Goal: Task Accomplishment & Management: Complete application form

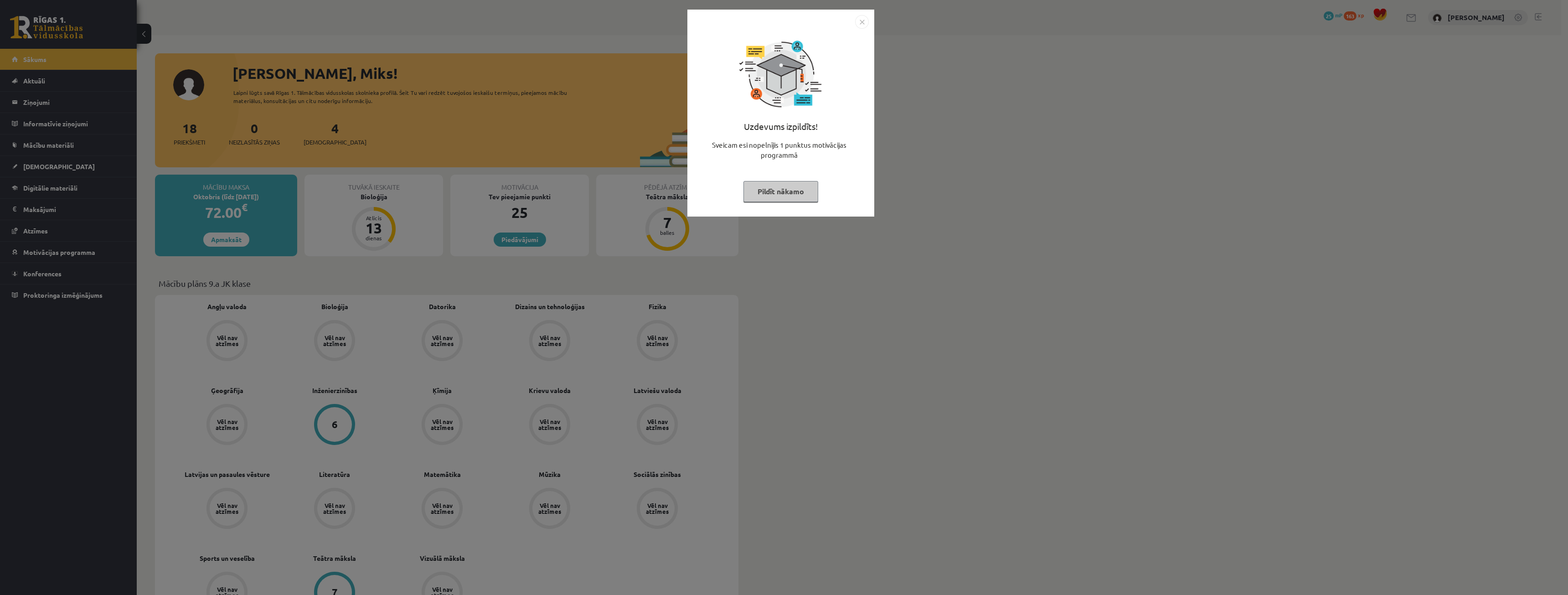
click at [790, 201] on button "Pildīt nākamo" at bounding box center [781, 191] width 75 height 21
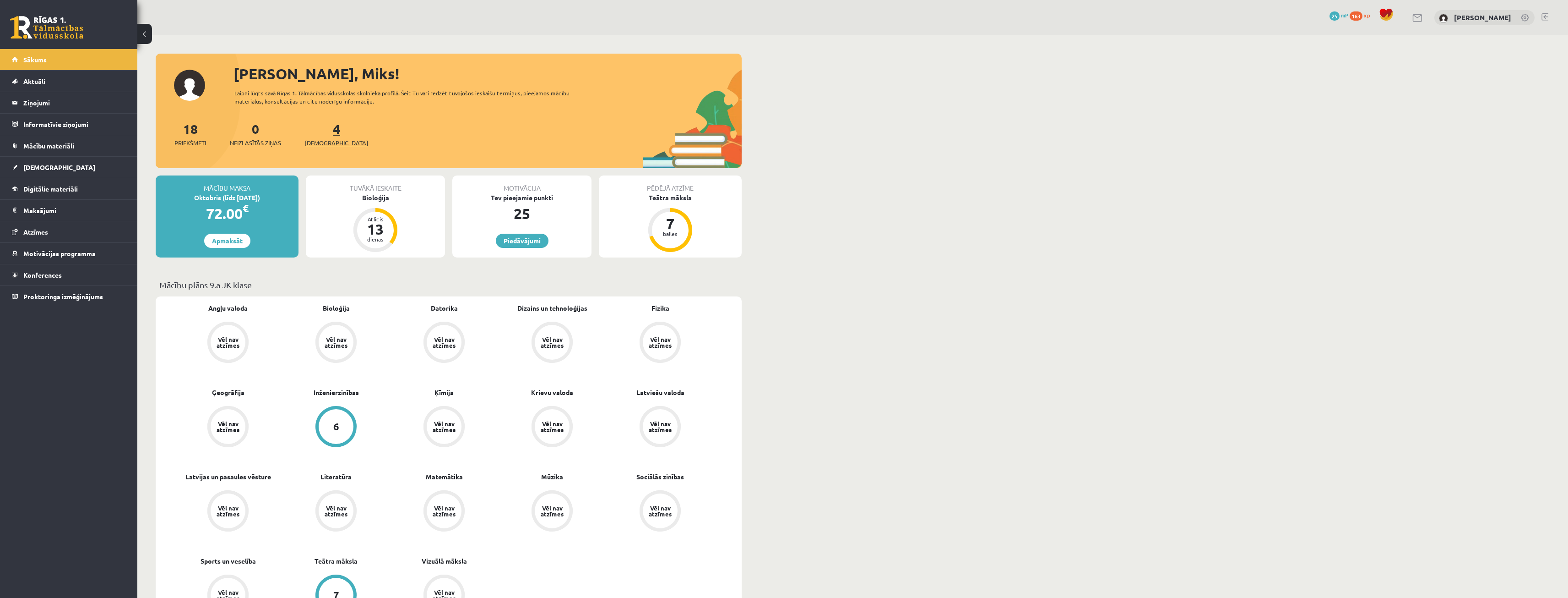
click at [319, 144] on span "[DEMOGRAPHIC_DATA]" at bounding box center [336, 143] width 63 height 9
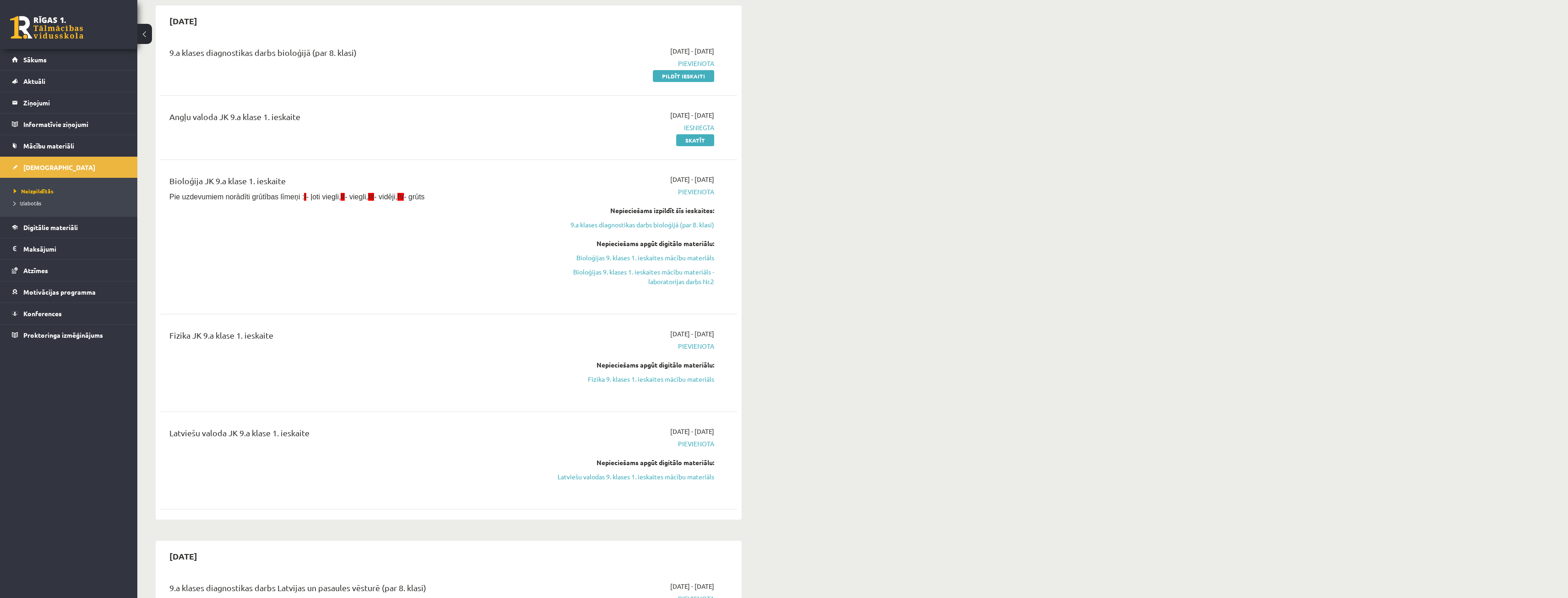
scroll to position [46, 0]
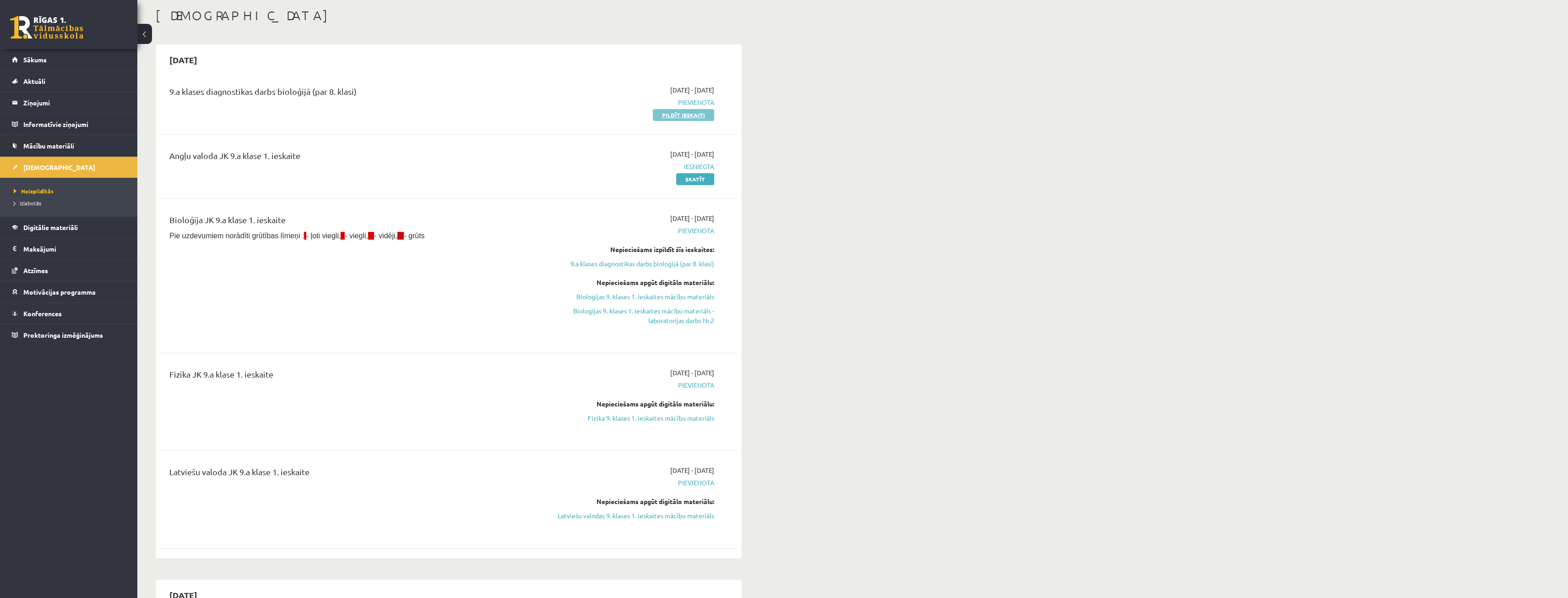
click at [699, 118] on link "Pildīt ieskaiti" at bounding box center [683, 115] width 61 height 12
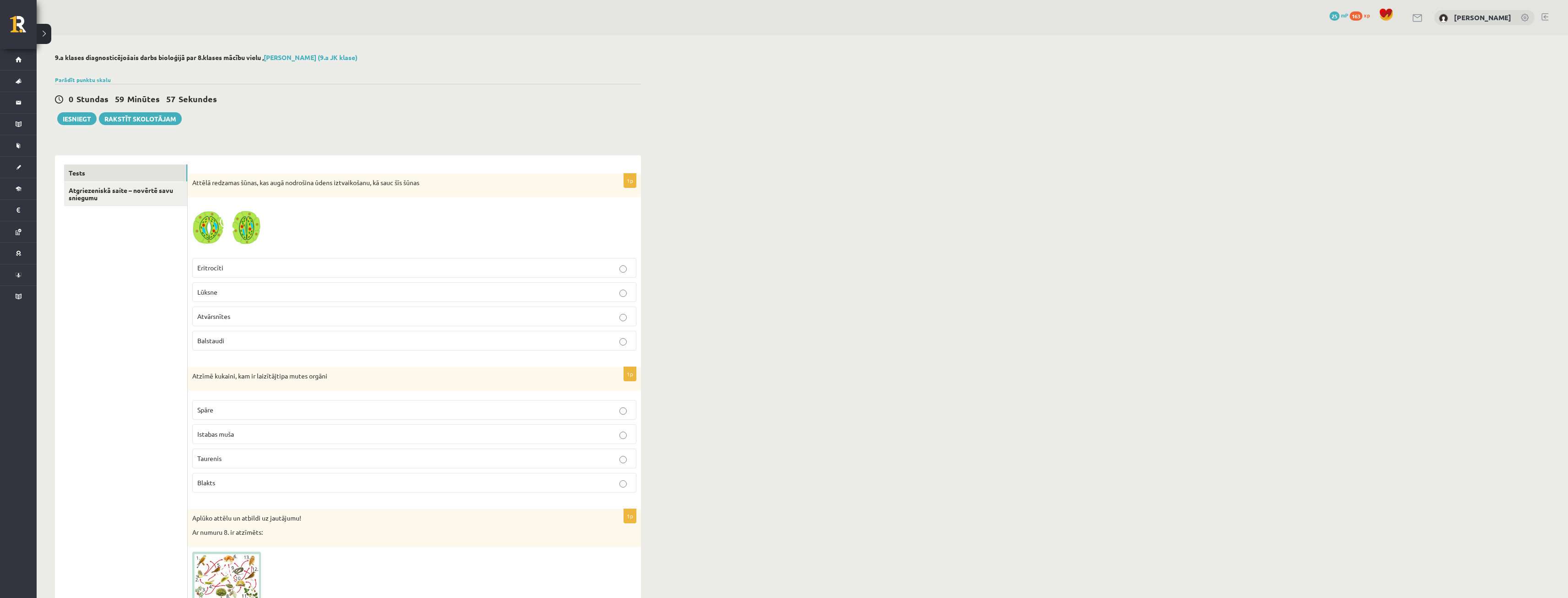
click at [329, 319] on p "Atvārsnītes" at bounding box center [414, 317] width 434 height 10
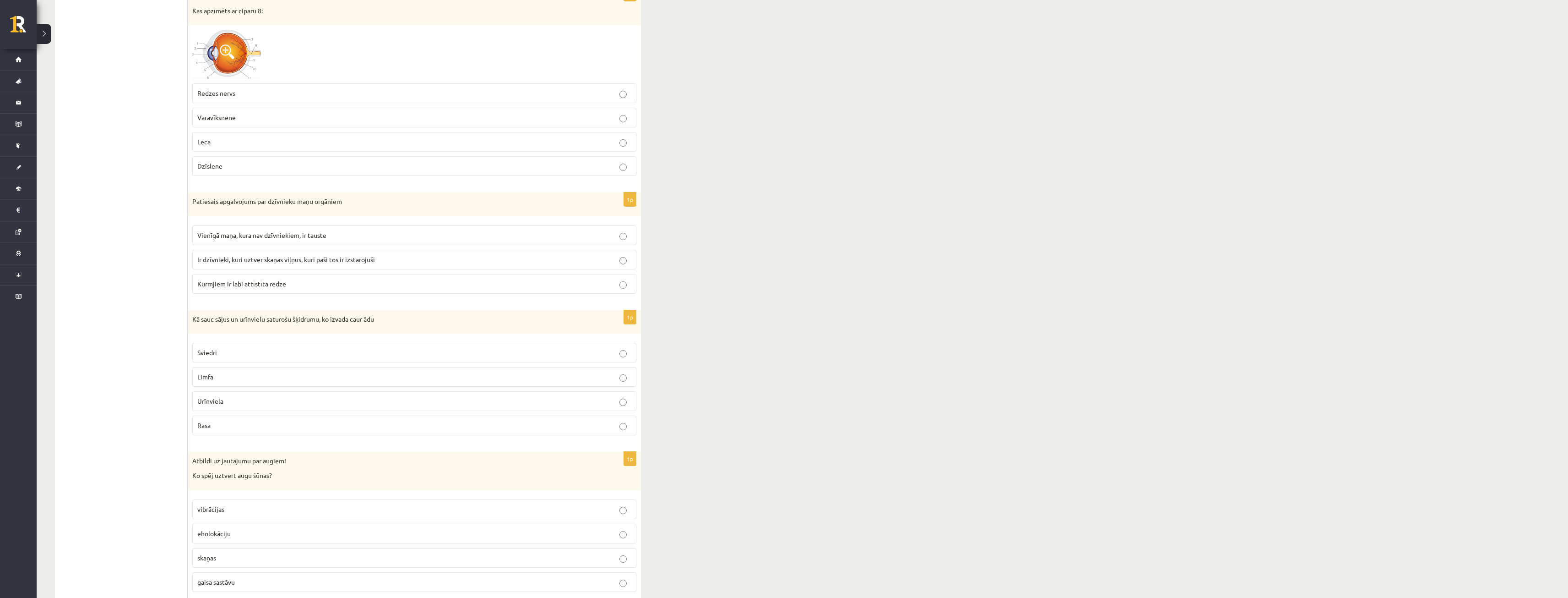
scroll to position [2106, 0]
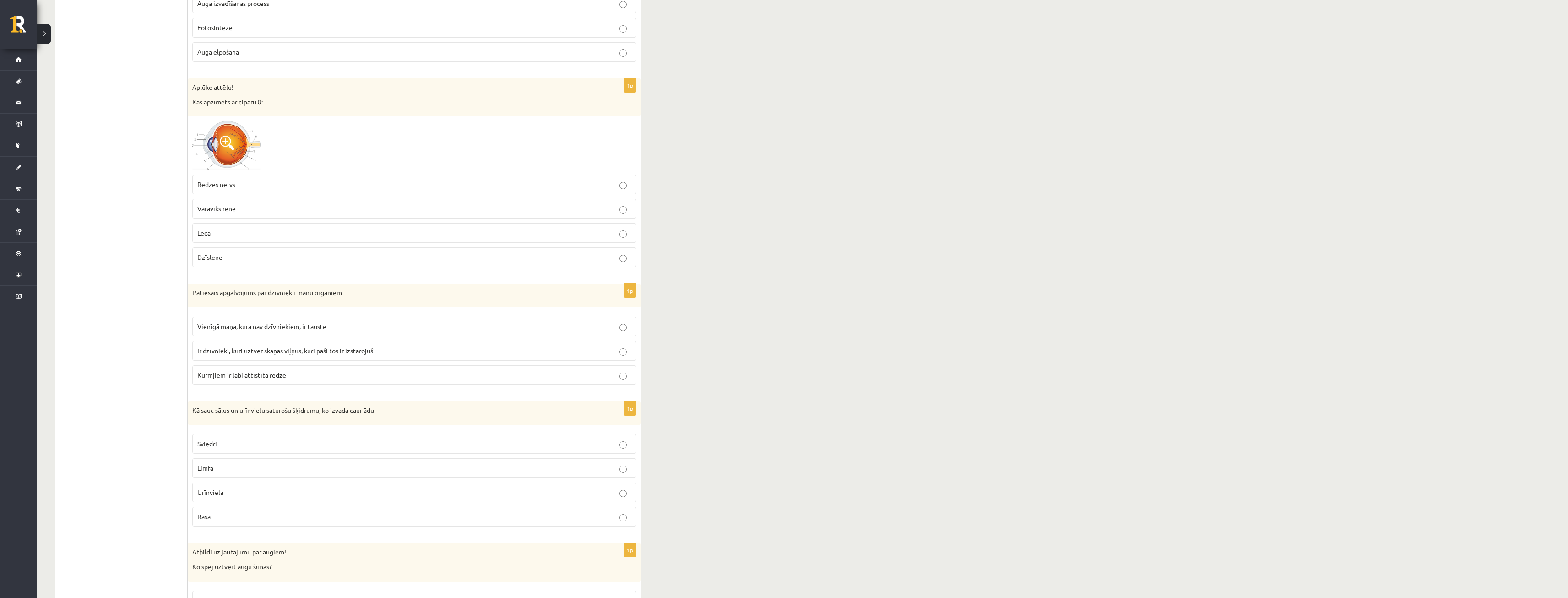
click at [235, 189] on p "Redzes nervs" at bounding box center [414, 185] width 434 height 10
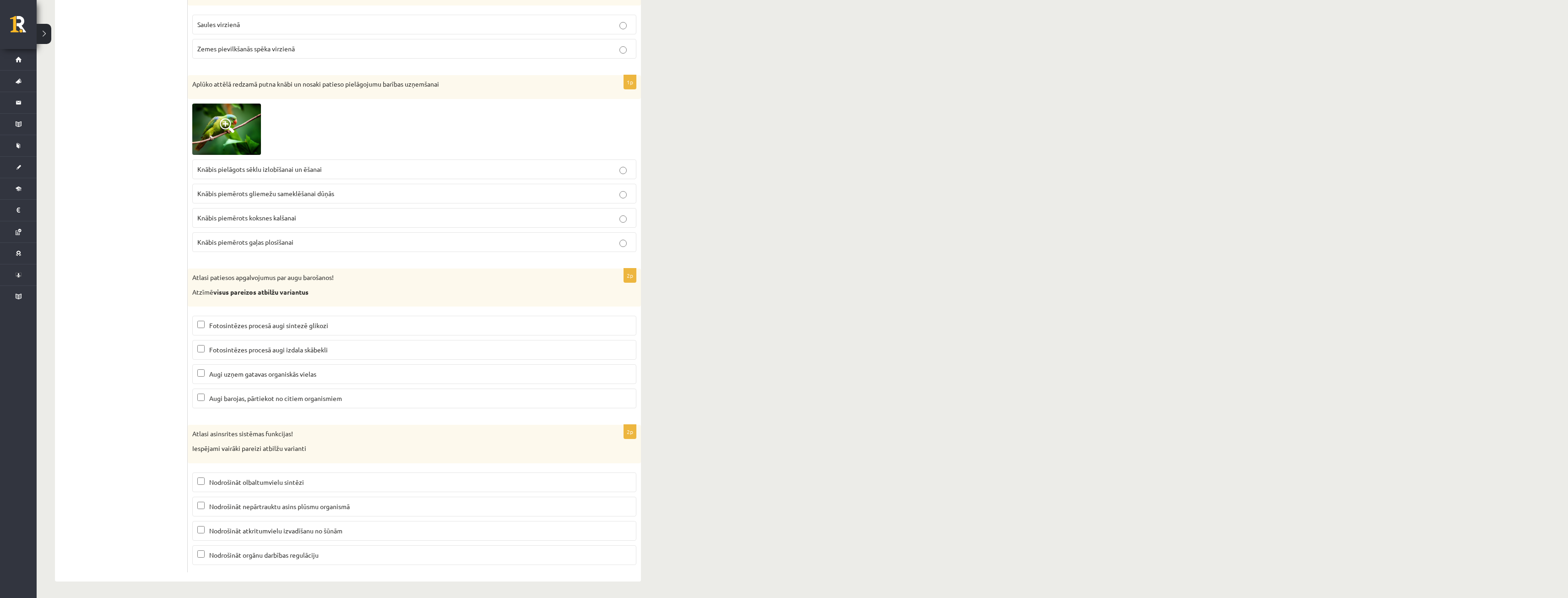
scroll to position [4145, 0]
click at [230, 119] on span at bounding box center [227, 124] width 15 height 15
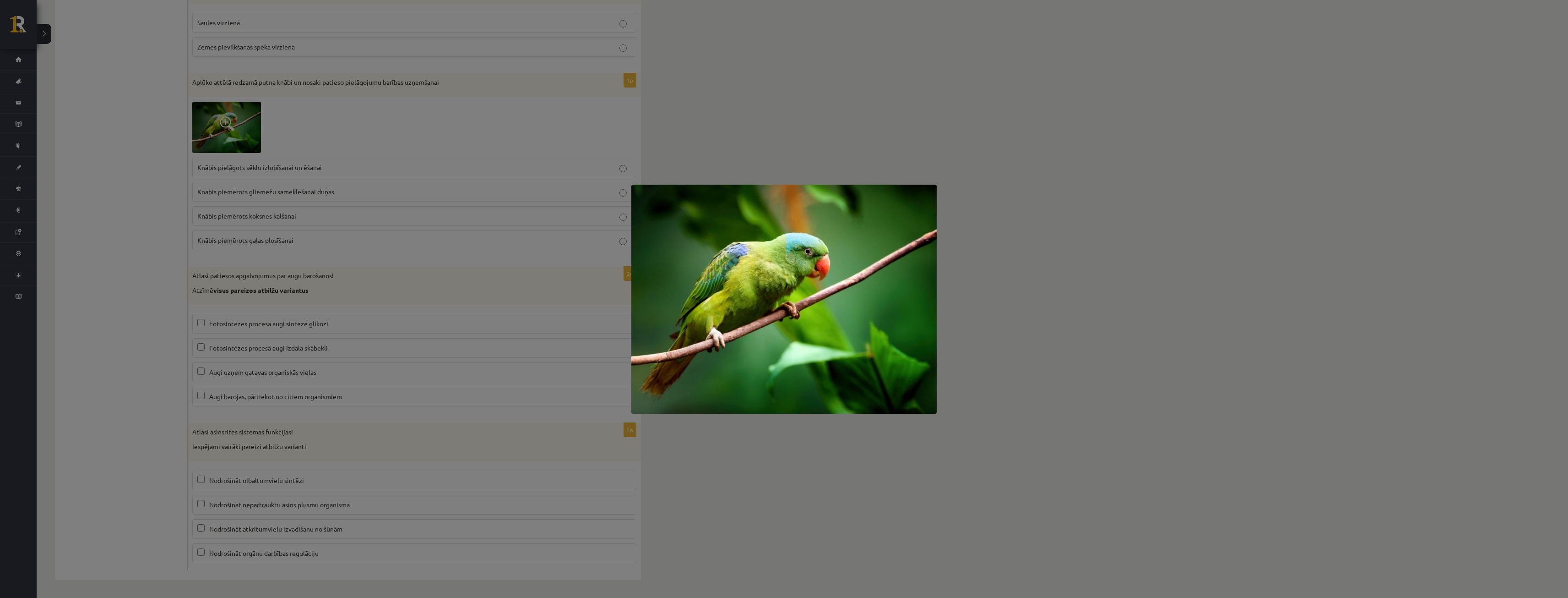
click at [804, 175] on div at bounding box center [784, 299] width 1568 height 598
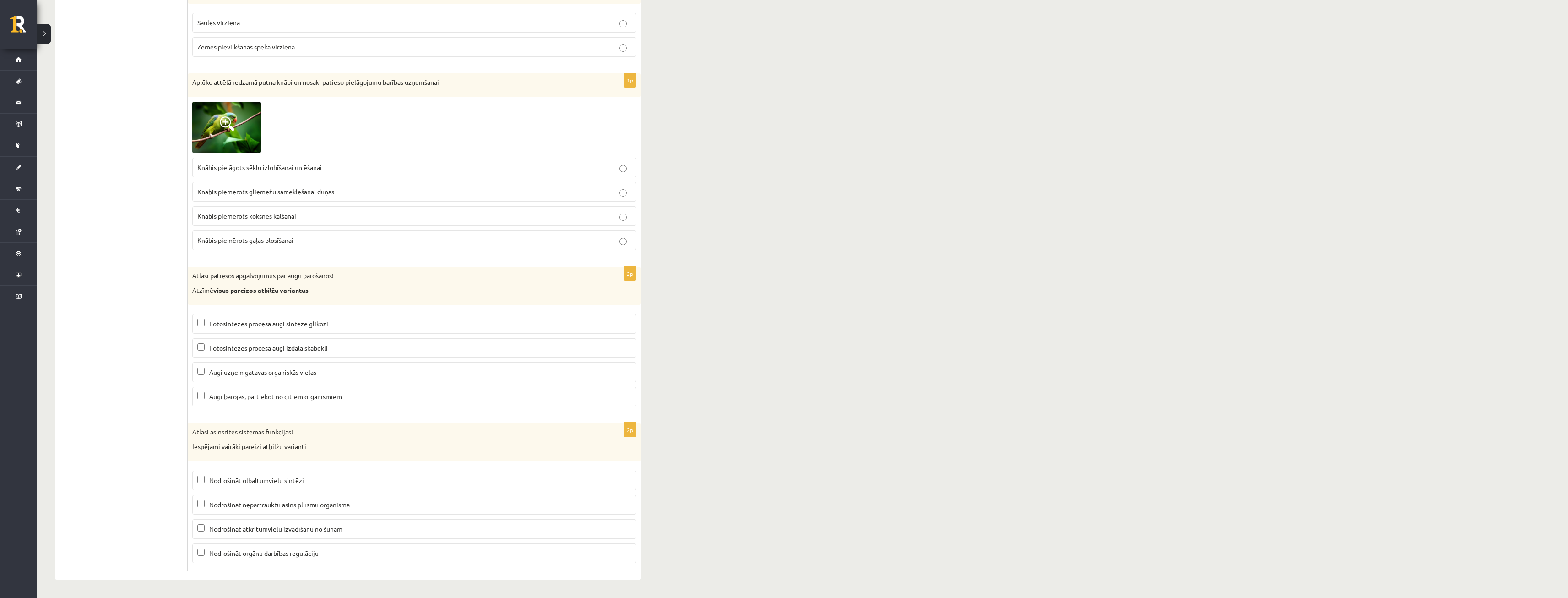
click at [273, 170] on span "Knābis pielāgots sēklu izlobīšanai un ēšanai" at bounding box center [259, 167] width 124 height 8
drag, startPoint x: 245, startPoint y: 480, endPoint x: 247, endPoint y: 489, distance: 9.2
click at [247, 489] on label "Nodrošināt olbaltumvielu sintēzi" at bounding box center [414, 480] width 444 height 20
click at [205, 506] on p "Nodrošināt nepārtrauktu asins plūsmu organismā" at bounding box center [414, 504] width 434 height 10
click at [206, 484] on p "Nodrošināt olbaltumvielu sintēzi" at bounding box center [414, 480] width 434 height 10
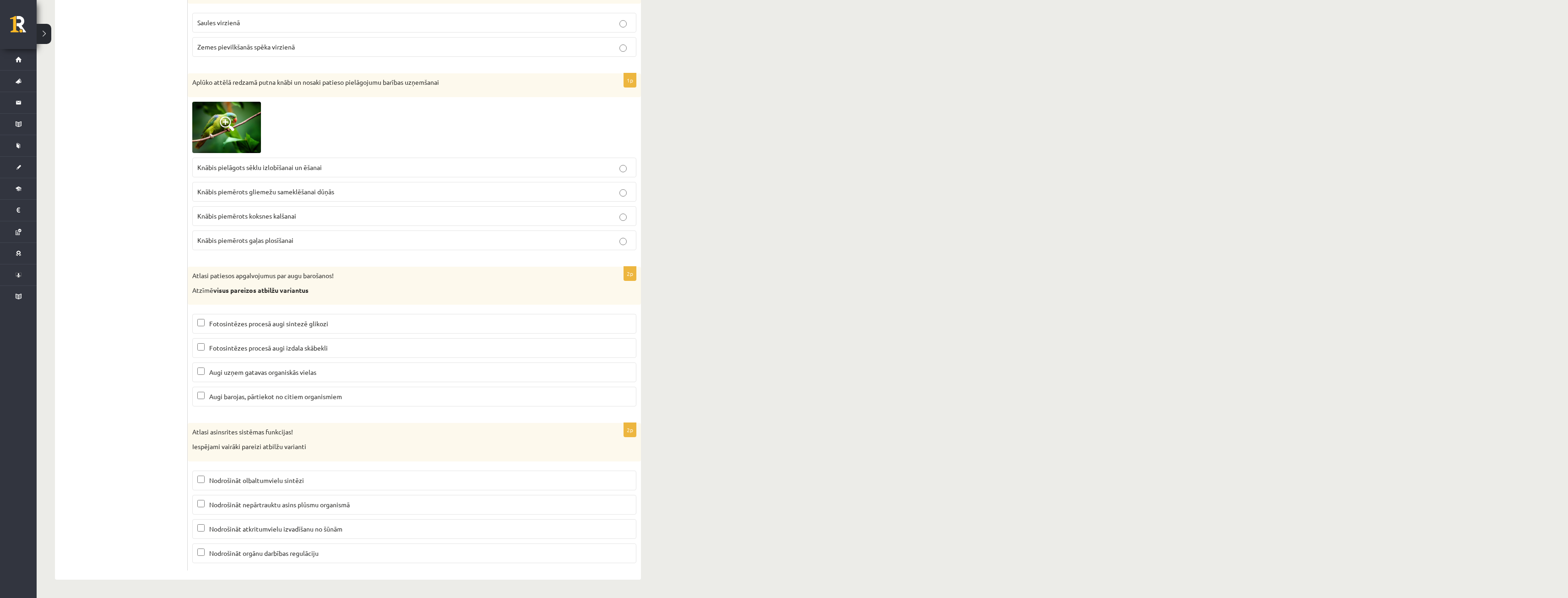
click at [202, 497] on label "Nodrošināt nepārtrauktu asins plūsmu organismā" at bounding box center [414, 504] width 444 height 20
click at [201, 508] on p "Nodrošināt nepārtrauktu asins plūsmu organismā" at bounding box center [414, 504] width 434 height 10
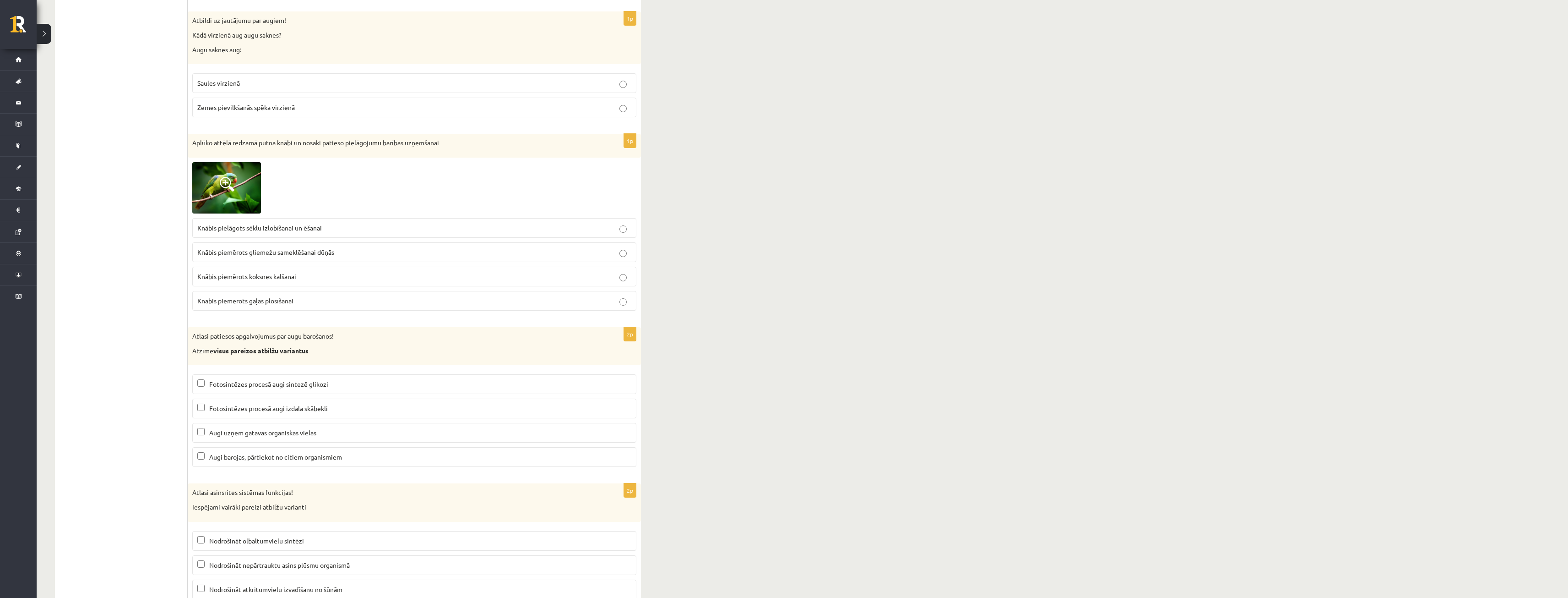
scroll to position [4054, 0]
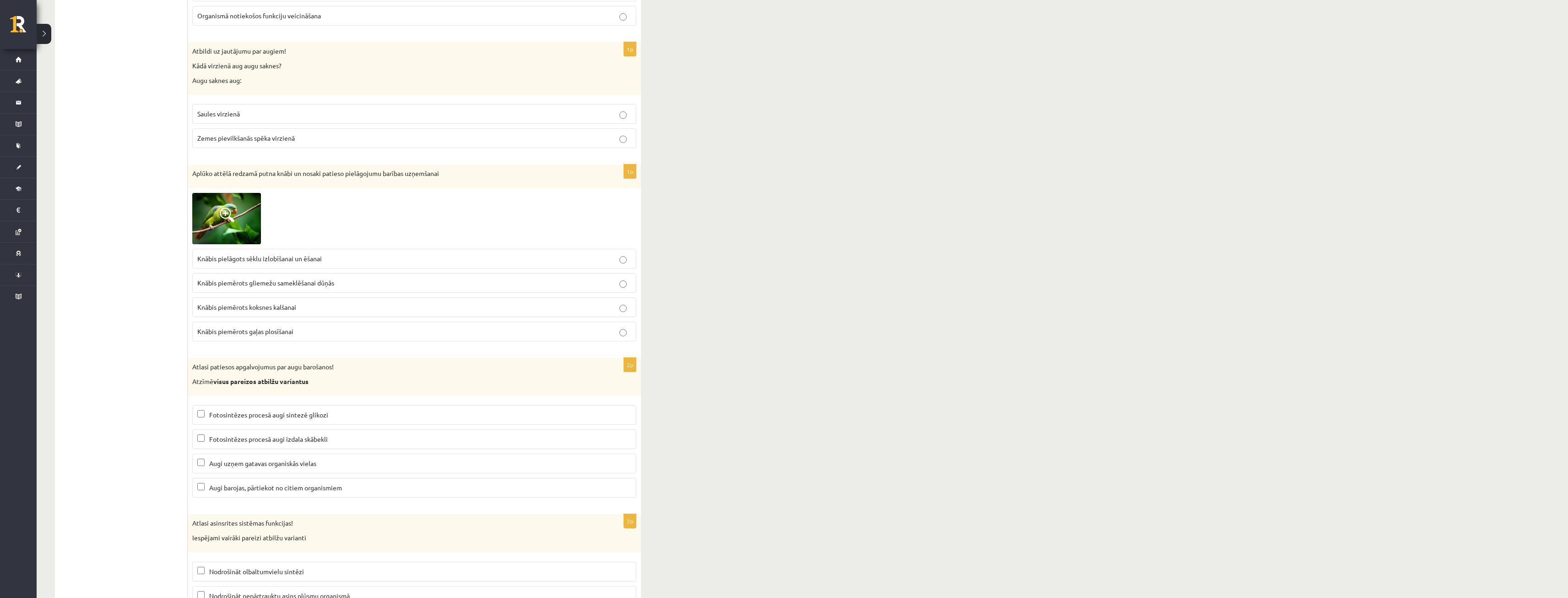
click at [201, 467] on p "Augi uzņem gatavas organiskās vielas" at bounding box center [414, 464] width 434 height 10
click at [200, 443] on p "Fotosintēzes procesā augi izdala skābekli" at bounding box center [414, 439] width 434 height 10
click at [206, 420] on label "Fotosintēzes procesā augi sintezē glikozi" at bounding box center [414, 415] width 444 height 20
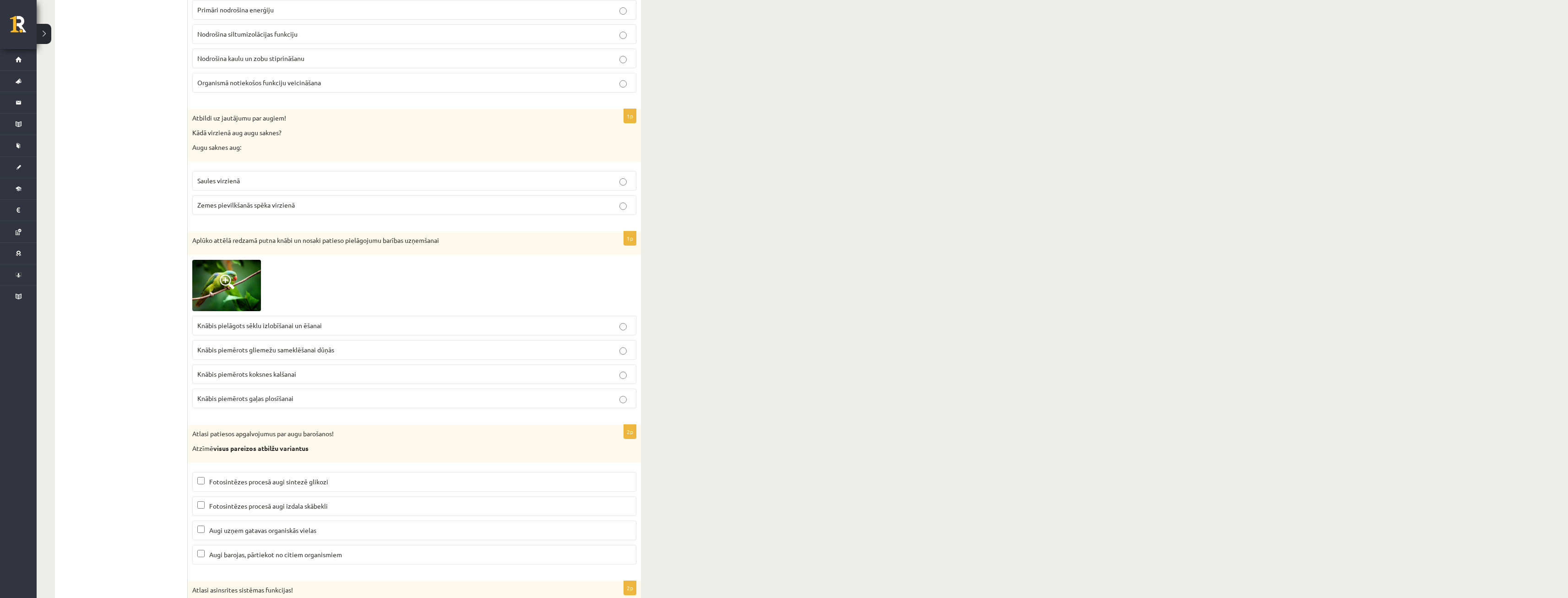
scroll to position [3962, 0]
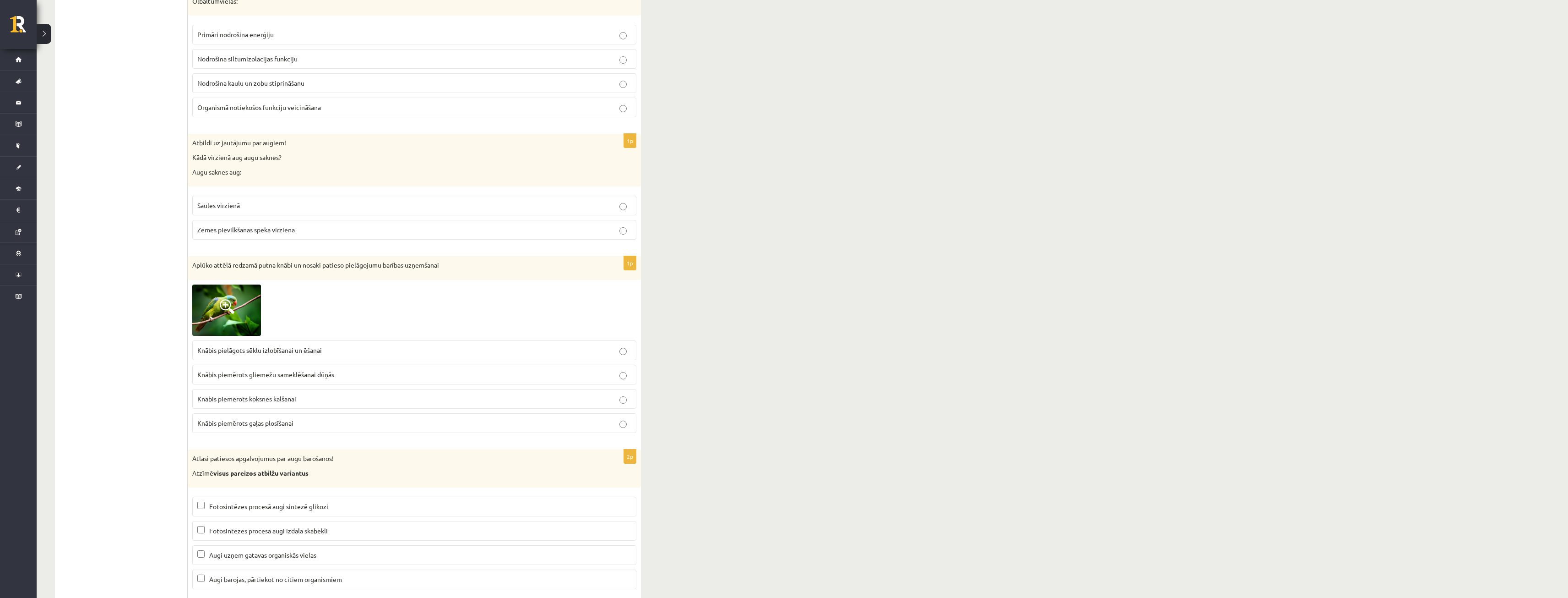
click at [277, 200] on label "Saules virzienā" at bounding box center [414, 205] width 444 height 20
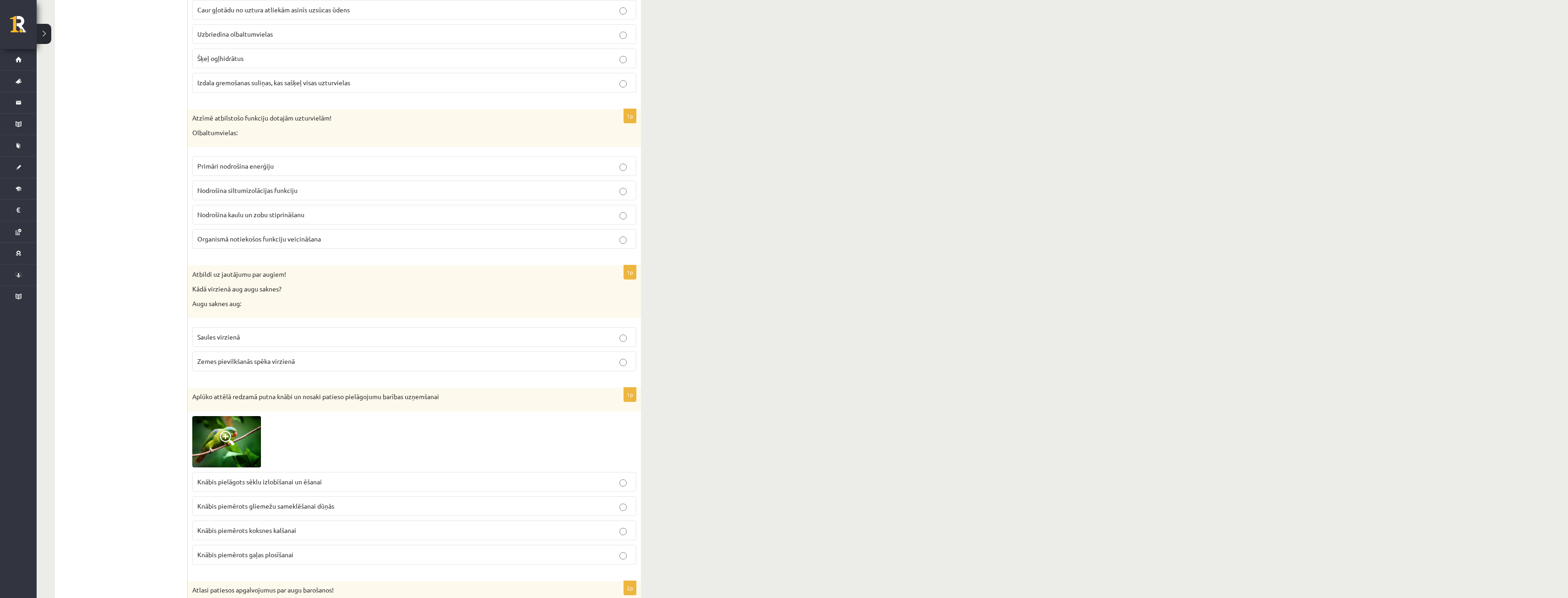
scroll to position [3825, 0]
click at [252, 178] on label "Primāri nodrošina enerģiju" at bounding box center [414, 172] width 444 height 20
click at [255, 186] on fieldset "Primāri nodrošina enerģiju Nodrošina siltumizolācijas funkciju Nodrošina kaulu …" at bounding box center [414, 208] width 444 height 100
click at [618, 175] on p "Primāri nodrošina enerģiju" at bounding box center [414, 172] width 434 height 10
click at [321, 243] on p "Organismā notiekošos funkciju veicināšana" at bounding box center [414, 245] width 434 height 10
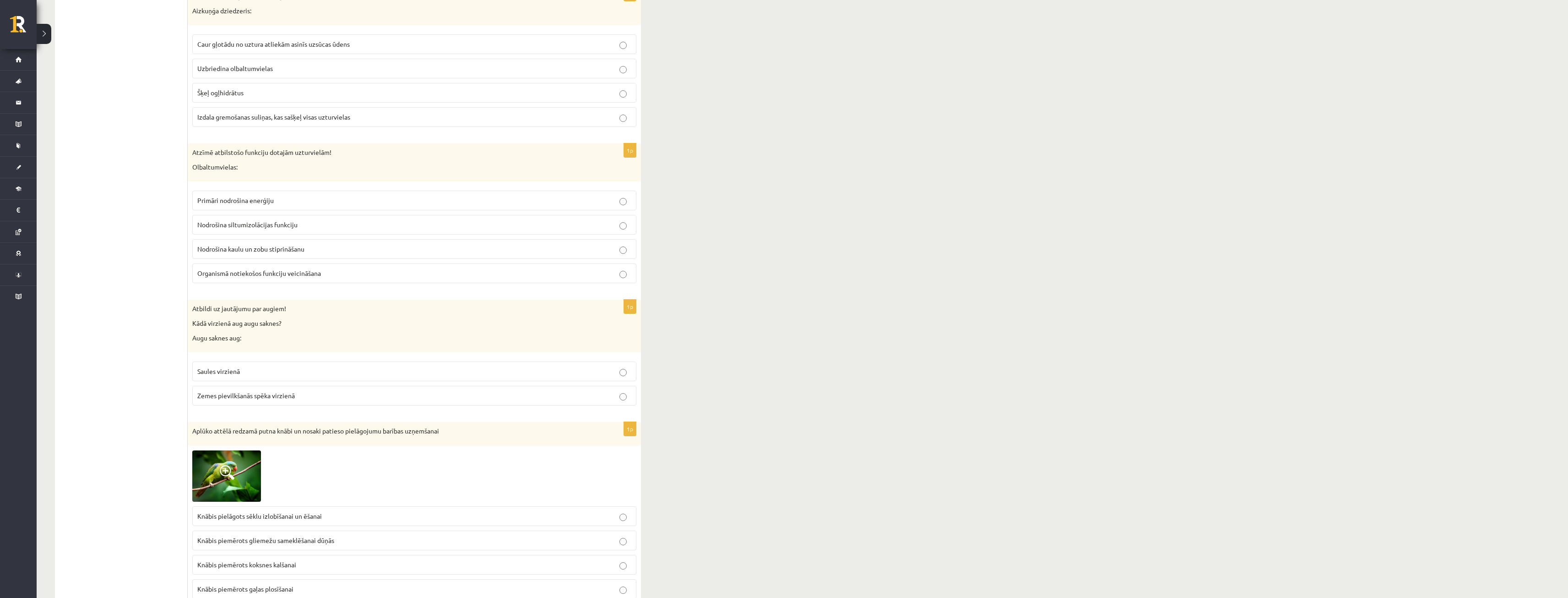
scroll to position [3641, 0]
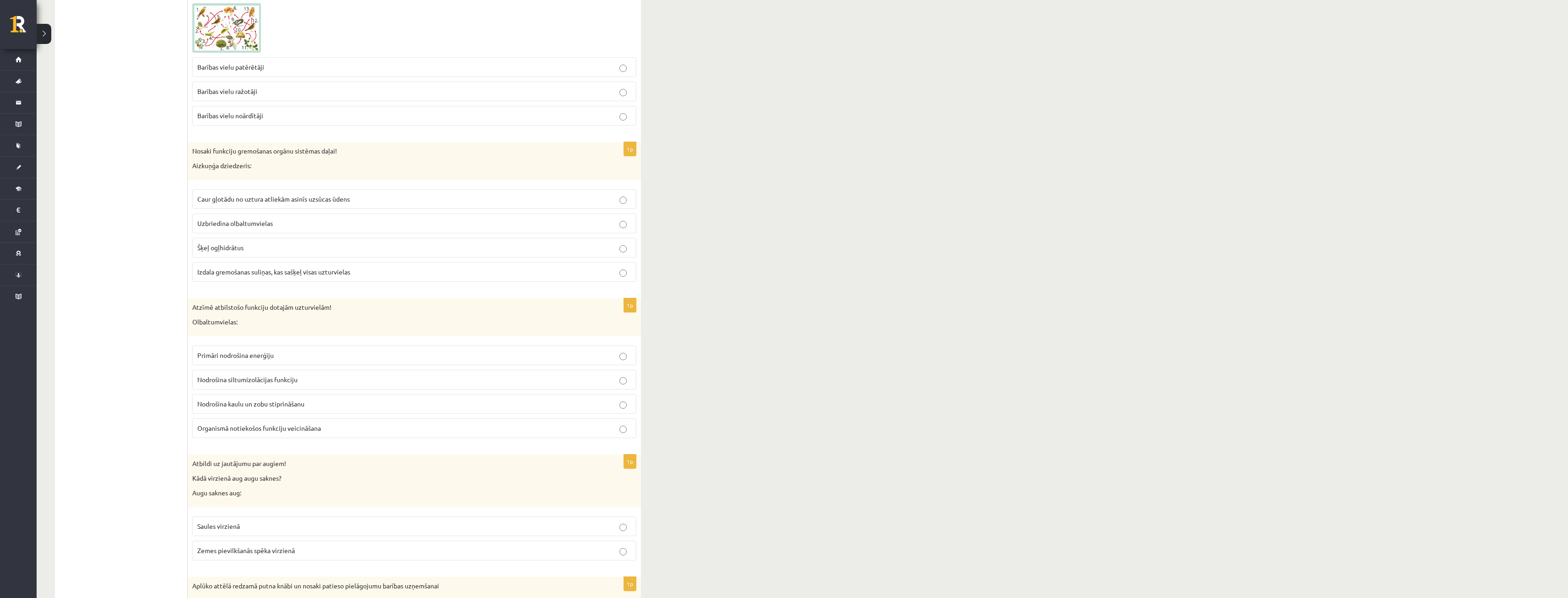
click at [266, 251] on p "Šķeļ ogļhidrātus" at bounding box center [414, 248] width 434 height 10
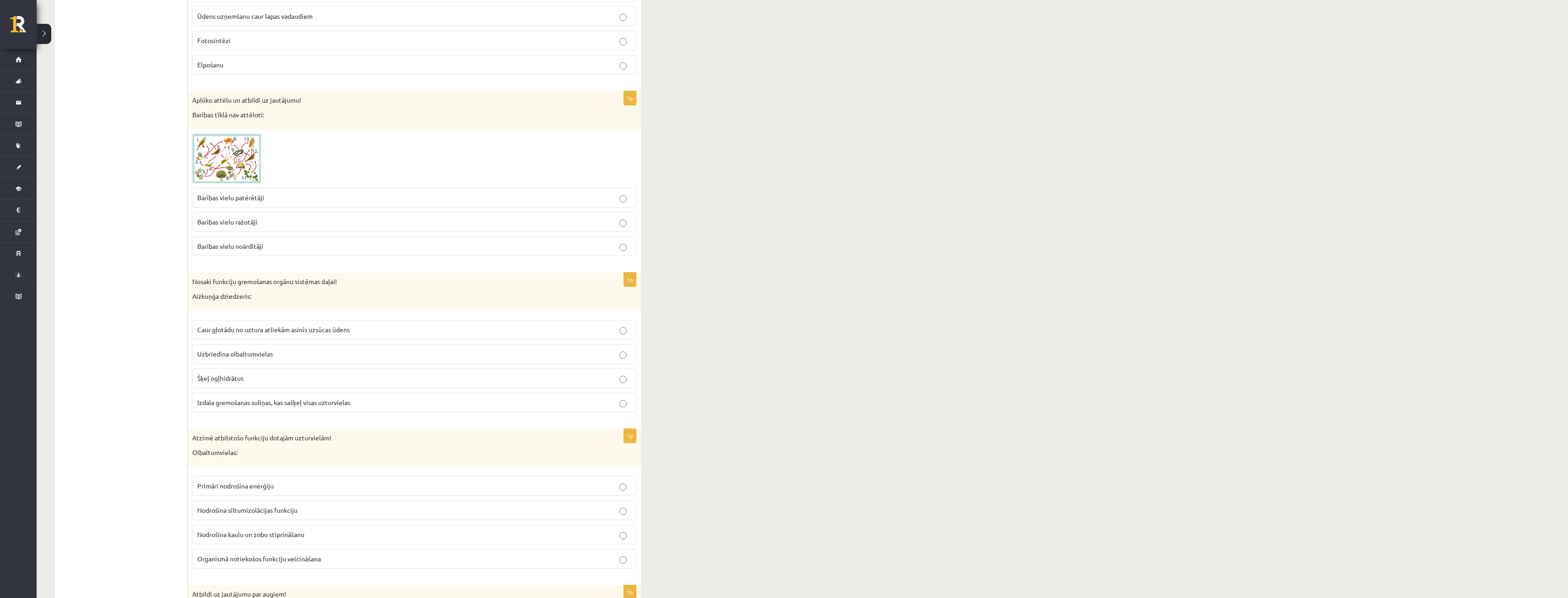
scroll to position [3504, 0]
click at [262, 408] on span "Izdala gremošanas suliņas, kas sašķeļ visas uzturvielas" at bounding box center [273, 409] width 153 height 8
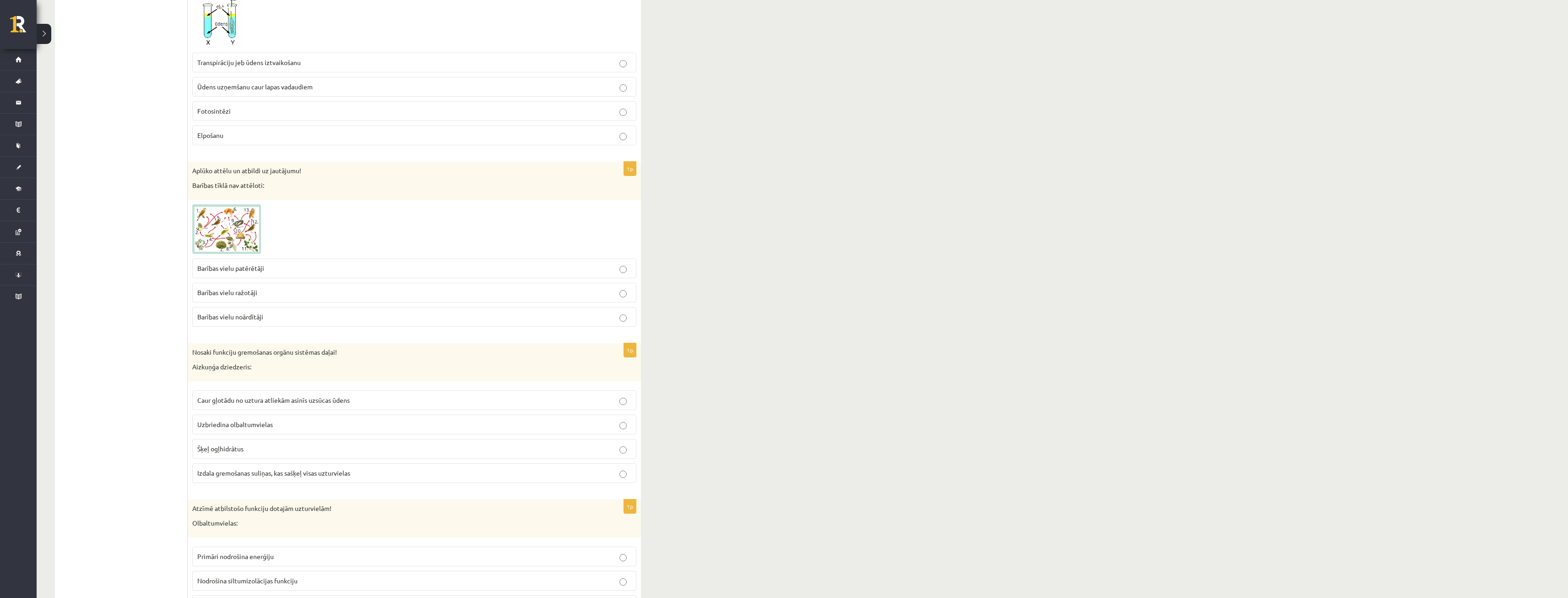
scroll to position [3367, 0]
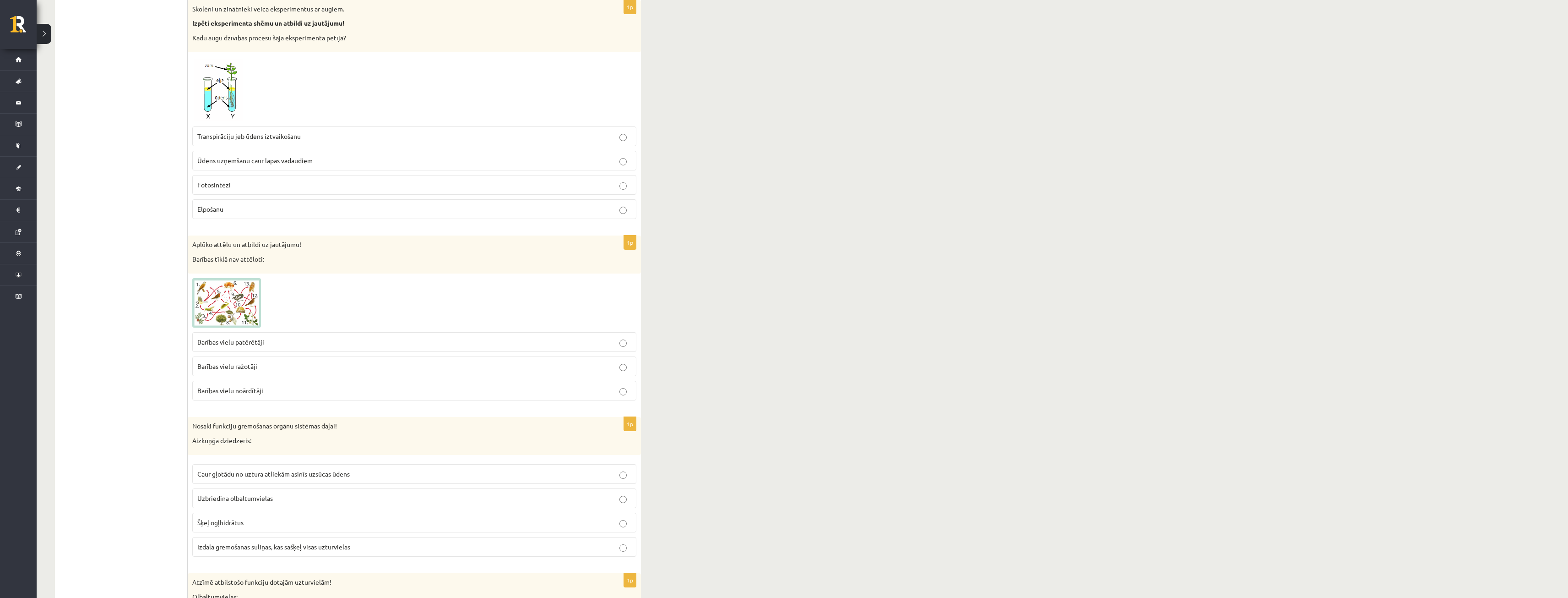
click at [265, 368] on p "Barības vielu ražotāji" at bounding box center [414, 367] width 434 height 10
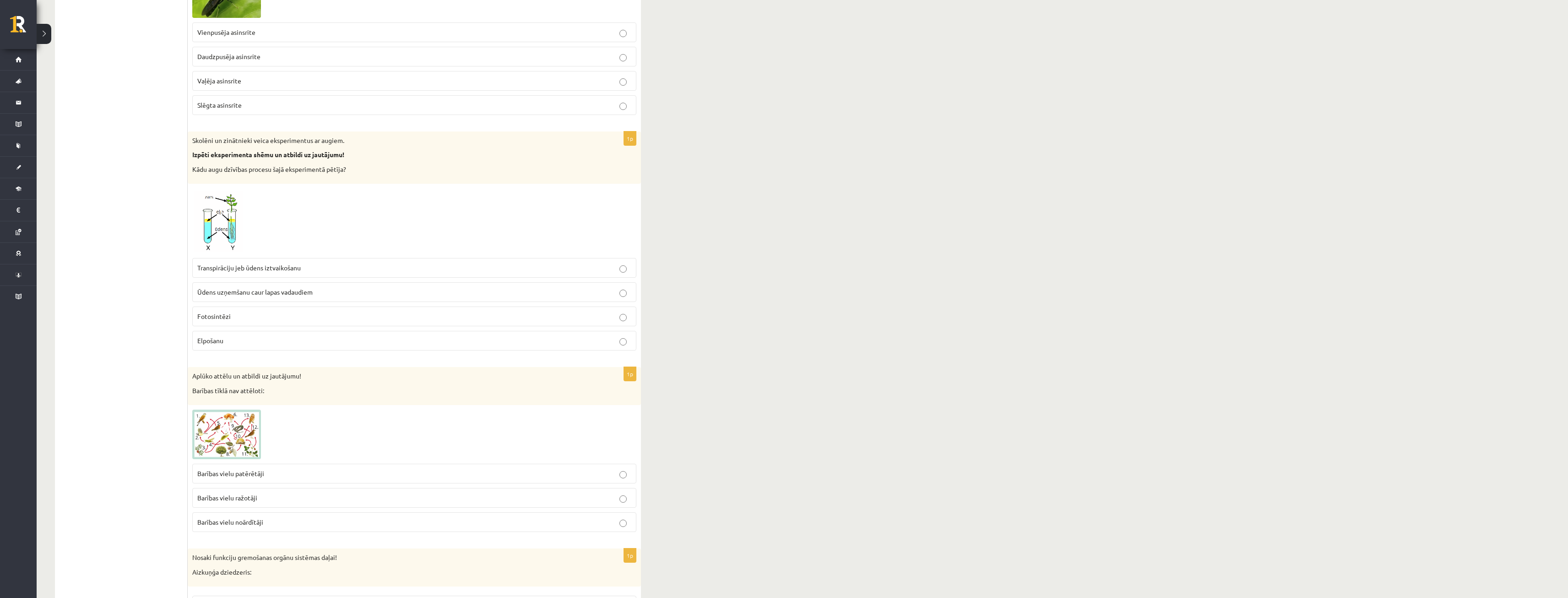
scroll to position [3230, 0]
click at [309, 265] on label "Transpirāciju jeb ūdens iztvaikošanu" at bounding box center [414, 274] width 444 height 20
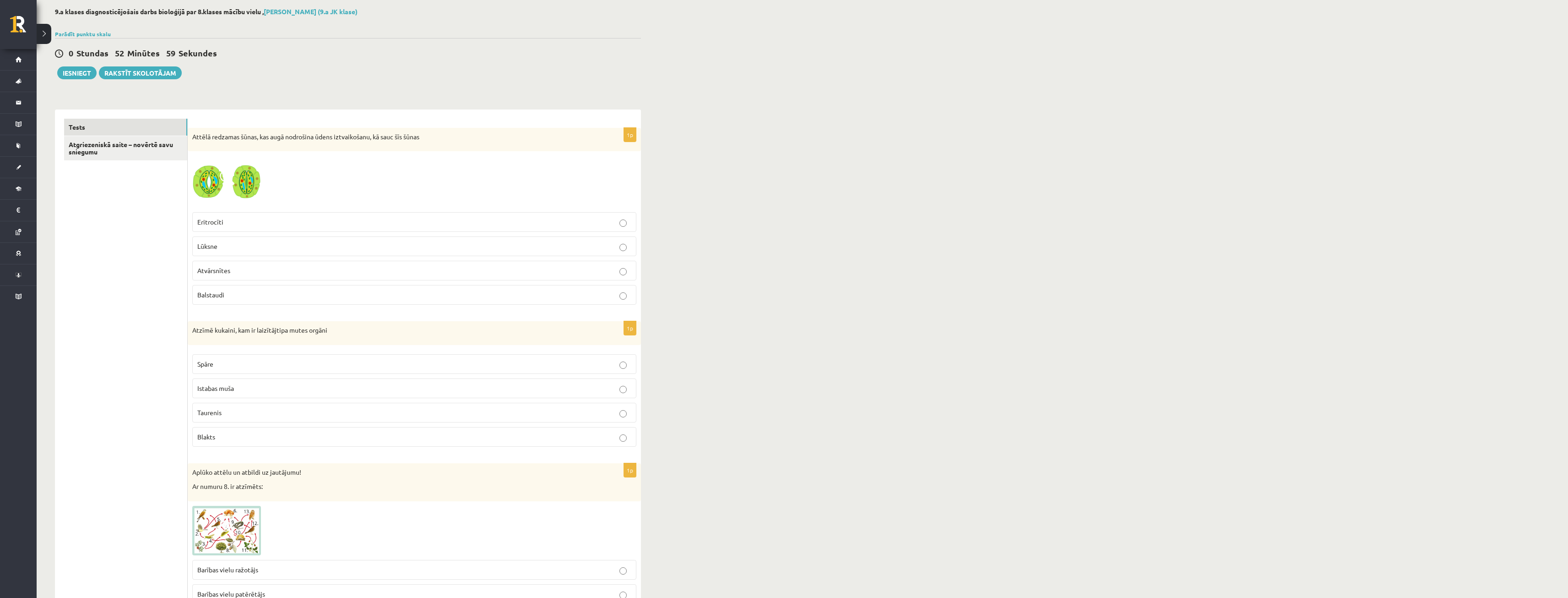
scroll to position [92, 0]
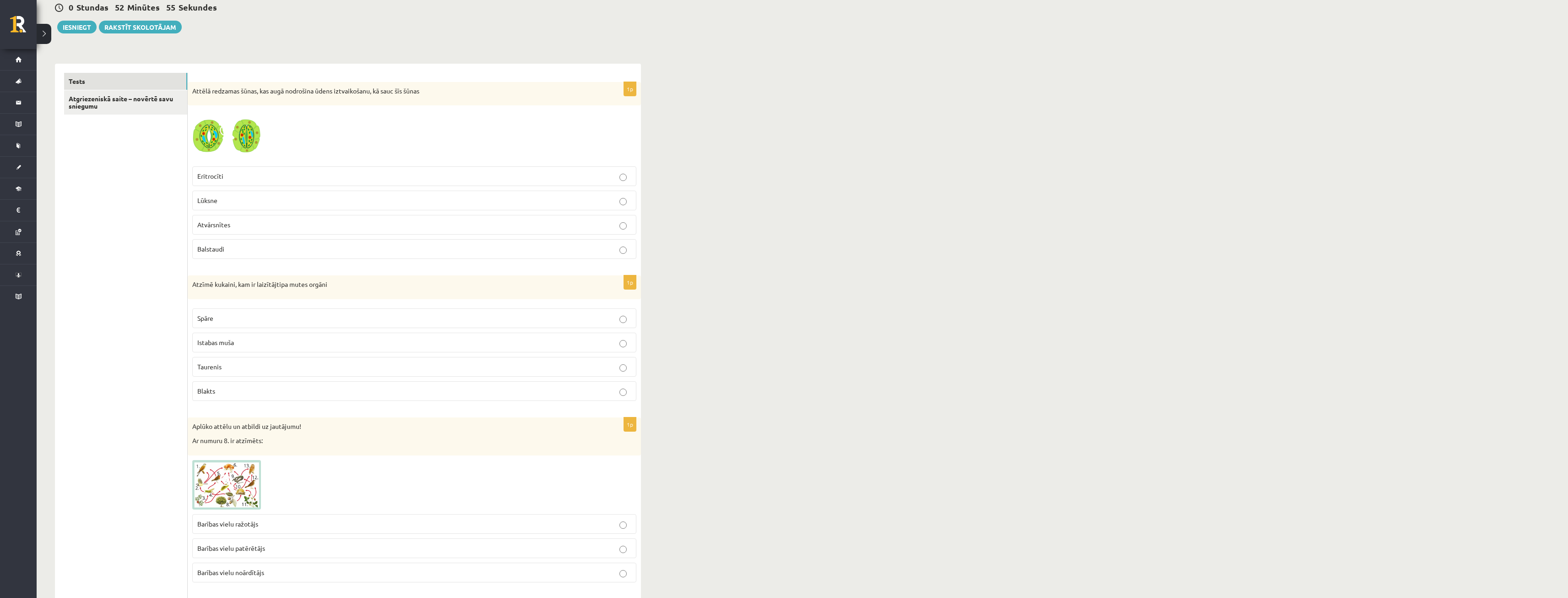
click at [230, 369] on p "Taurenis" at bounding box center [414, 367] width 434 height 10
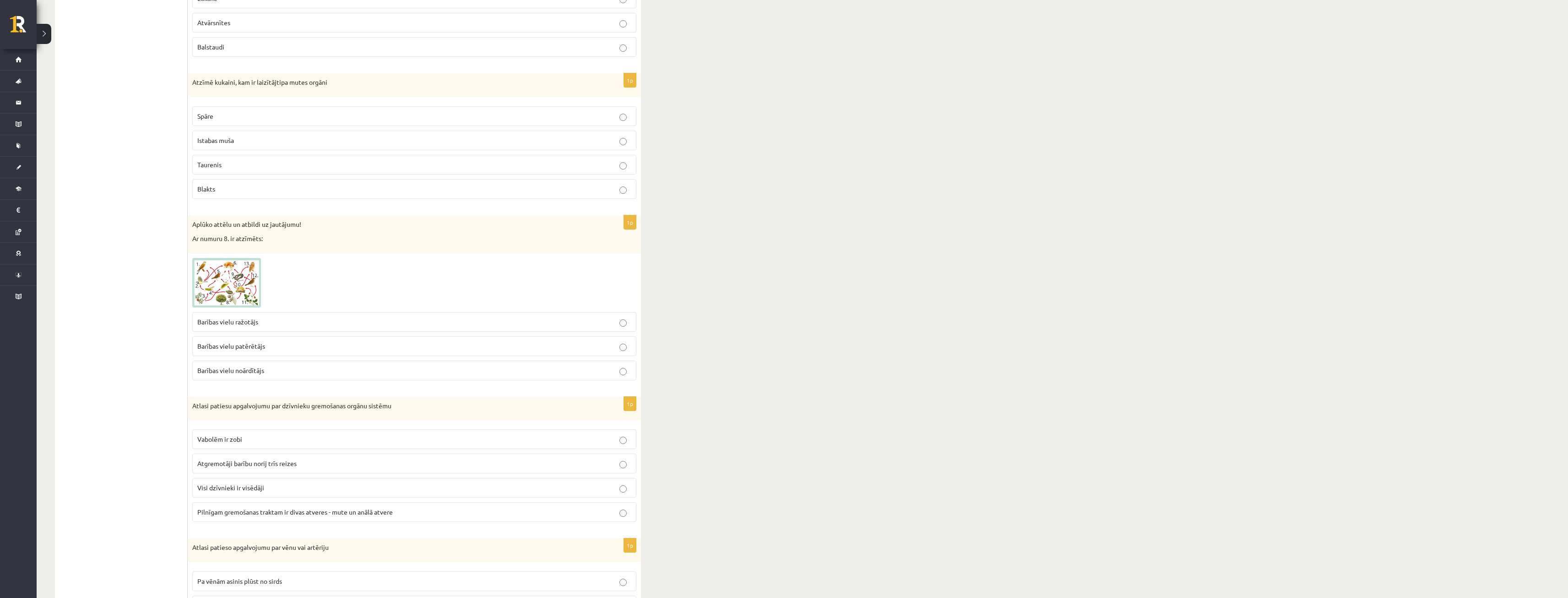
scroll to position [321, 0]
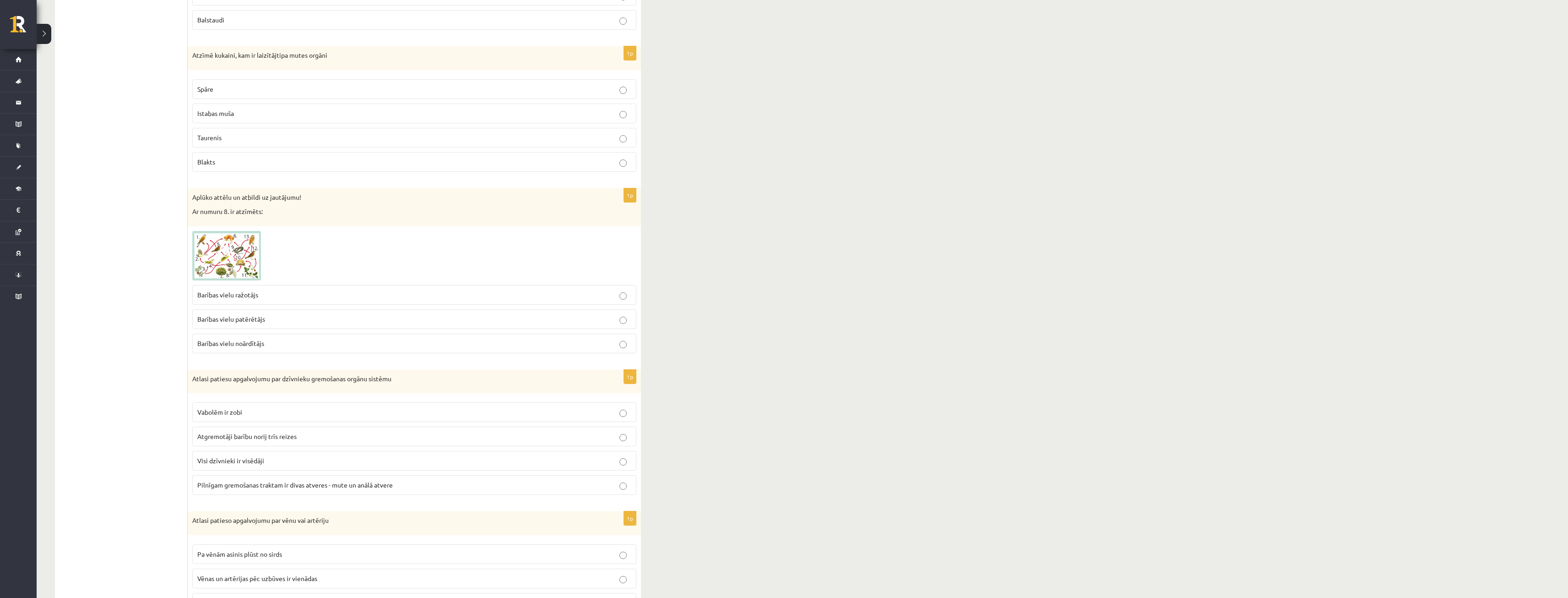
click at [226, 117] on span "Istabas muša" at bounding box center [215, 114] width 37 height 8
click at [233, 252] on span at bounding box center [227, 253] width 15 height 15
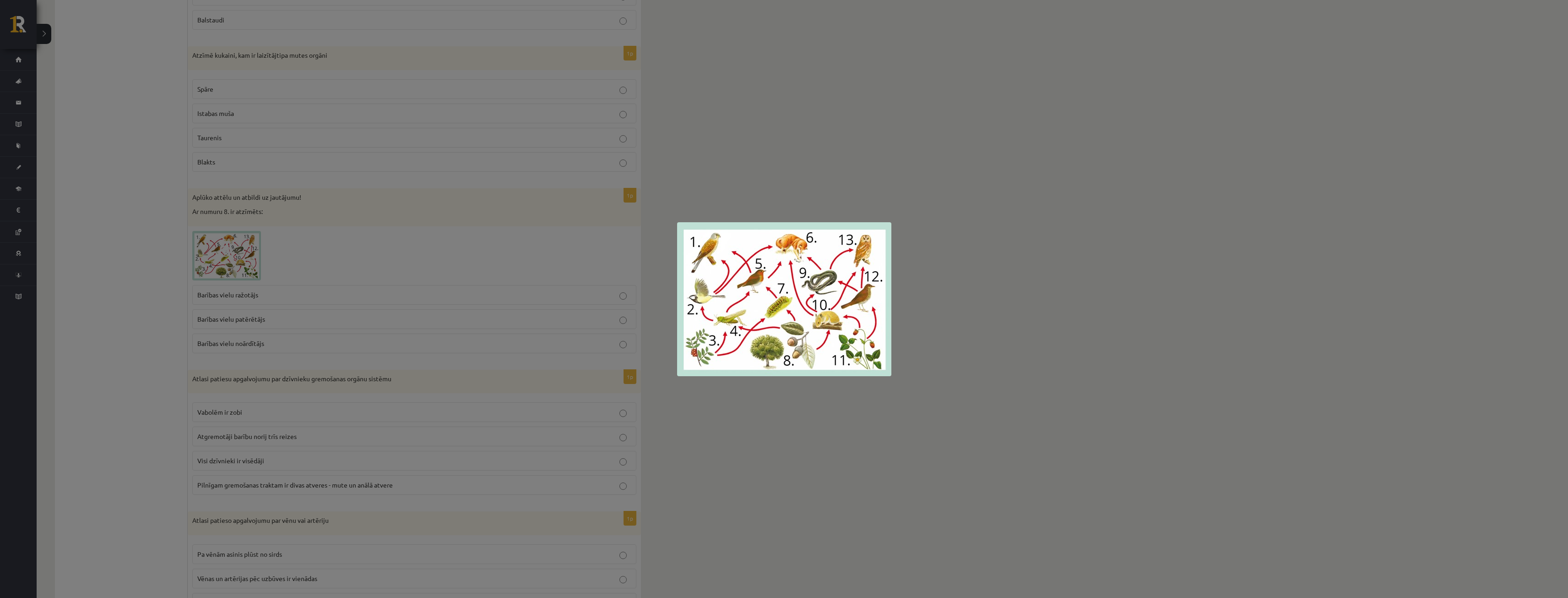
click at [784, 175] on div at bounding box center [784, 299] width 1568 height 598
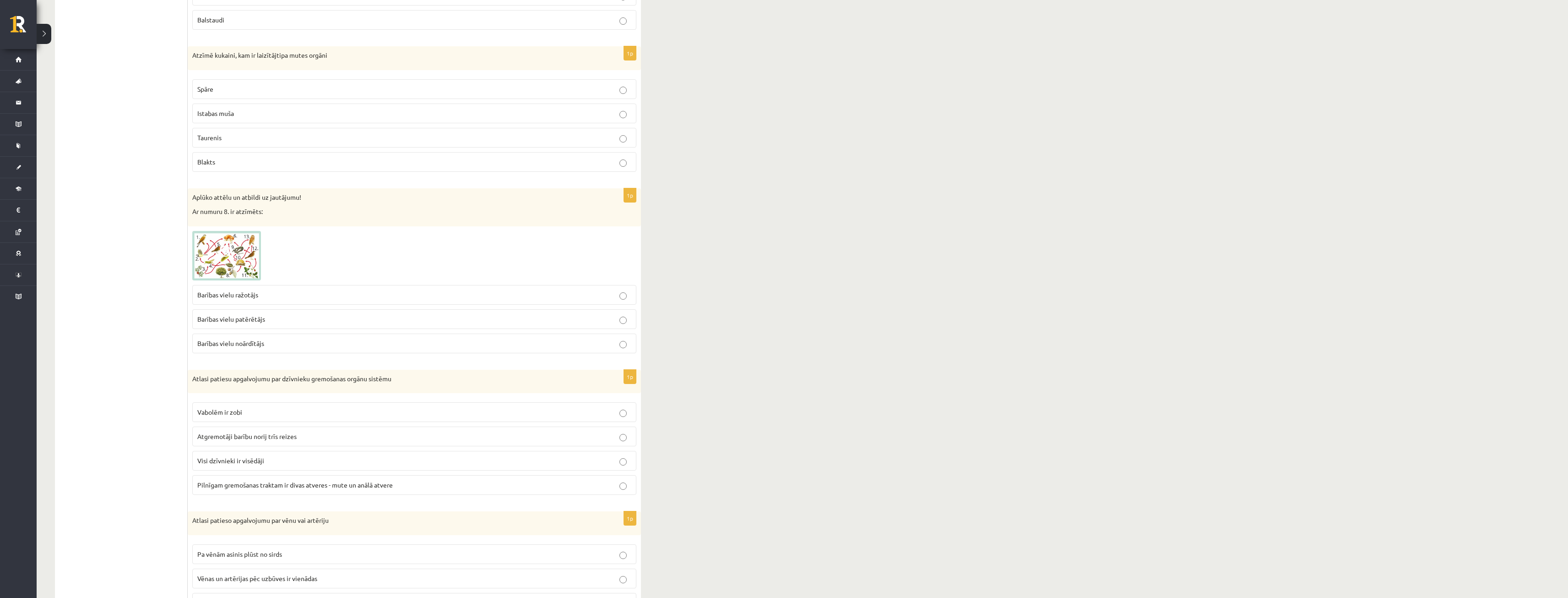
click at [245, 299] on p "Barības vielu ražotājs" at bounding box center [414, 295] width 434 height 10
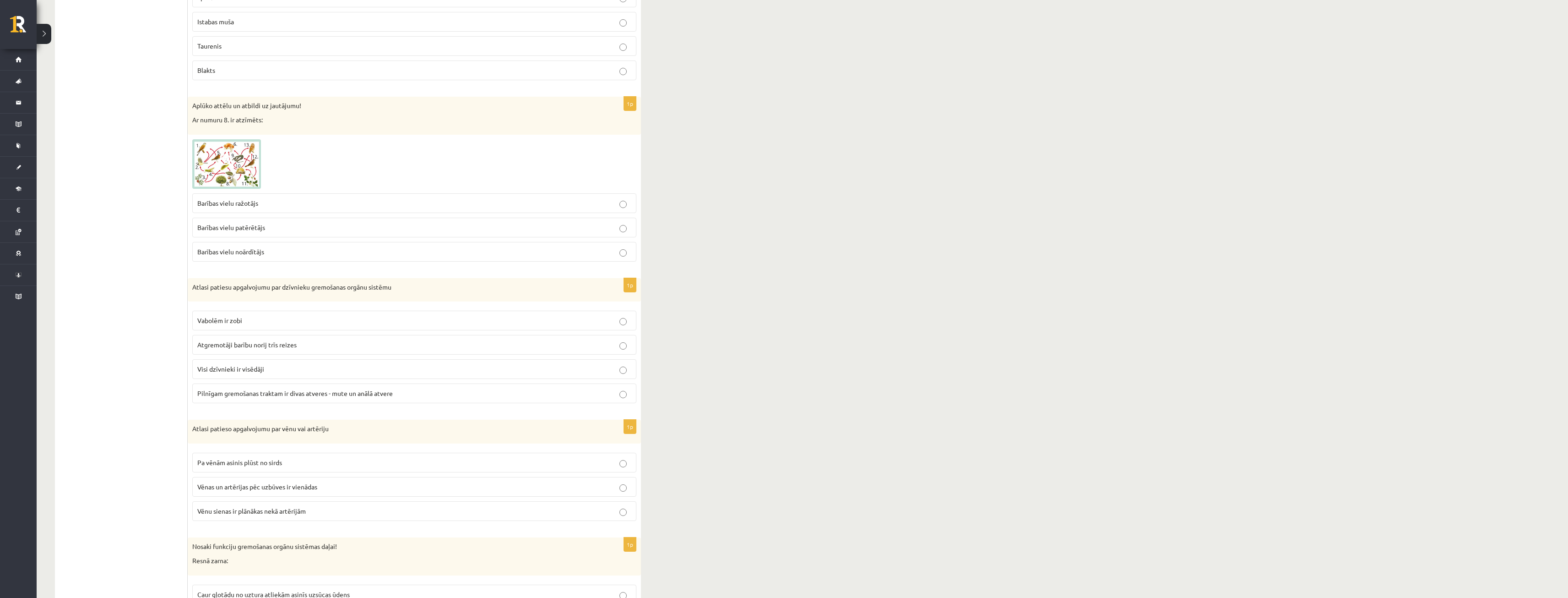
scroll to position [458, 0]
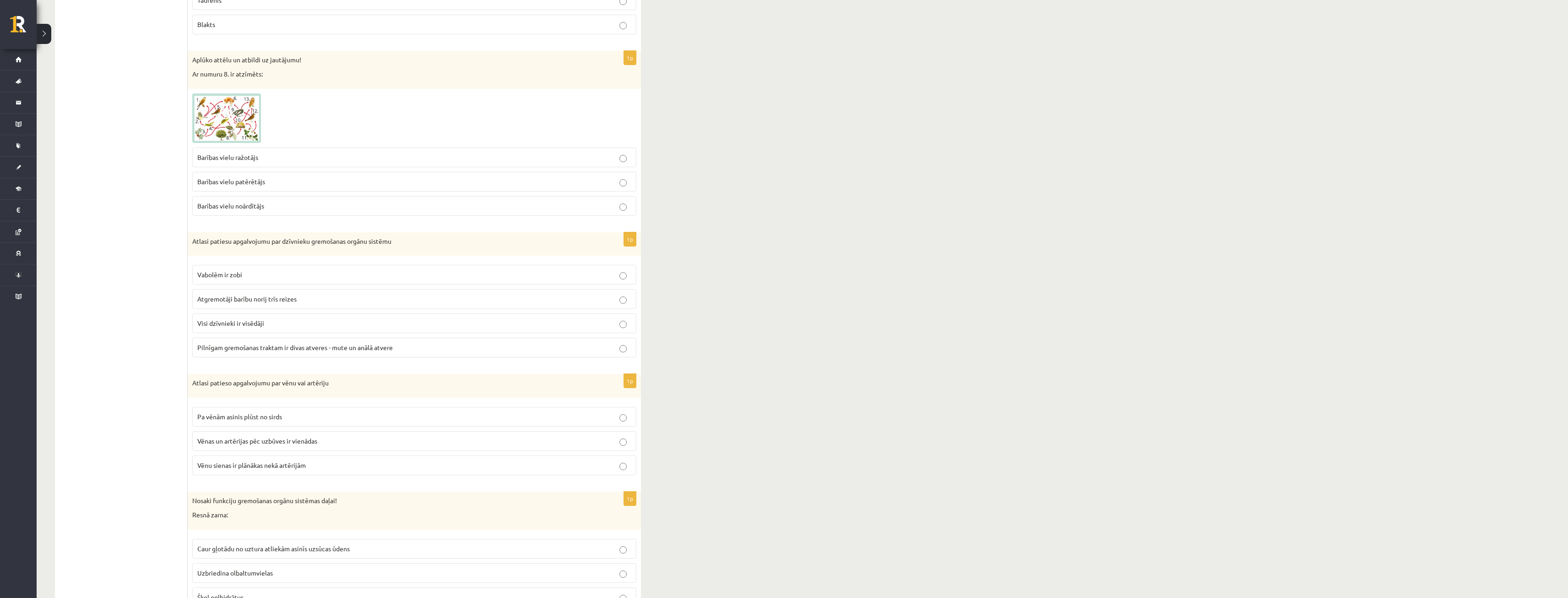
click at [305, 352] on p "Pilnīgam gremošanas traktam ir divas atveres - mute un anālā atvere" at bounding box center [414, 347] width 434 height 10
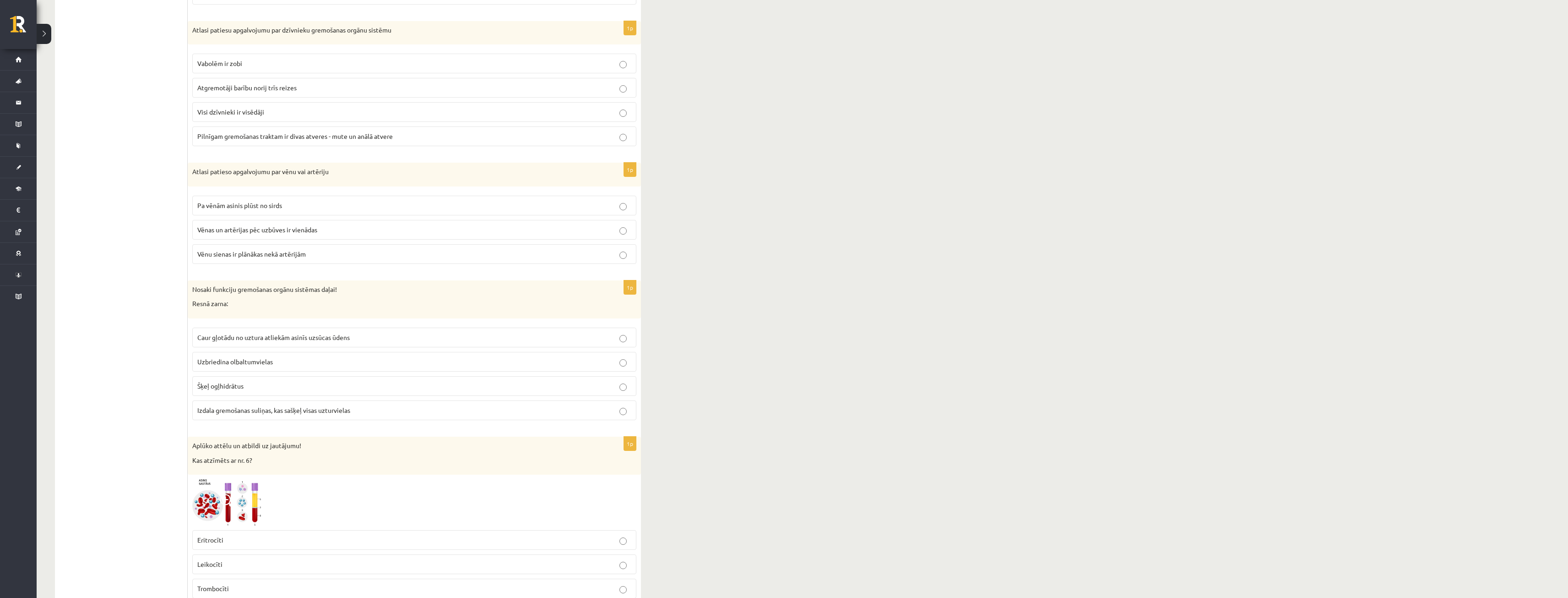
scroll to position [687, 0]
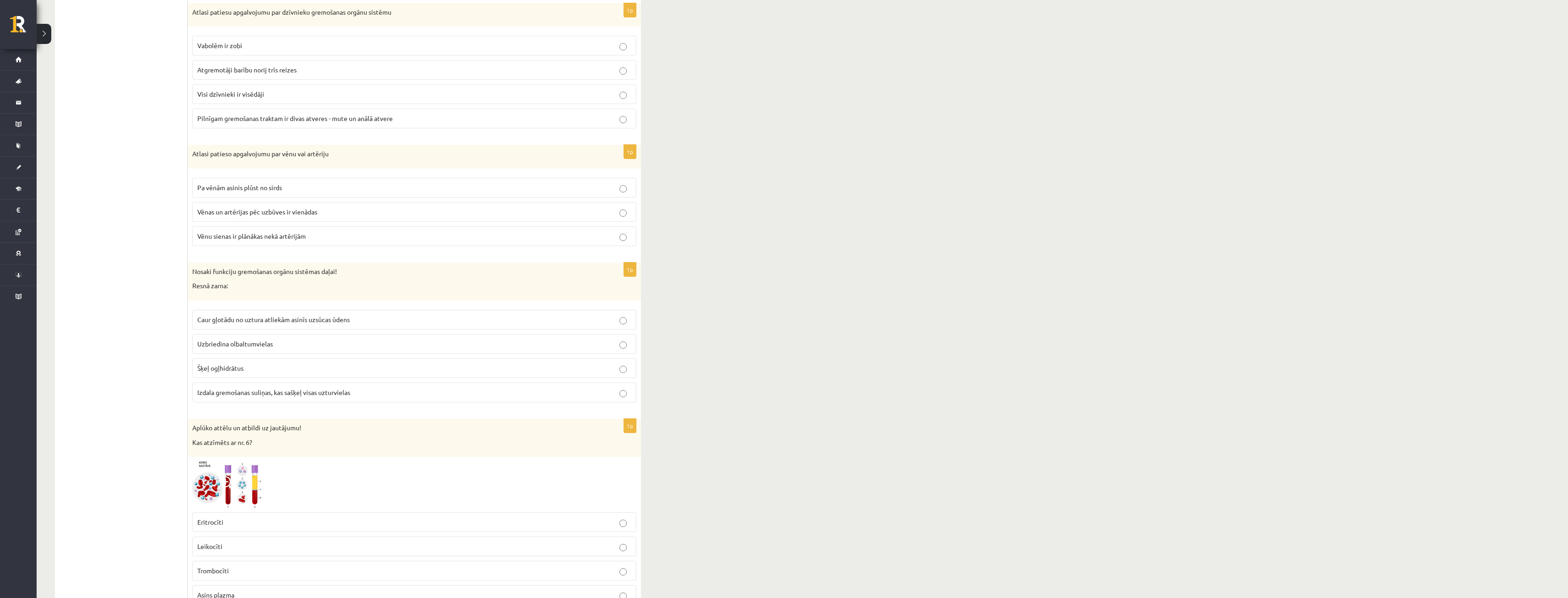
click at [318, 192] on p "Pa vēnām asinis plūst no sirds" at bounding box center [414, 188] width 434 height 10
click at [257, 242] on label "Vēnu sienas ir plānākas nekā artērijām" at bounding box center [414, 236] width 444 height 20
click at [260, 220] on label "Vēnas un artērijas pēc uzbūves ir vienādas" at bounding box center [414, 212] width 444 height 20
click at [306, 184] on p "Pa vēnām asinis plūst no sirds" at bounding box center [414, 188] width 434 height 10
click at [236, 239] on span "Vēnu sienas ir plānākas nekā artērijām" at bounding box center [251, 236] width 109 height 8
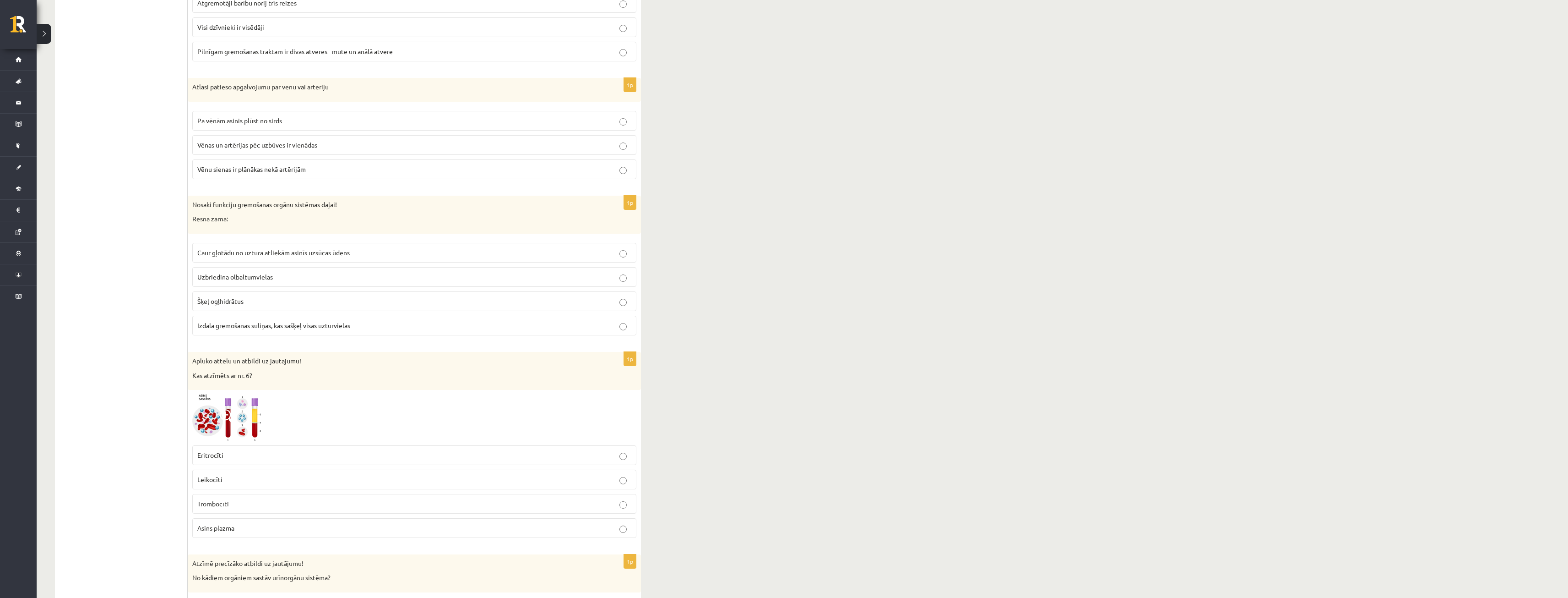
scroll to position [778, 0]
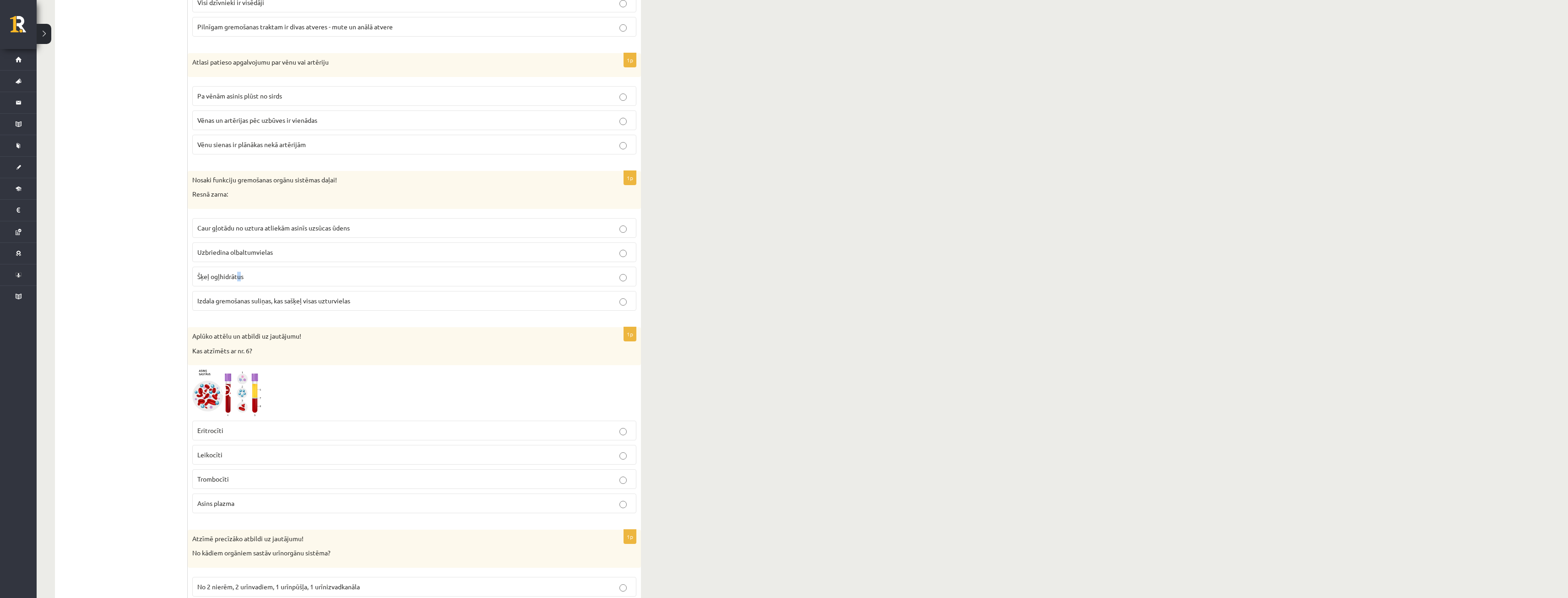
click at [239, 286] on label "Šķeļ ogļhidrātus" at bounding box center [414, 276] width 444 height 20
click at [266, 302] on span "Izdala gremošanas suliņas, kas sašķeļ visas uzturvielas" at bounding box center [273, 301] width 153 height 8
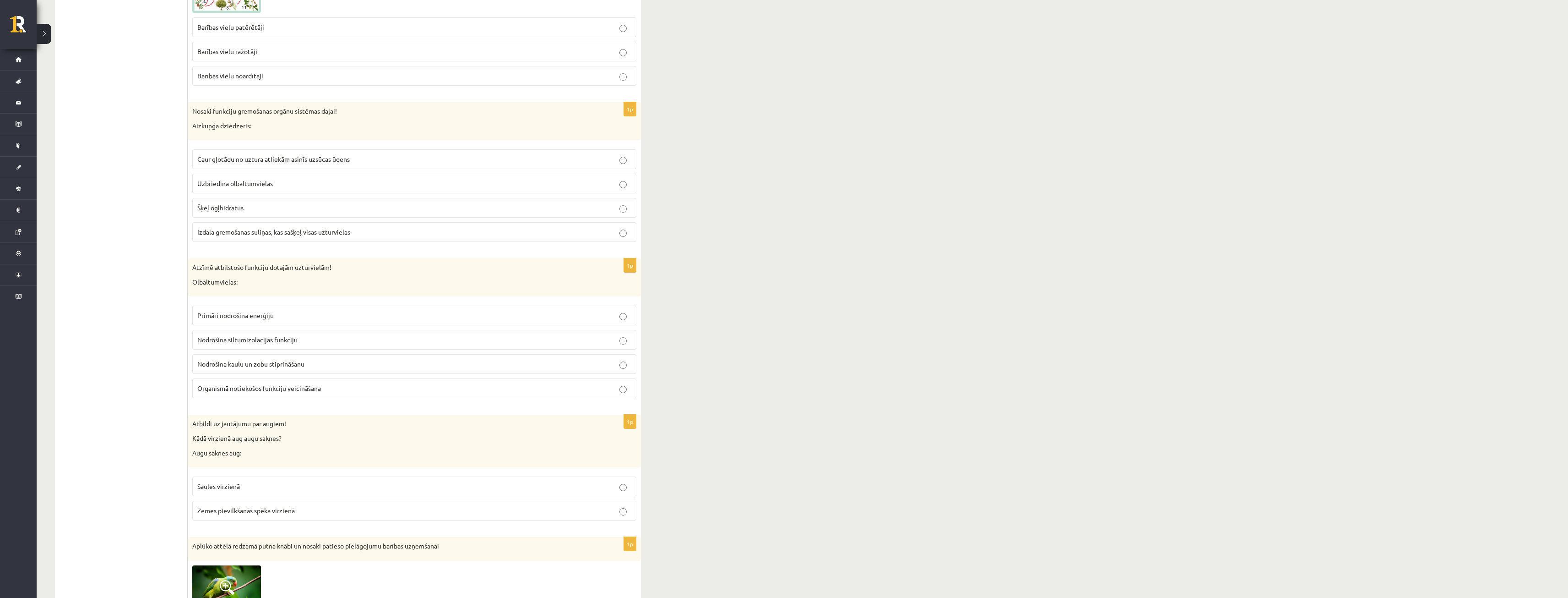
scroll to position [3709, 0]
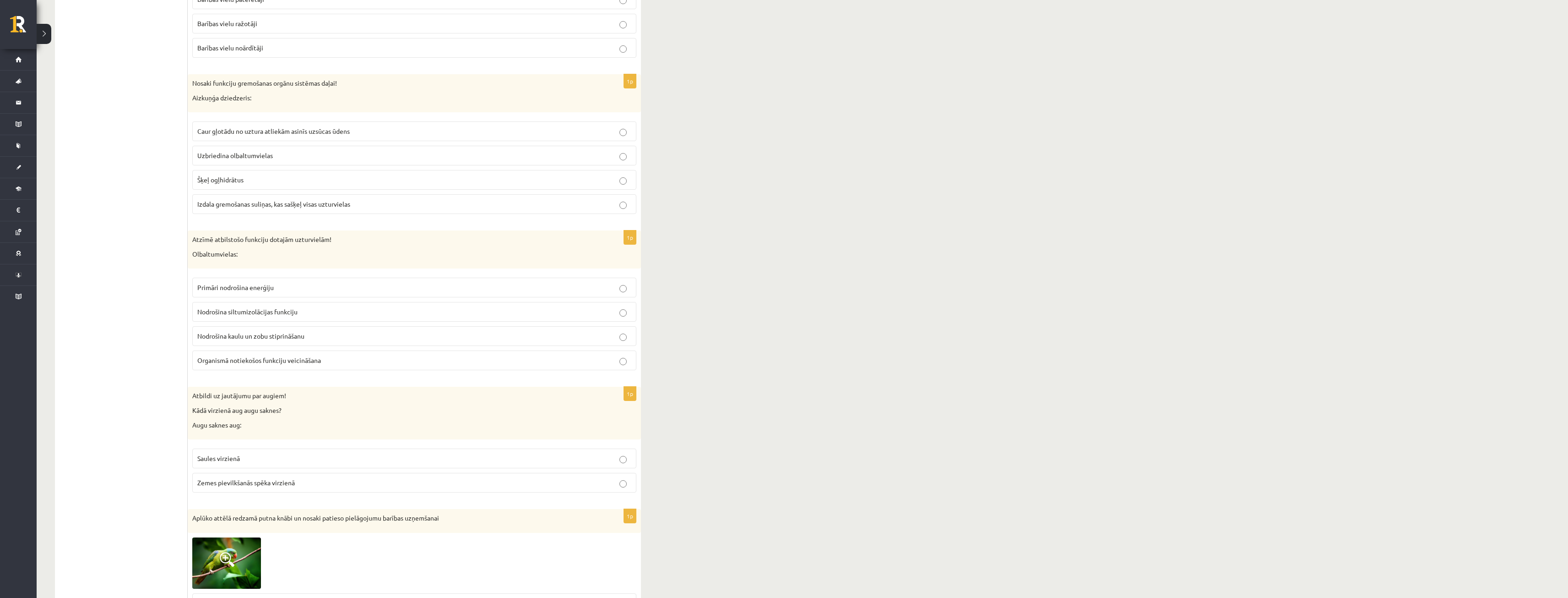
click at [324, 180] on p "Šķeļ ogļhidrātus" at bounding box center [414, 180] width 434 height 10
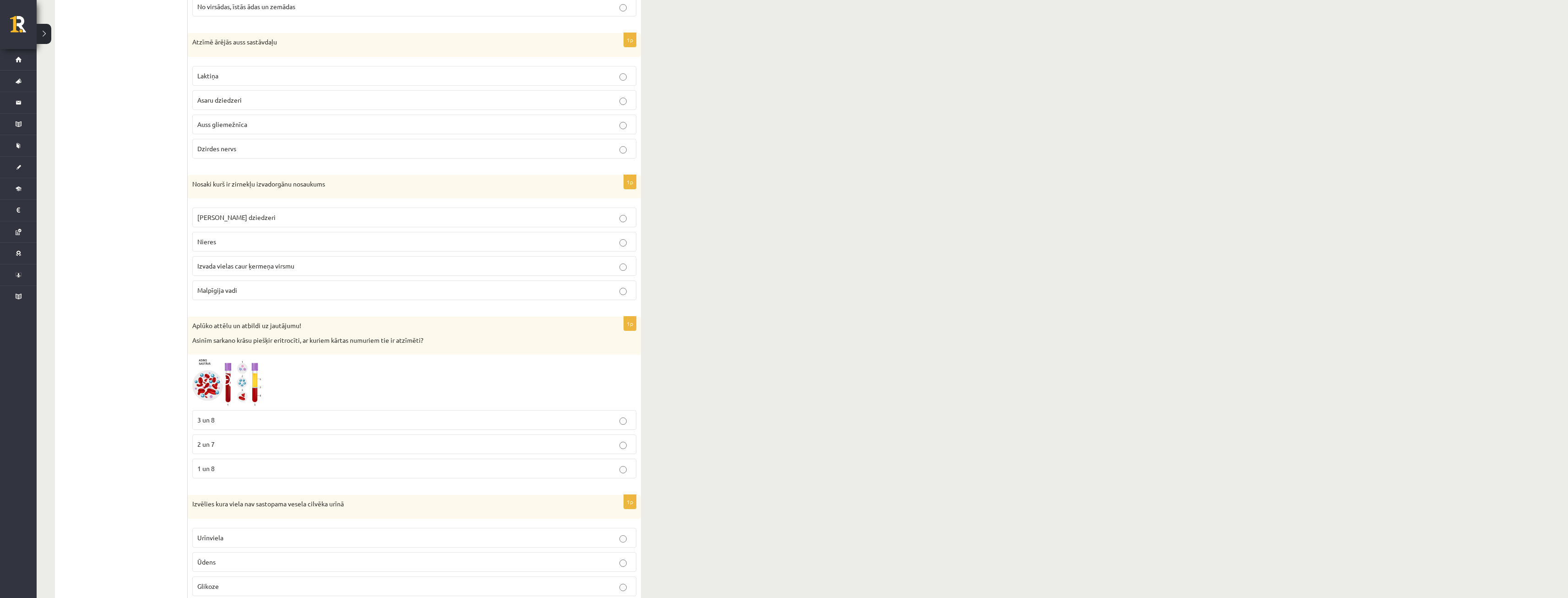
scroll to position [1374, 0]
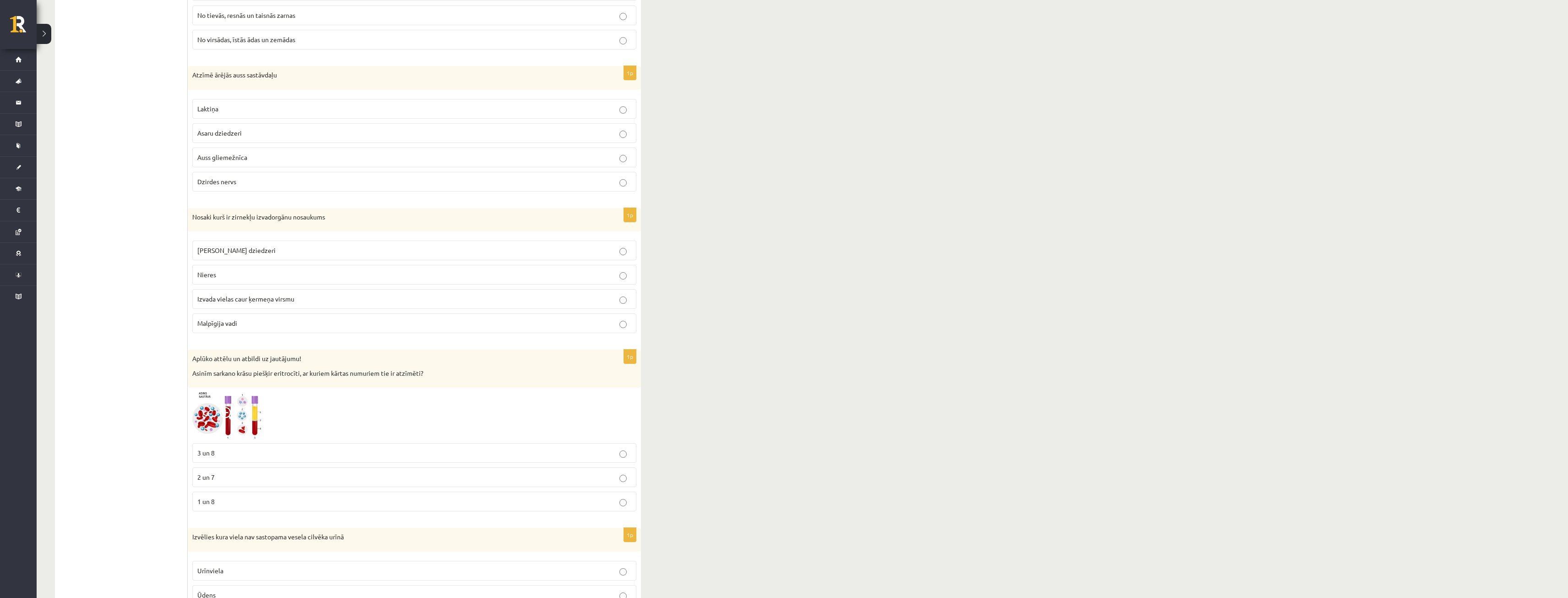
click at [236, 416] on img at bounding box center [226, 414] width 68 height 46
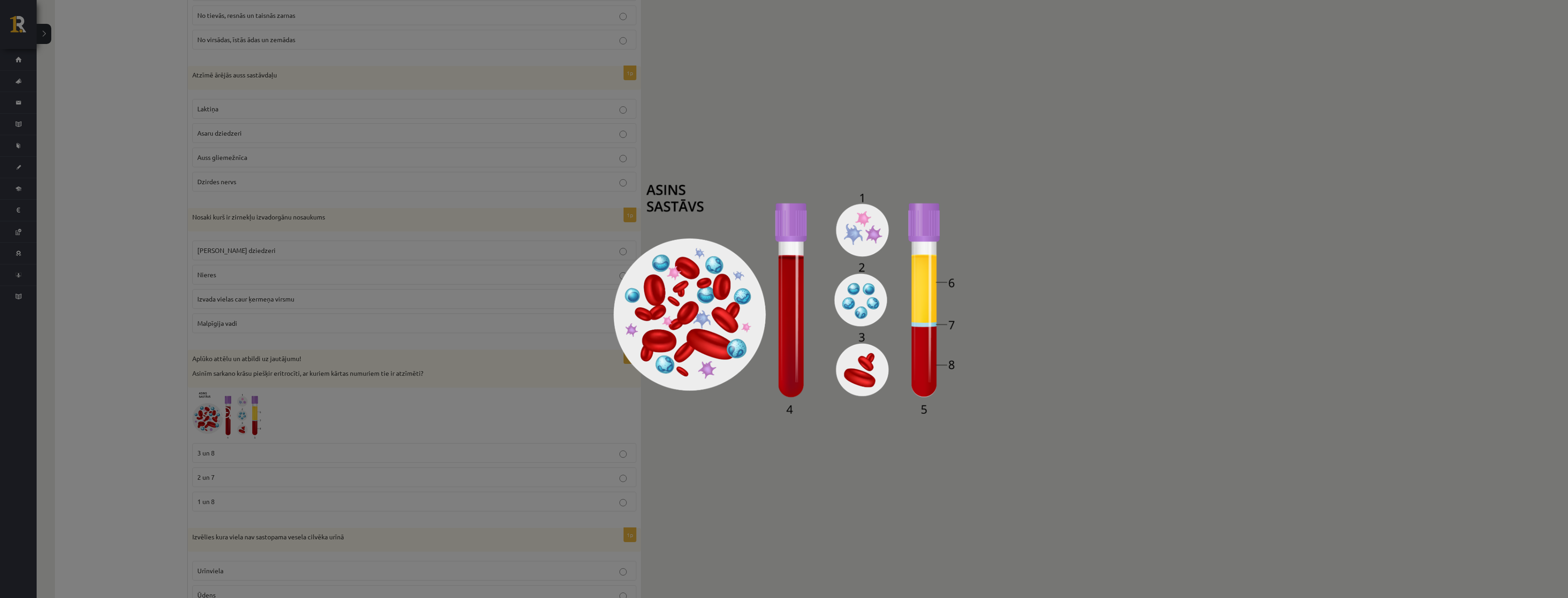
click at [858, 335] on img at bounding box center [784, 299] width 341 height 229
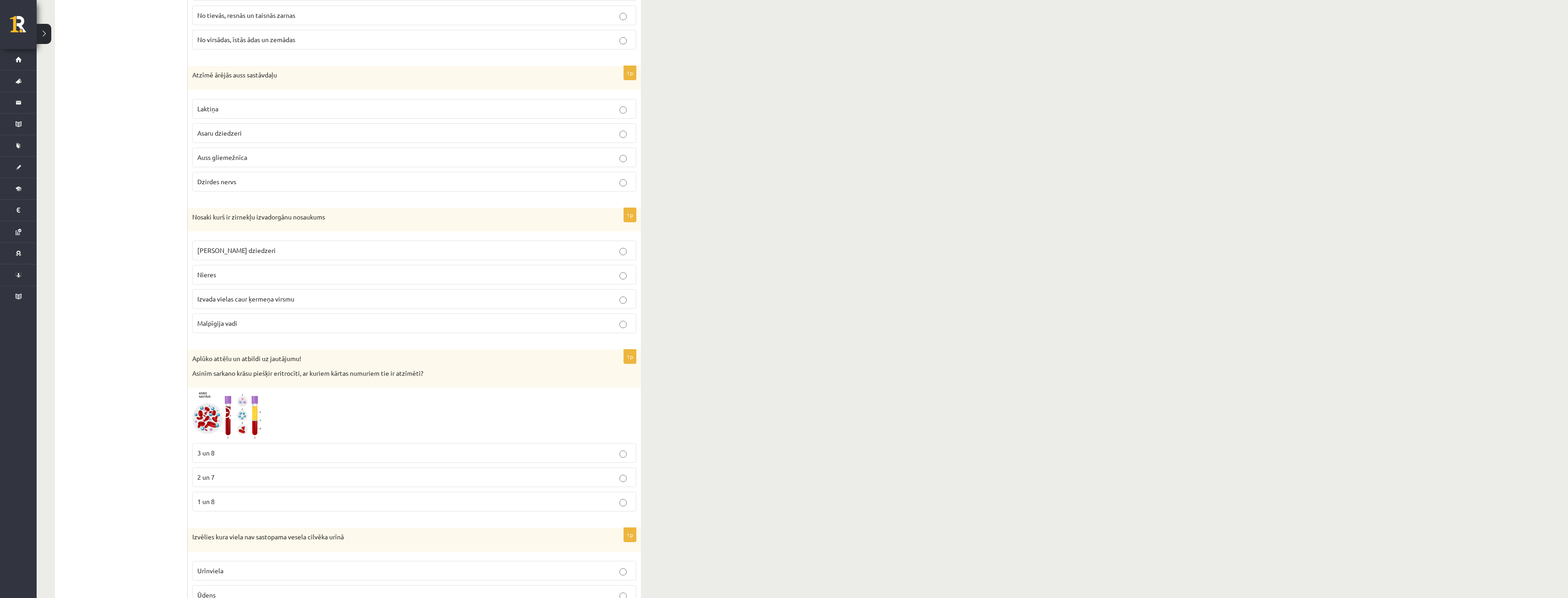
click at [215, 428] on img at bounding box center [226, 414] width 68 height 46
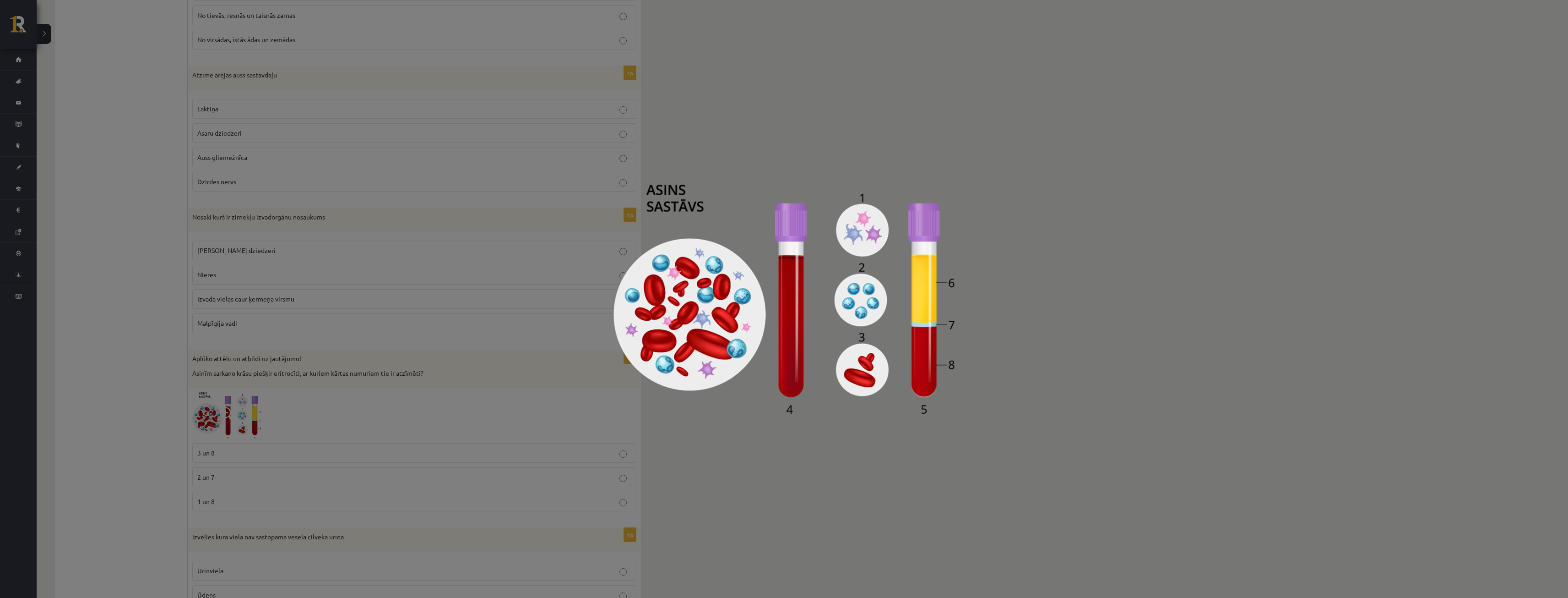
click at [550, 174] on div at bounding box center [784, 299] width 1568 height 598
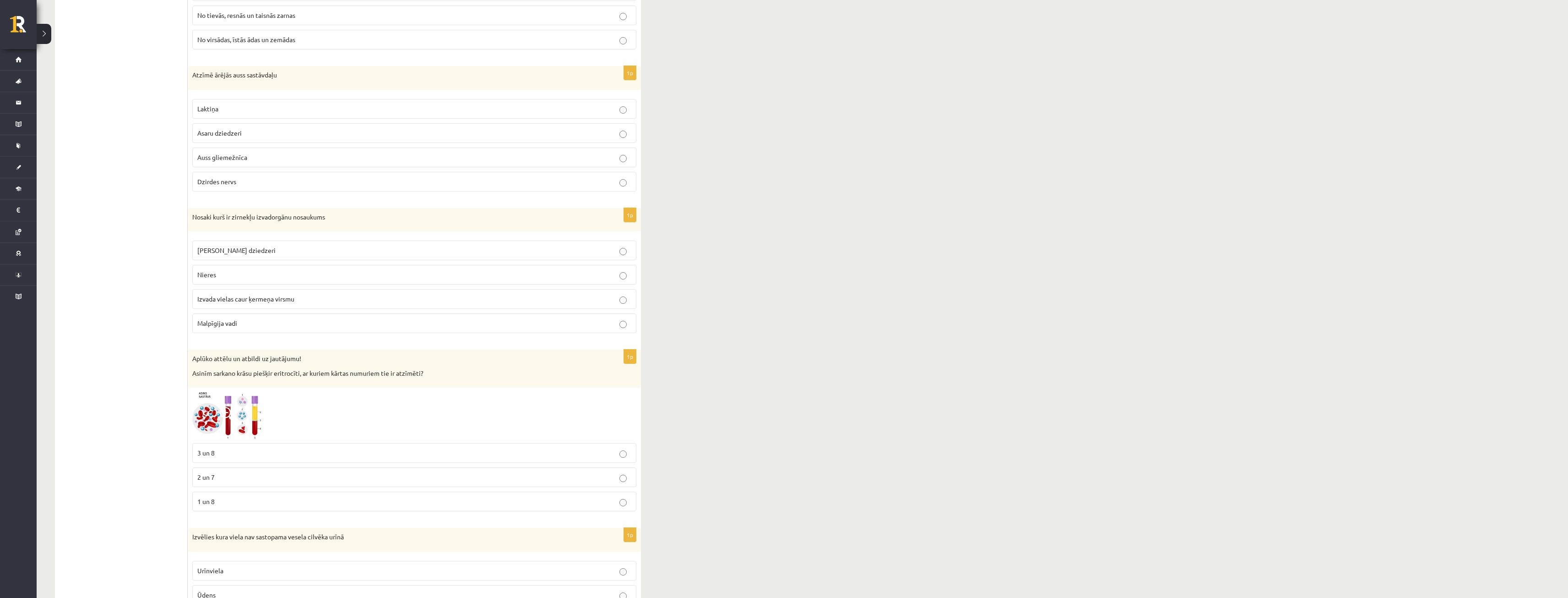
click at [525, 462] on label "3 un 8" at bounding box center [414, 453] width 444 height 20
click at [287, 325] on p "Malpīgija vadi" at bounding box center [414, 323] width 434 height 10
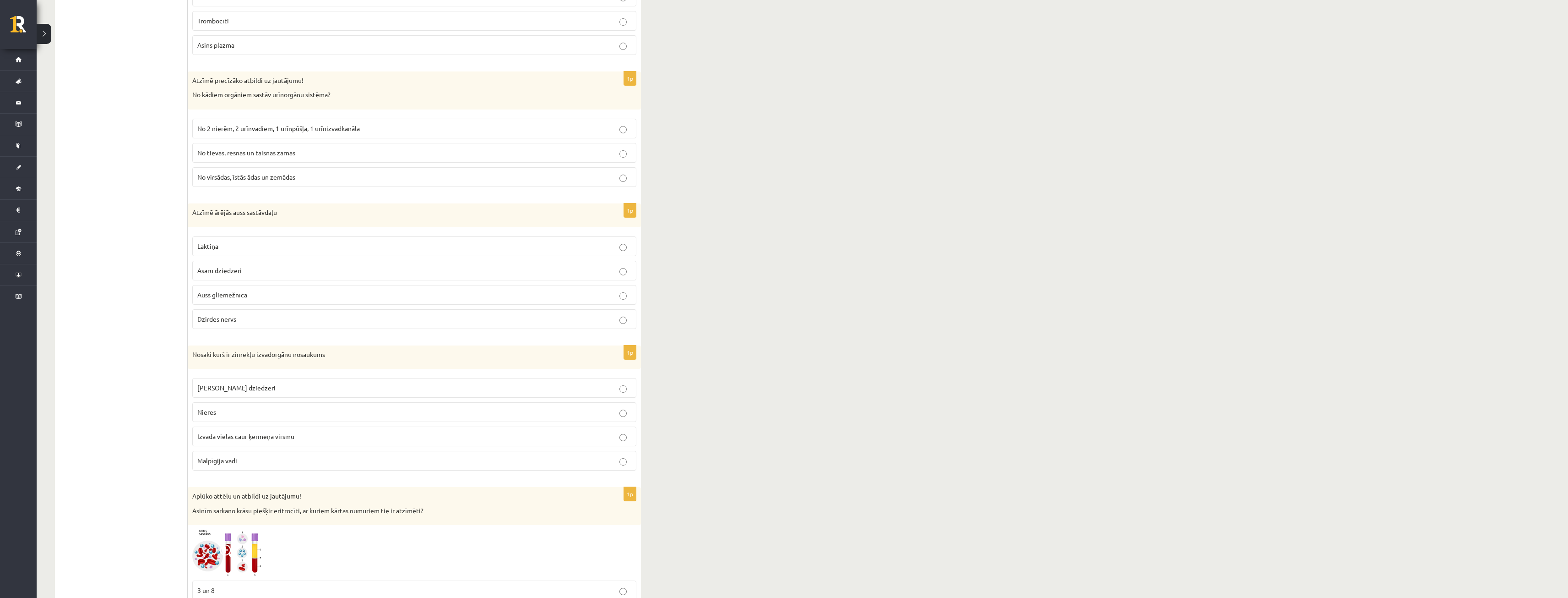
click at [247, 300] on p "Auss gliemežnīca" at bounding box center [414, 295] width 434 height 10
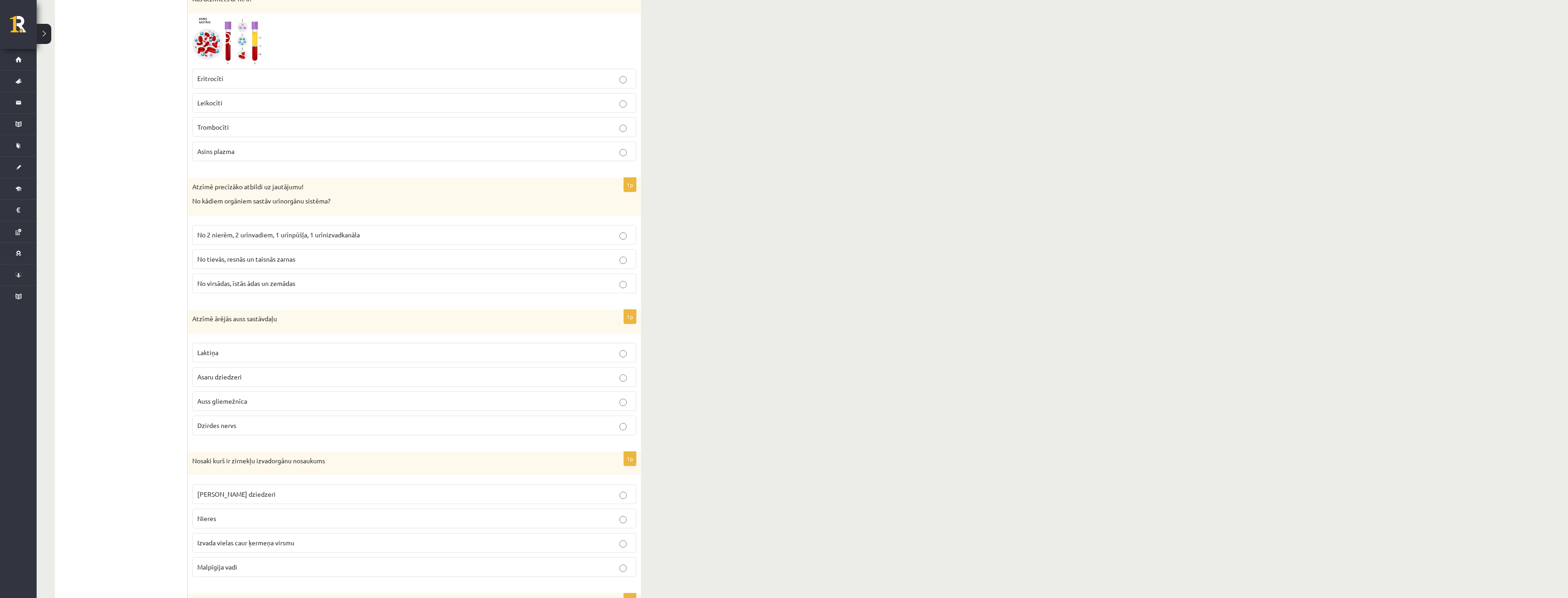
scroll to position [1099, 0]
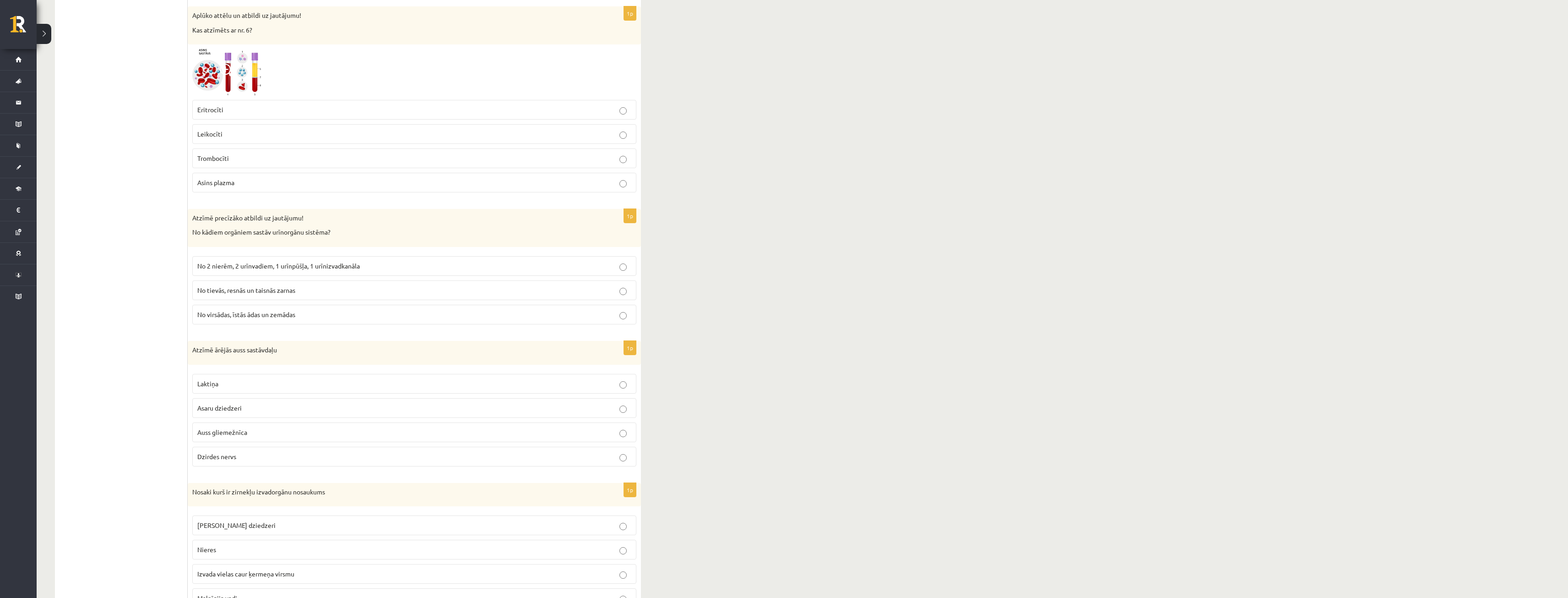
click at [380, 273] on label "No 2 nierēm, 2 urīnvadiem, 1 urīnpūšļa, 1 urīnizvadkanāla" at bounding box center [414, 266] width 444 height 20
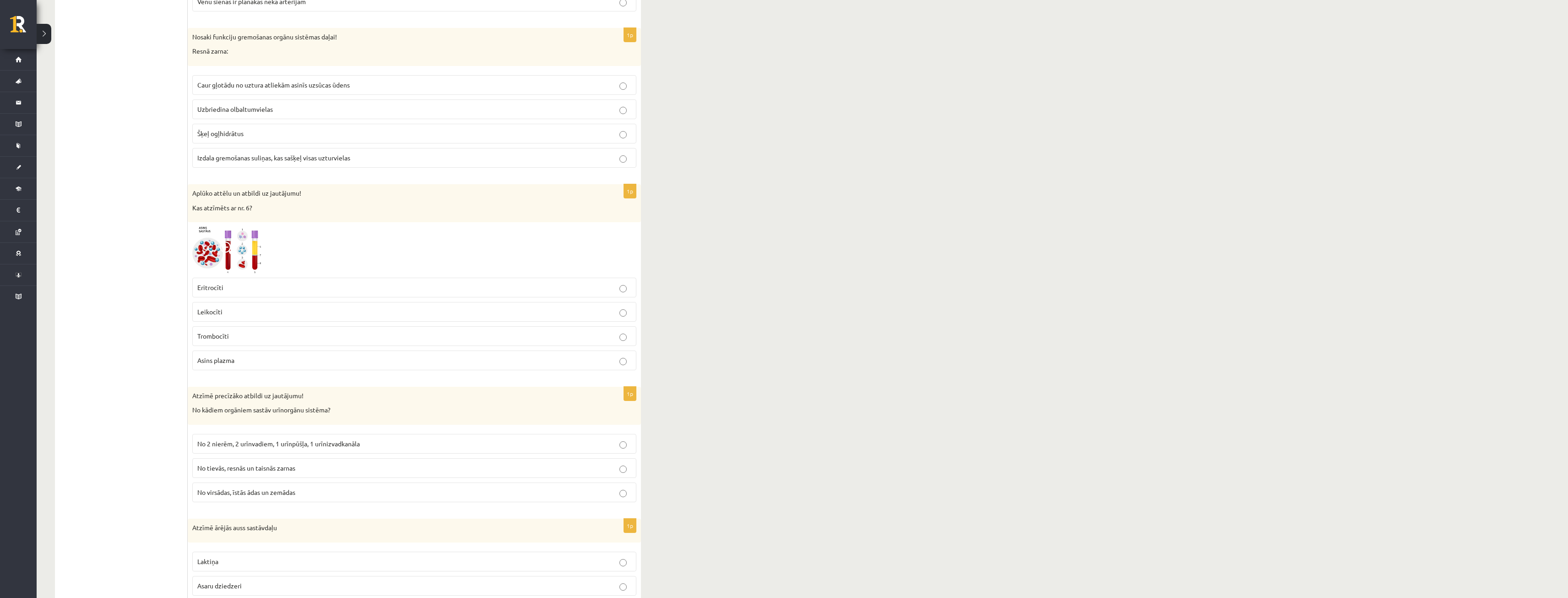
scroll to position [916, 0]
click at [215, 249] on img at bounding box center [226, 255] width 68 height 46
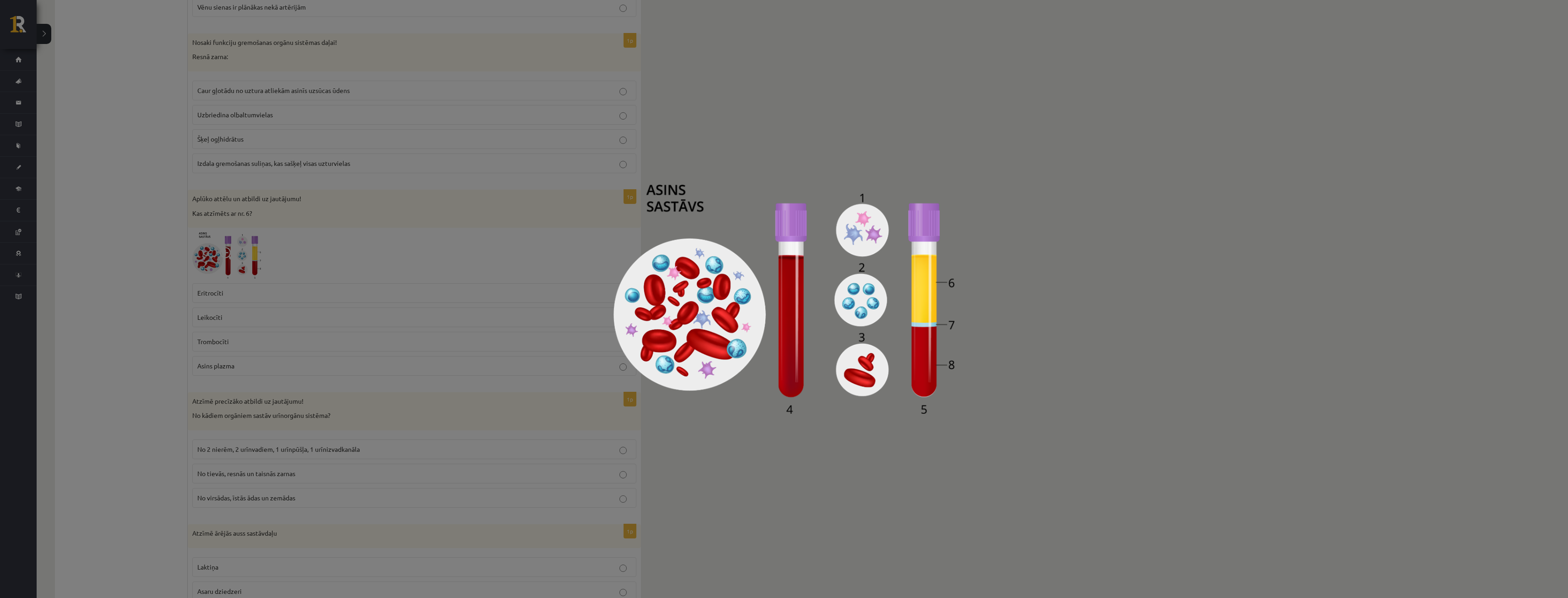
click at [296, 296] on div at bounding box center [784, 299] width 1568 height 598
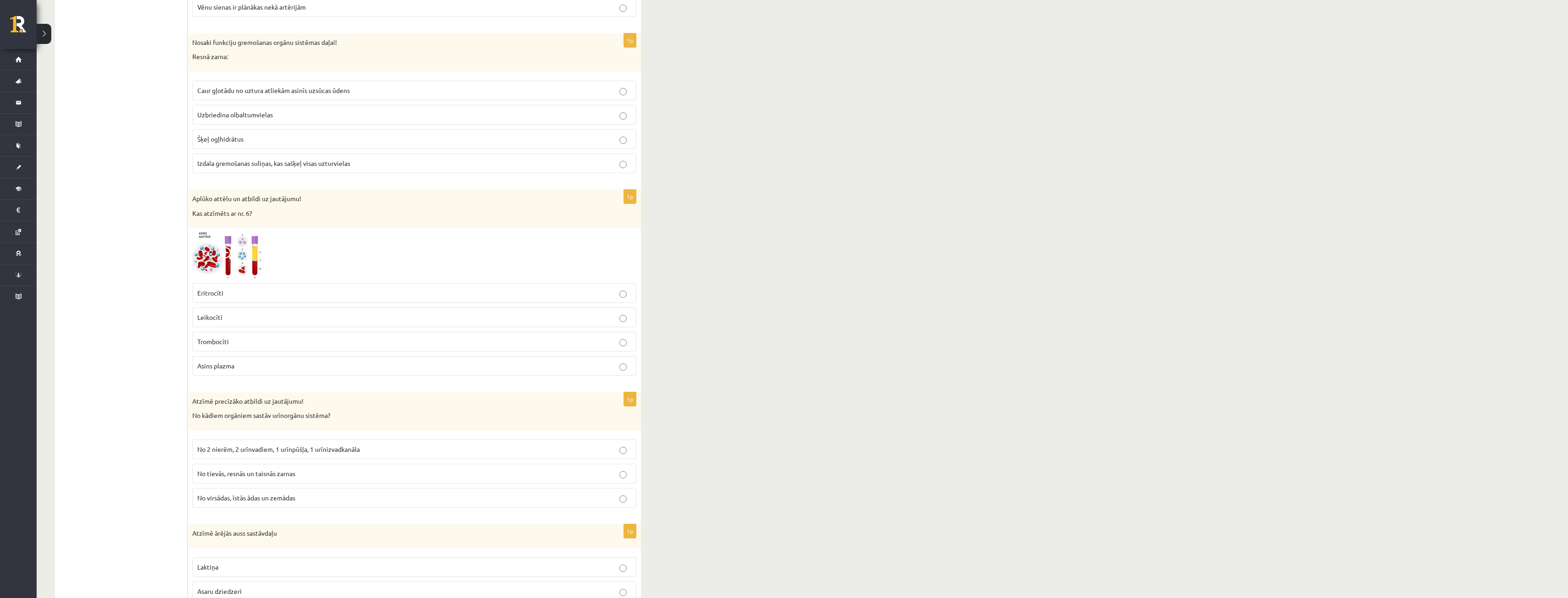
click at [347, 347] on p "Trombocīti" at bounding box center [414, 342] width 434 height 10
click at [234, 242] on img at bounding box center [226, 255] width 68 height 46
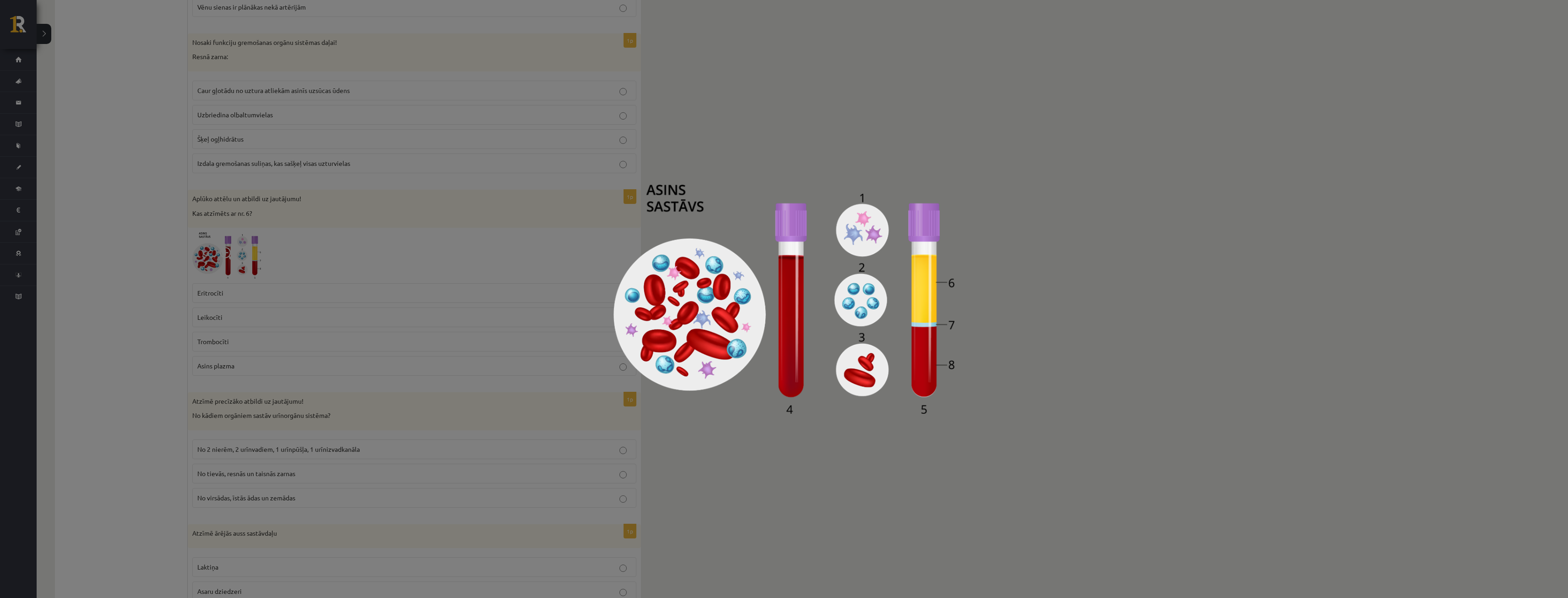
click at [850, 481] on div at bounding box center [784, 299] width 1568 height 598
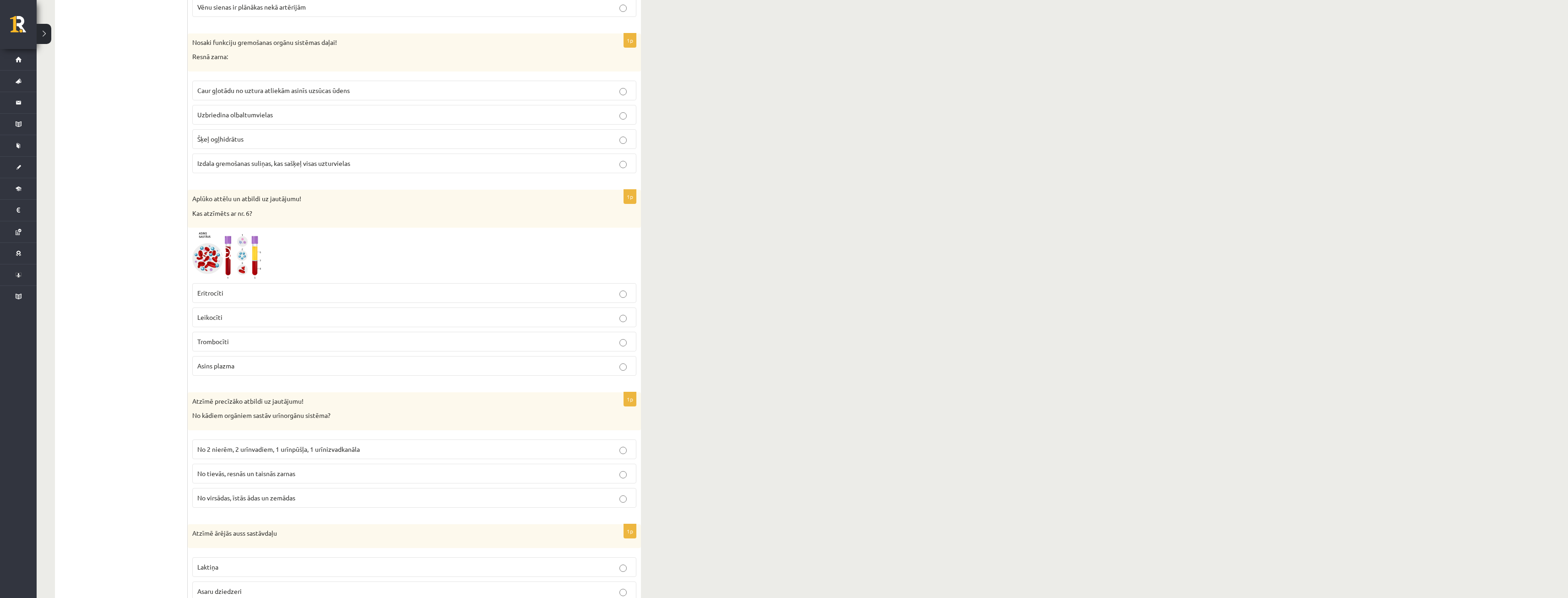
click at [238, 266] on img at bounding box center [226, 255] width 68 height 46
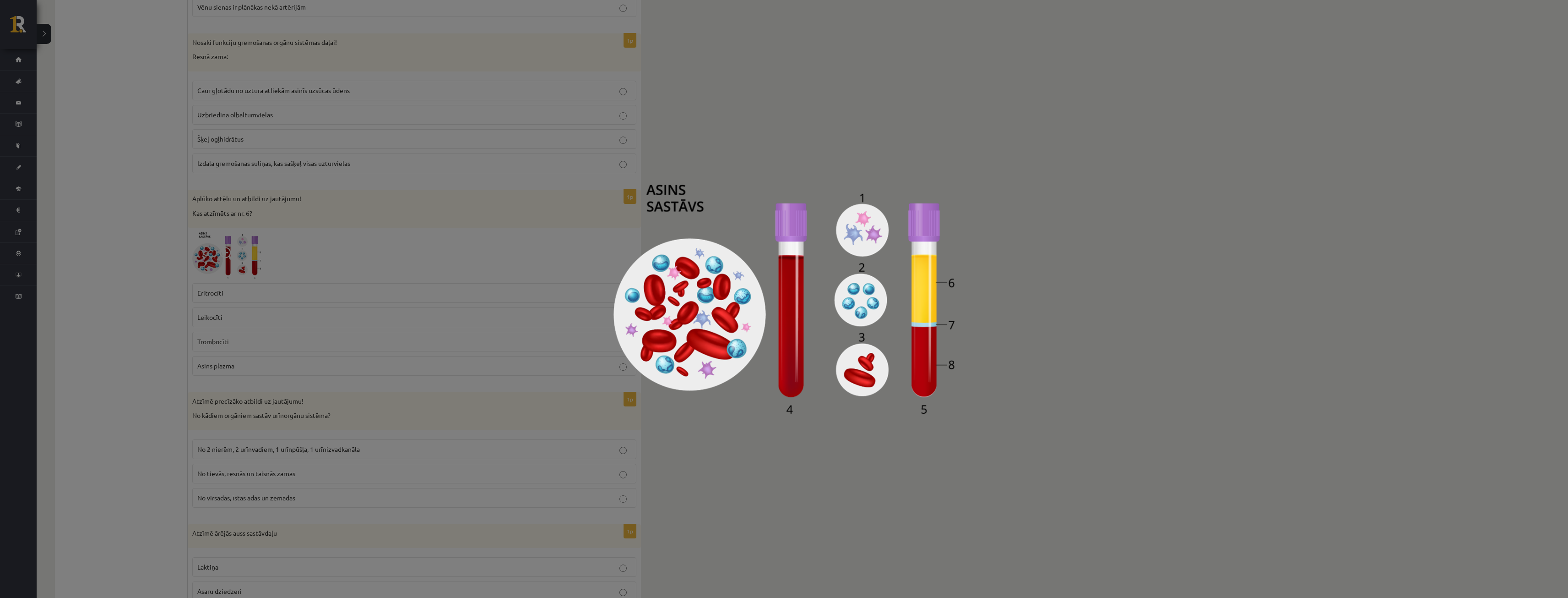
click at [741, 214] on img at bounding box center [784, 299] width 341 height 229
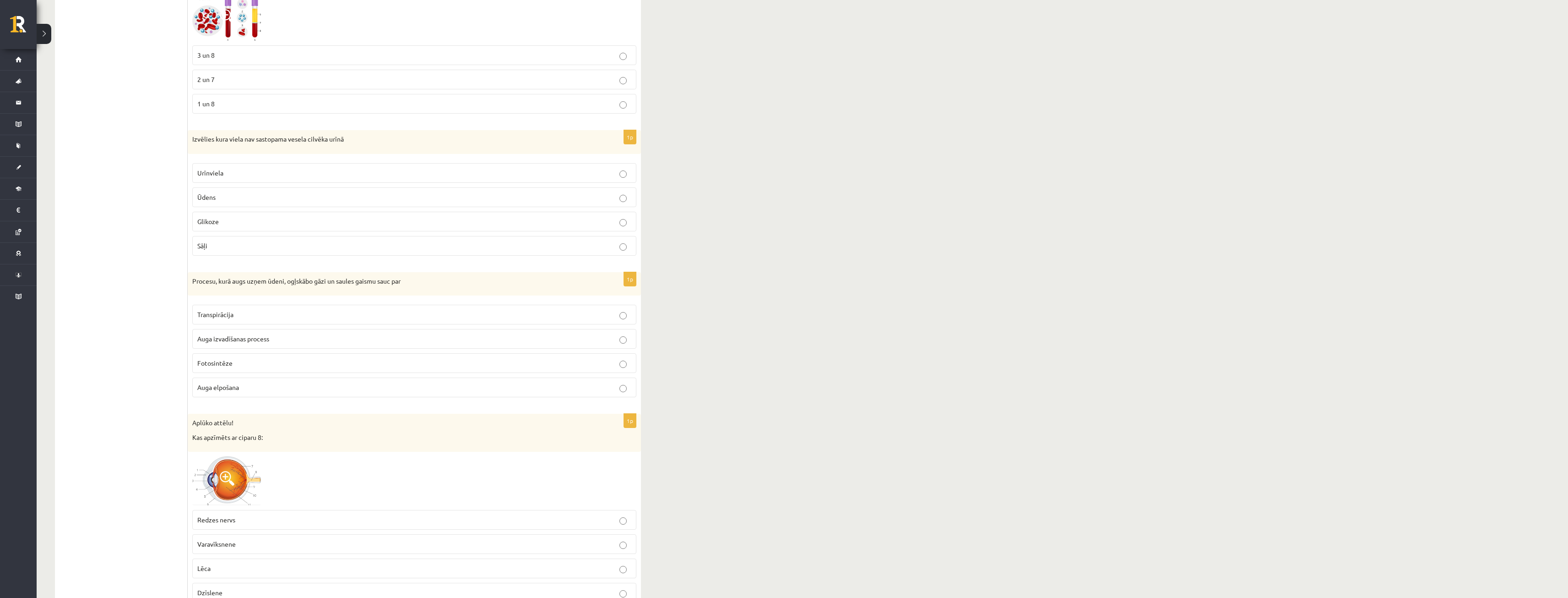
scroll to position [1741, 0]
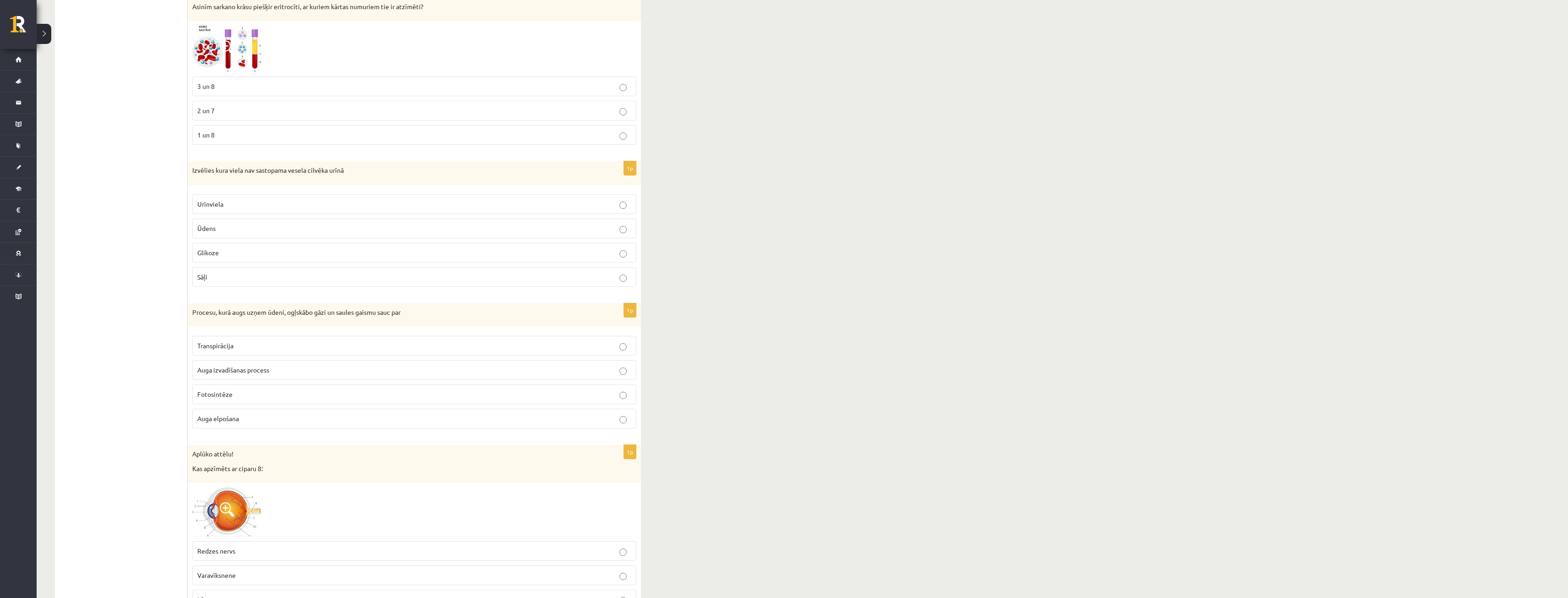
click at [247, 249] on p "Glikoze" at bounding box center [414, 253] width 434 height 10
click at [257, 398] on p "Fotosintēze" at bounding box center [414, 394] width 434 height 10
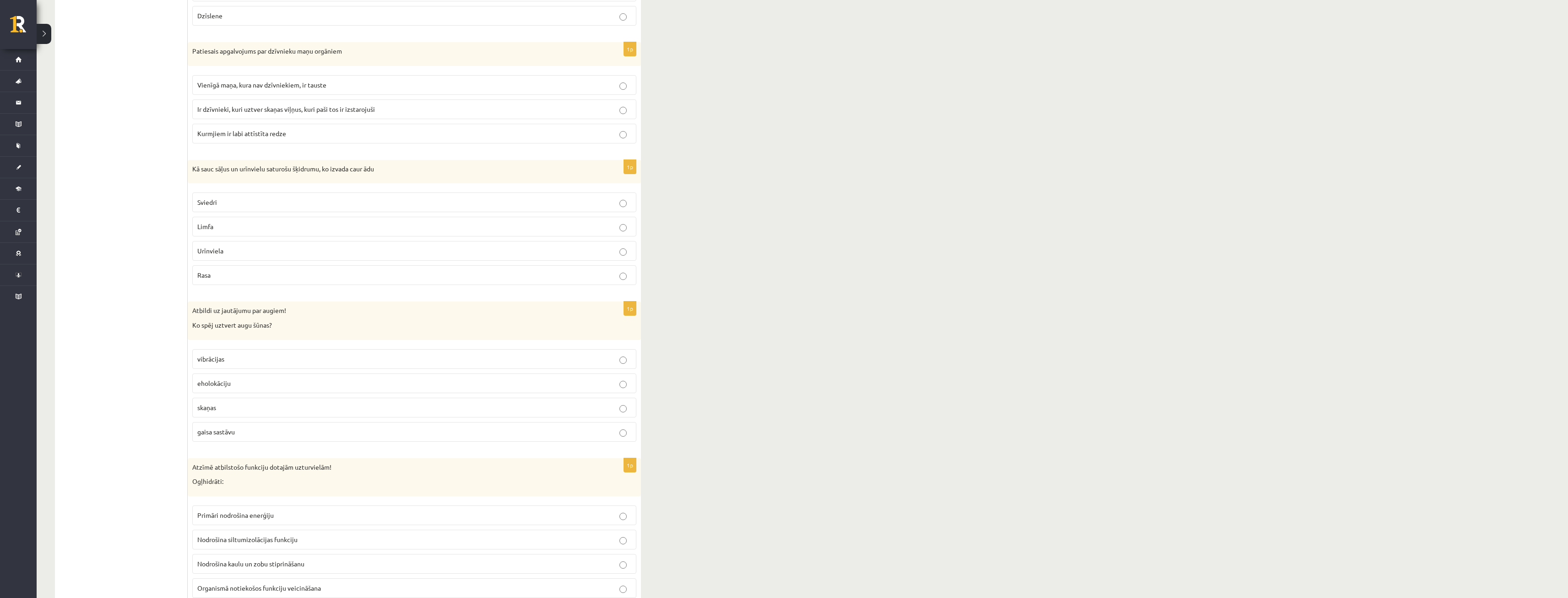
scroll to position [2381, 0]
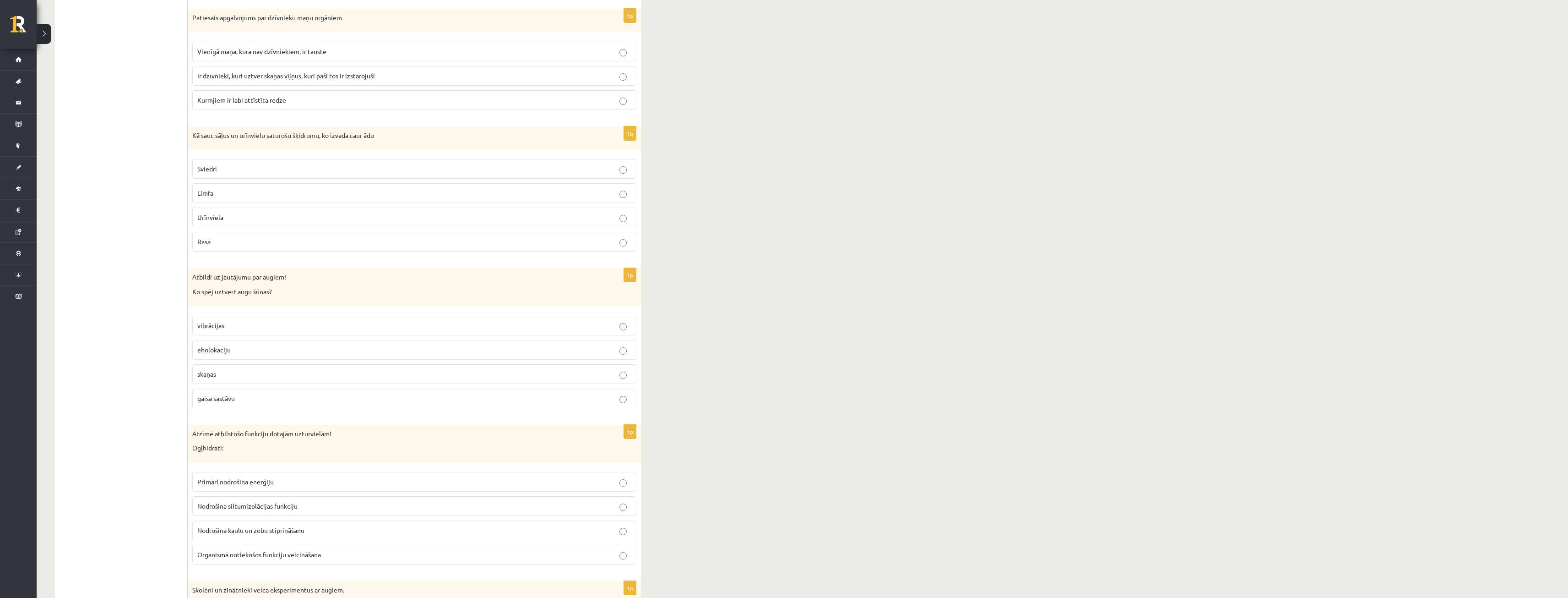
click at [347, 79] on span "Ir dzīvnieki, kuri uztver skaņas viļņus, kuri paši tos ir izstarojuši" at bounding box center [286, 76] width 178 height 8
click at [269, 107] on label "Kurmjiem ir labi attīstīta redze" at bounding box center [414, 100] width 444 height 20
click at [210, 176] on label "Sviedri" at bounding box center [414, 169] width 444 height 20
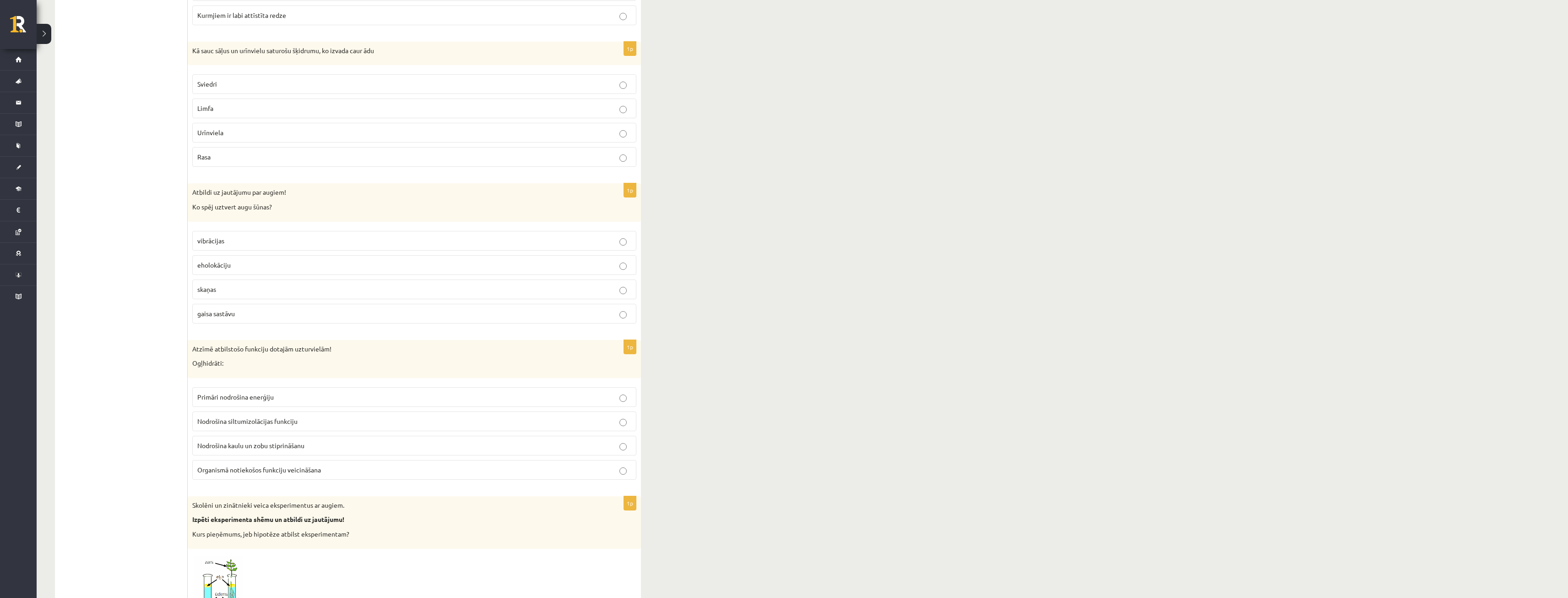
scroll to position [2473, 0]
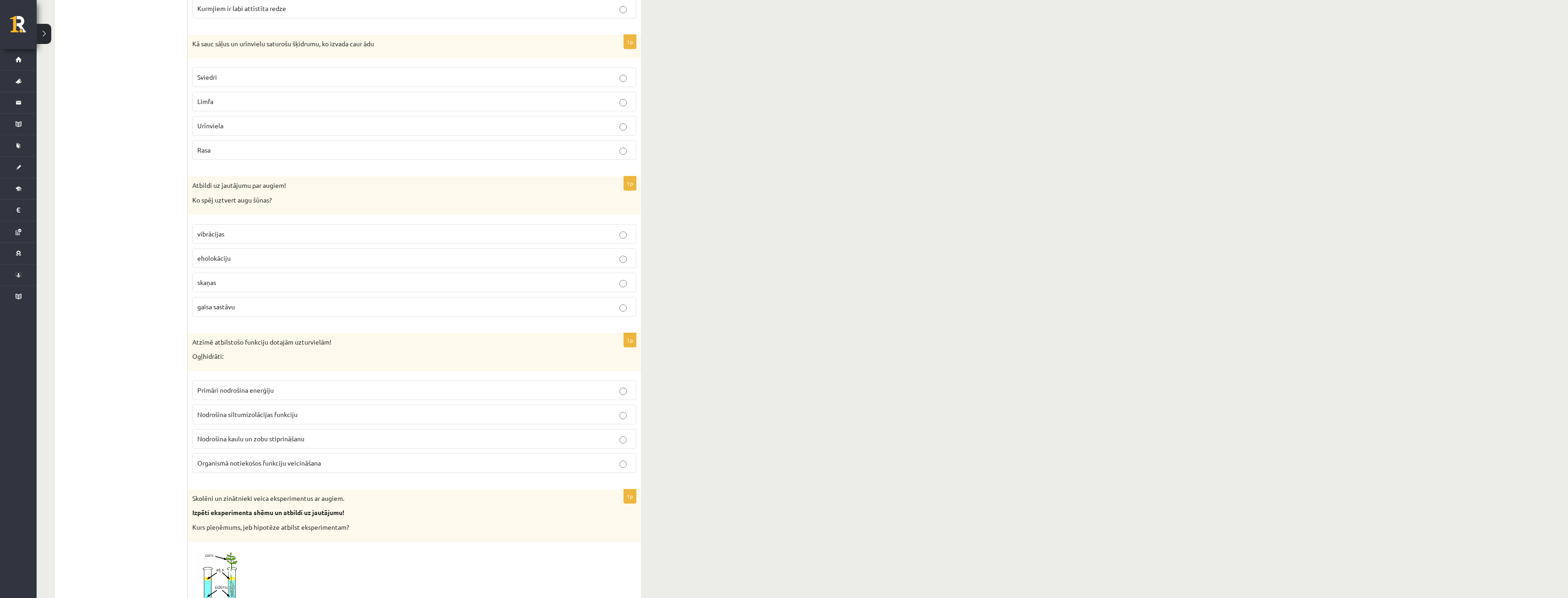
click at [230, 244] on label "vibrācijas" at bounding box center [414, 234] width 444 height 20
click at [230, 253] on label "eholokāciju" at bounding box center [414, 258] width 444 height 20
click at [230, 241] on label "vibrācijas" at bounding box center [414, 234] width 444 height 20
click at [230, 250] on label "eholokāciju" at bounding box center [414, 258] width 444 height 20
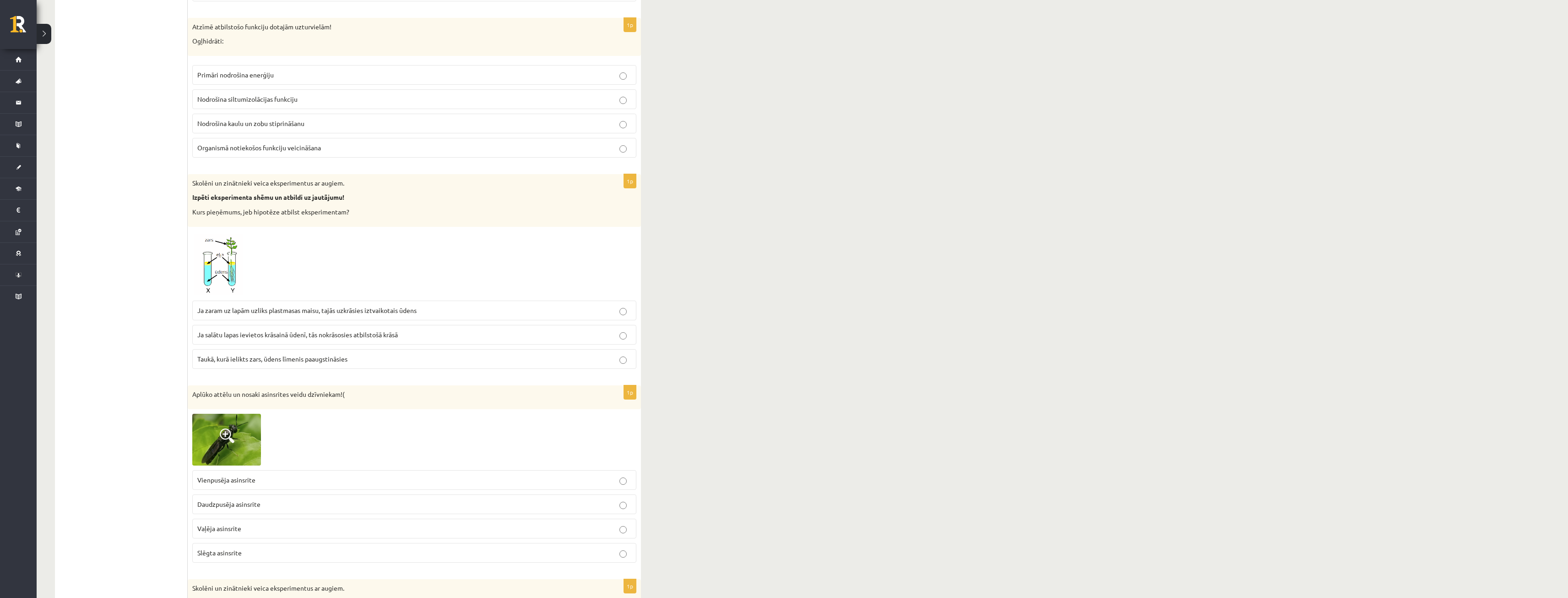
scroll to position [2794, 0]
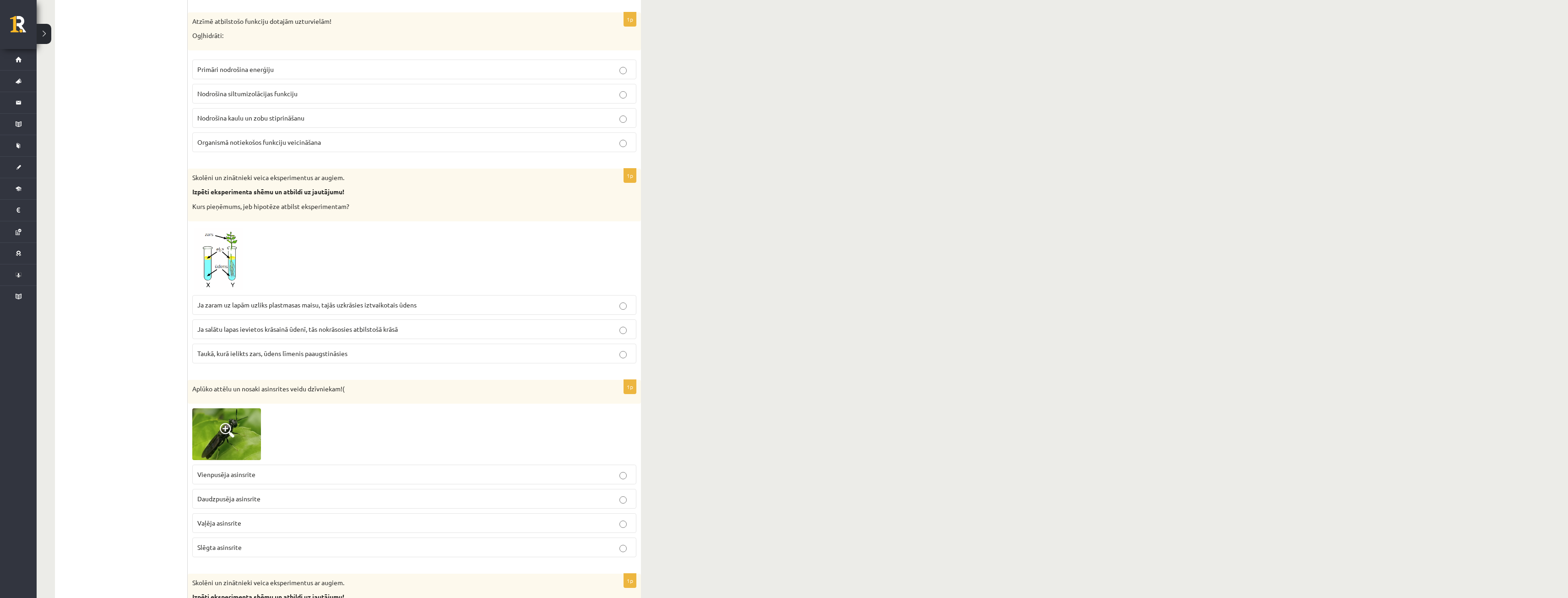
click at [584, 136] on label "Organismā notiekošos funkciju veicināšana" at bounding box center [414, 142] width 444 height 20
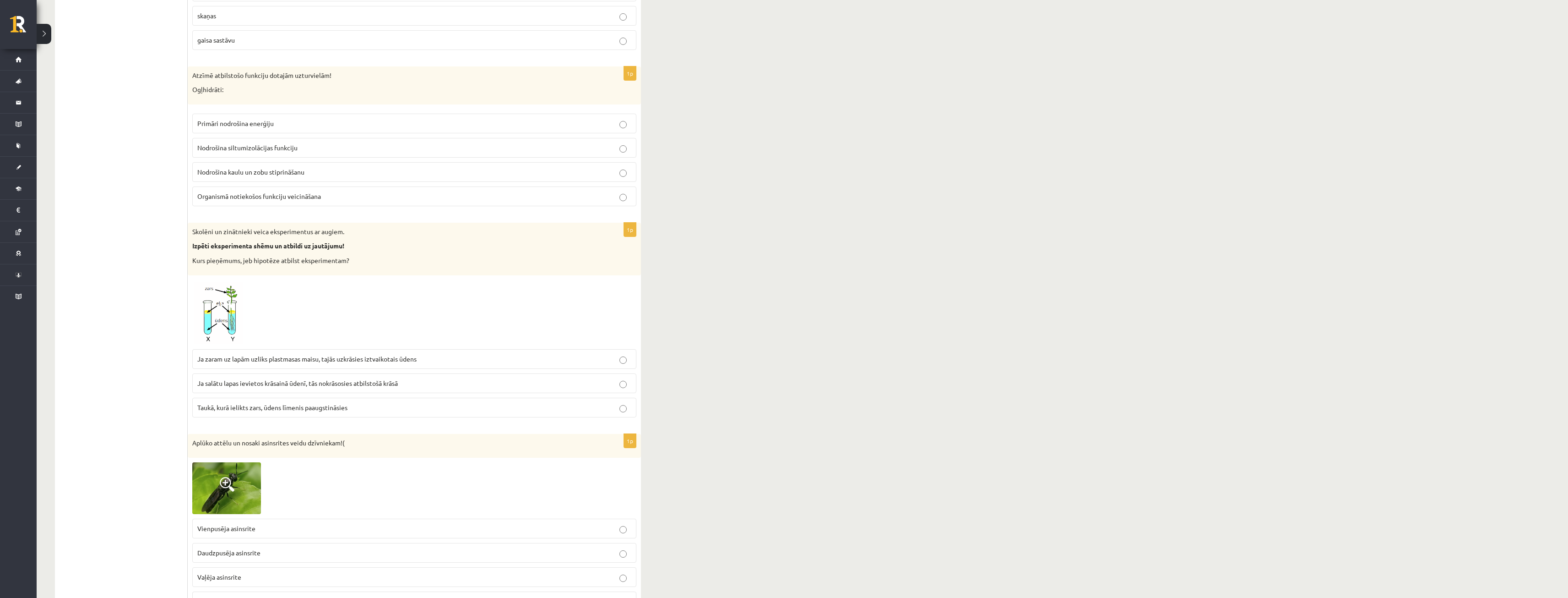
scroll to position [2702, 0]
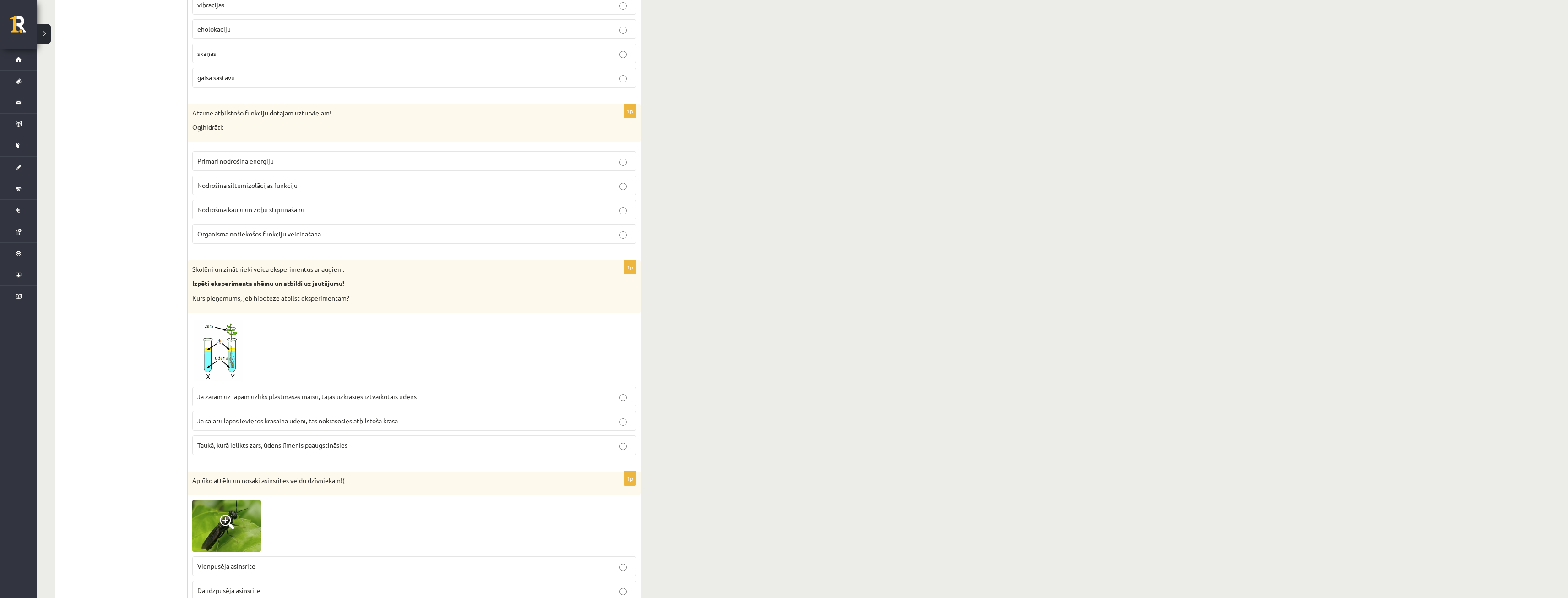
click at [305, 185] on p "Nodrošina siltumizolācijas funkciju" at bounding box center [414, 185] width 434 height 10
click at [306, 219] on label "Nodrošina kaulu un zobu stiprināšanu" at bounding box center [414, 210] width 444 height 20
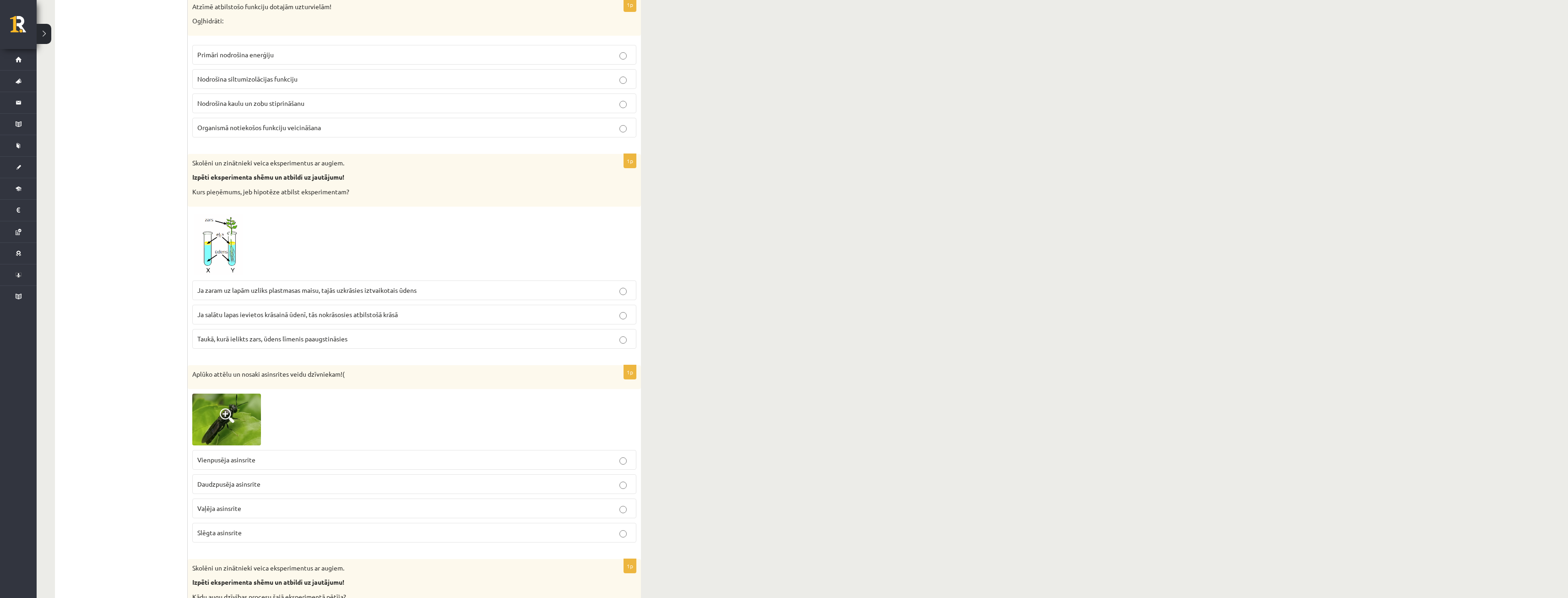
scroll to position [2840, 0]
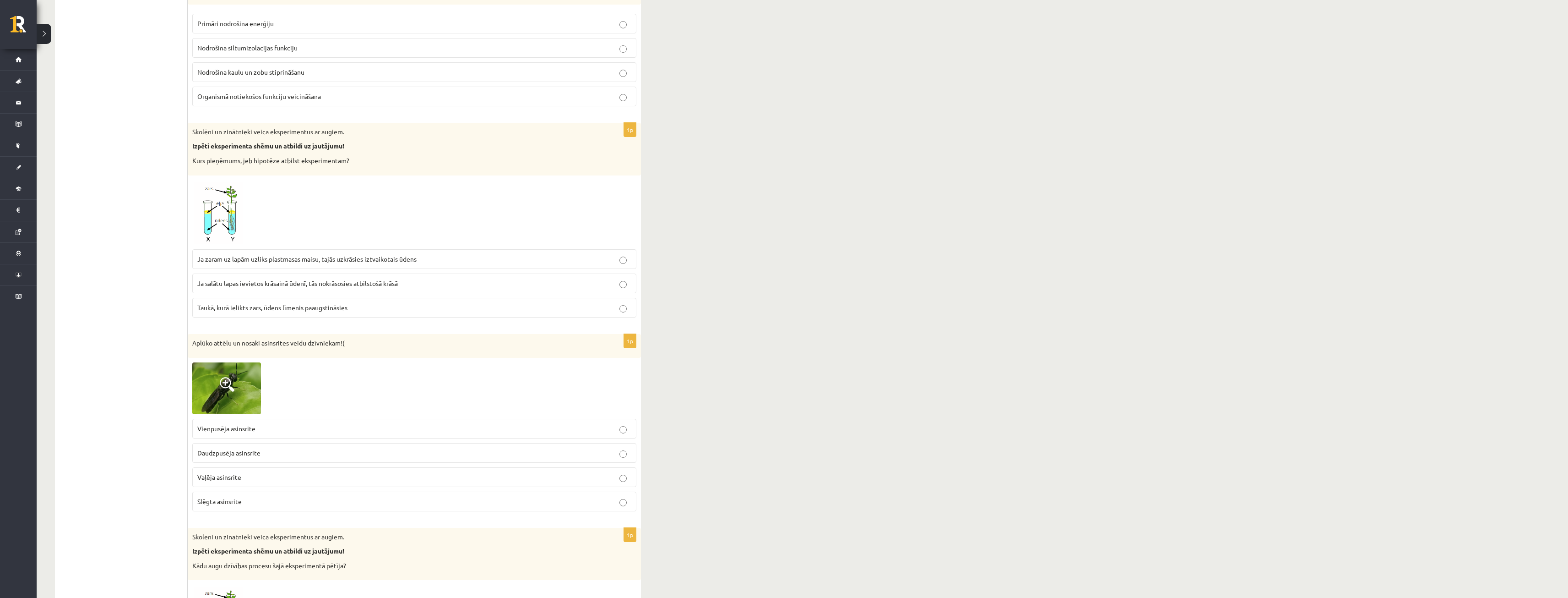
click at [423, 266] on label "Ja zaram uz lapām uzliks plastmasas maisu, tajās uzkrāsies iztvaikotais ūdens" at bounding box center [414, 259] width 444 height 20
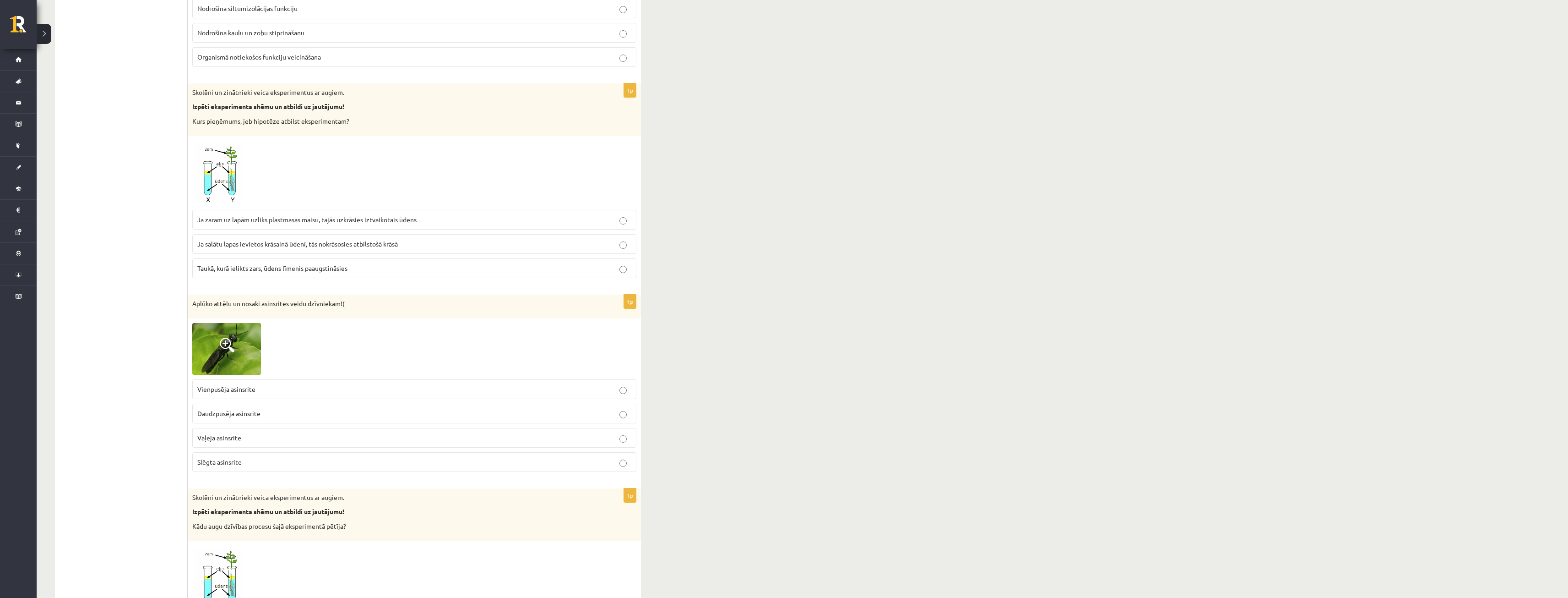
scroll to position [2885, 0]
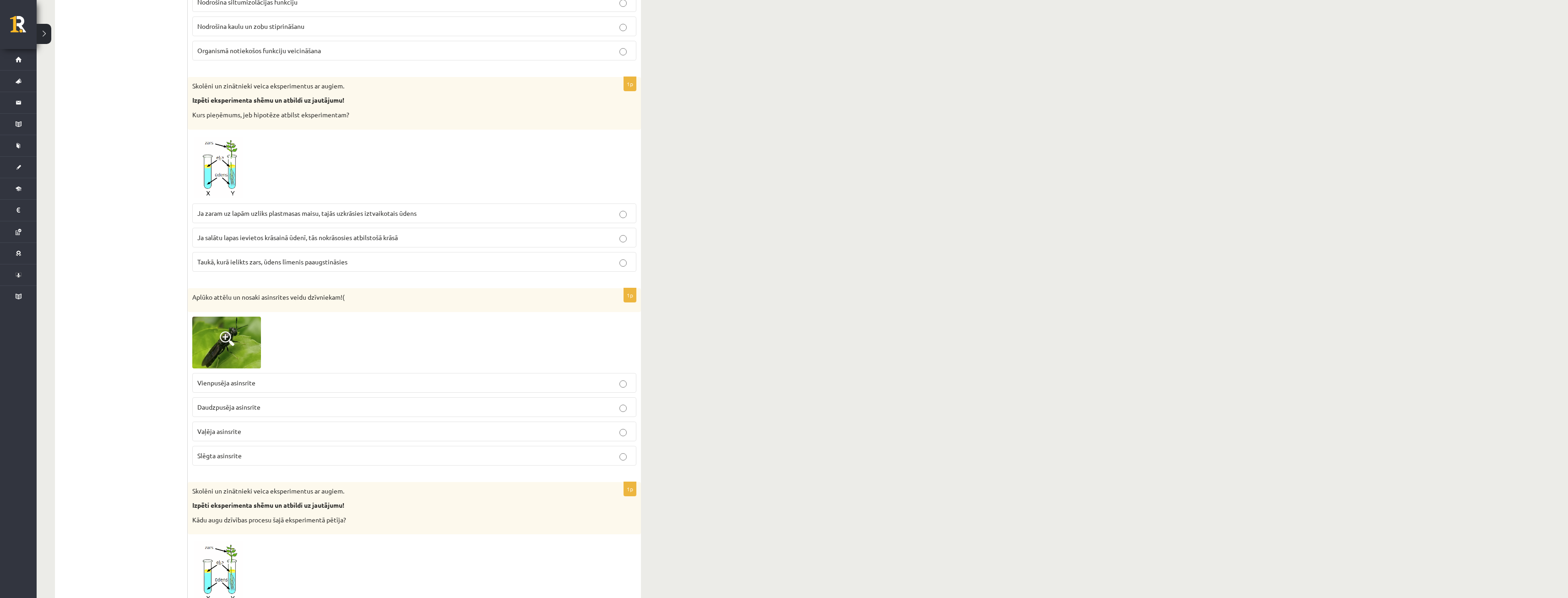
click at [369, 241] on span "Ja salātu lapas ievietos krāsainā ūdenī, tās nokrāsosies atbilstošā krāsā" at bounding box center [297, 237] width 200 height 8
click at [435, 212] on p "Ja zaram uz lapām uzliks plastmasas maisu, tajās uzkrāsies iztvaikotais ūdens" at bounding box center [414, 213] width 434 height 10
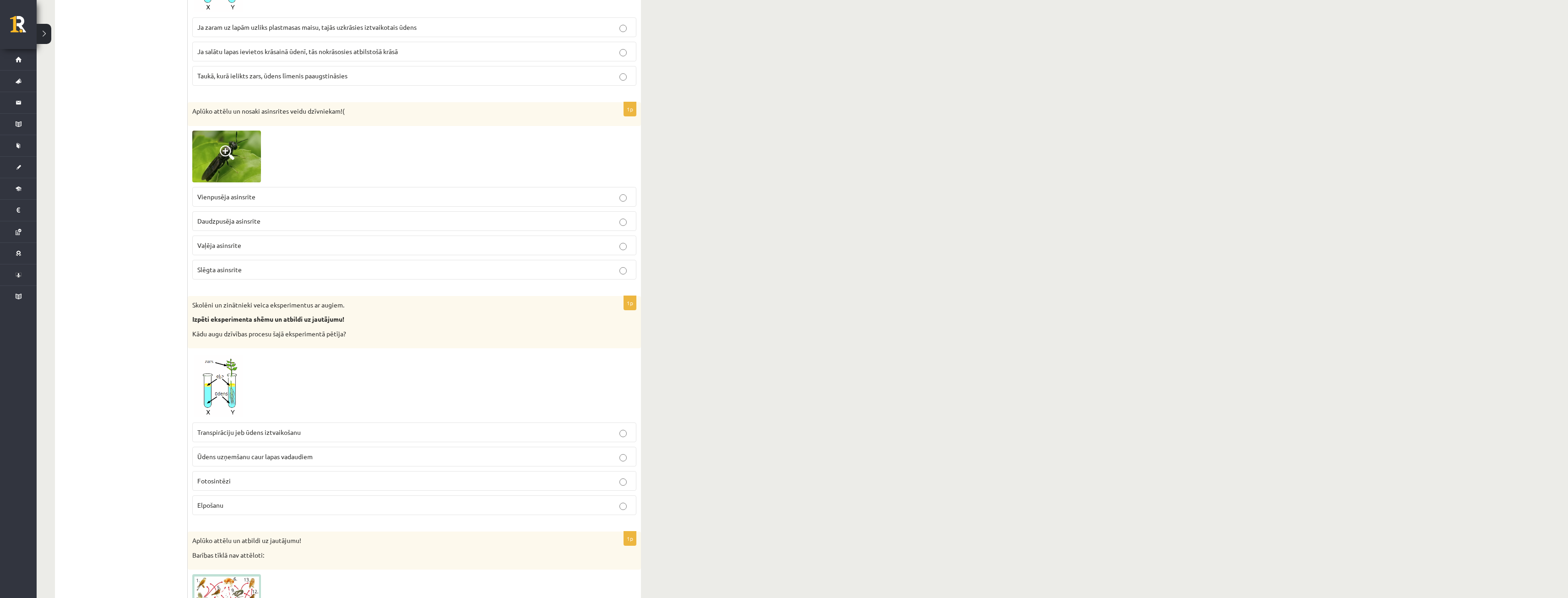
scroll to position [3069, 0]
click at [264, 269] on p "Slēgta asinsrite" at bounding box center [414, 272] width 434 height 10
click at [406, 241] on label "Vaļēja asinsrite" at bounding box center [414, 248] width 444 height 20
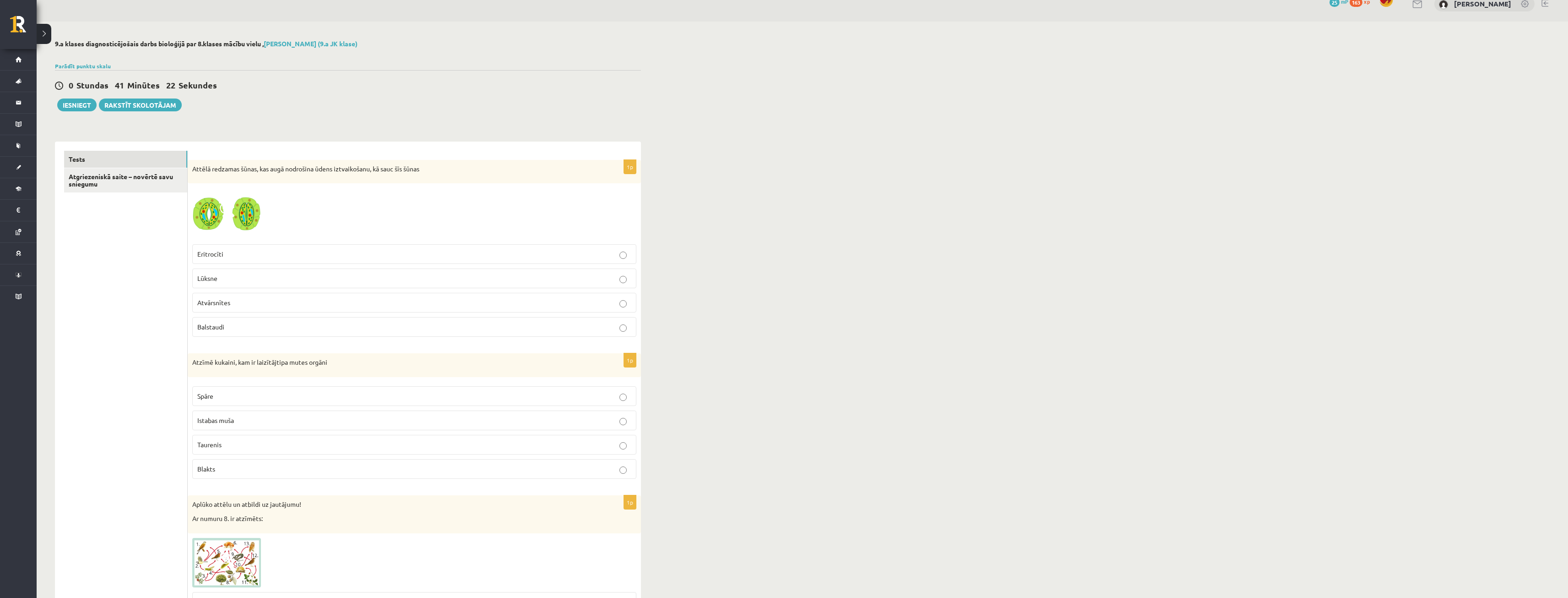
scroll to position [0, 0]
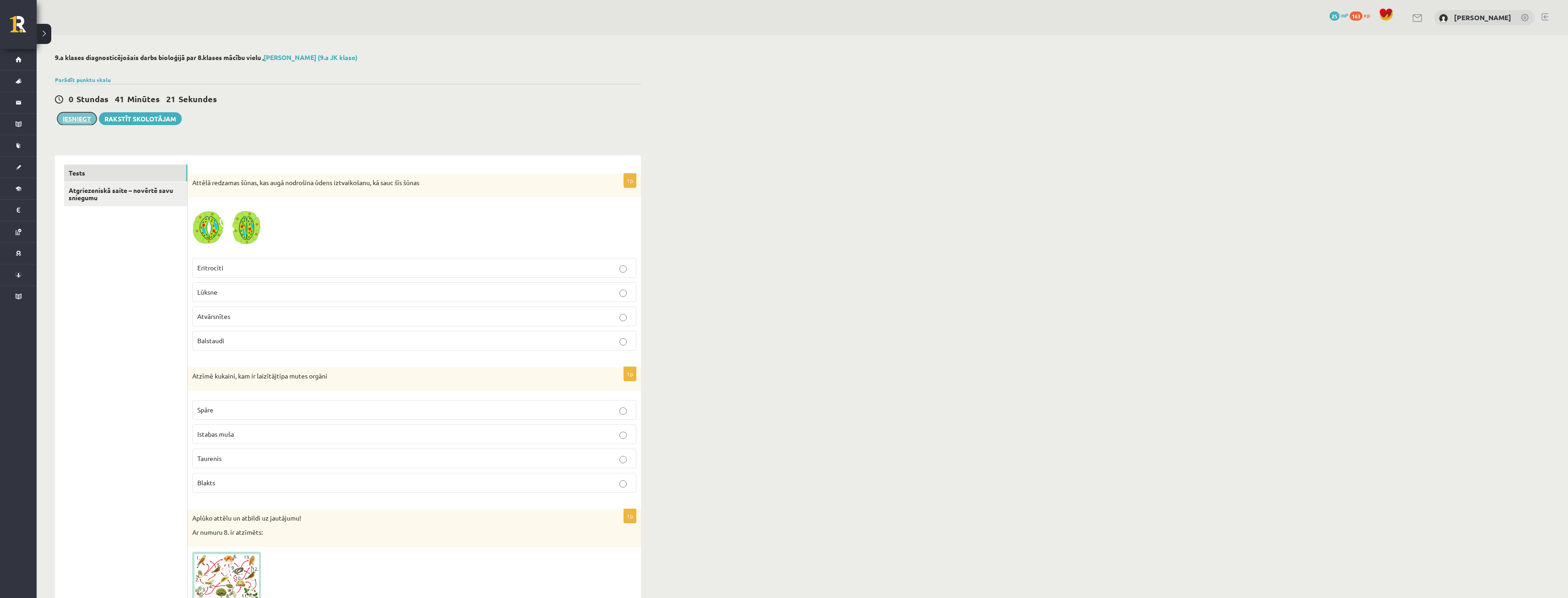
click at [82, 124] on button "Iesniegt" at bounding box center [77, 118] width 39 height 13
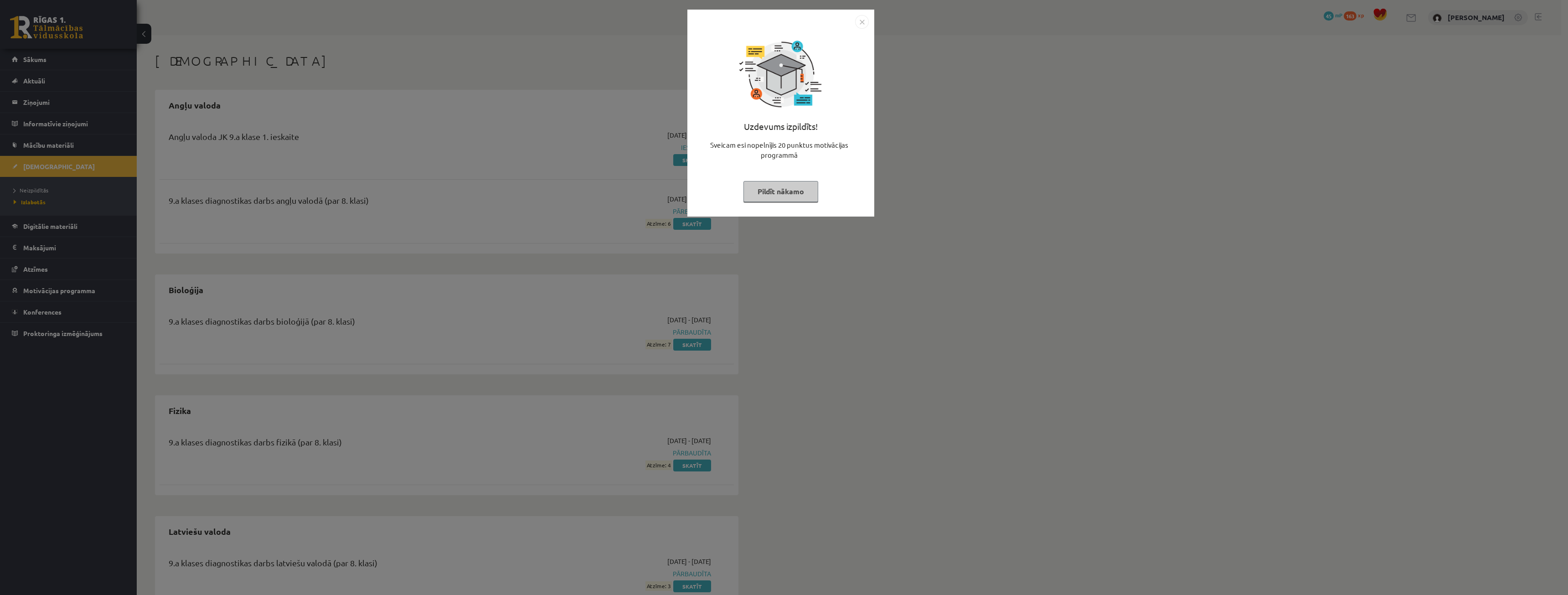
click at [867, 21] on img "Close" at bounding box center [862, 22] width 13 height 13
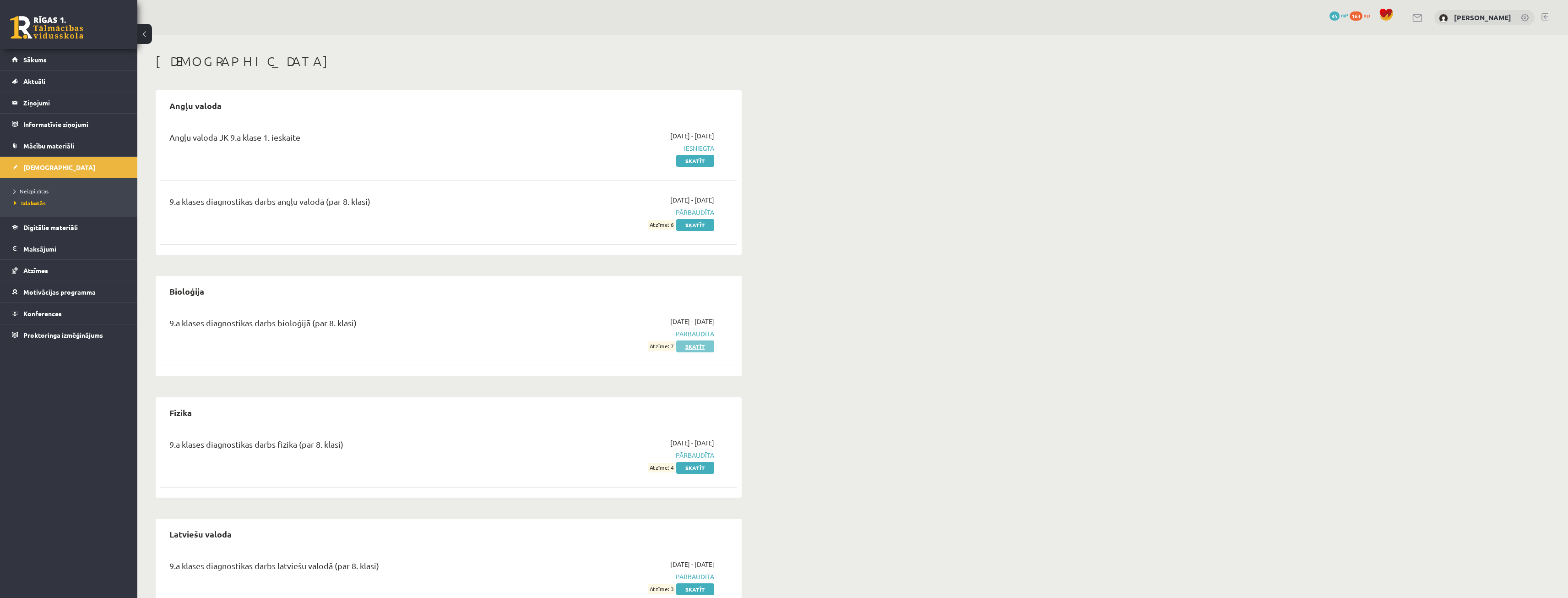
click at [685, 344] on link "Skatīt" at bounding box center [695, 346] width 38 height 12
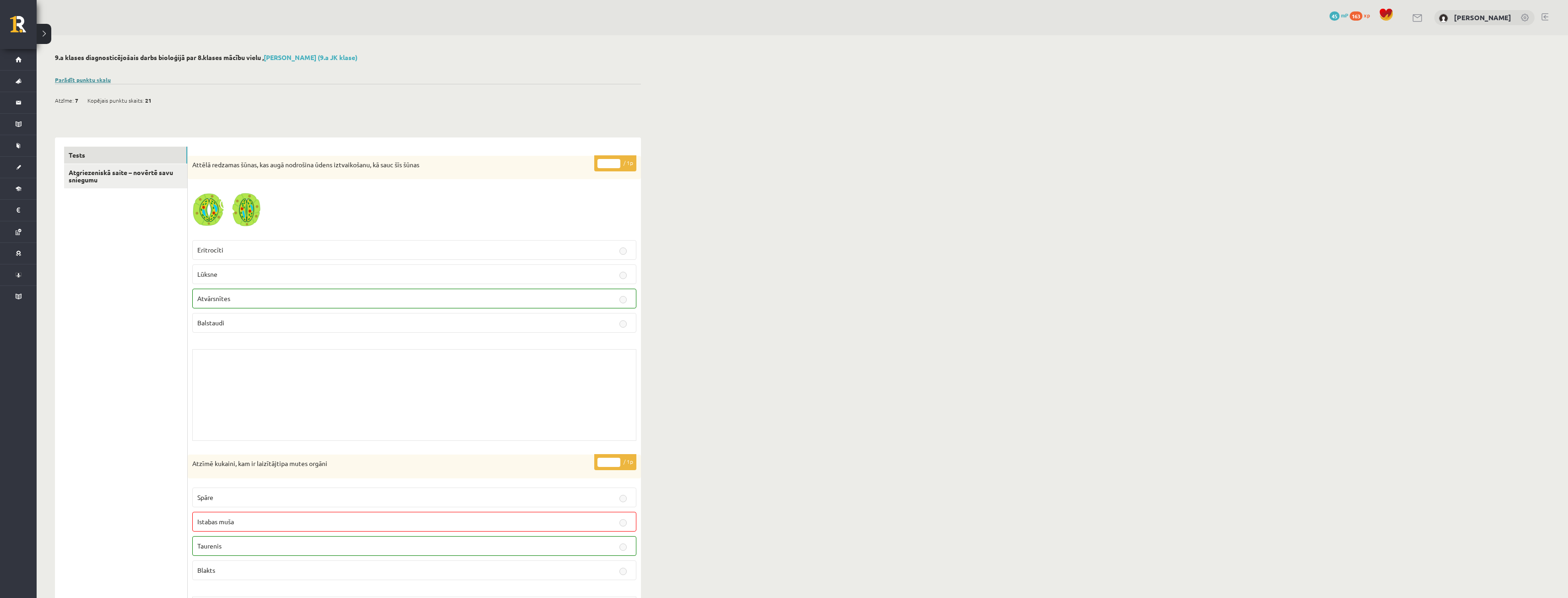
click at [78, 81] on link "Parādīt punktu skalu" at bounding box center [83, 79] width 56 height 8
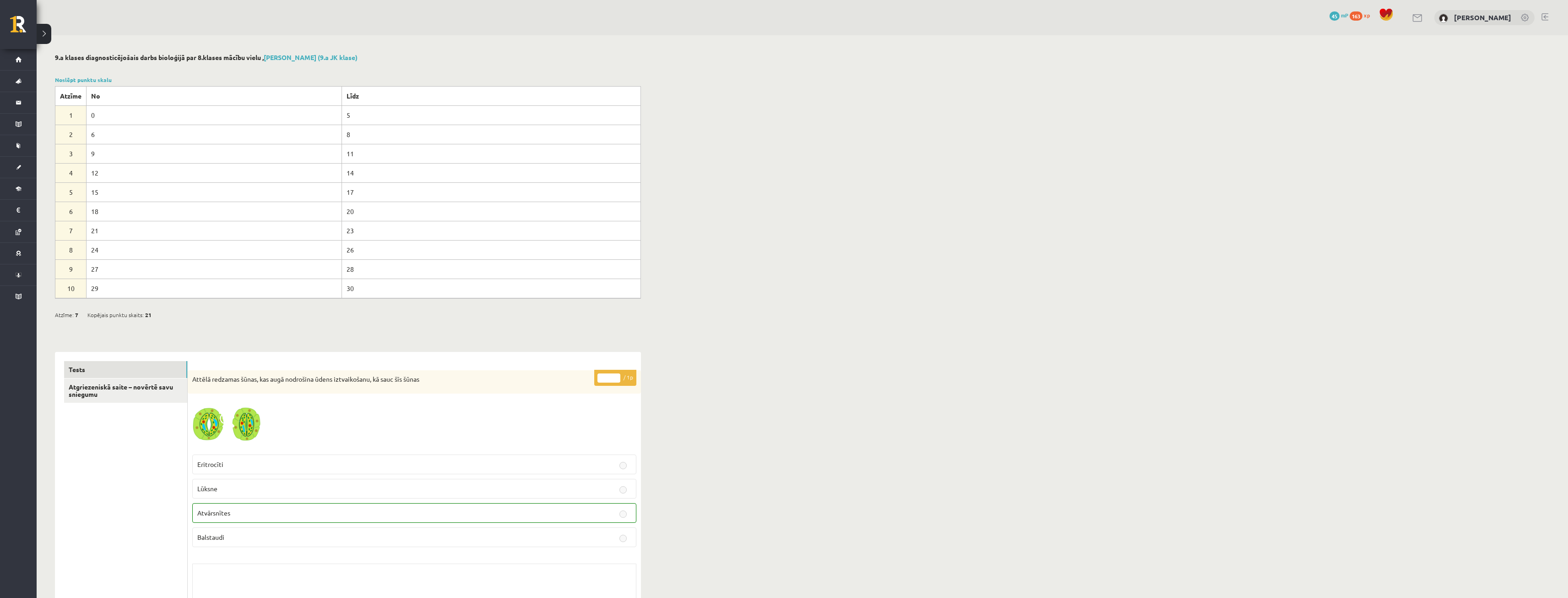
click at [46, 38] on button at bounding box center [44, 34] width 15 height 20
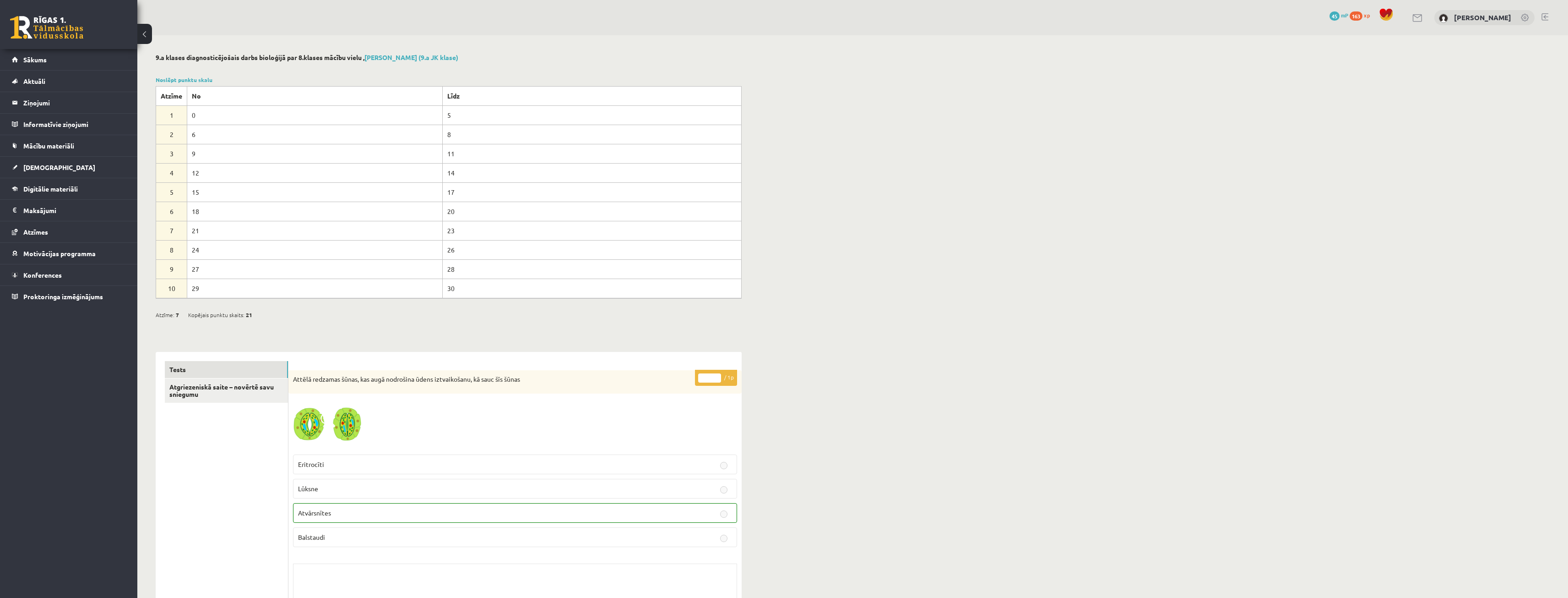
click at [41, 27] on link at bounding box center [47, 27] width 73 height 23
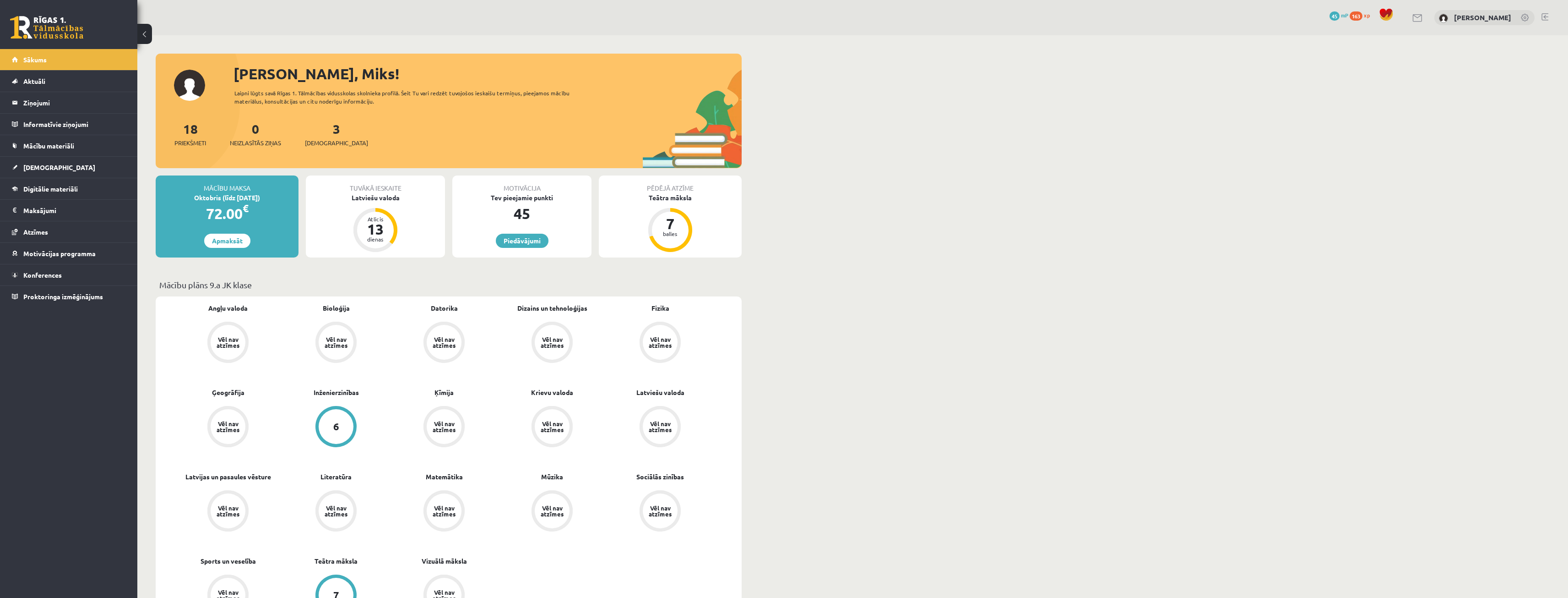
click at [387, 203] on div "Tuvākā ieskaite Latviešu valoda Atlicis 13 dienas" at bounding box center [375, 216] width 139 height 82
click at [386, 198] on div "Latviešu valoda" at bounding box center [375, 198] width 139 height 10
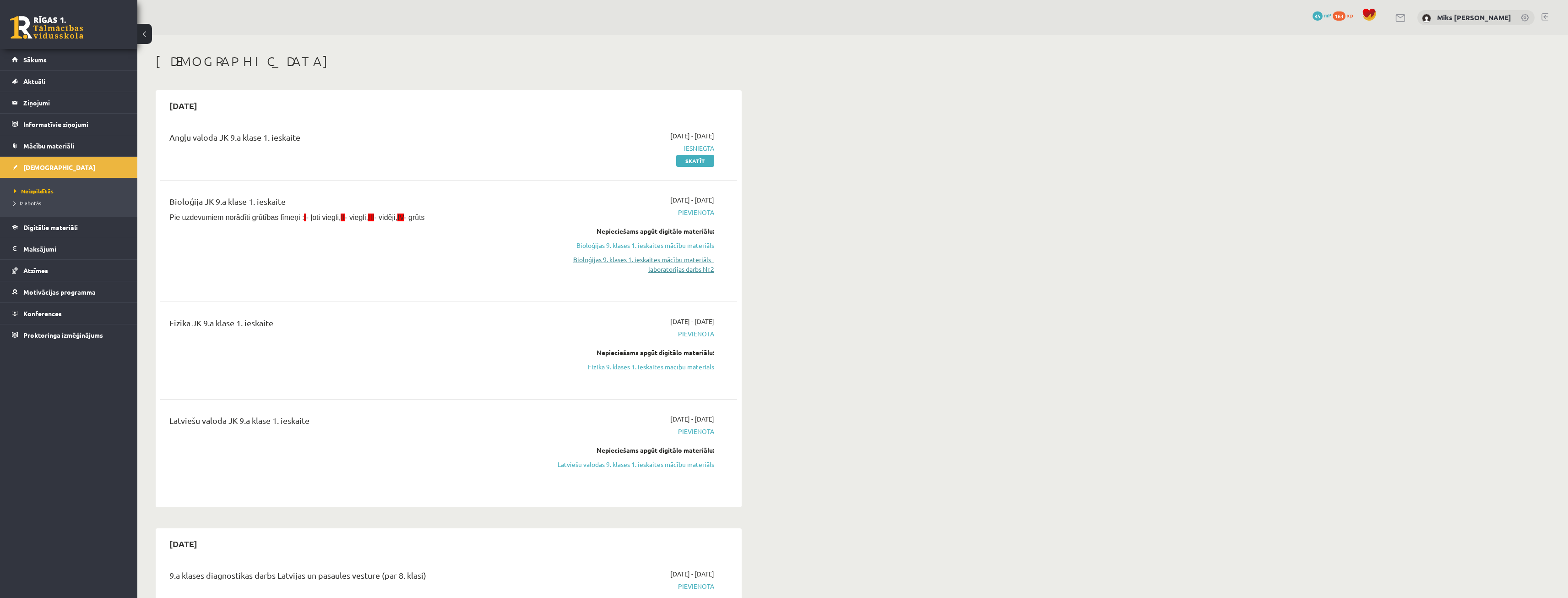
click at [665, 259] on link "Bioloģijas 9. klases 1. ieskaites mācību materiāls - laboratorijas darbs Nr.2" at bounding box center [628, 264] width 173 height 19
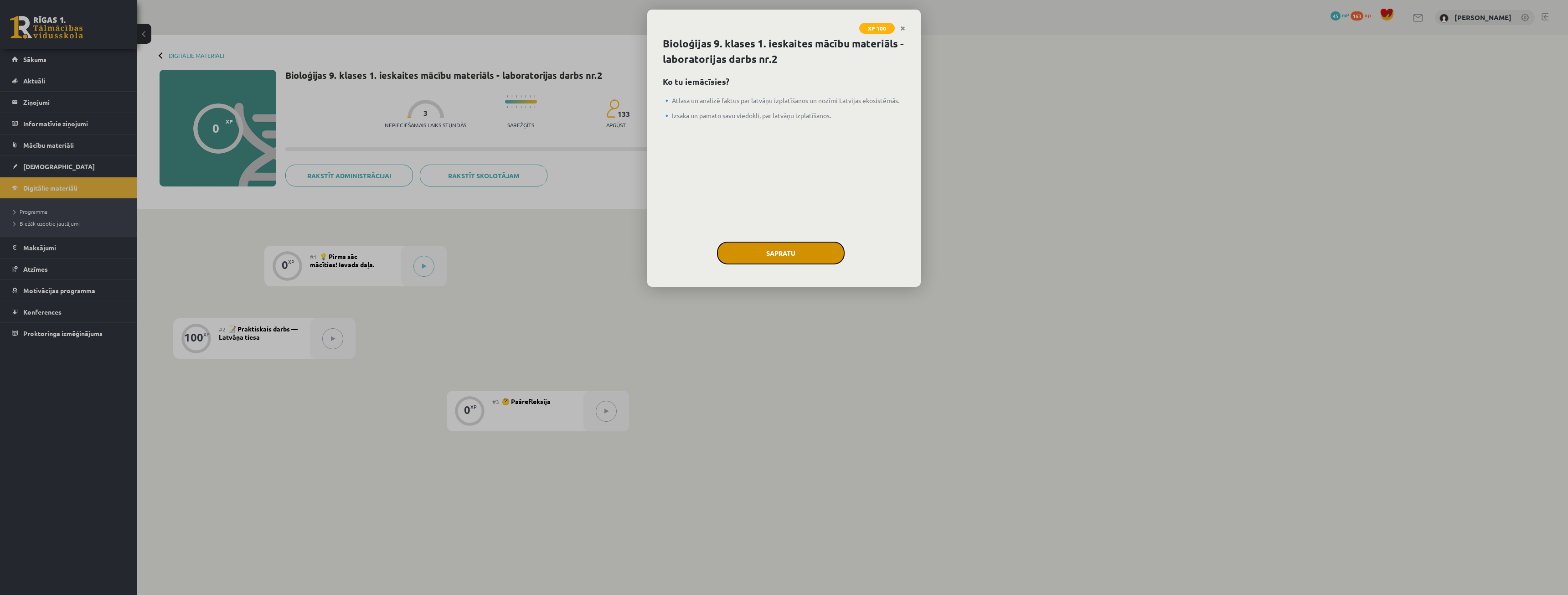
click at [805, 248] on button "Sapratu" at bounding box center [782, 253] width 128 height 22
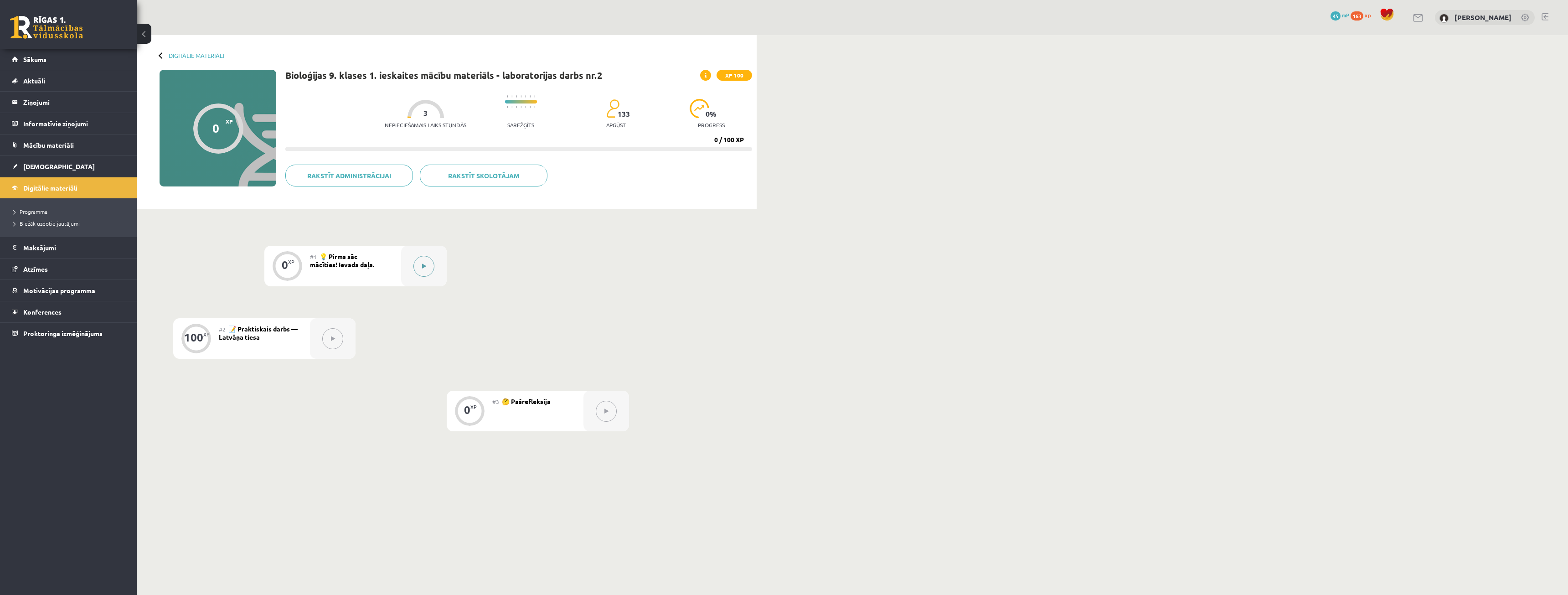
click at [425, 270] on button at bounding box center [423, 266] width 21 height 21
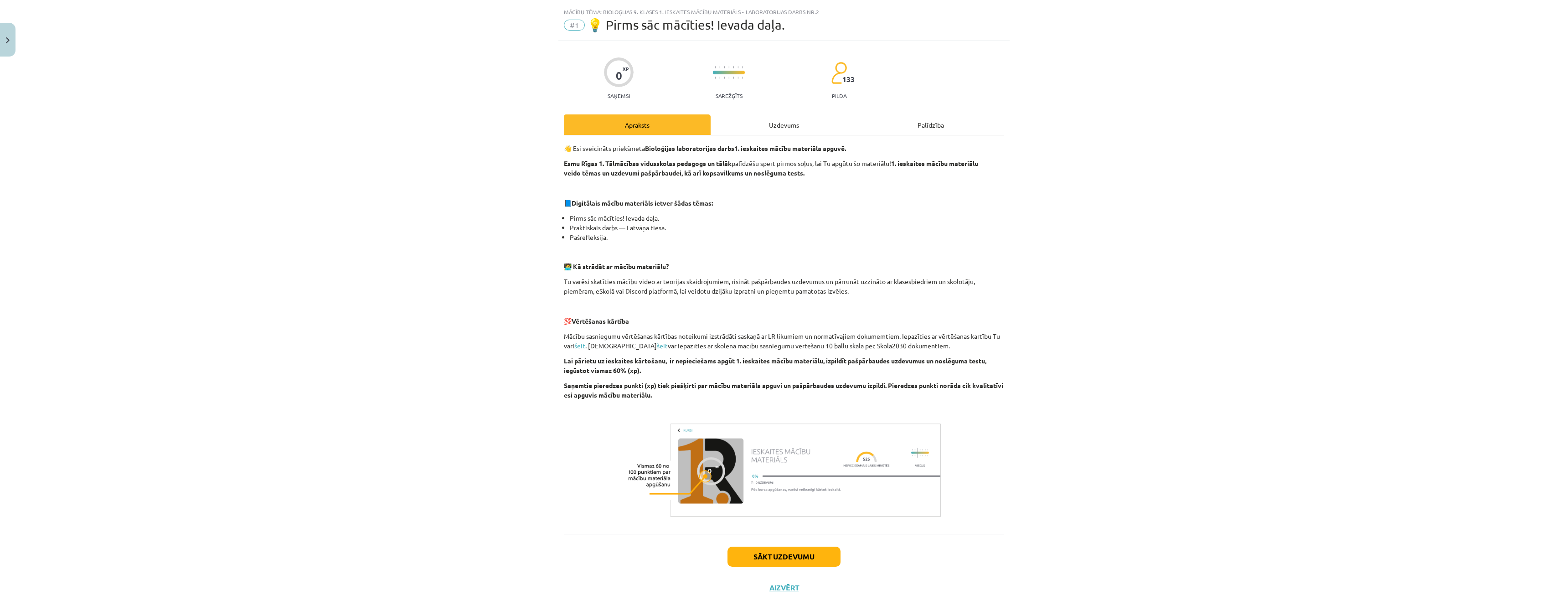
scroll to position [51, 0]
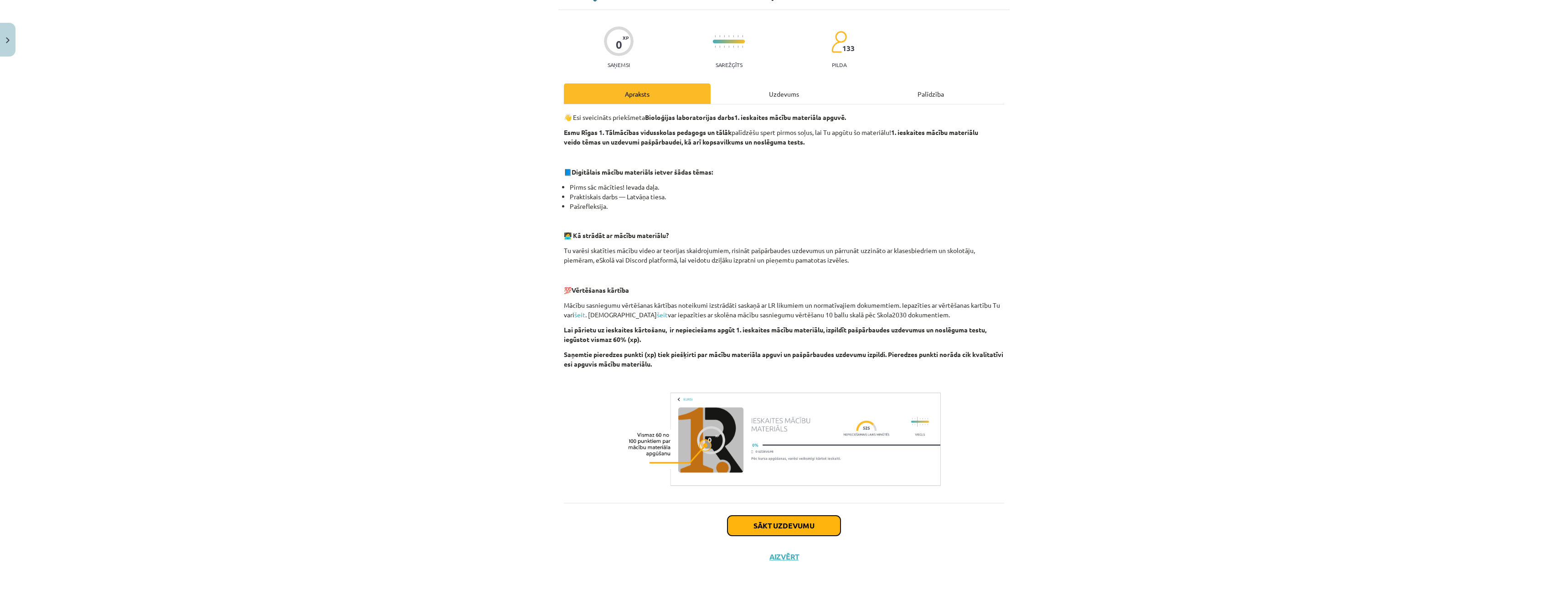
click at [783, 520] on button "Sākt uzdevumu" at bounding box center [784, 525] width 113 height 20
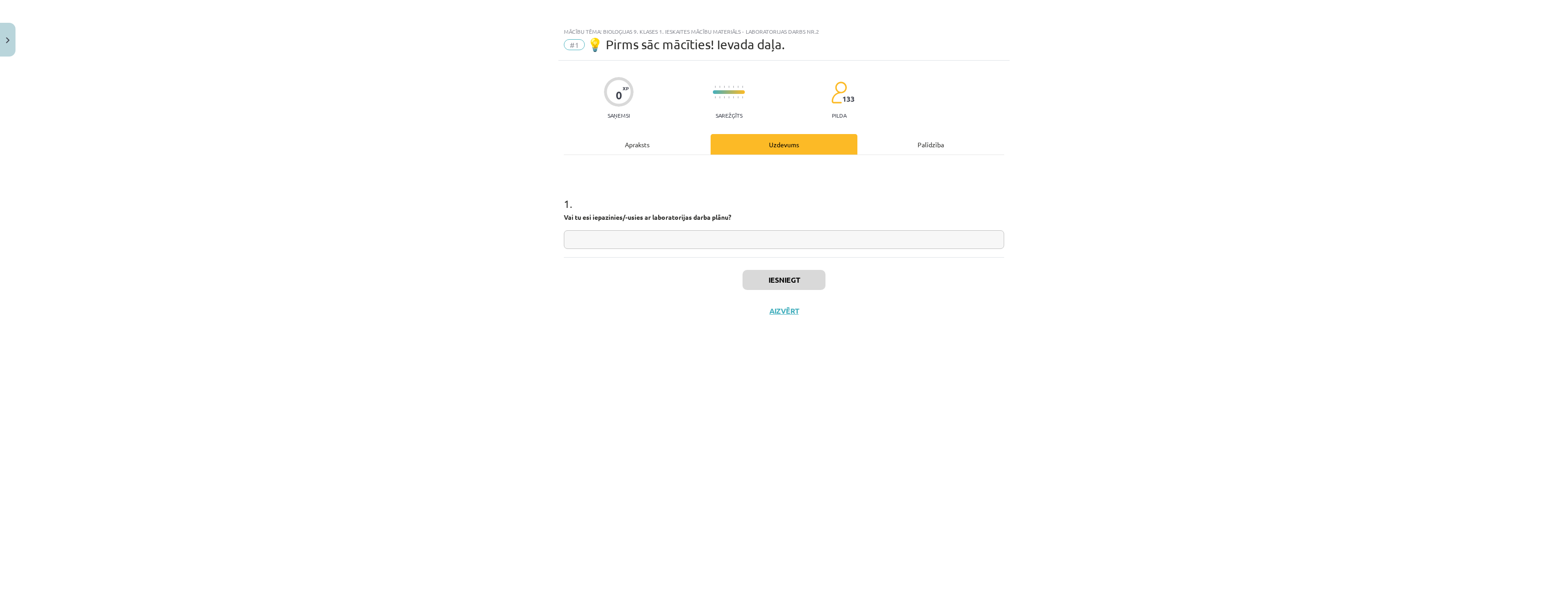
scroll to position [0, 0]
click at [694, 246] on input "text" at bounding box center [784, 239] width 441 height 18
type input "**"
click at [796, 273] on button "Iesniegt" at bounding box center [784, 280] width 83 height 20
click at [794, 323] on button "Nākamā nodarbība" at bounding box center [783, 316] width 89 height 21
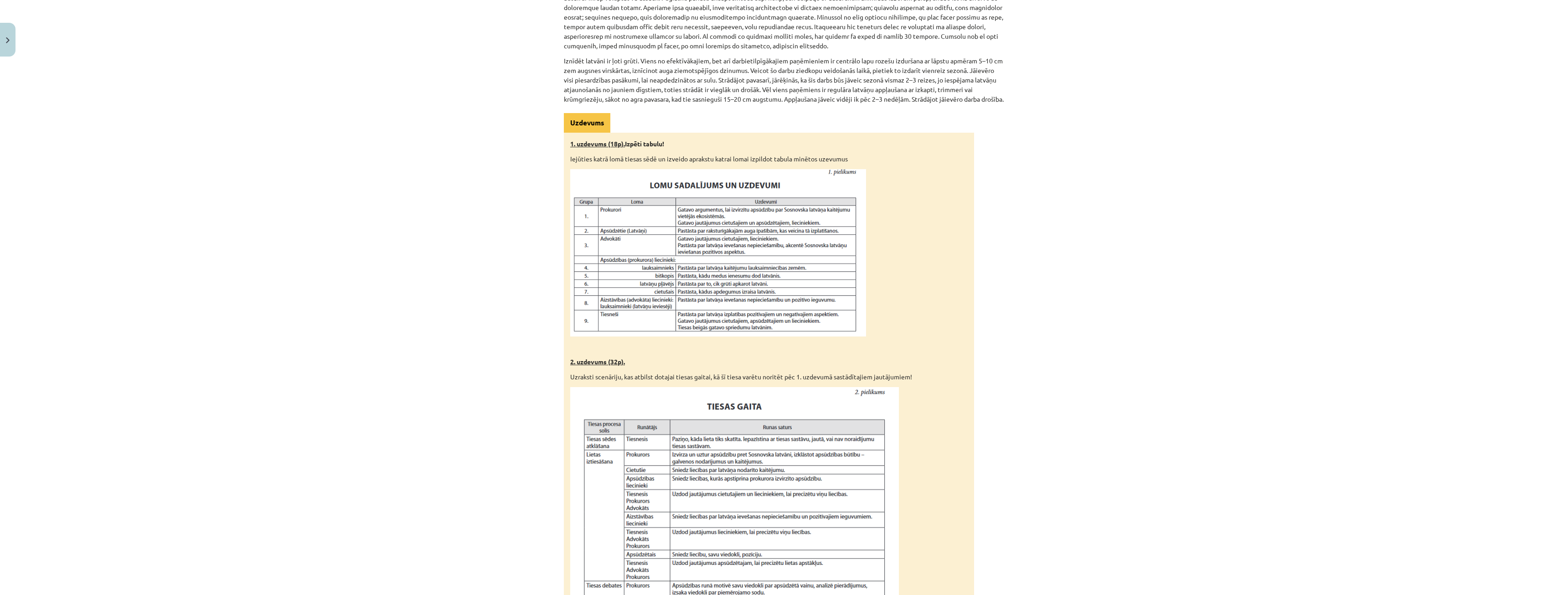
scroll to position [381, 0]
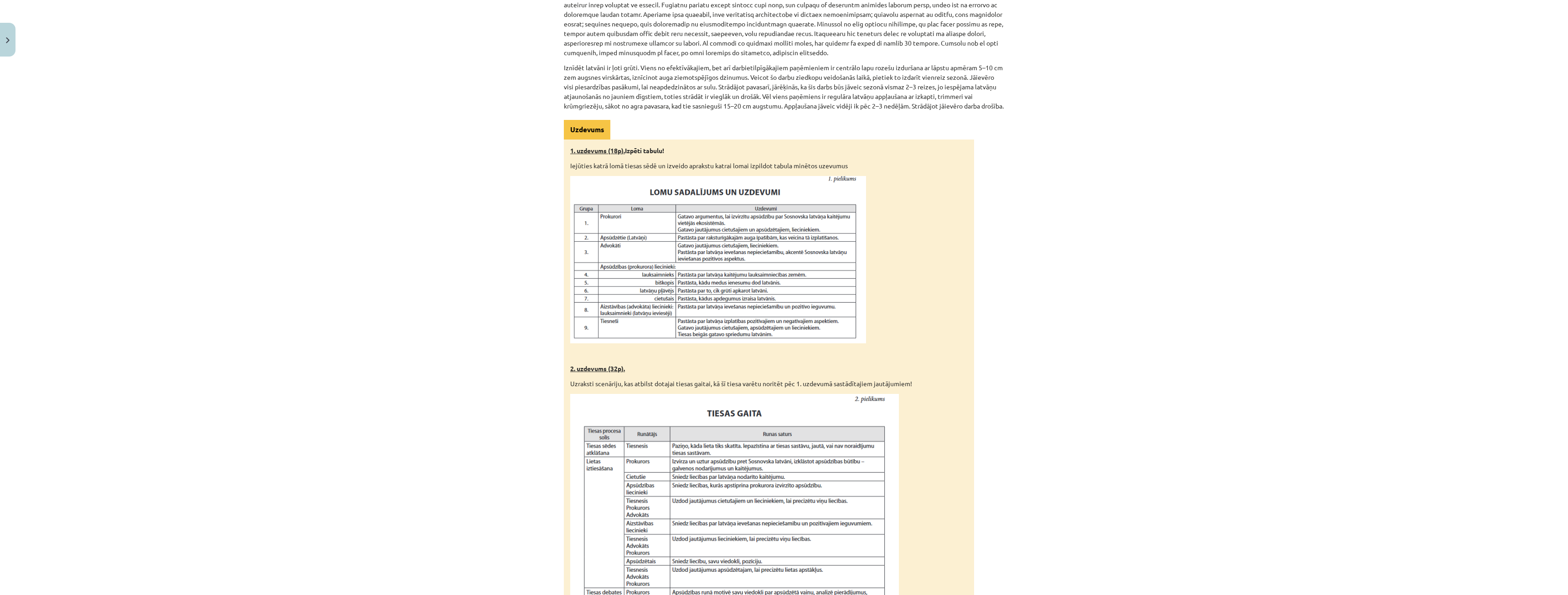
click at [750, 255] on img at bounding box center [718, 259] width 296 height 167
click at [620, 263] on img at bounding box center [718, 259] width 296 height 167
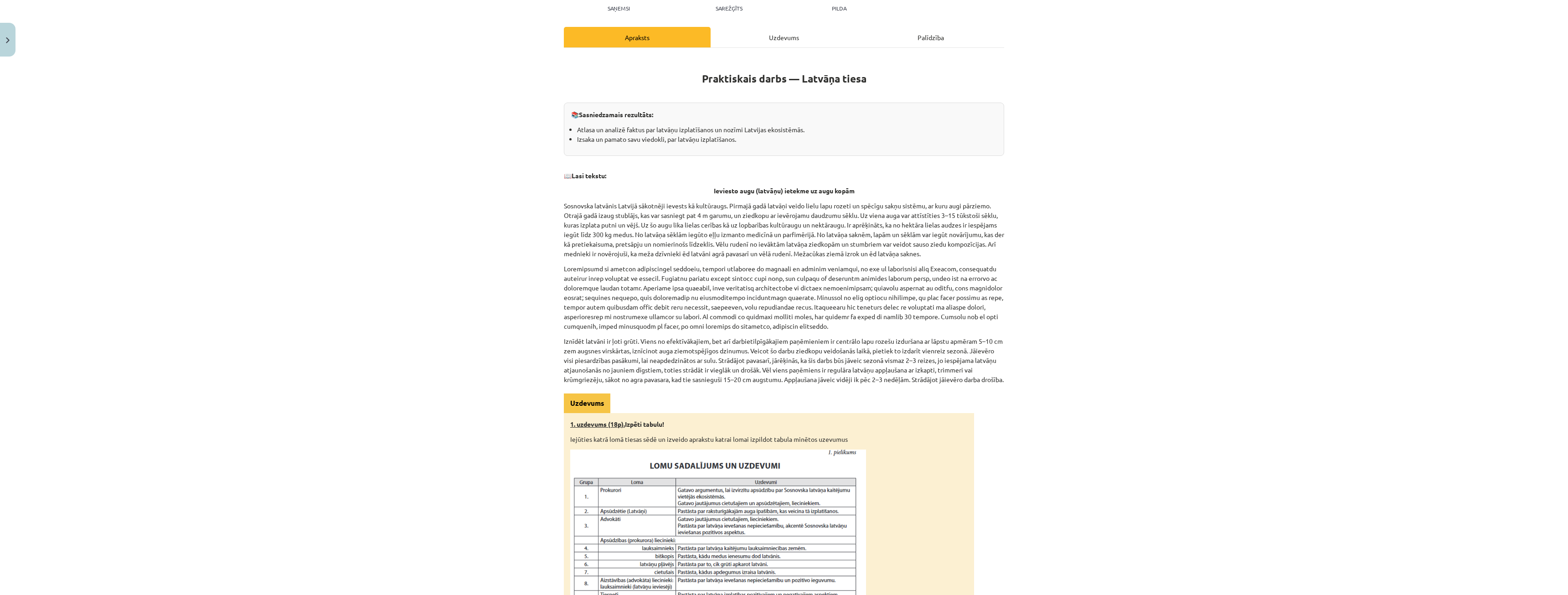
click at [777, 41] on div "Uzdevums" at bounding box center [784, 37] width 147 height 21
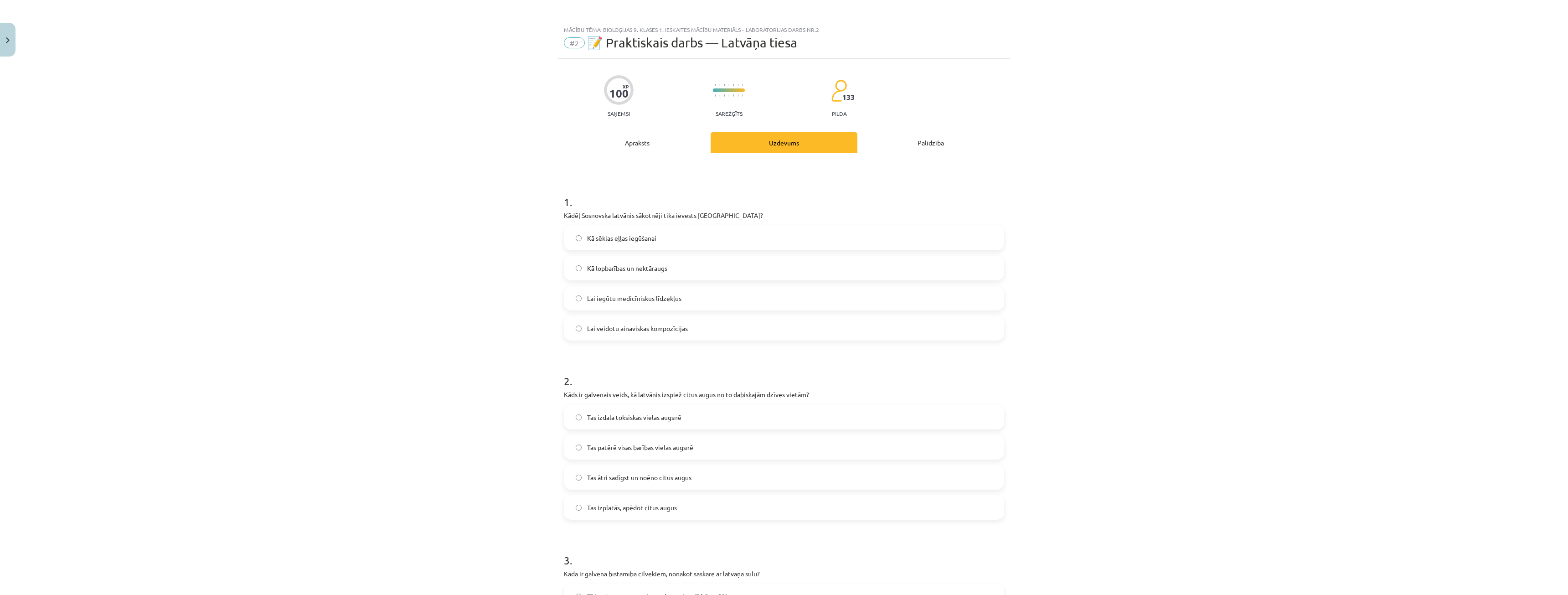
scroll to position [0, 0]
click at [627, 145] on div "Apraksts" at bounding box center [637, 144] width 147 height 21
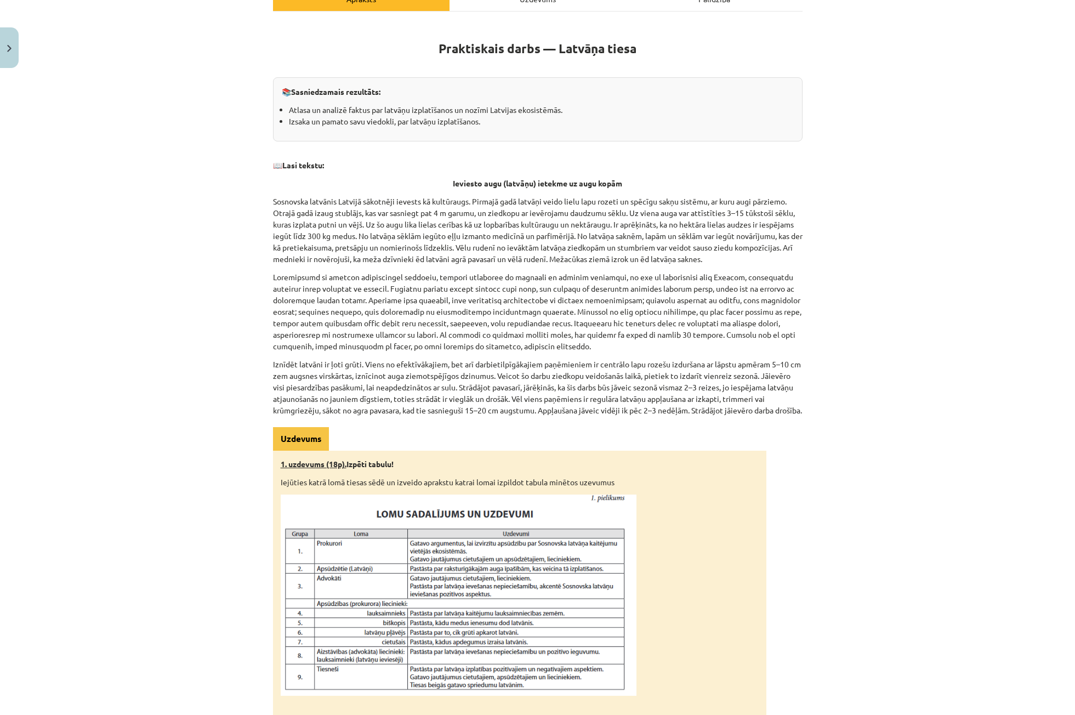
scroll to position [129, 0]
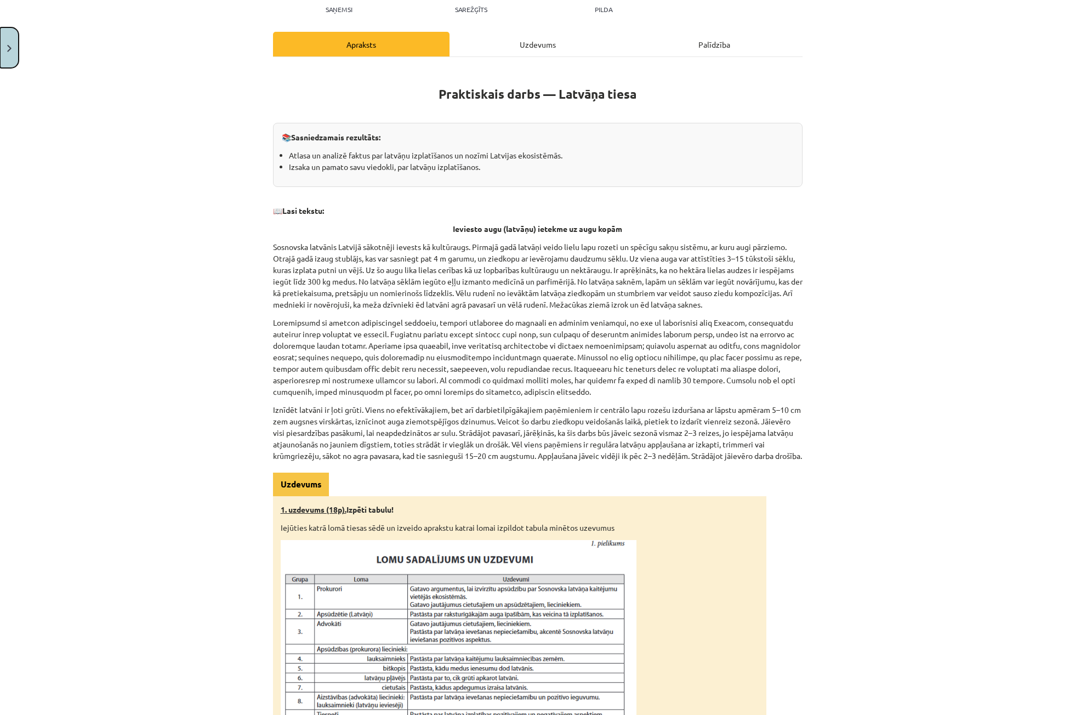
drag, startPoint x: 10, startPoint y: 43, endPoint x: 126, endPoint y: 84, distance: 123.0
click at [122, 77] on div "Mācību tēma: Bioloģijas 9. klases 1. ieskaites mācību materiāls - laboratorijas…" at bounding box center [537, 357] width 1075 height 715
click at [103, 172] on div "Mācību tēma: Bioloģijas 9. klases 1. ieskaites mācību materiāls - laboratorijas…" at bounding box center [537, 357] width 1075 height 715
drag, startPoint x: 24, startPoint y: 37, endPoint x: -97, endPoint y: 44, distance: 120.3
click at [0, 44] on html "0 Dāvanas 45 mP 163 xp Miks Bubis Sākums Aktuāli Kā mācīties eSKOLĀ Kontakti No…" at bounding box center [537, 357] width 1075 height 715
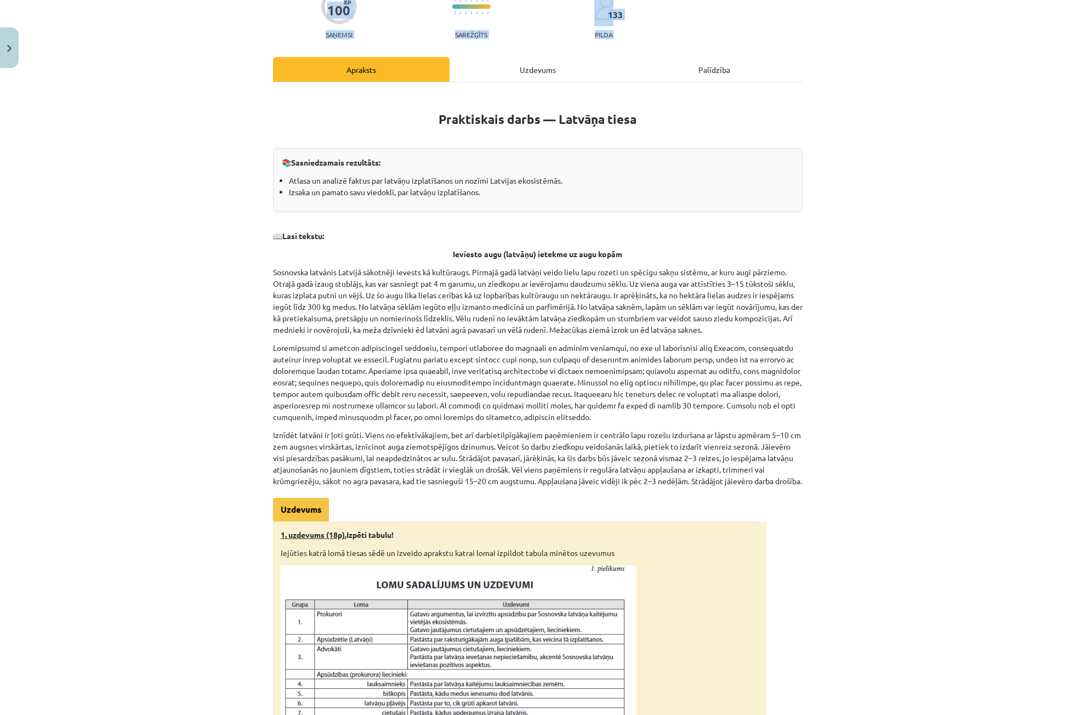
scroll to position [0, 0]
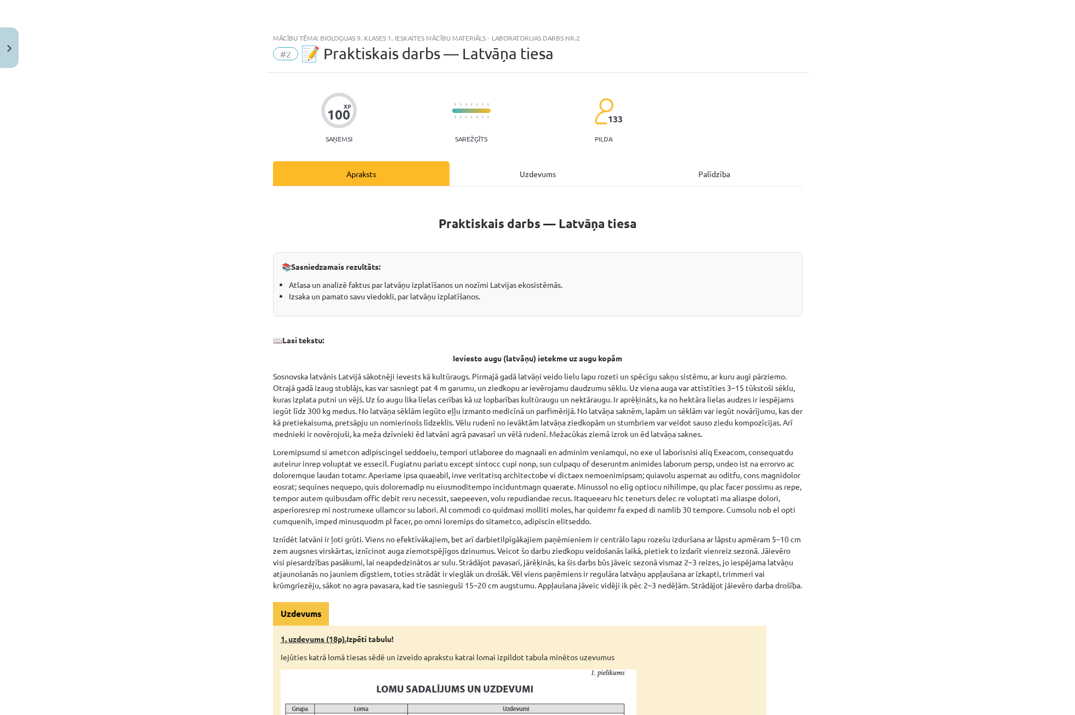
click at [506, 181] on div "Uzdevums" at bounding box center [538, 173] width 177 height 25
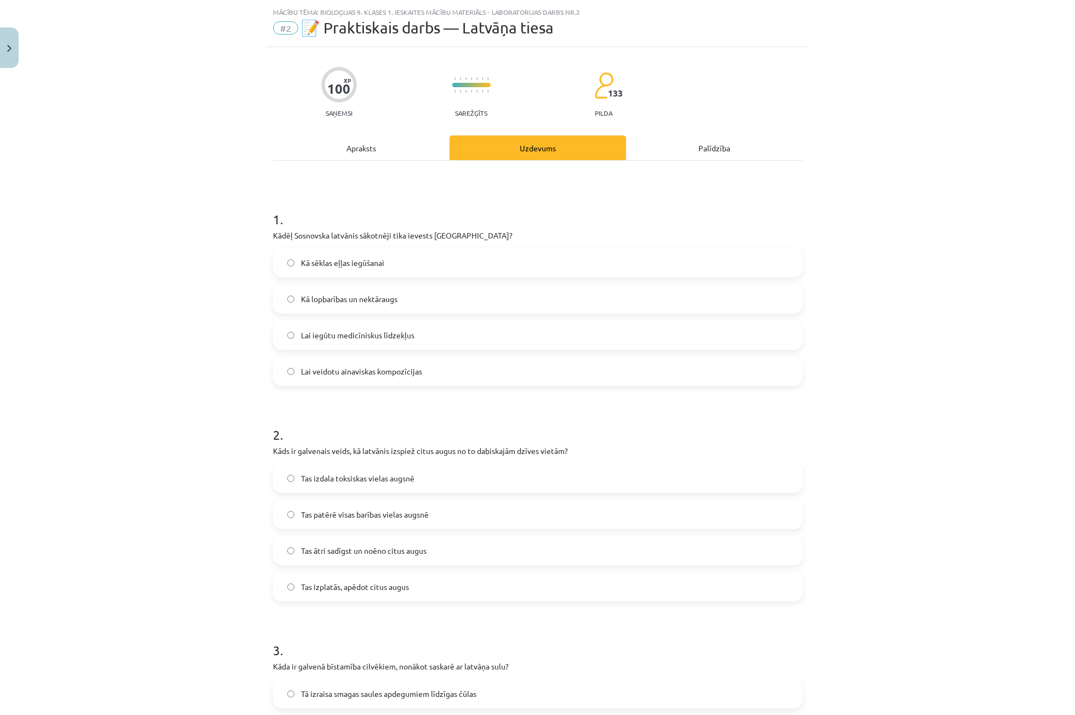
scroll to position [27, 0]
click at [377, 265] on span "Kā sēklas eļļas iegūšanai" at bounding box center [342, 262] width 83 height 12
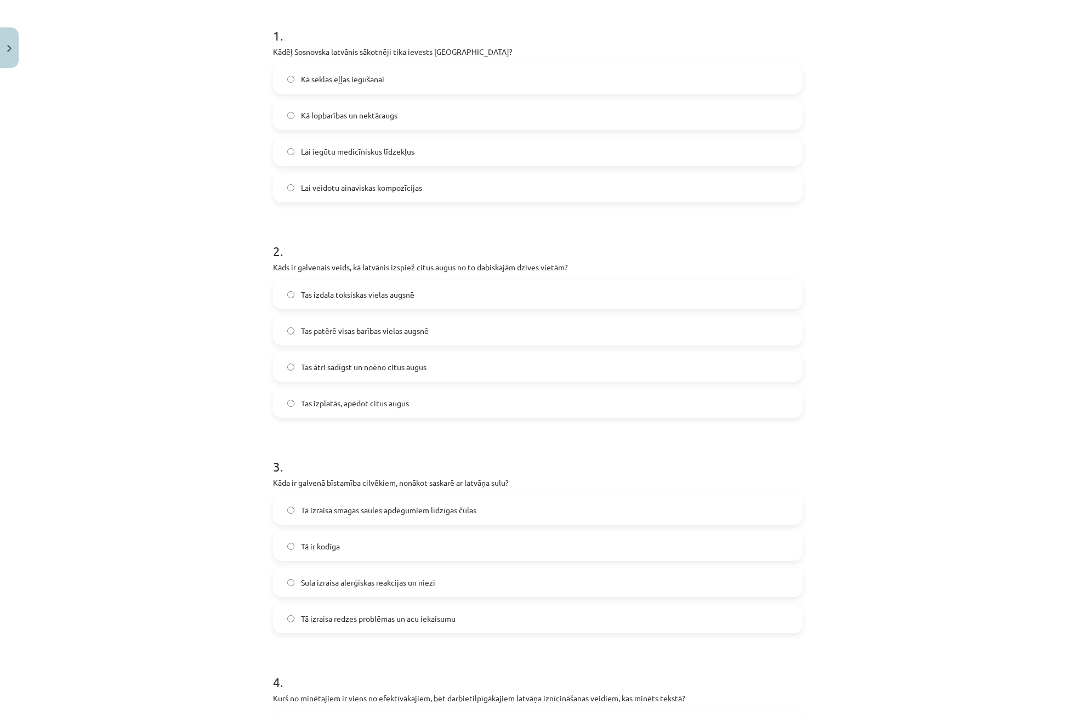
scroll to position [247, 0]
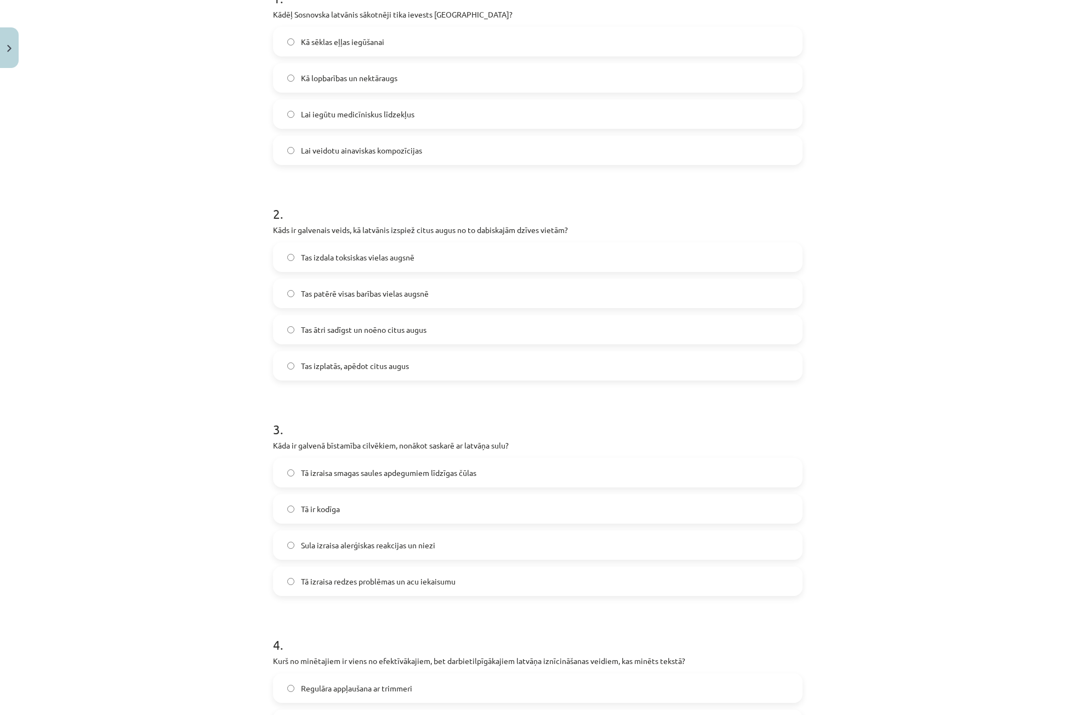
click at [340, 304] on label "Tas patērē visas barības vielas augsnē" at bounding box center [537, 293] width 527 height 27
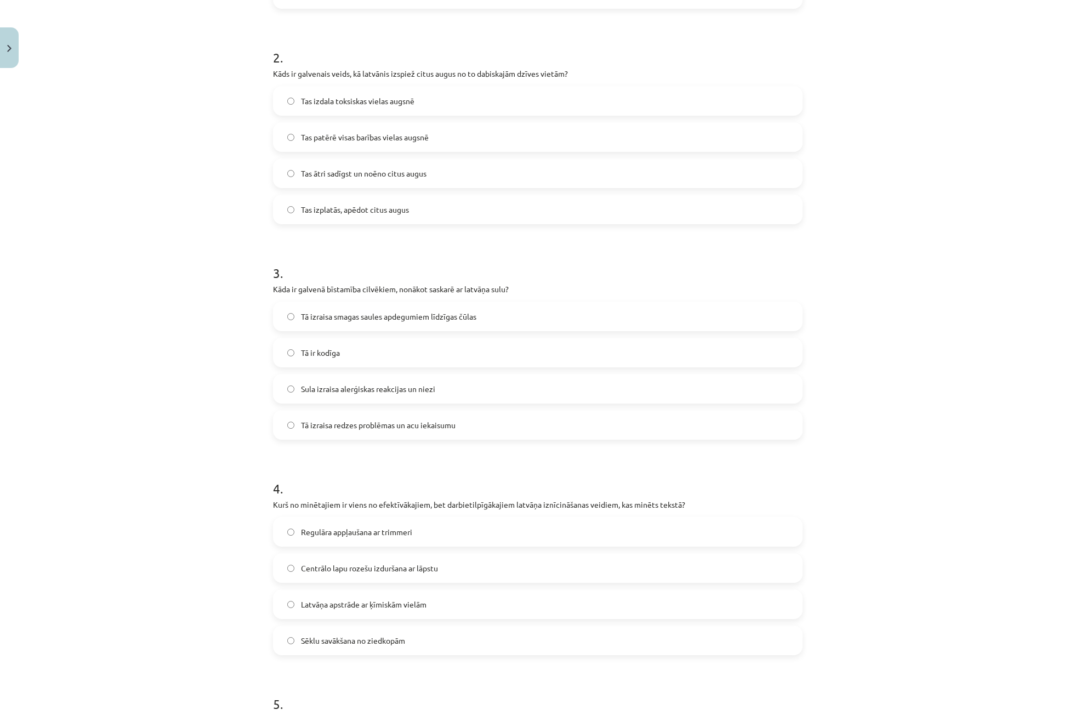
scroll to position [411, 0]
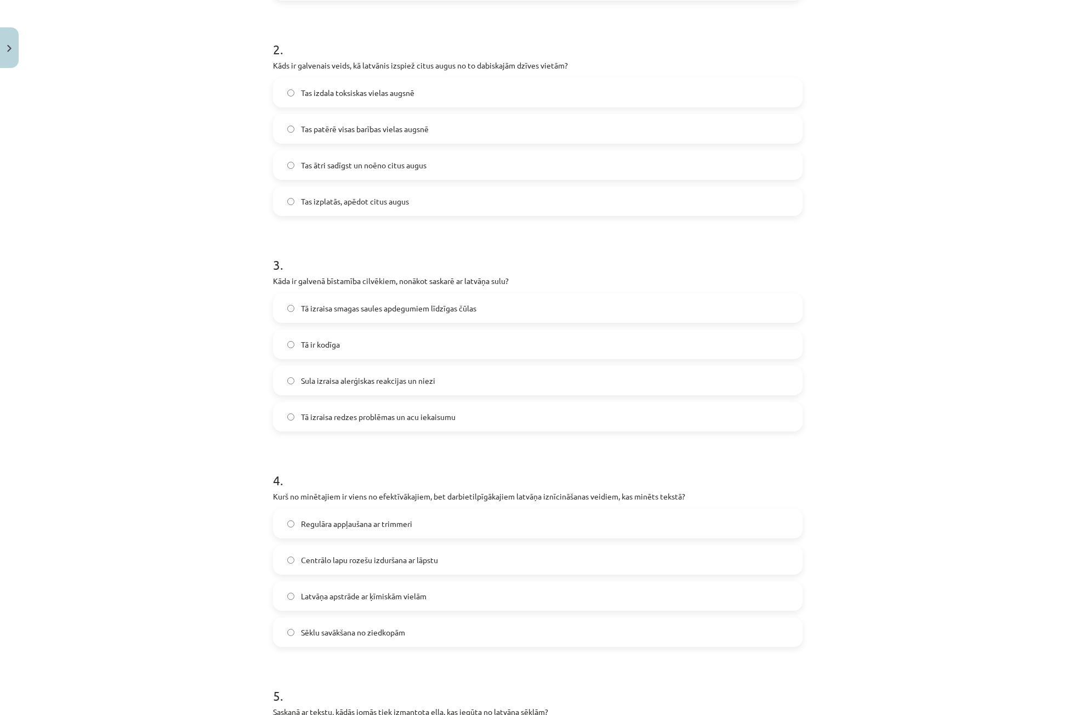
click at [343, 314] on label "Tā izraisa smagas saules apdegumiem līdzīgas čūlas" at bounding box center [537, 307] width 527 height 27
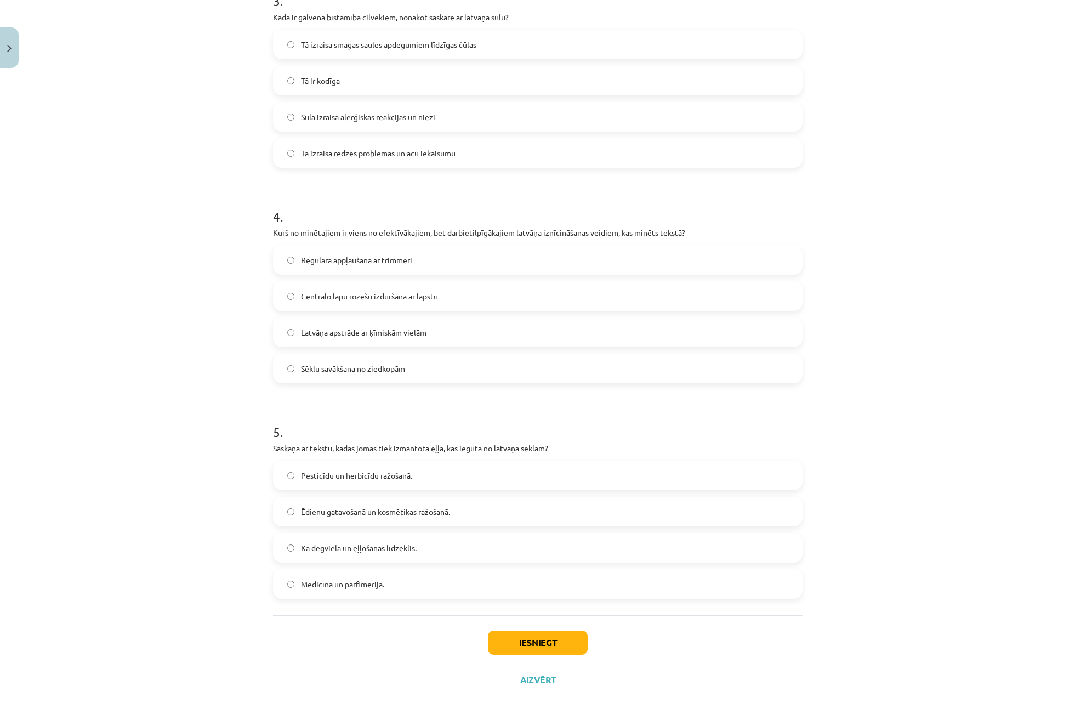
scroll to position [686, 0]
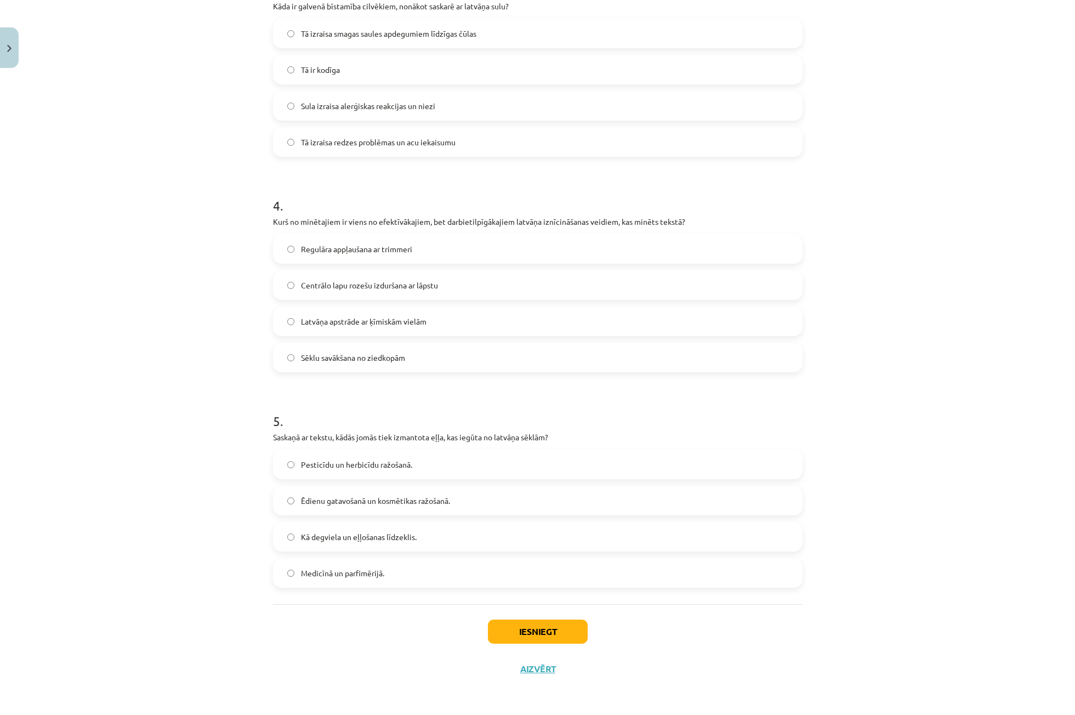
click at [385, 294] on label "Centrālo lapu rozešu izduršana ar lāpstu" at bounding box center [537, 284] width 527 height 27
click at [361, 578] on span "Medicīnā un parfimērijā." at bounding box center [342, 574] width 83 height 12
click at [538, 632] on button "Iesniegt" at bounding box center [538, 632] width 100 height 24
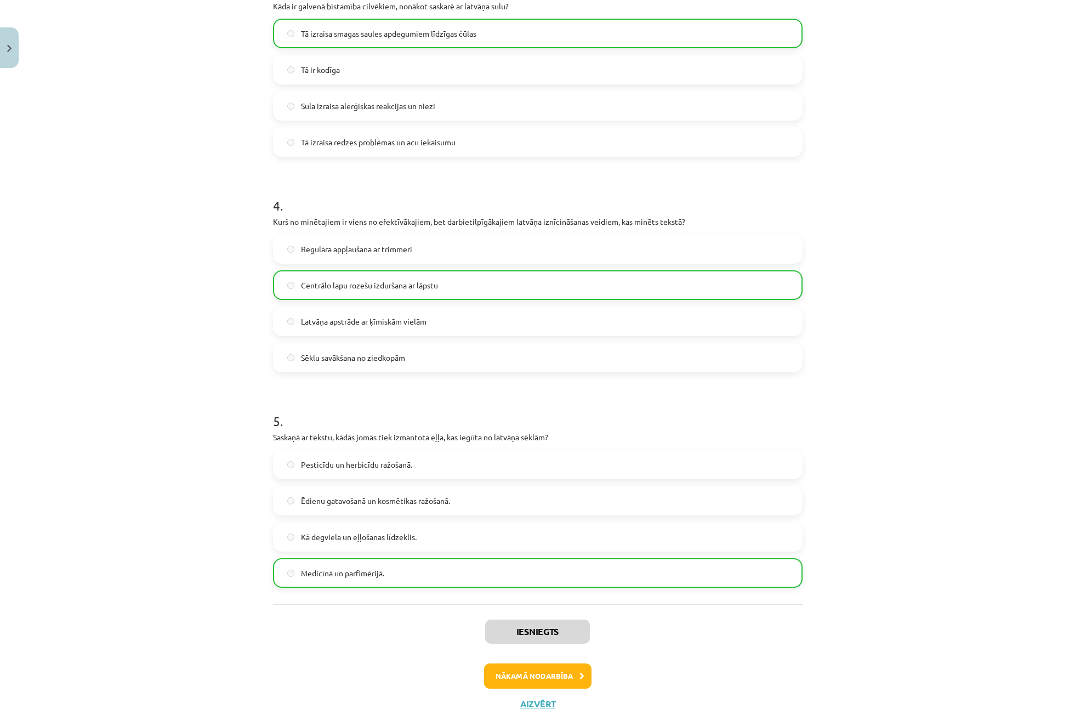
scroll to position [721, 0]
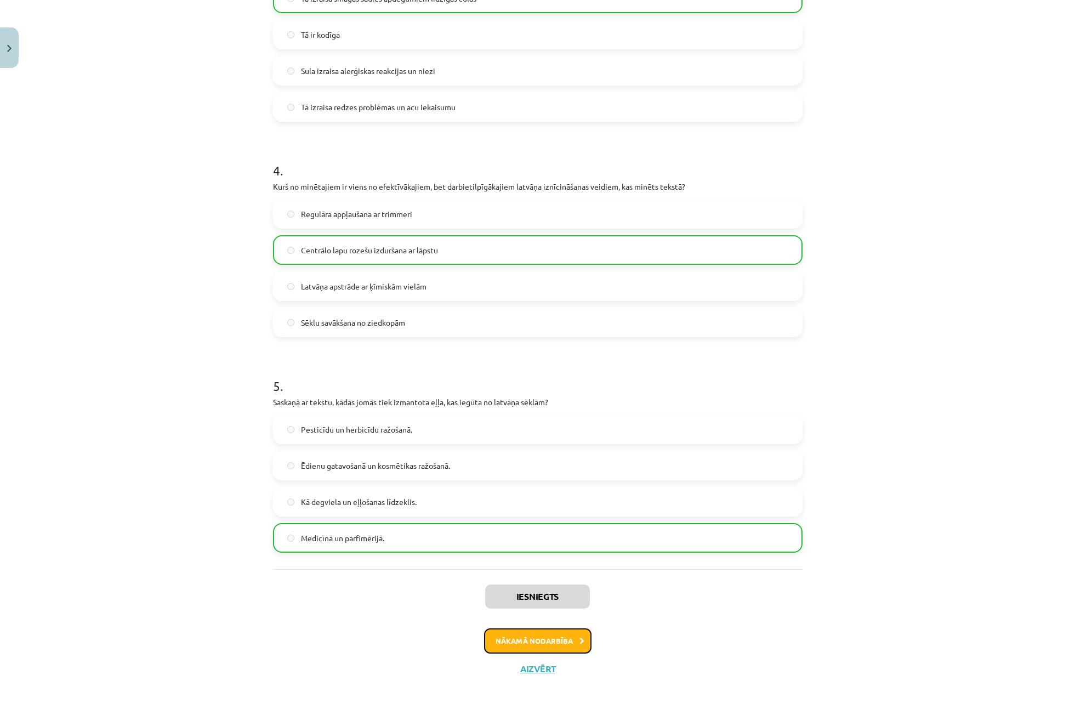
drag, startPoint x: 560, startPoint y: 637, endPoint x: 561, endPoint y: 627, distance: 9.3
click at [560, 631] on button "Nākamā nodarbība" at bounding box center [537, 640] width 107 height 25
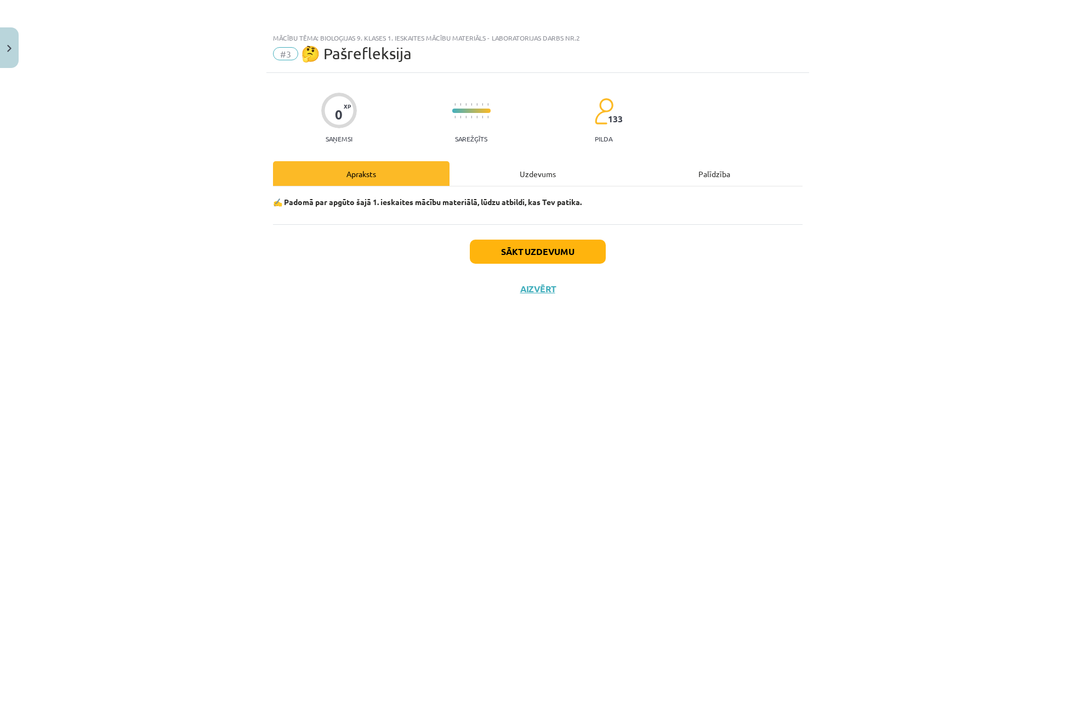
click at [518, 181] on div "Uzdevums" at bounding box center [538, 173] width 177 height 25
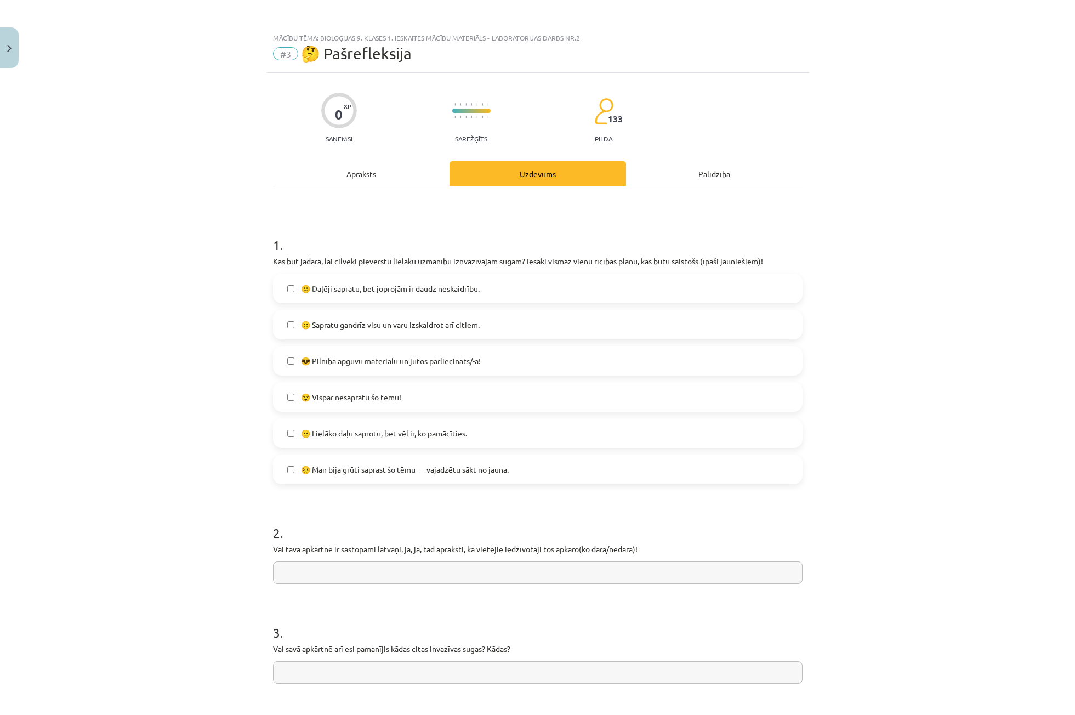
click at [403, 565] on input "text" at bounding box center [538, 572] width 530 height 22
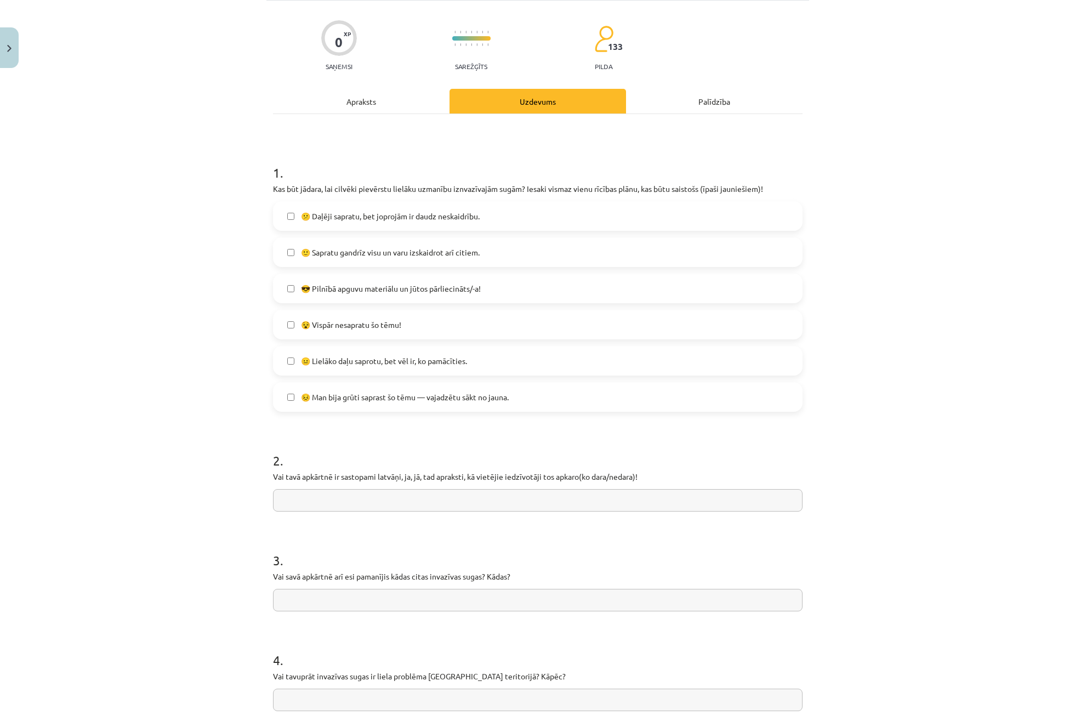
scroll to position [110, 0]
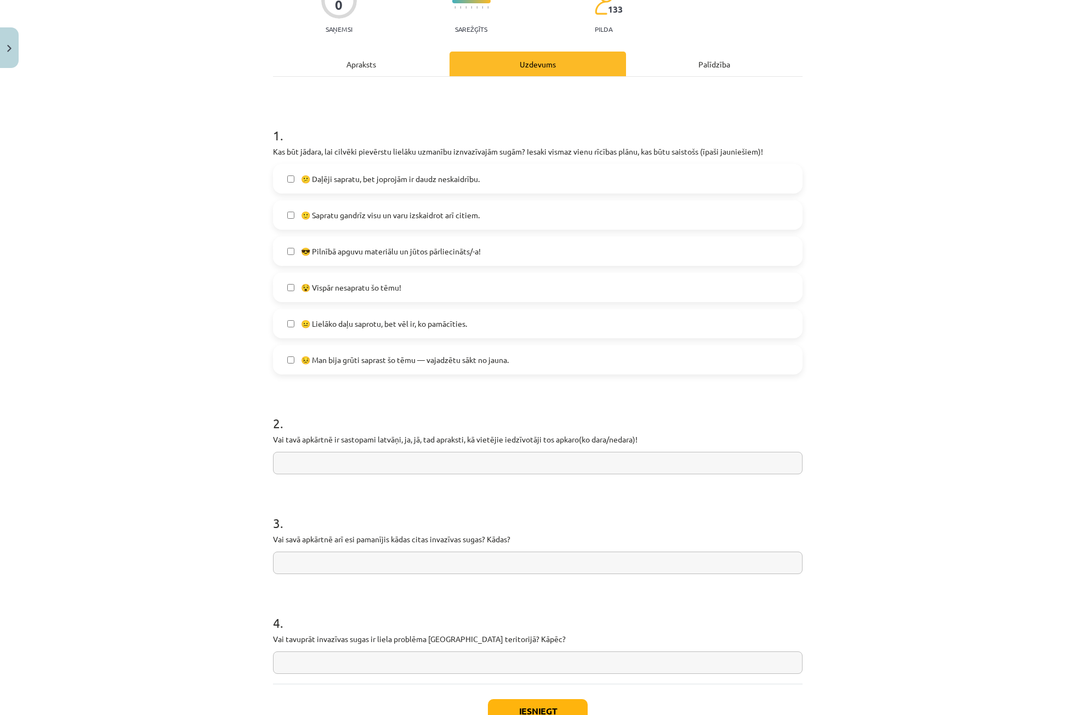
click at [333, 458] on input "text" at bounding box center [538, 463] width 530 height 22
click at [337, 327] on span "😐 Lielāko daļu saprotu, bet vēl ir, ko pamācīties." at bounding box center [384, 324] width 166 height 12
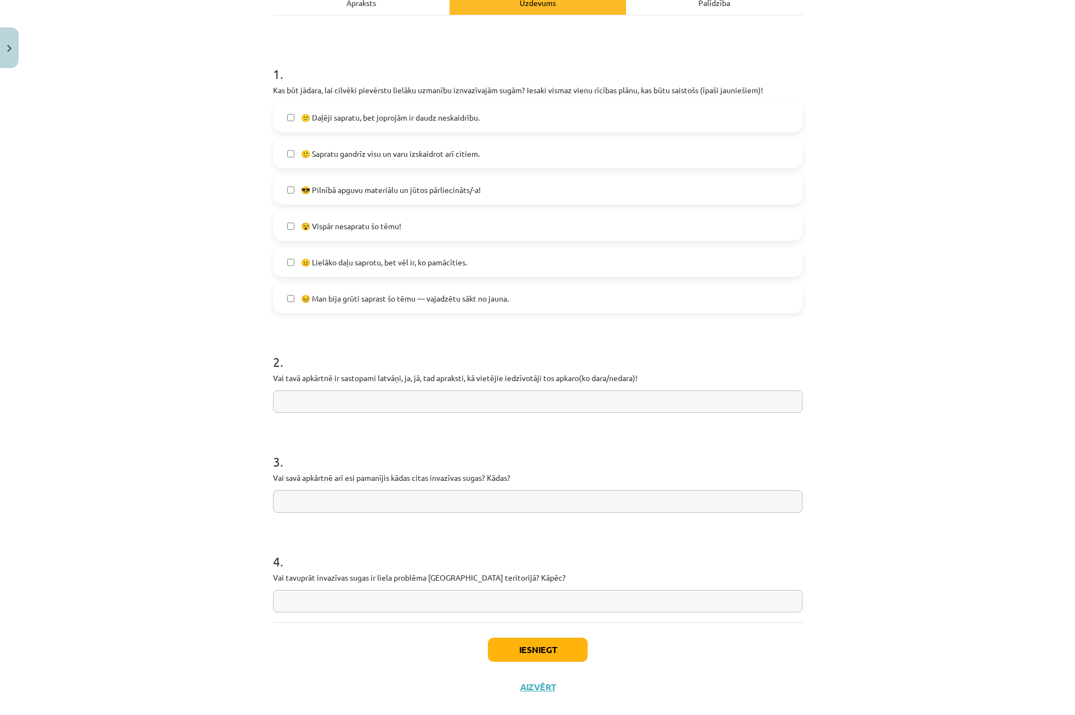
scroll to position [189, 0]
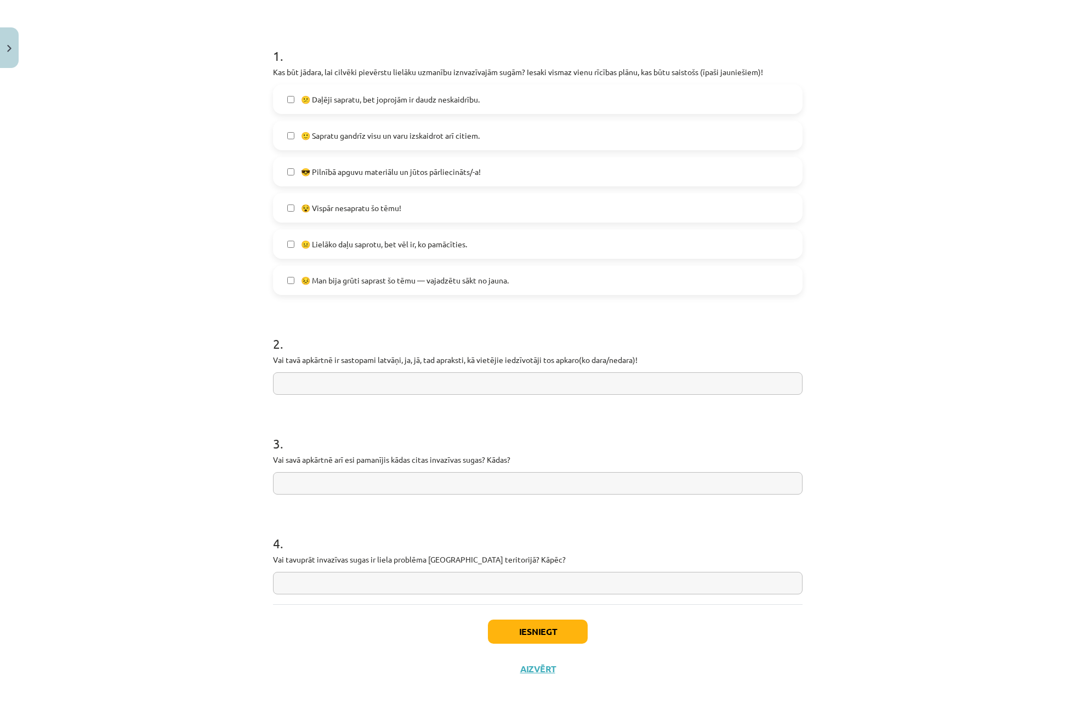
click at [362, 576] on input "text" at bounding box center [538, 583] width 530 height 22
click at [442, 378] on input "text" at bounding box center [538, 383] width 530 height 22
type input "**********"
click at [279, 491] on input "text" at bounding box center [538, 483] width 530 height 22
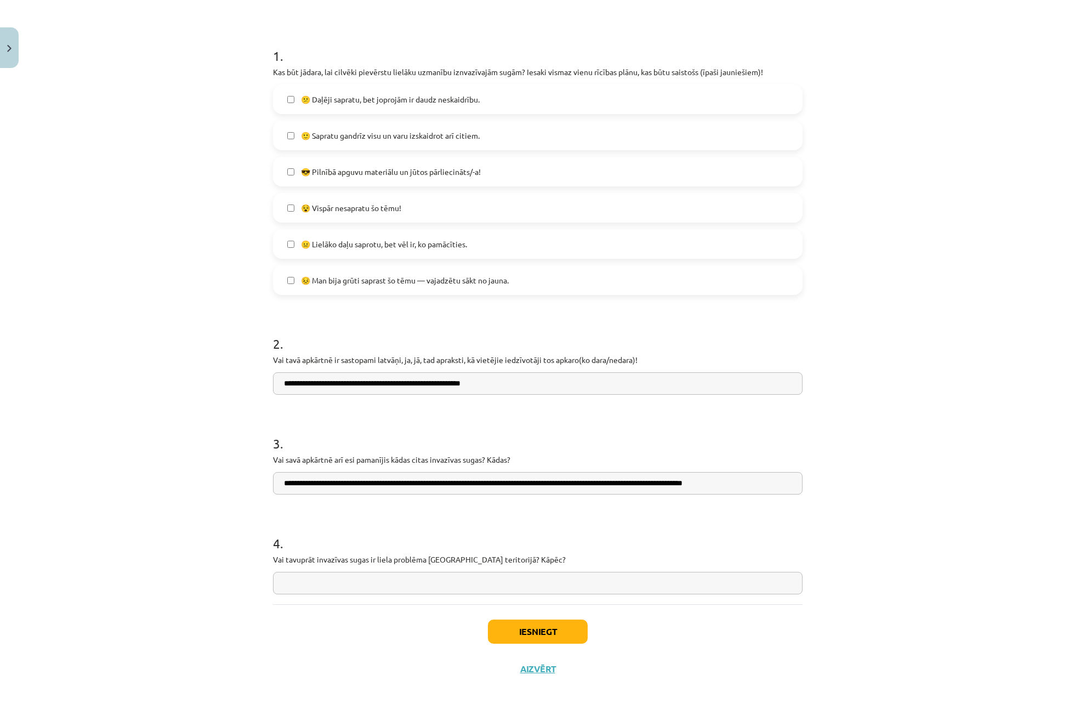
click at [351, 581] on input "text" at bounding box center [538, 583] width 530 height 22
click at [518, 490] on input "**********" at bounding box center [538, 483] width 530 height 22
click at [518, 488] on input "**********" at bounding box center [538, 483] width 530 height 22
type input "**********"
click at [553, 501] on form "**********" at bounding box center [538, 311] width 530 height 565
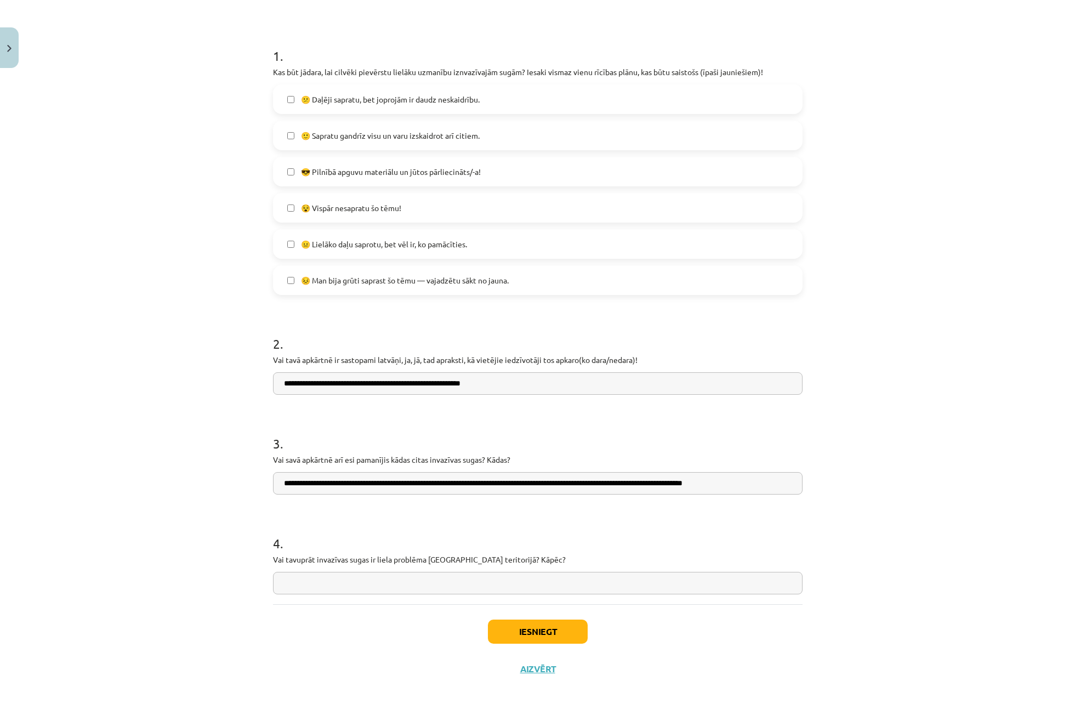
click at [423, 582] on input "text" at bounding box center [538, 583] width 530 height 22
type input "*"
click at [317, 588] on input "**********" at bounding box center [538, 583] width 530 height 22
click at [336, 584] on input "**********" at bounding box center [538, 583] width 530 height 22
click at [462, 585] on input "**********" at bounding box center [538, 583] width 530 height 22
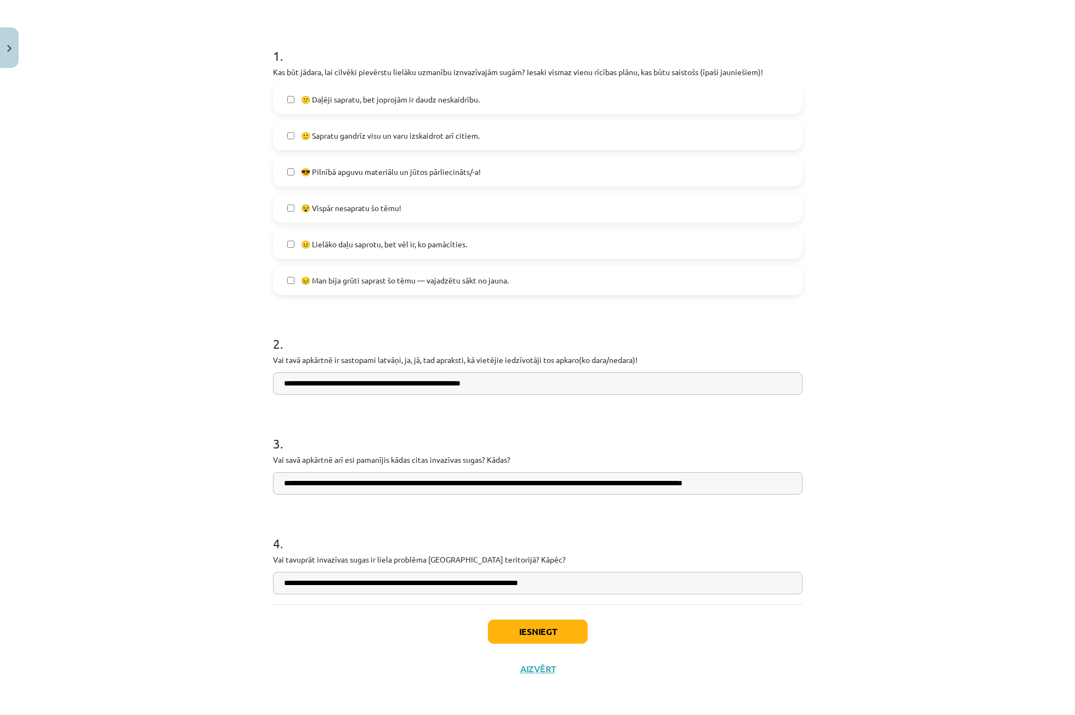
type input "**********"
click at [549, 633] on button "Iesniegt" at bounding box center [538, 632] width 100 height 24
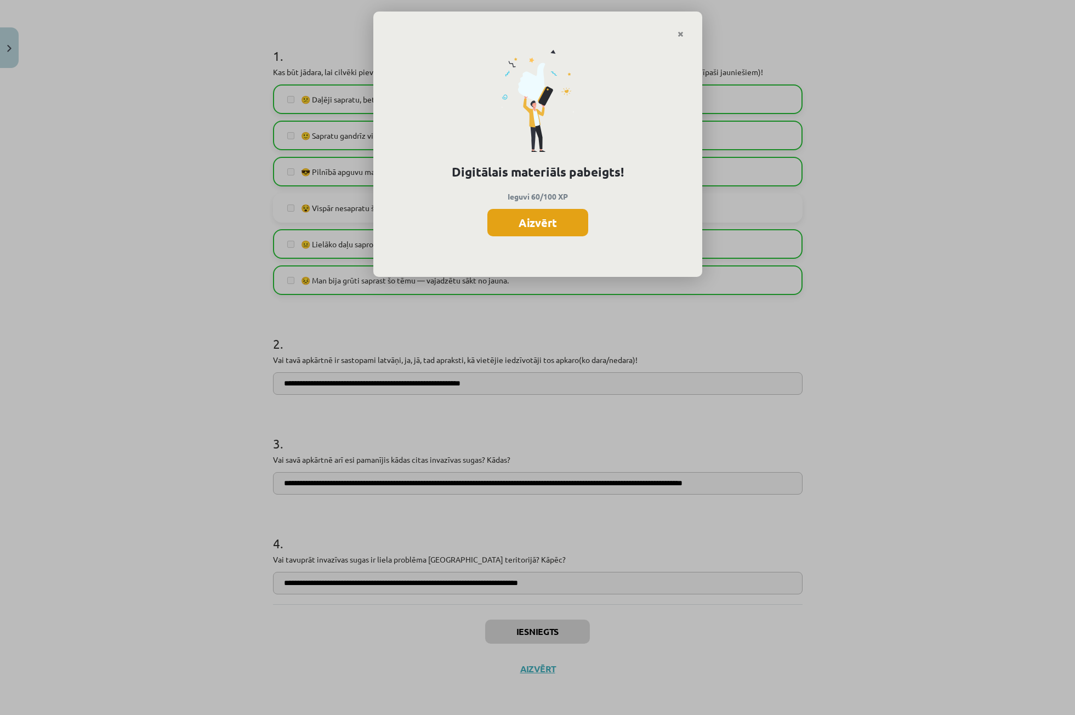
click at [526, 231] on button "Aizvērt" at bounding box center [537, 222] width 101 height 27
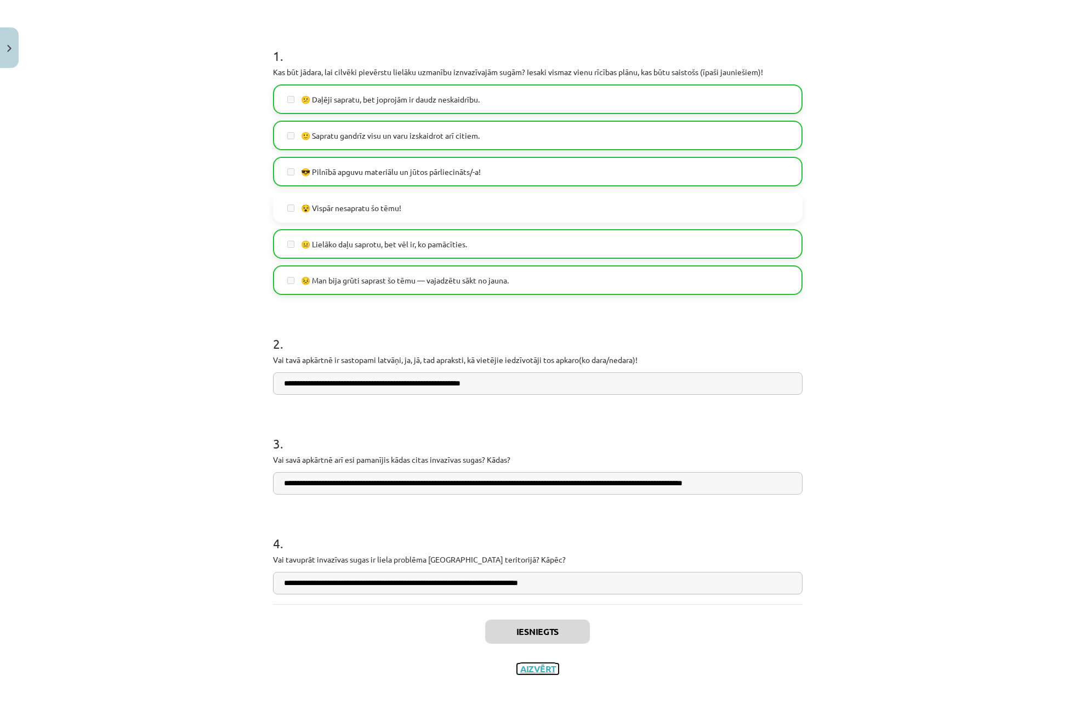
click at [547, 672] on button "Aizvērt" at bounding box center [538, 668] width 42 height 11
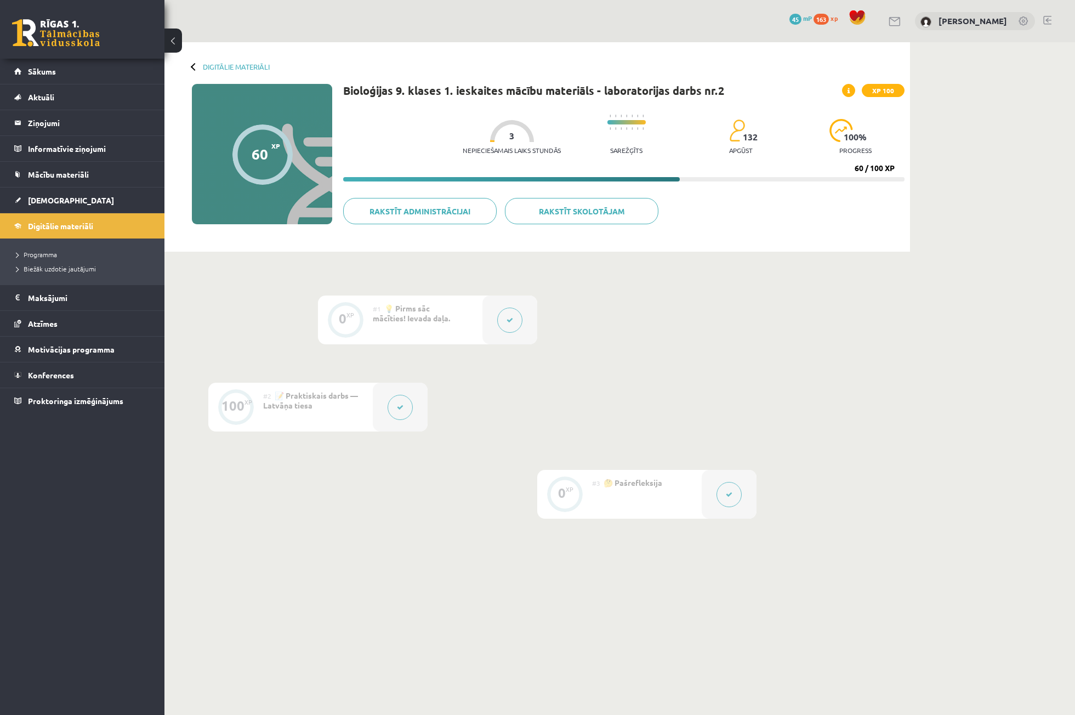
click at [175, 35] on button at bounding box center [173, 41] width 18 height 24
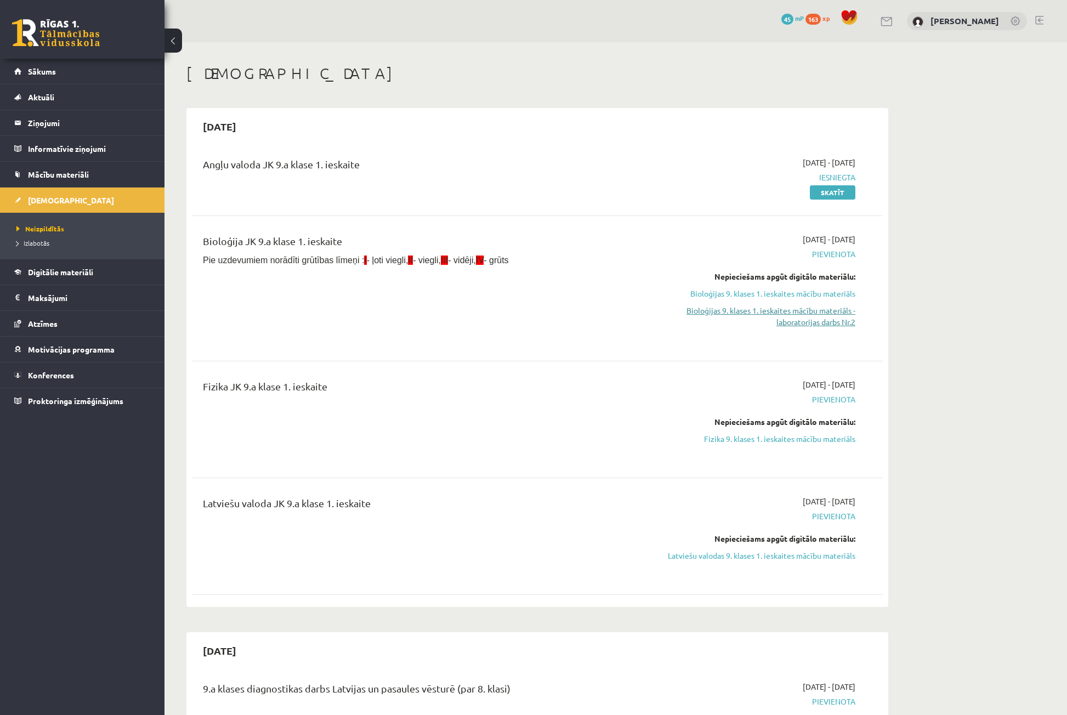
click at [808, 325] on link "Bioloģijas 9. klases 1. ieskaites mācību materiāls - laboratorijas darbs Nr.2" at bounding box center [752, 316] width 207 height 23
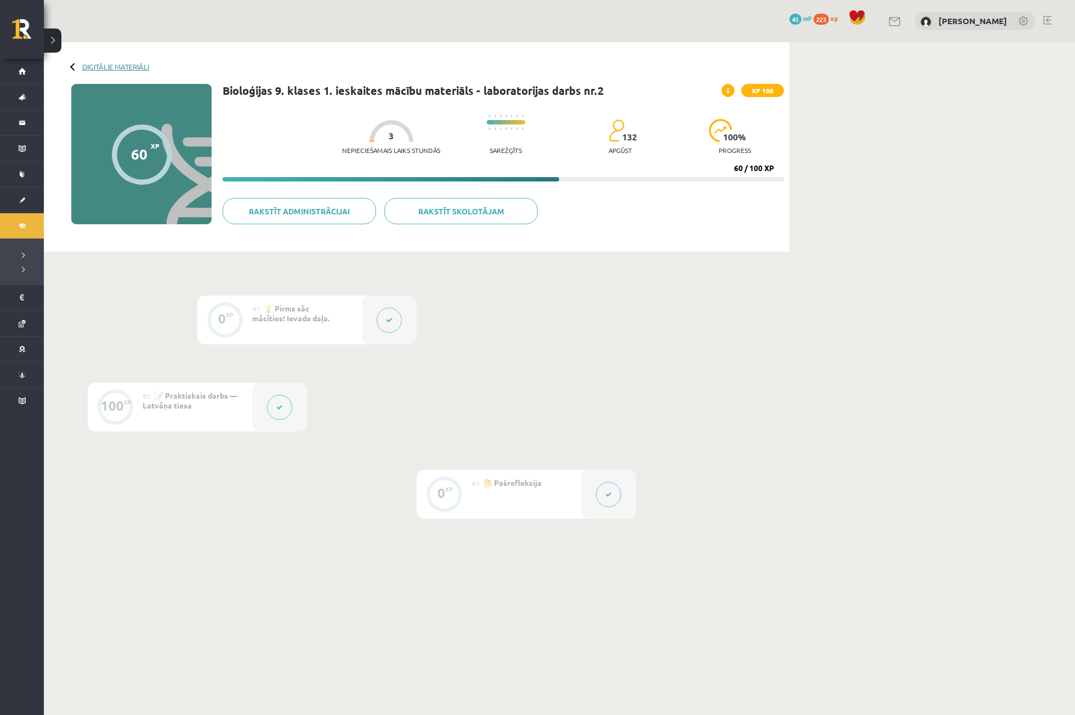
click at [128, 63] on link "Digitālie materiāli" at bounding box center [115, 67] width 67 height 8
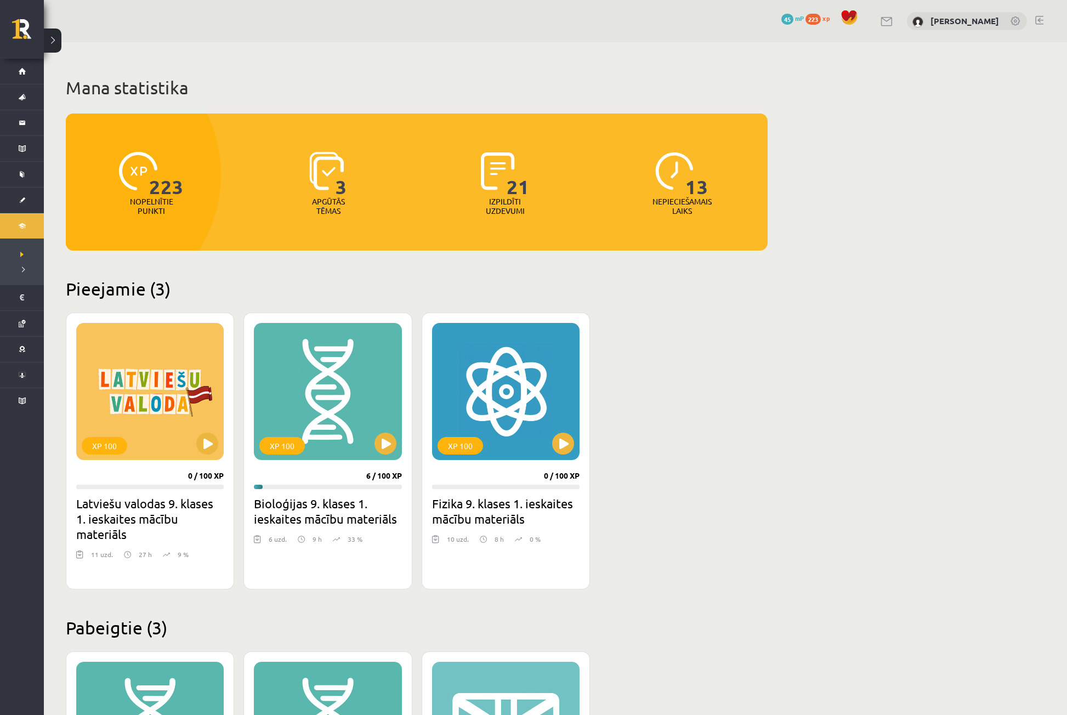
click at [860, 427] on div "Mana statistika 223 Nopelnītie punkti 3 Apgūtās tēmas 21 Izpildīti uzdevumi 13 …" at bounding box center [555, 496] width 1023 height 908
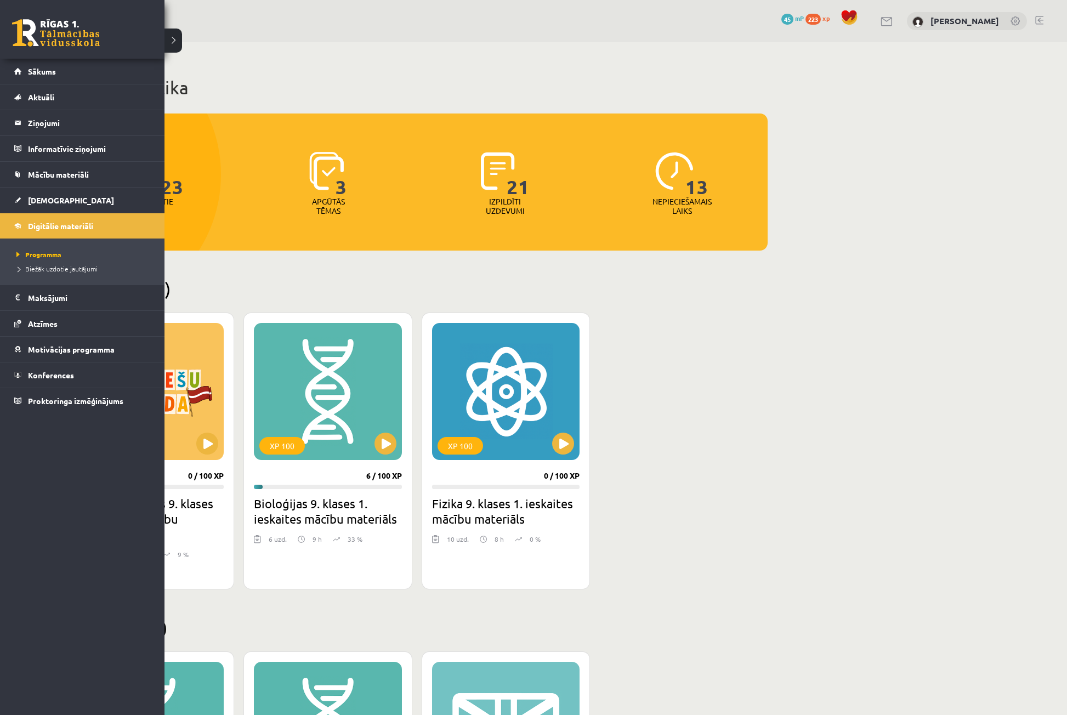
click at [16, 34] on link at bounding box center [56, 32] width 88 height 27
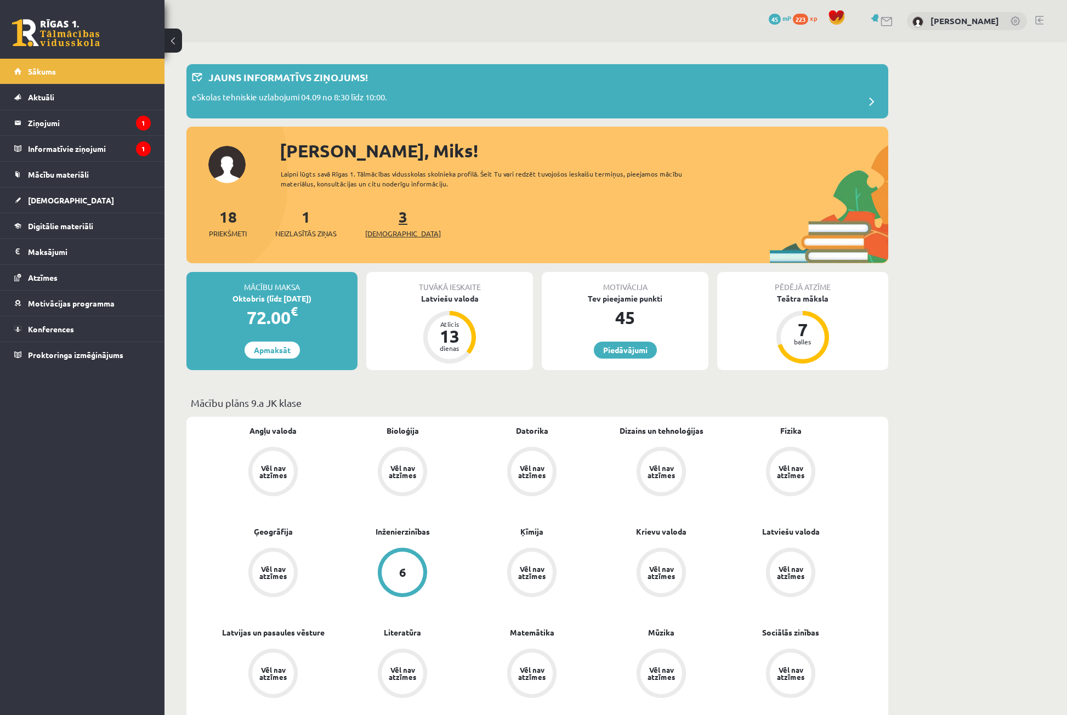
click at [389, 234] on span "[DEMOGRAPHIC_DATA]" at bounding box center [403, 233] width 76 height 11
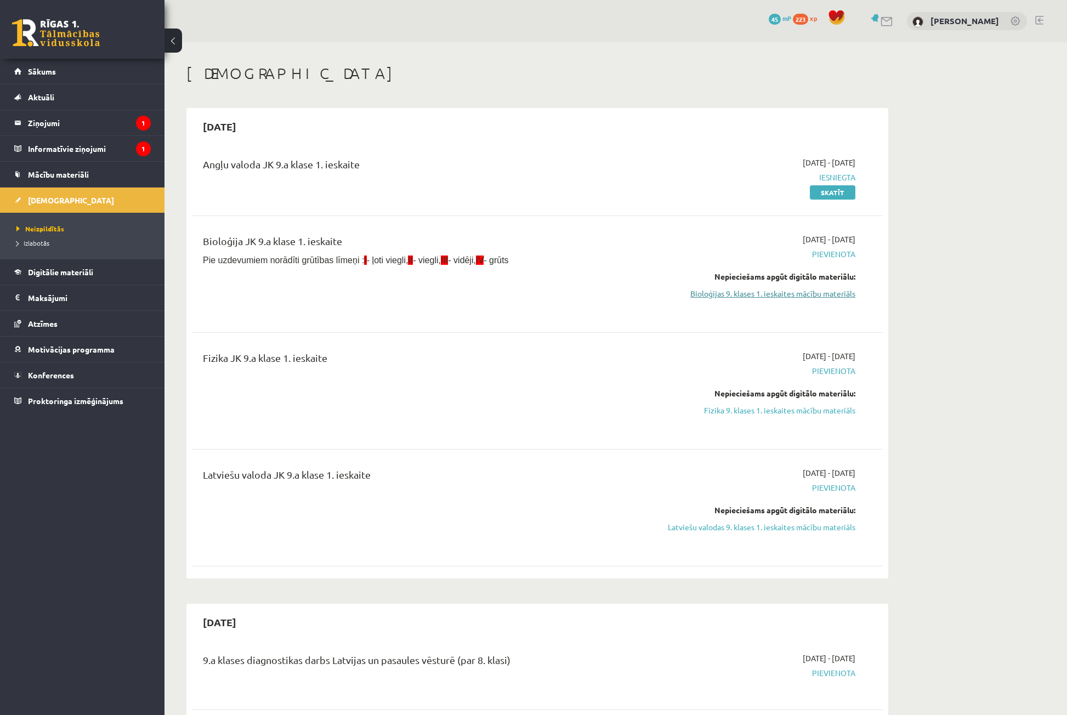
click at [768, 297] on link "Bioloģijas 9. klases 1. ieskaites mācību materiāls" at bounding box center [752, 294] width 207 height 12
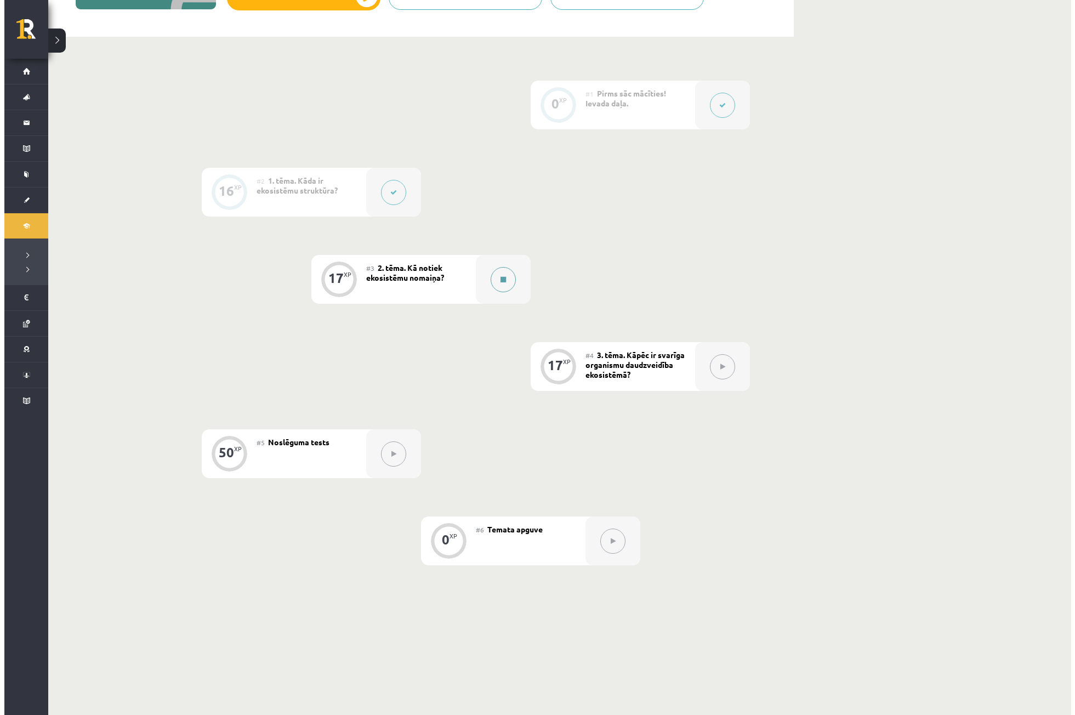
scroll to position [219, 0]
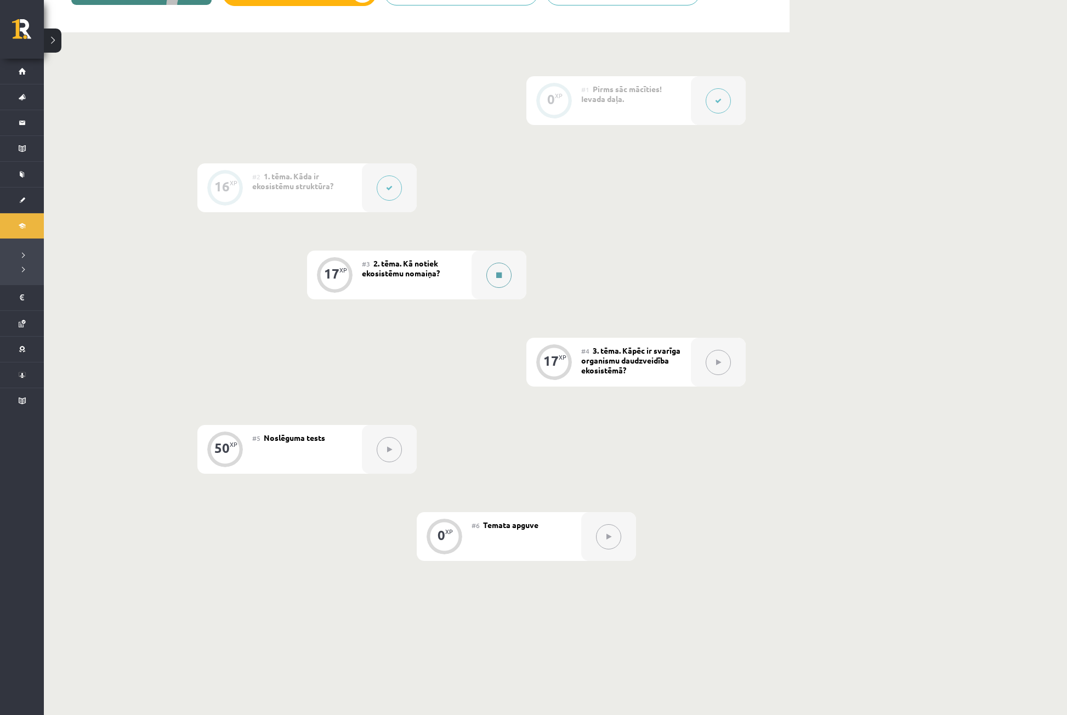
click at [507, 285] on button at bounding box center [498, 275] width 25 height 25
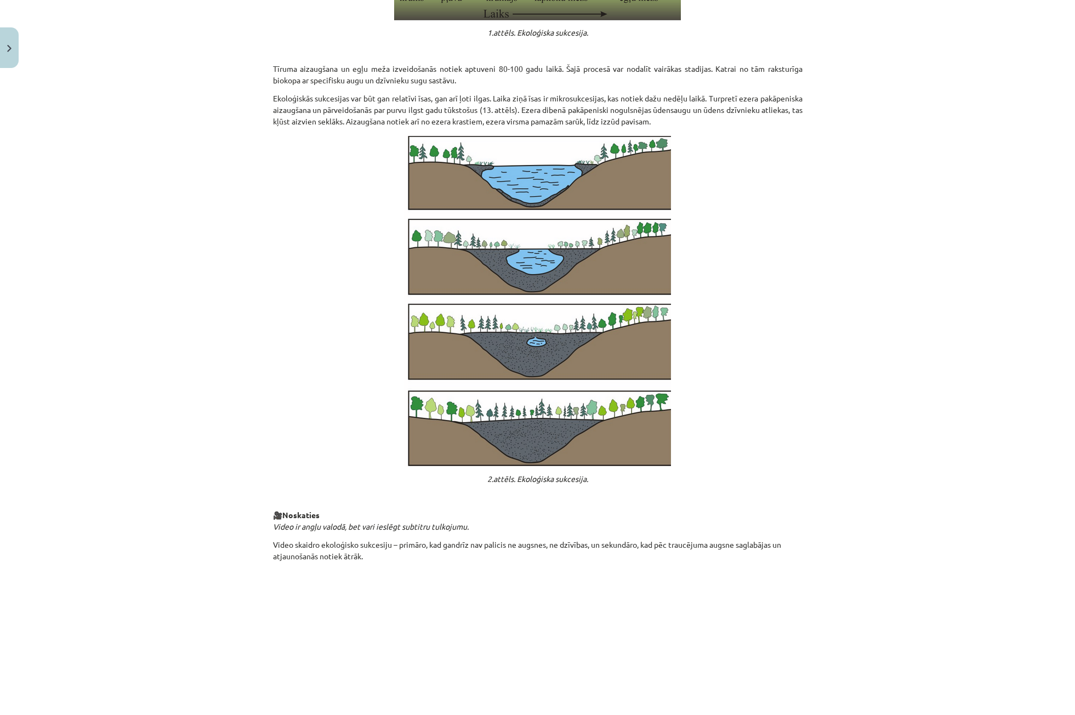
scroll to position [847, 0]
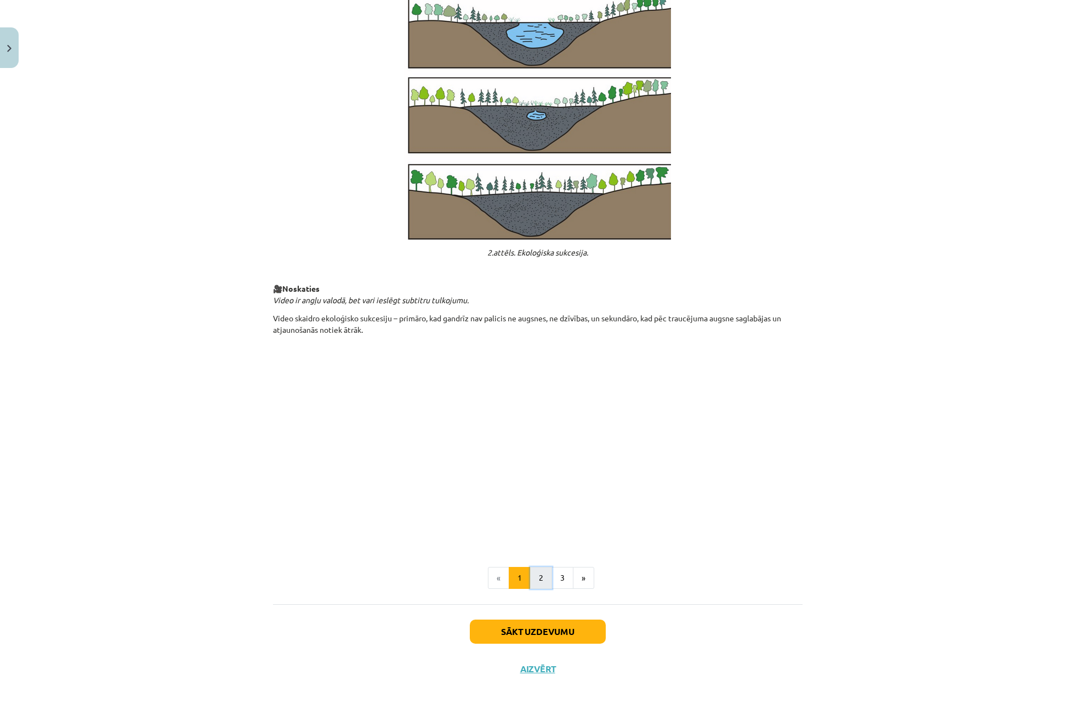
click at [543, 582] on button "2" at bounding box center [541, 578] width 22 height 22
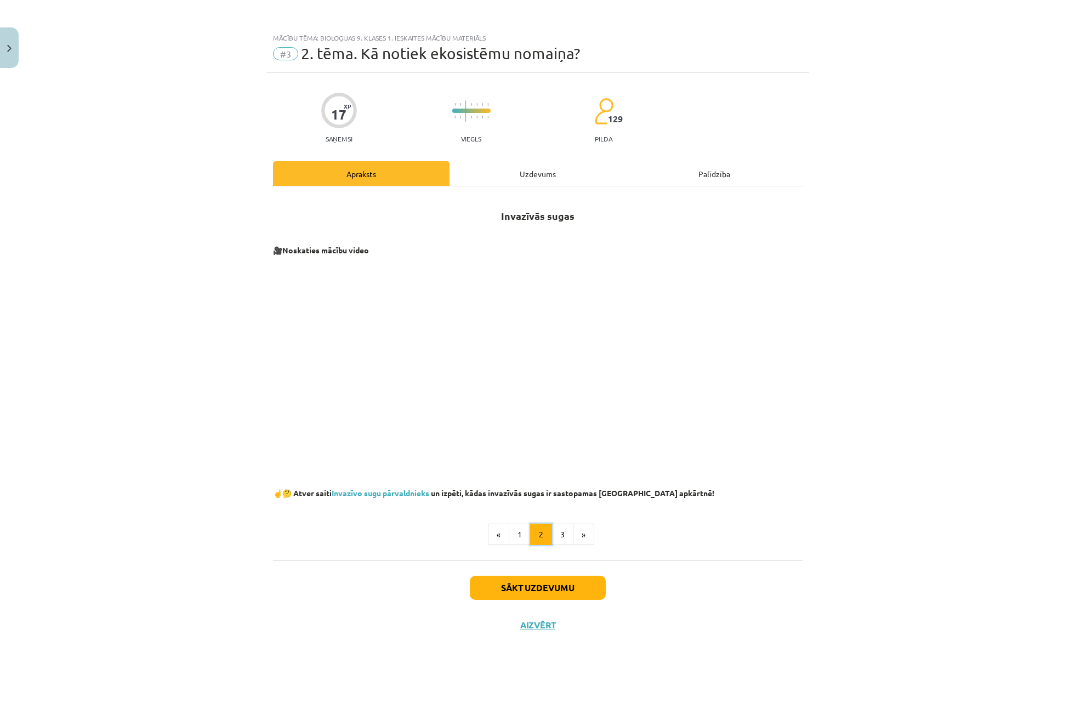
scroll to position [0, 0]
click at [554, 542] on button "3" at bounding box center [563, 535] width 22 height 22
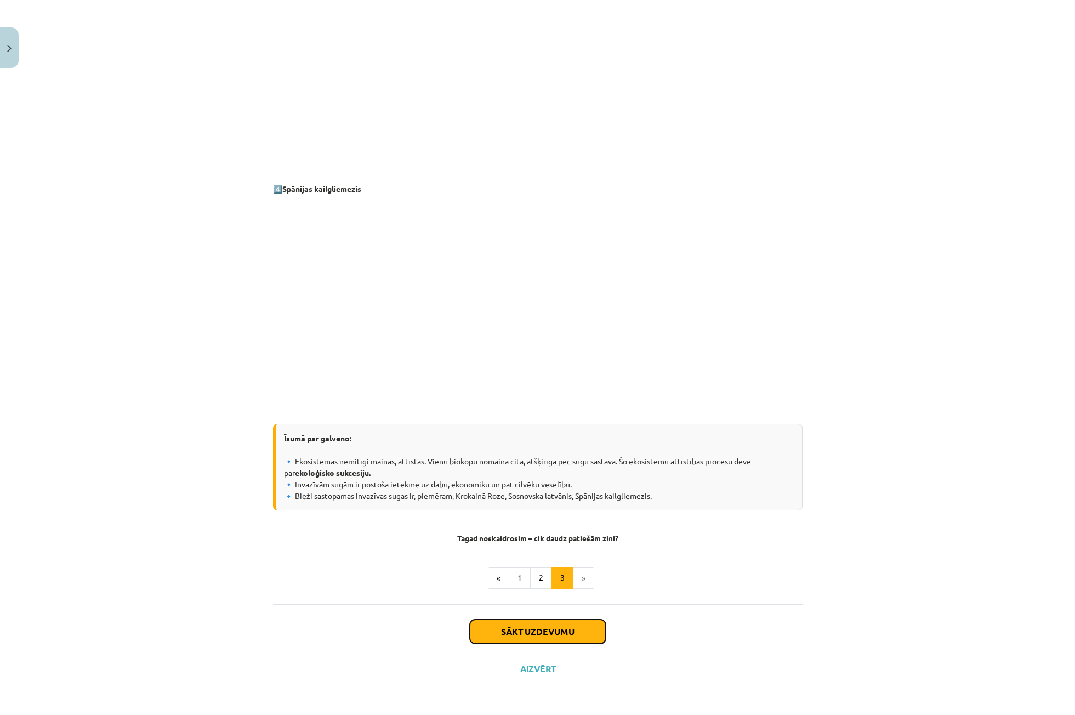
click at [537, 627] on button "Sākt uzdevumu" at bounding box center [538, 632] width 136 height 24
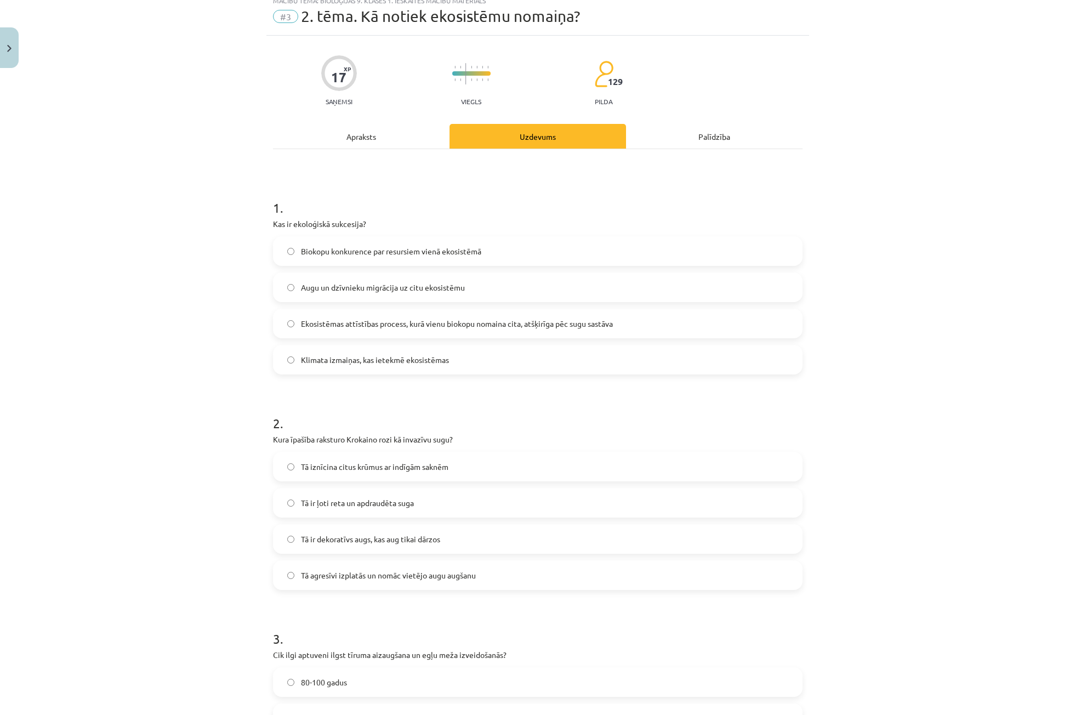
scroll to position [27, 0]
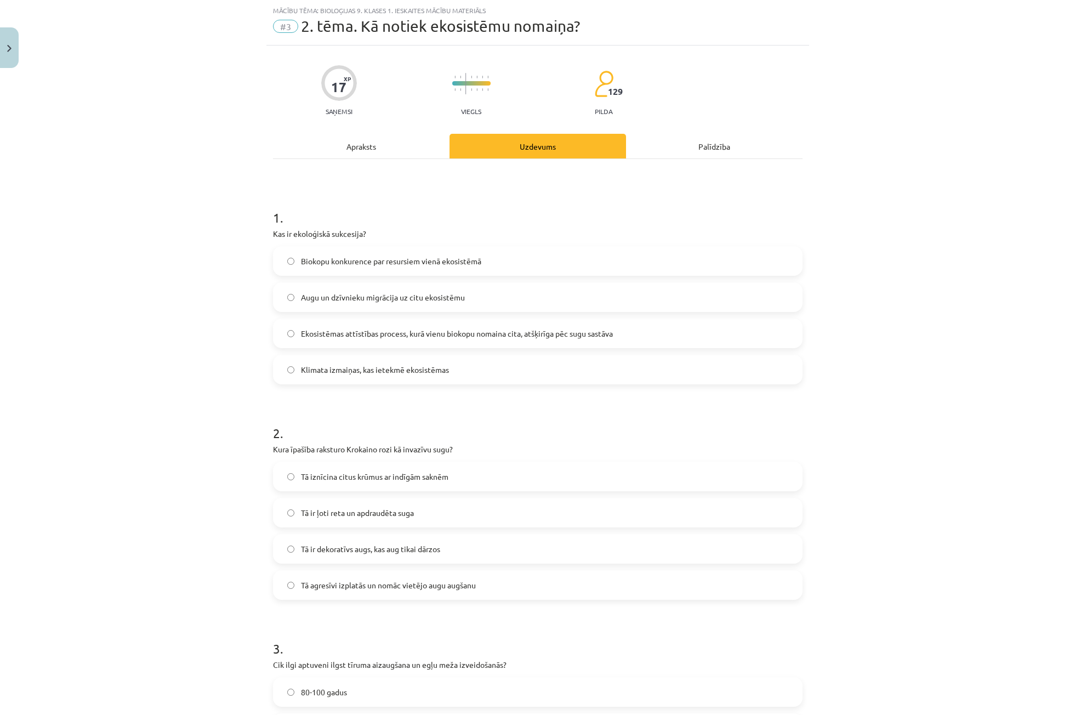
click at [571, 327] on label "Ekosistēmas attīstības process, kurā vienu biokopu nomaina cita, atšķirīga pēc …" at bounding box center [537, 333] width 527 height 27
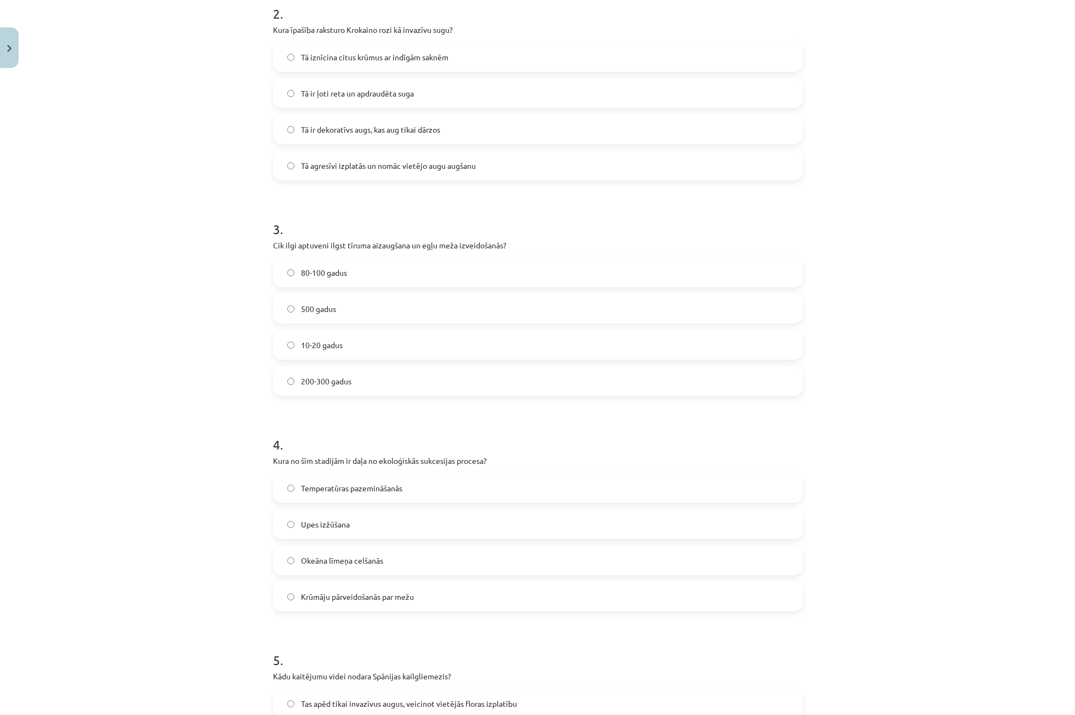
scroll to position [455, 0]
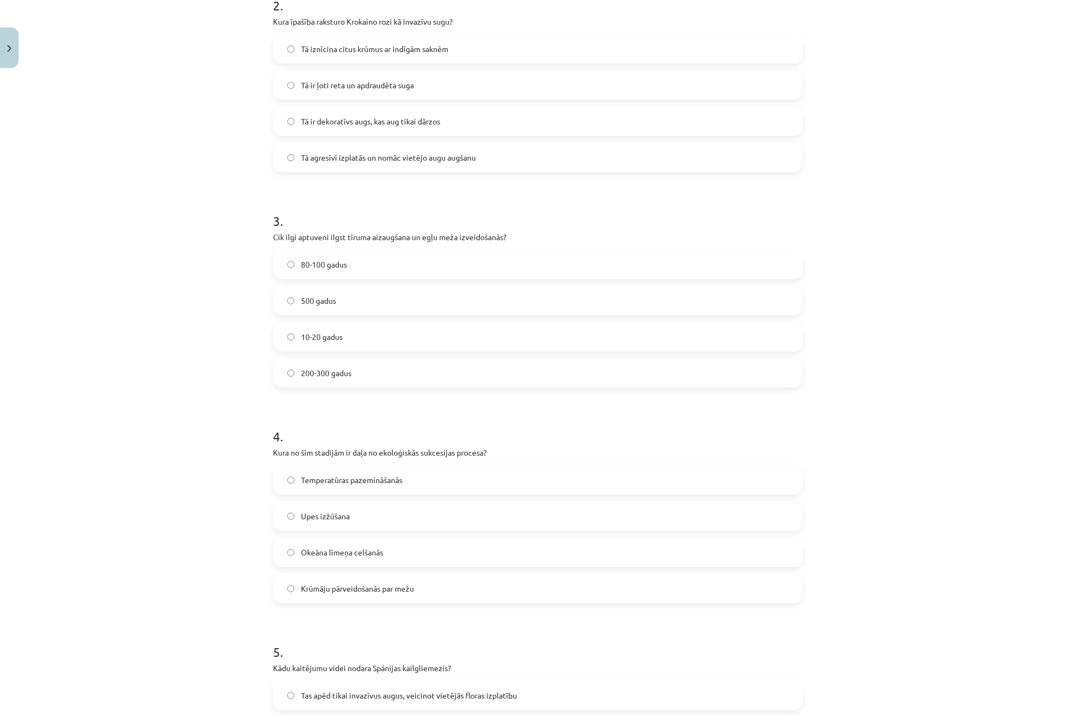
click at [349, 155] on span "Tā agresīvi izplatās un nomāc vietējo augu augšanu" at bounding box center [388, 158] width 175 height 12
click at [338, 275] on label "80-100 gadus" at bounding box center [537, 264] width 527 height 27
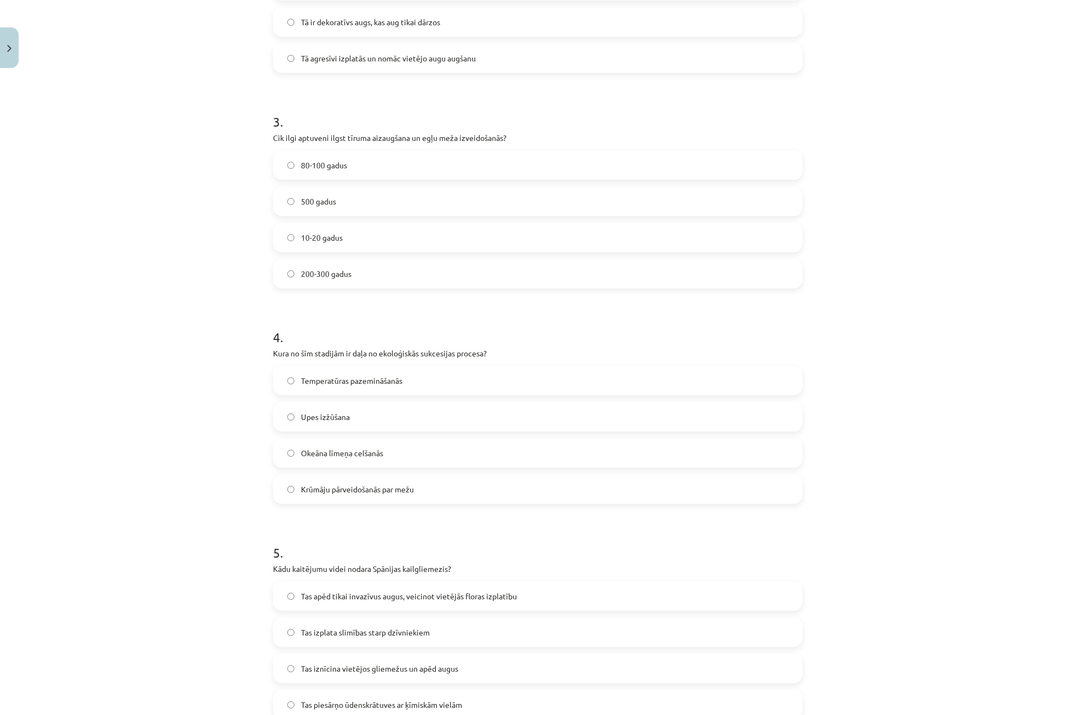
scroll to position [565, 0]
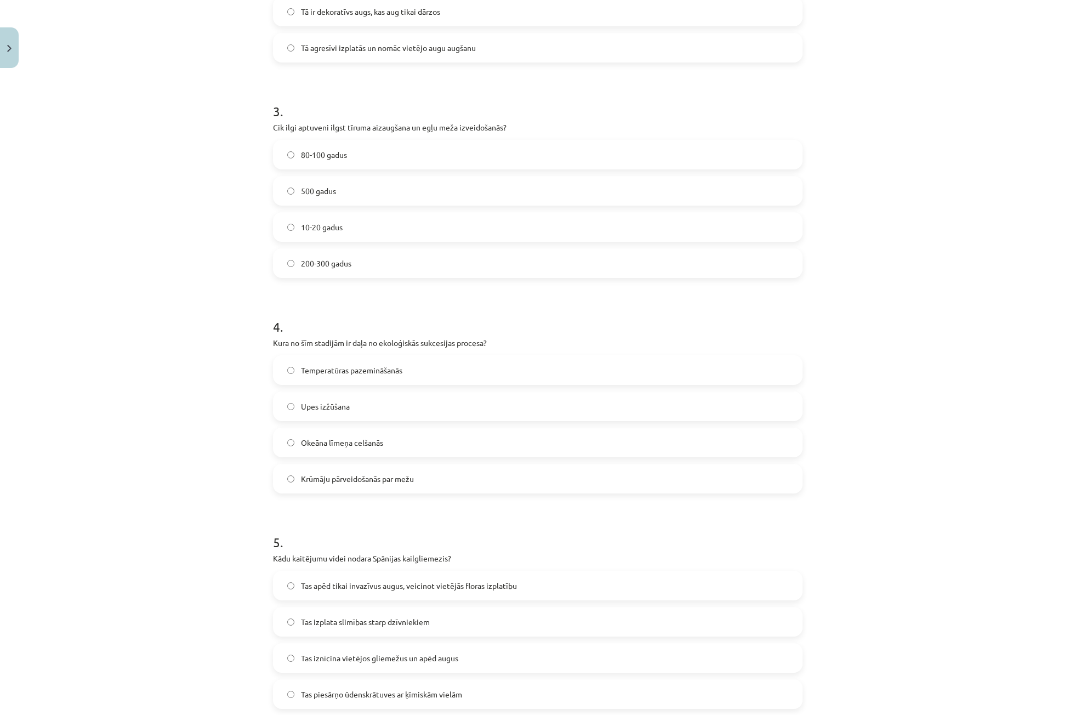
click at [344, 475] on span "Krūmāju pārveidošanās par mežu" at bounding box center [357, 479] width 113 height 12
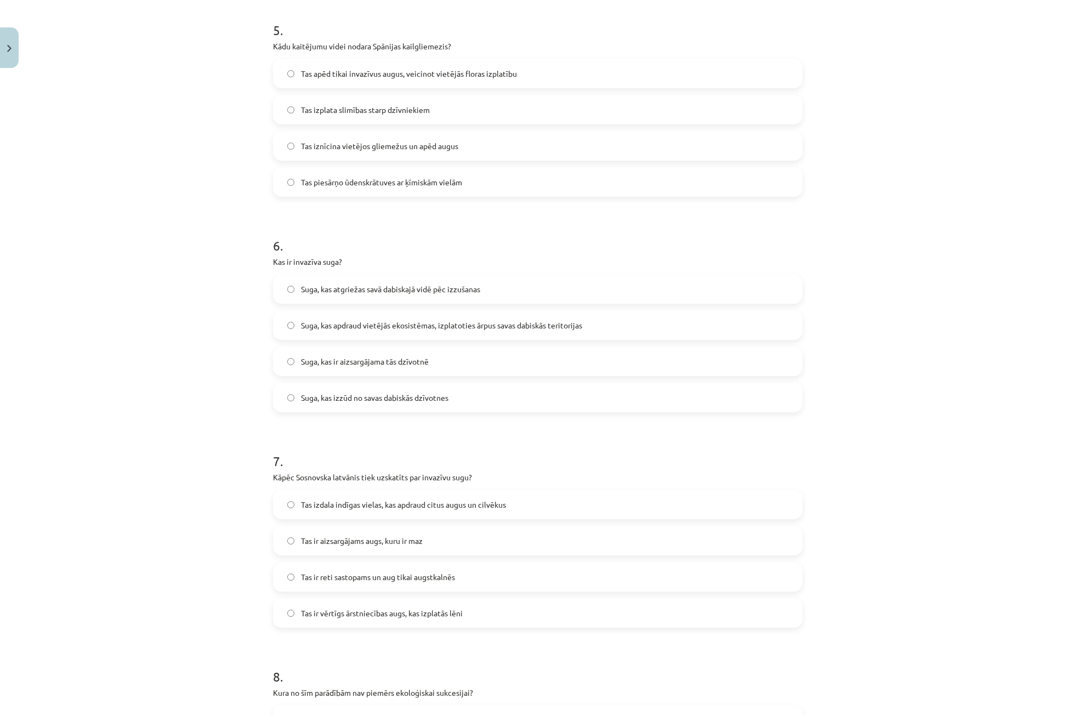
scroll to position [1058, 0]
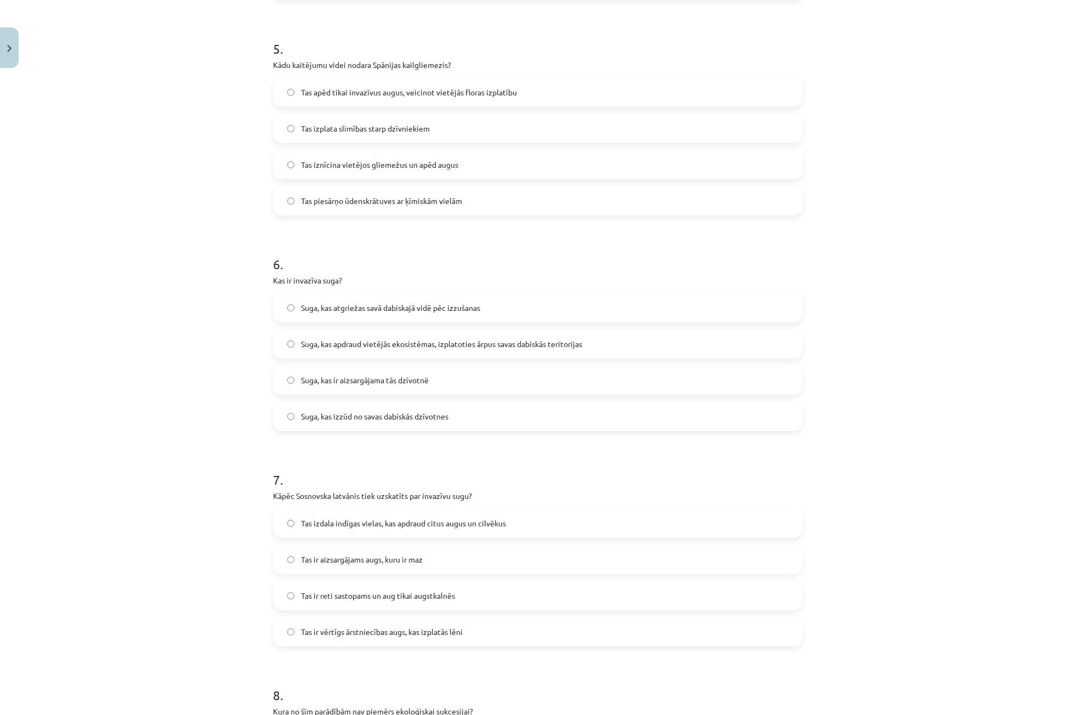
click at [361, 138] on label "Tas izplata slimības starp dzīvniekiem" at bounding box center [537, 128] width 527 height 27
click at [354, 351] on label "Suga, kas apdraud vietējās ekosistēmas, izplatoties ārpus savas dabiskās terito…" at bounding box center [537, 343] width 527 height 27
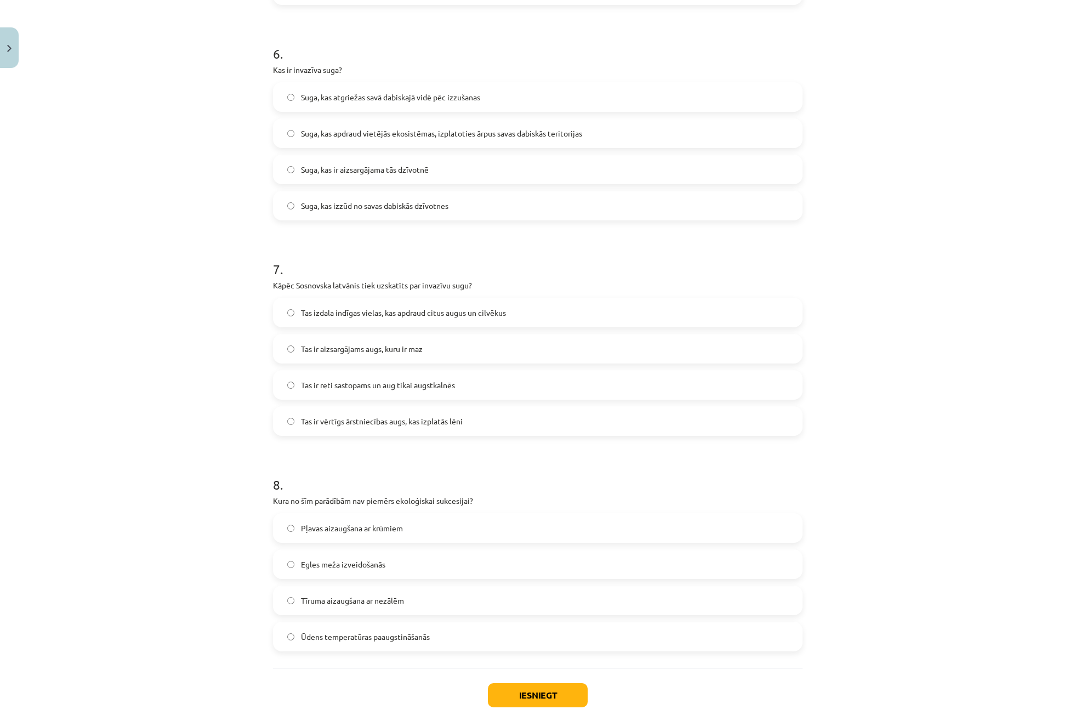
scroll to position [1278, 0]
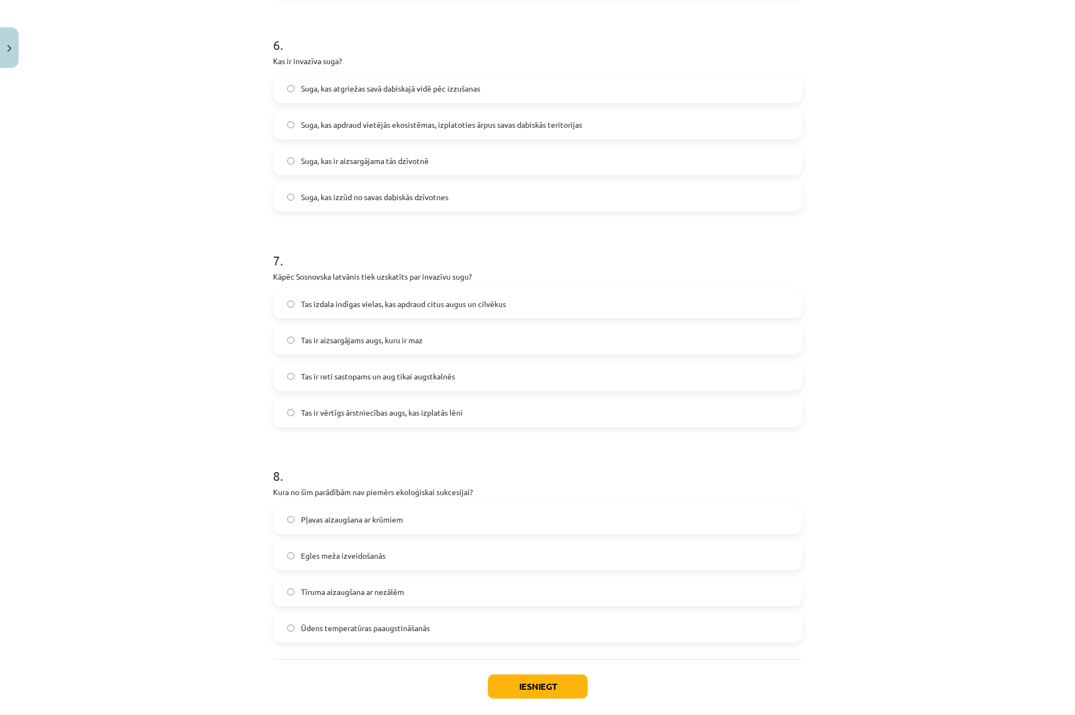
click at [333, 299] on span "Tas izdala indīgas vielas, kas apdraud citus augus un cilvēkus" at bounding box center [403, 304] width 205 height 12
click at [372, 621] on label "Ūdens temperatūras paaugstināšanās" at bounding box center [537, 627] width 527 height 27
click at [474, 626] on label "Ūdens temperatūras paaugstināšanās" at bounding box center [537, 627] width 527 height 27
click at [387, 523] on span "Pļavas aizaugšana ar krūmiem" at bounding box center [352, 520] width 102 height 12
click at [466, 589] on label "Tīruma aizaugšana ar nezālēm" at bounding box center [537, 591] width 527 height 27
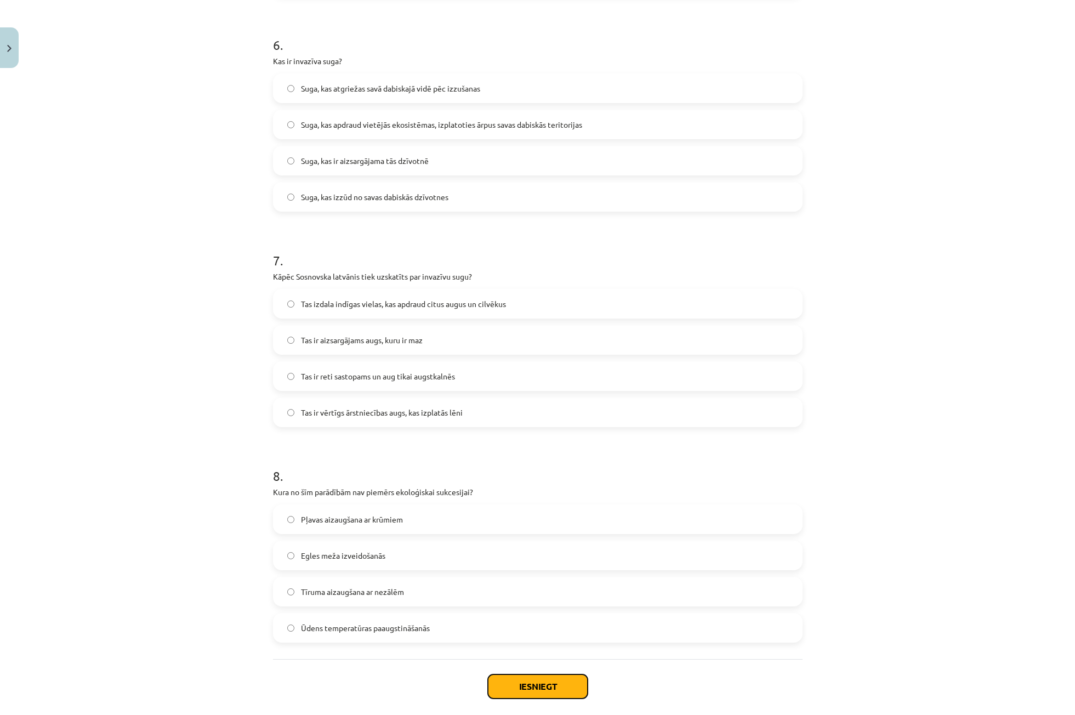
click at [522, 688] on button "Iesniegt" at bounding box center [538, 686] width 100 height 24
click at [335, 565] on label "Egles meža izveidošanās" at bounding box center [537, 555] width 527 height 27
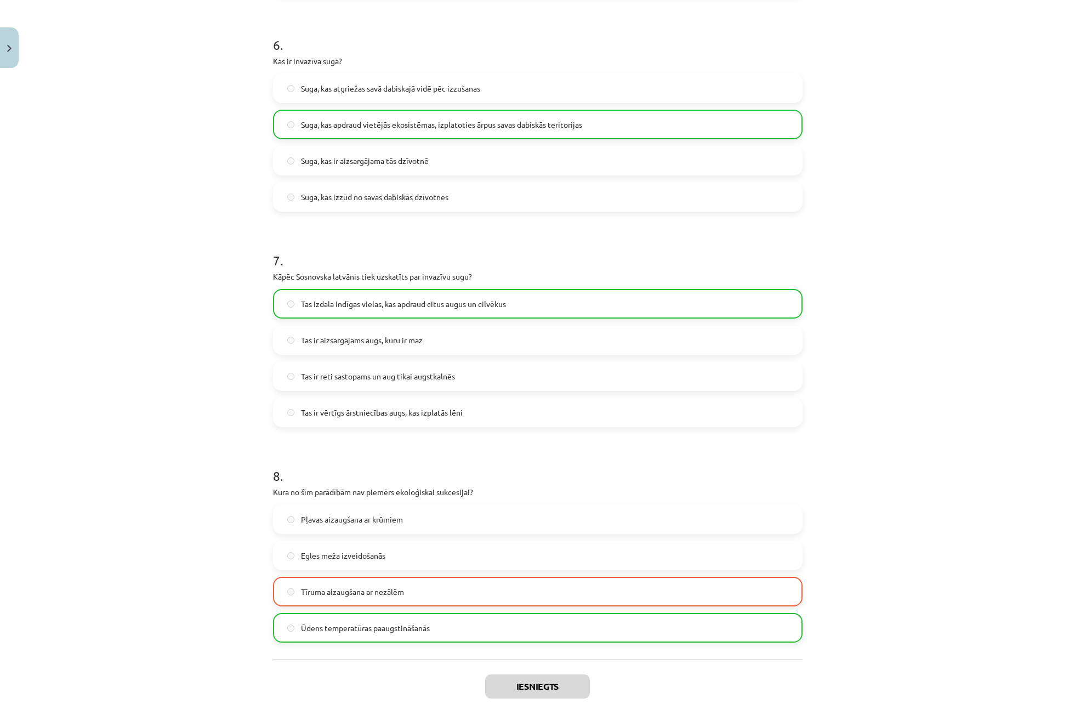
click at [335, 565] on label "Egles meža izveidošanās" at bounding box center [537, 555] width 527 height 27
click at [296, 550] on label "Egles meža izveidošanās" at bounding box center [537, 555] width 527 height 27
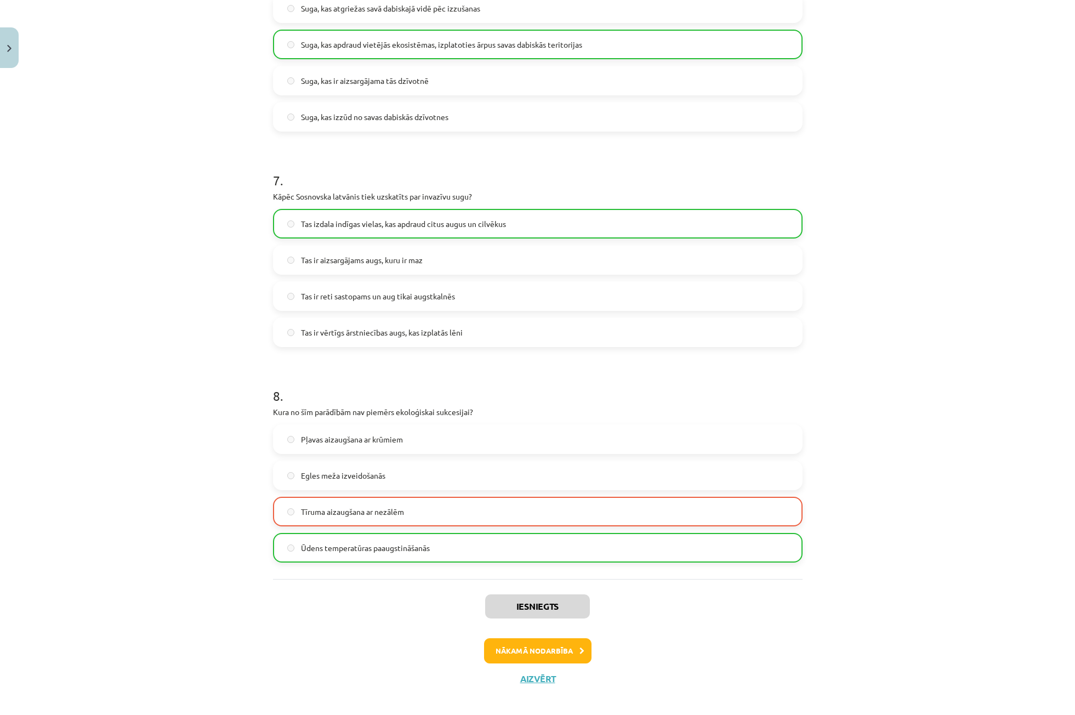
scroll to position [1368, 0]
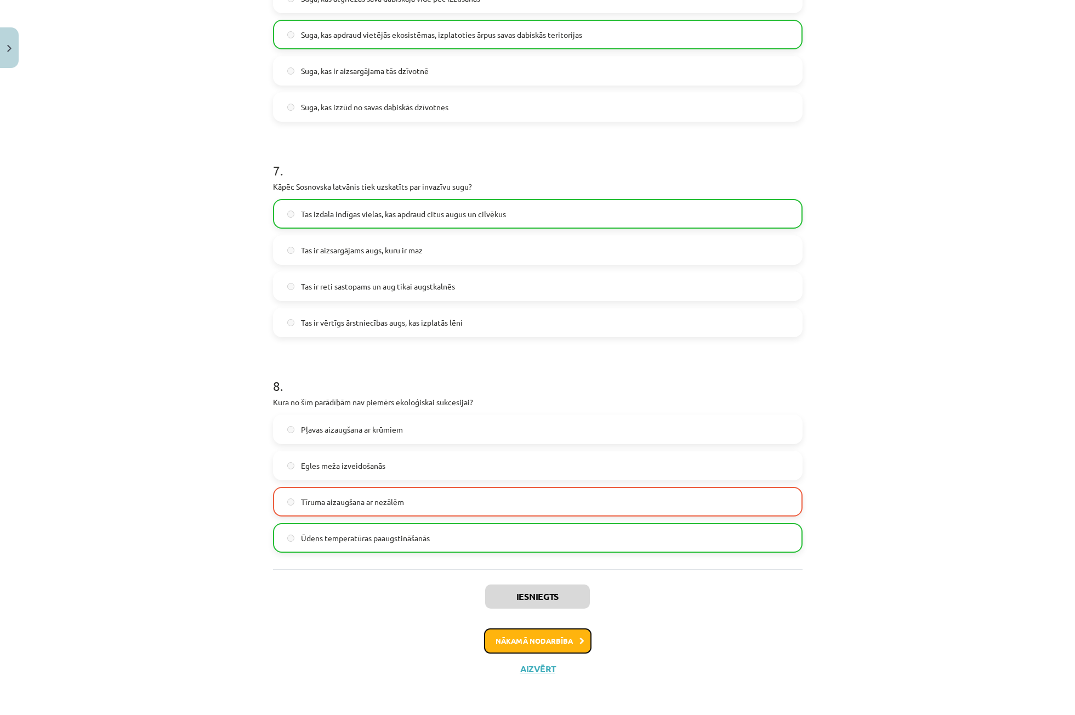
click at [570, 637] on button "Nākamā nodarbība" at bounding box center [537, 640] width 107 height 25
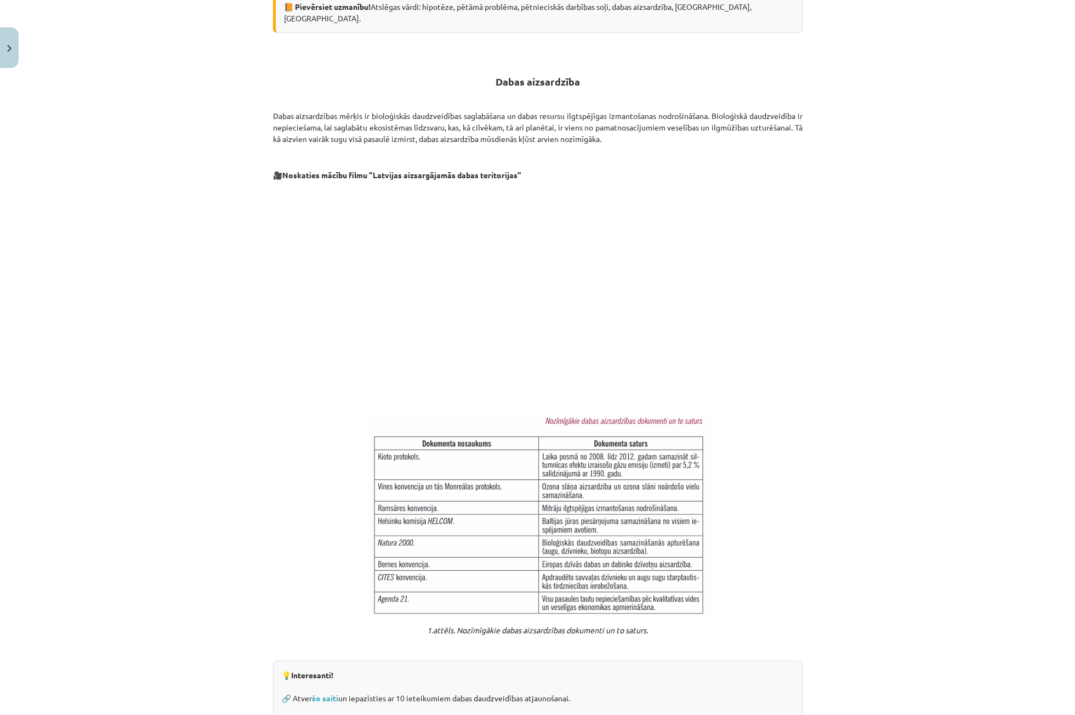
scroll to position [572, 0]
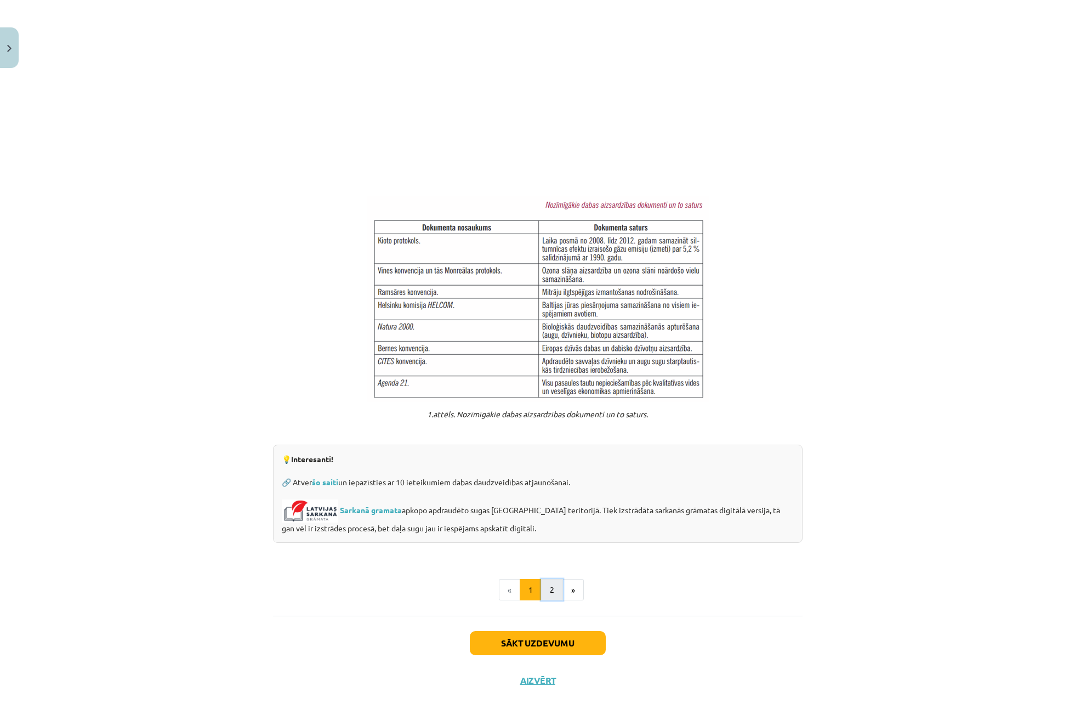
click at [551, 579] on button "2" at bounding box center [552, 590] width 22 height 22
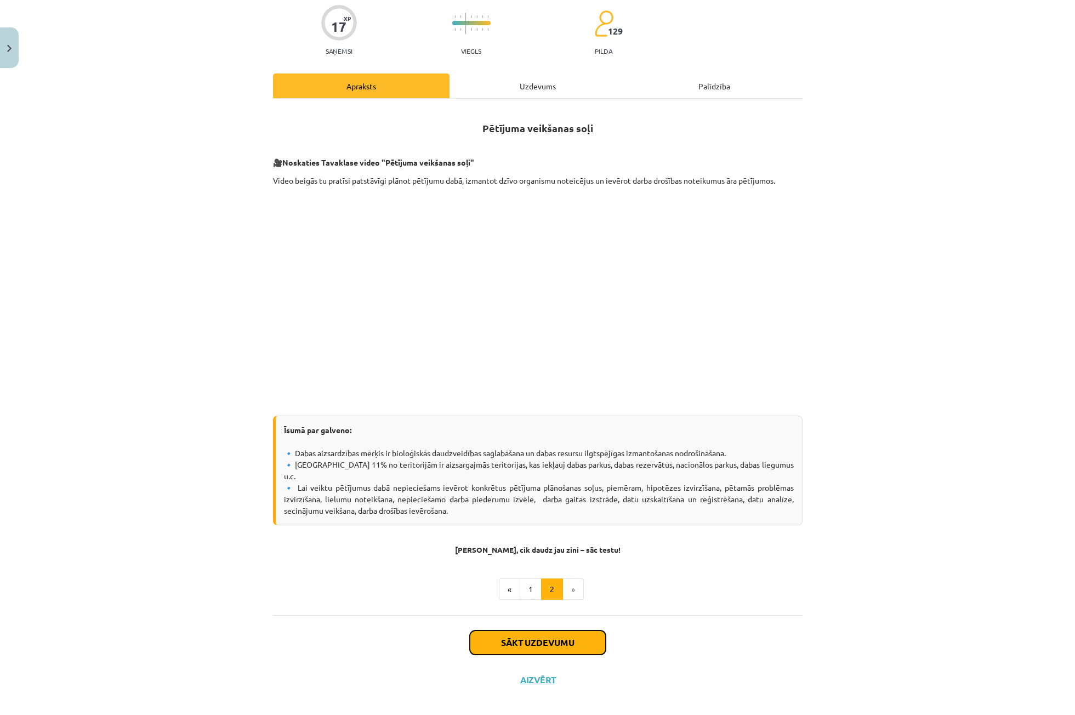
click at [541, 631] on button "Sākt uzdevumu" at bounding box center [538, 643] width 136 height 24
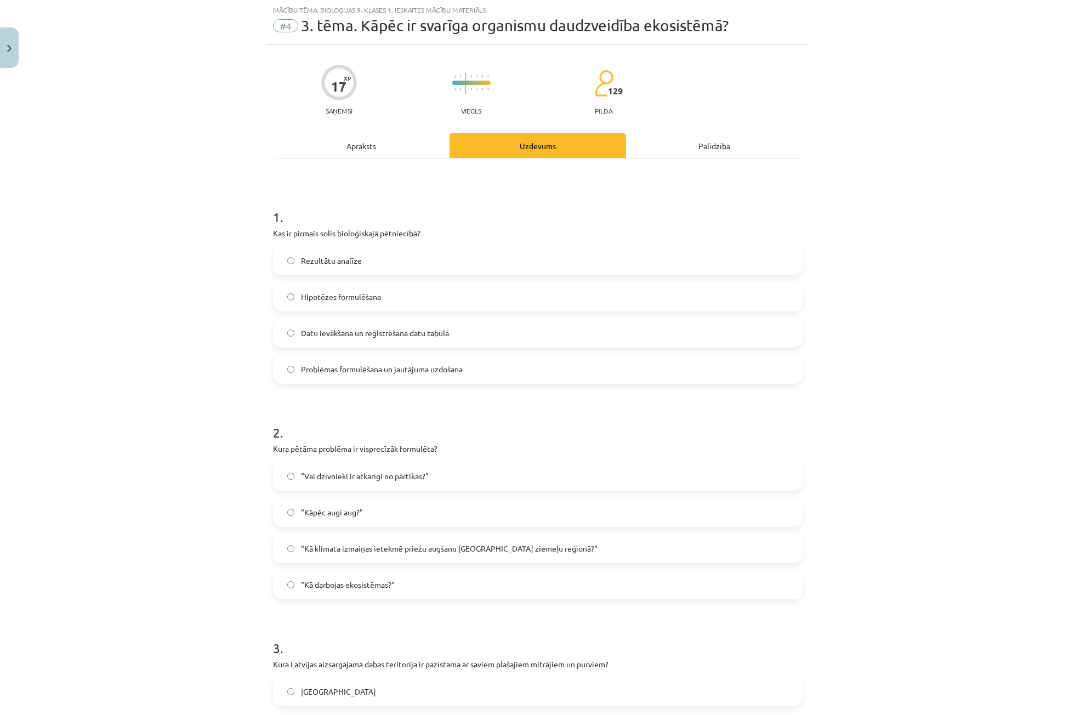
scroll to position [27, 0]
click at [343, 334] on span "Datu ievākšana un reģistrēšana datu tabulā" at bounding box center [375, 334] width 148 height 12
click at [345, 373] on span "Problēmas formulēšana un jautājuma uzdošana" at bounding box center [382, 370] width 162 height 12
click at [390, 549] on span ""Kā klimata izmaiņas ietekmē priežu augšanu Latvijas ziemeļu reģionā?"" at bounding box center [449, 549] width 297 height 12
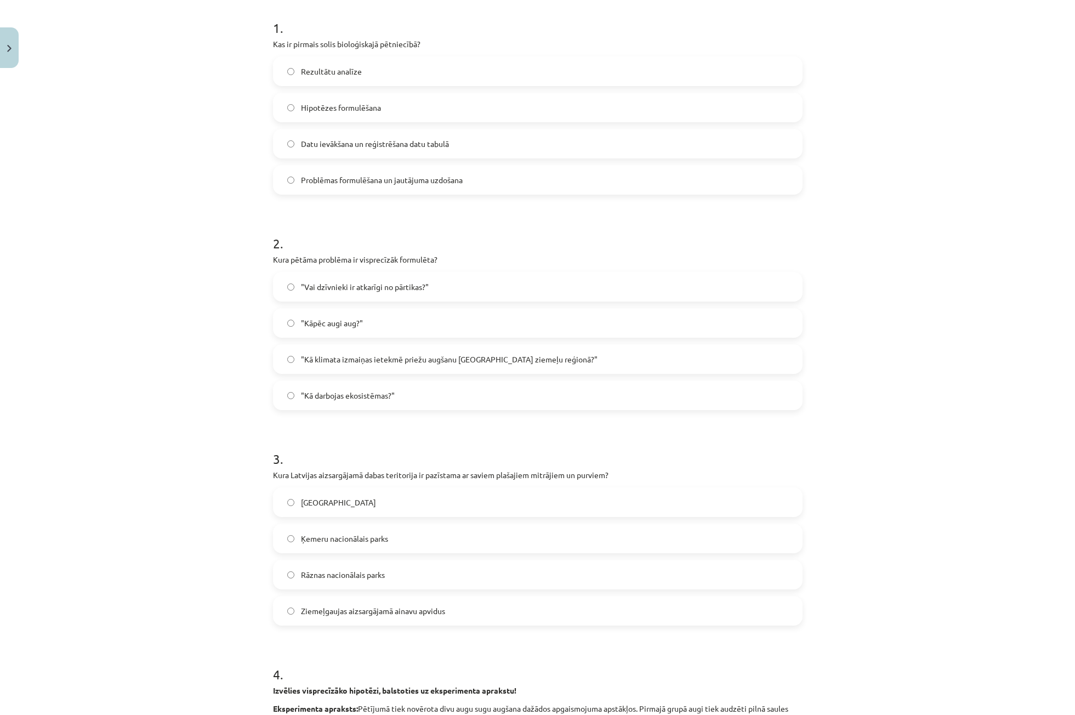
scroll to position [247, 0]
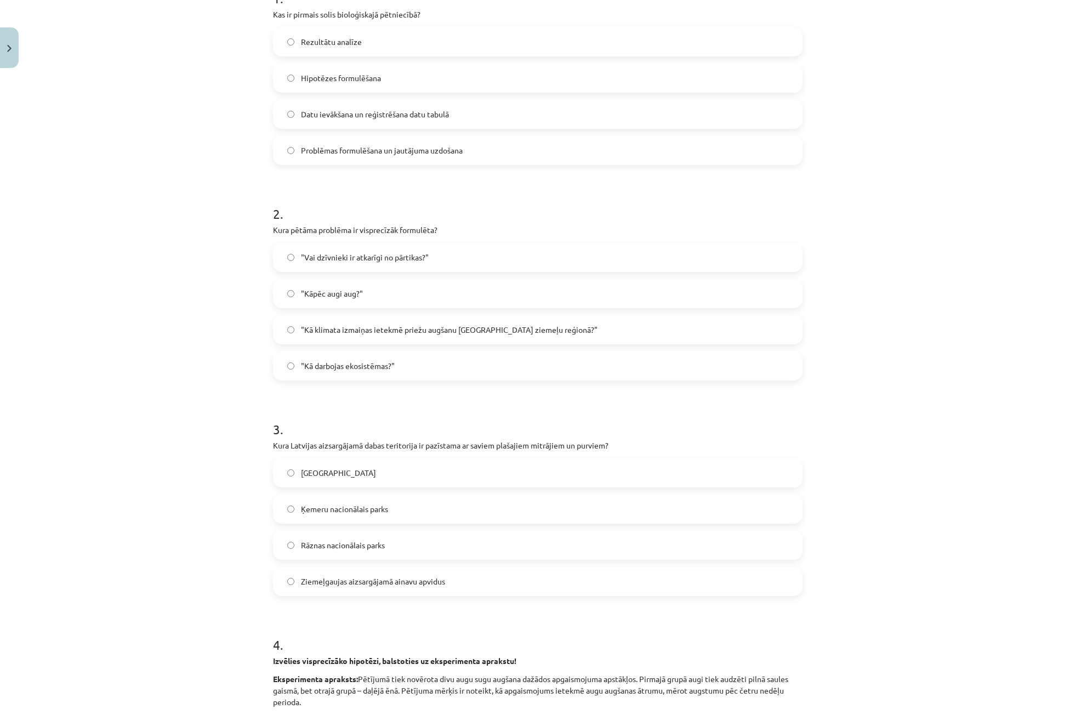
click at [394, 592] on label "Ziemeļgaujas aizsargājamā ainavu apvidus" at bounding box center [537, 581] width 527 height 27
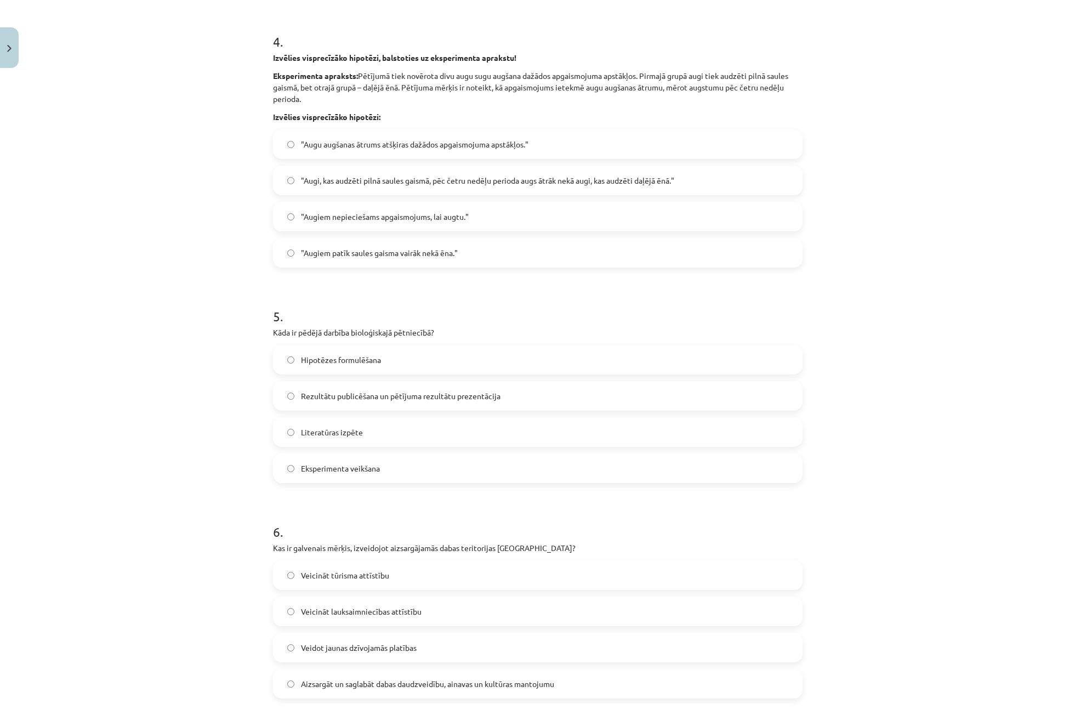
scroll to position [843, 0]
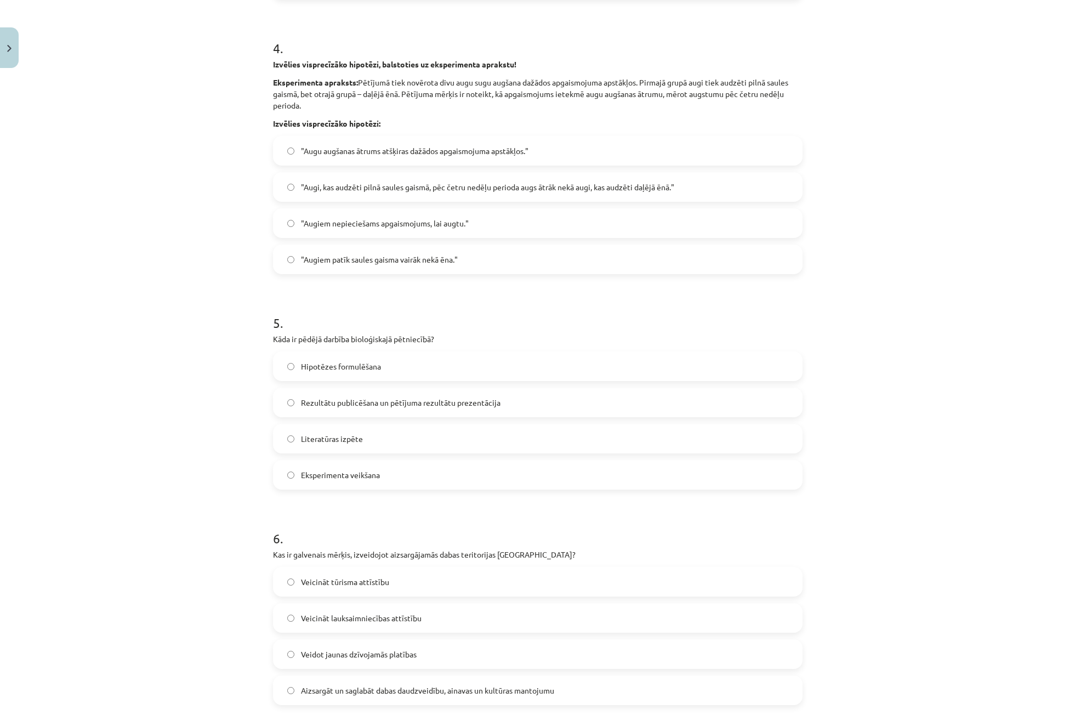
click at [326, 192] on span ""Augi, kas audzēti pilnā saules gaismā, pēc četru nedēļu perioda augs ātrāk nek…" at bounding box center [487, 187] width 373 height 12
click at [359, 409] on label "Rezultātu publicēšana un pētījuma rezultātu prezentācija" at bounding box center [537, 402] width 527 height 27
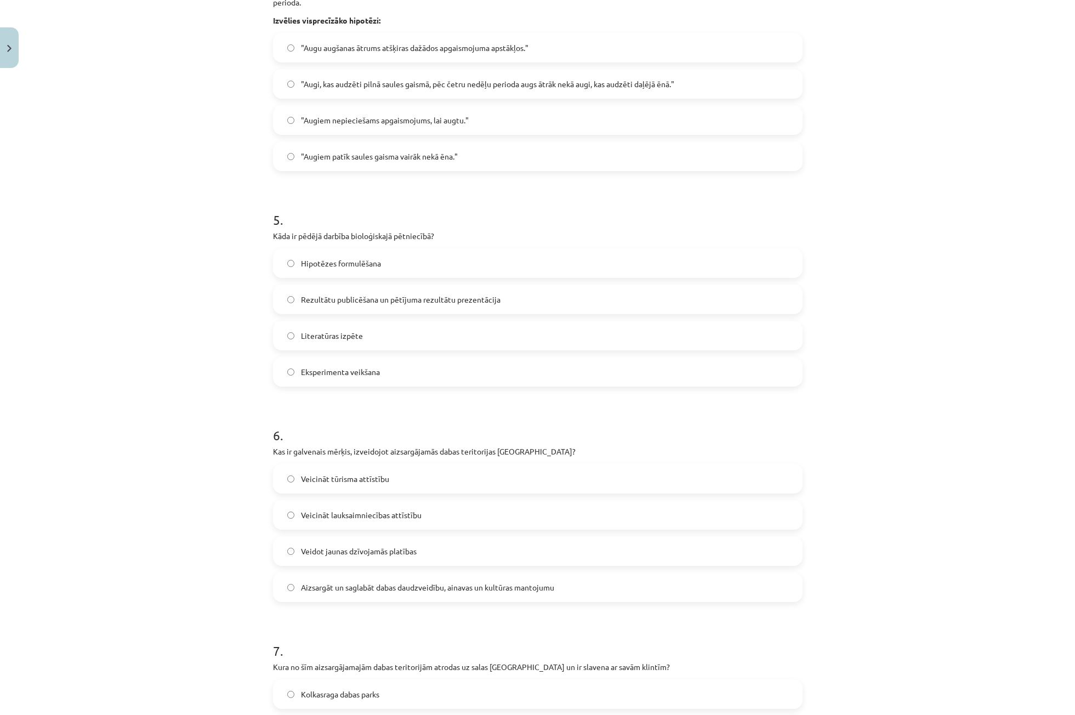
scroll to position [953, 0]
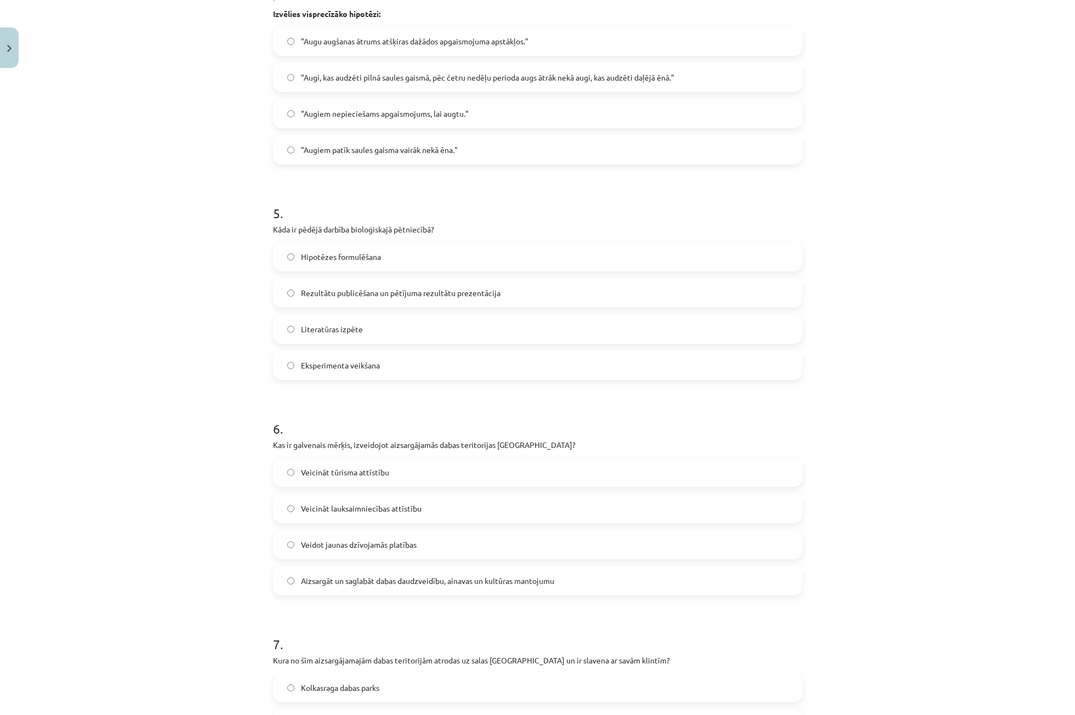
click at [337, 571] on label "Aizsargāt un saglabāt dabas daudzveidību, ainavas un kultūras mantojumu" at bounding box center [537, 580] width 527 height 27
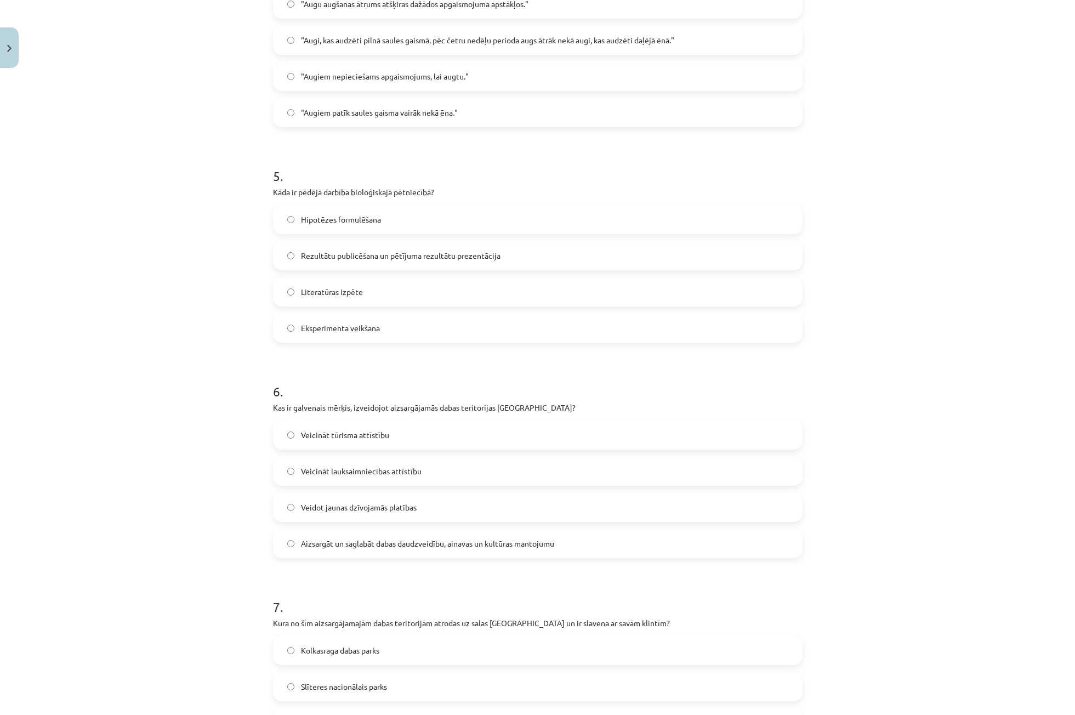
scroll to position [1227, 0]
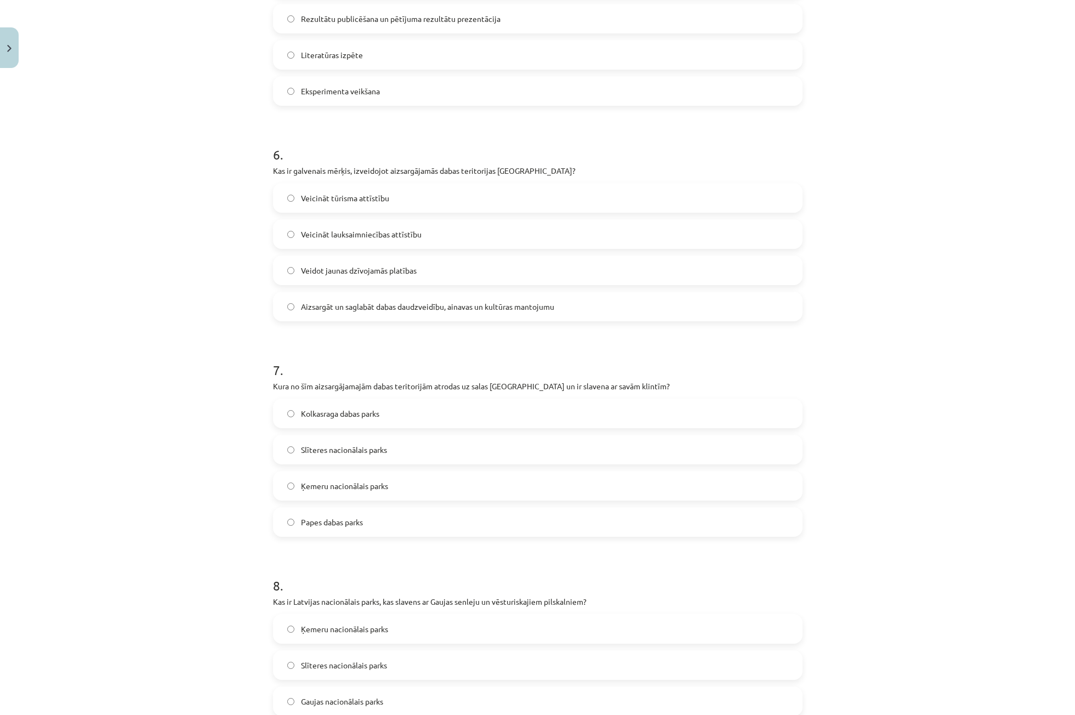
click at [345, 450] on span "Slīteres nacionālais parks" at bounding box center [344, 450] width 86 height 12
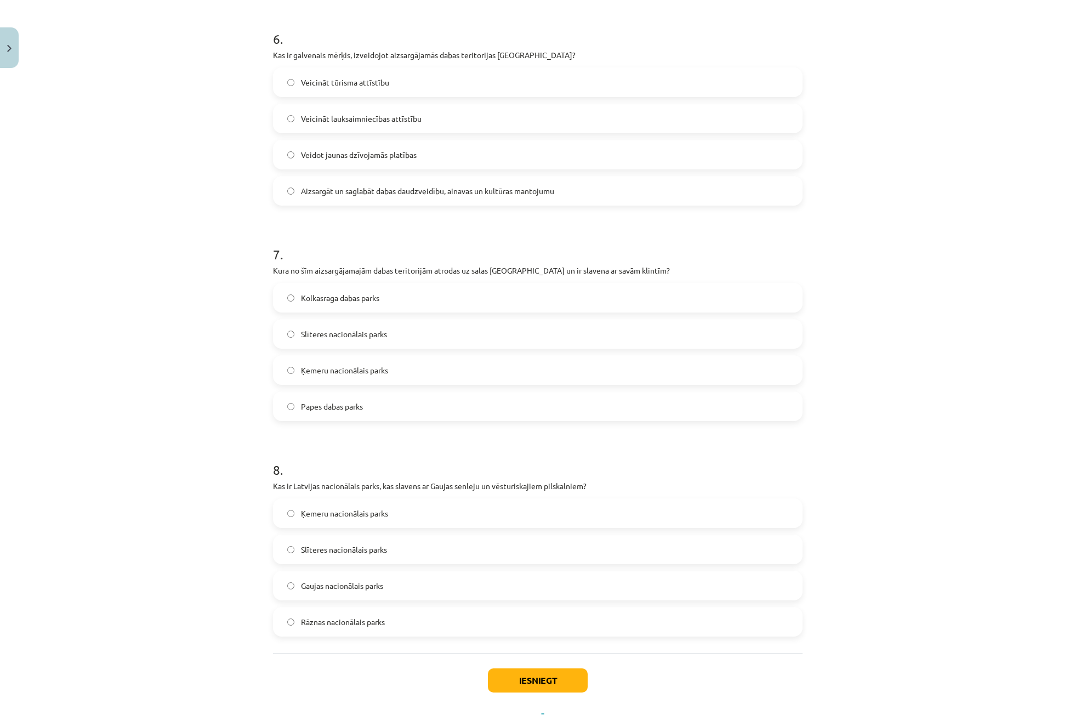
scroll to position [1392, 0]
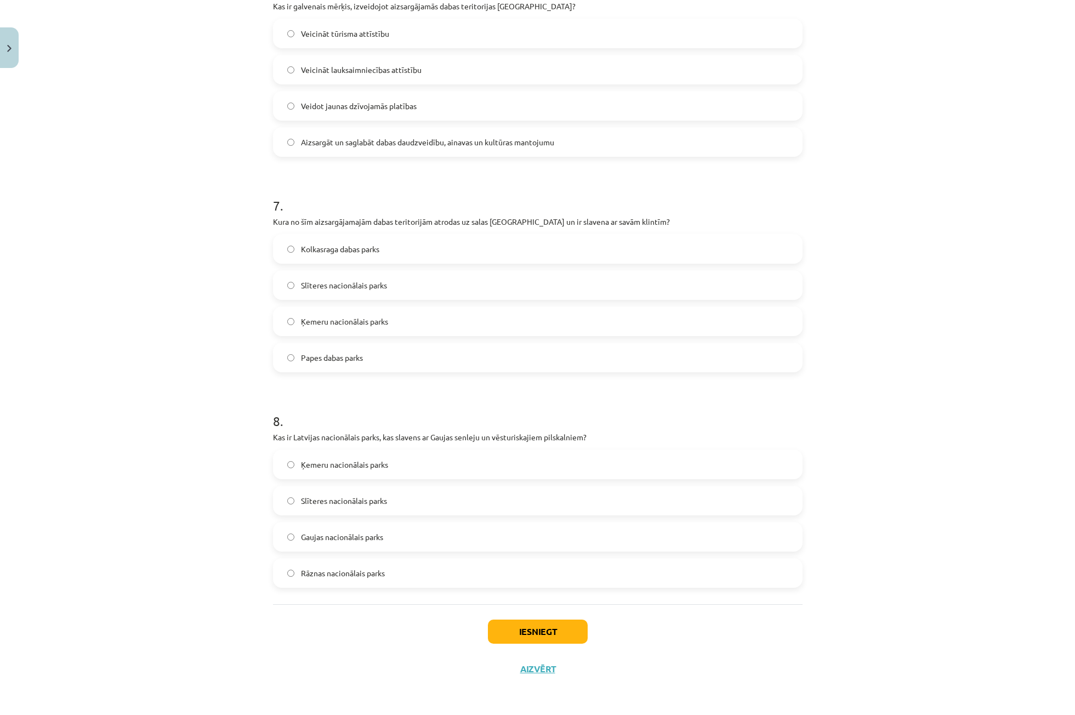
click at [381, 537] on label "Gaujas nacionālais parks" at bounding box center [537, 536] width 527 height 27
click at [381, 566] on label "Rāznas nacionālais parks" at bounding box center [537, 572] width 527 height 27
click at [332, 531] on span "Gaujas nacionālais parks" at bounding box center [342, 537] width 82 height 12
click at [502, 632] on button "Iesniegt" at bounding box center [538, 632] width 100 height 24
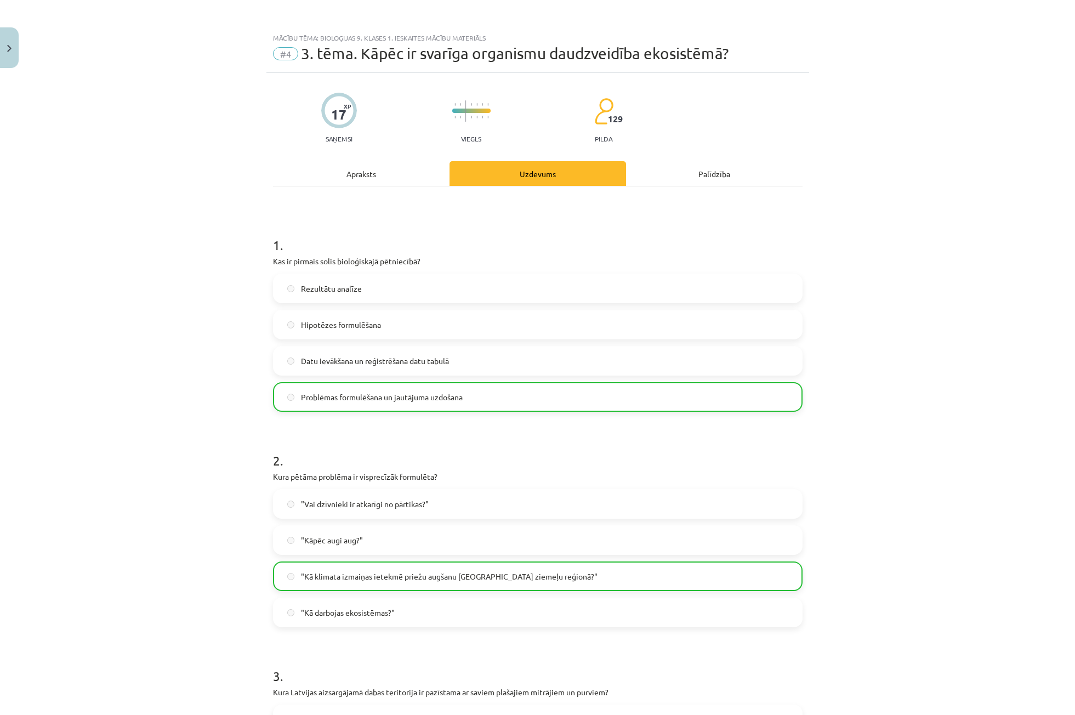
scroll to position [384, 0]
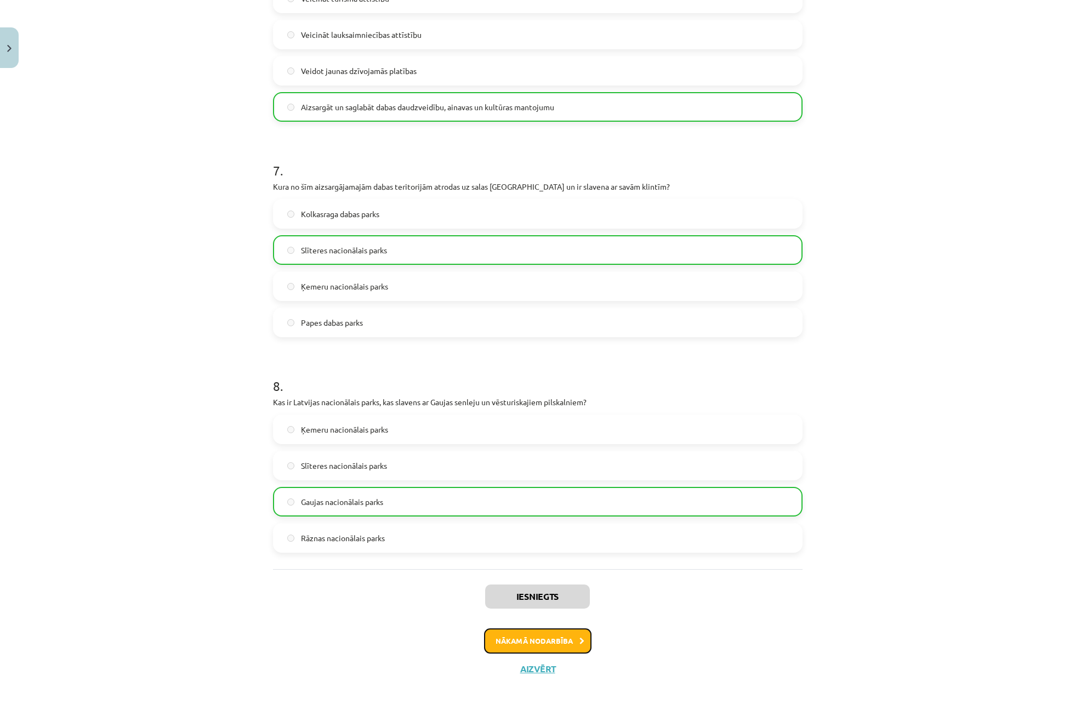
click at [502, 637] on button "Nākamā nodarbība" at bounding box center [537, 640] width 107 height 25
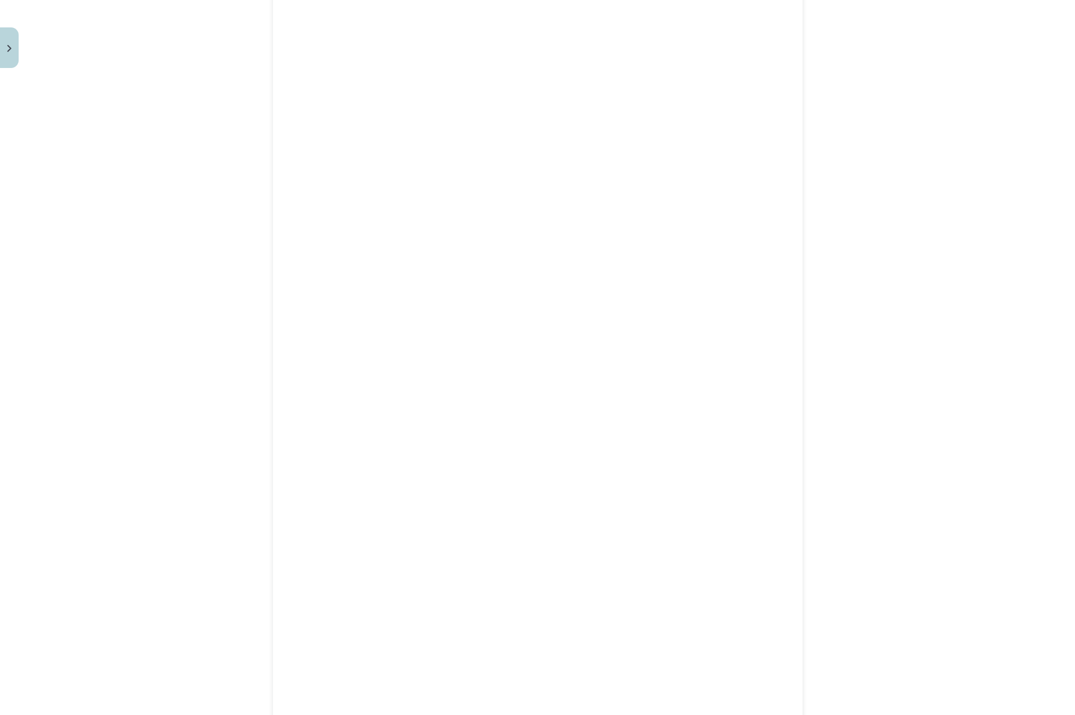
scroll to position [502, 0]
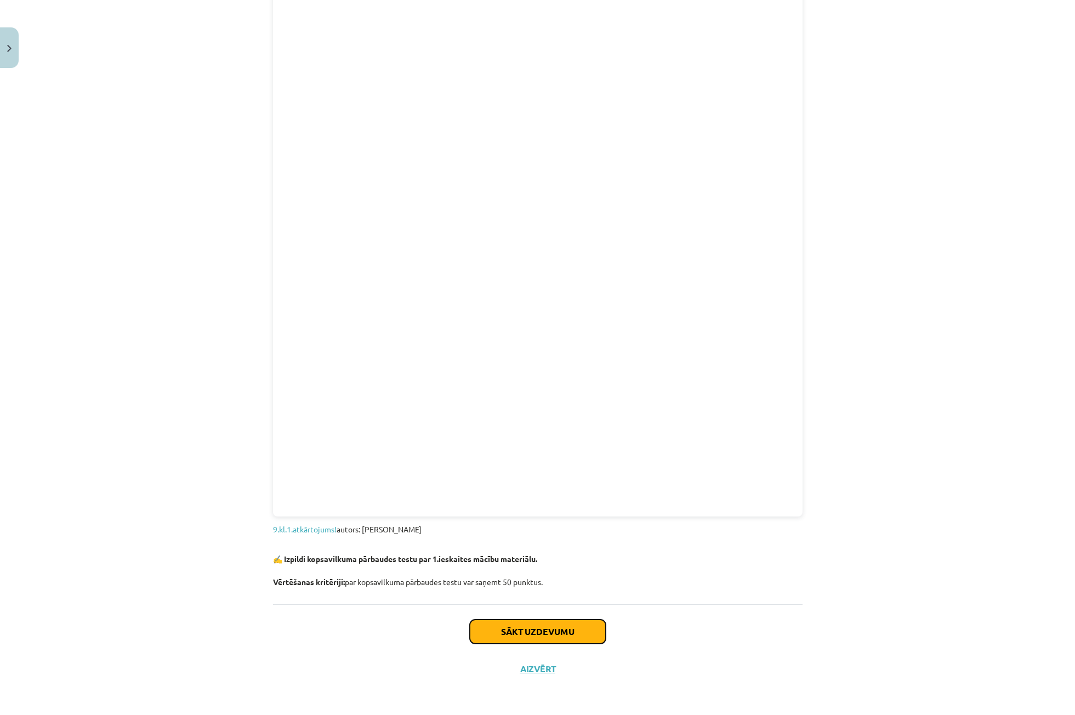
click at [560, 622] on button "Sākt uzdevumu" at bounding box center [538, 632] width 136 height 24
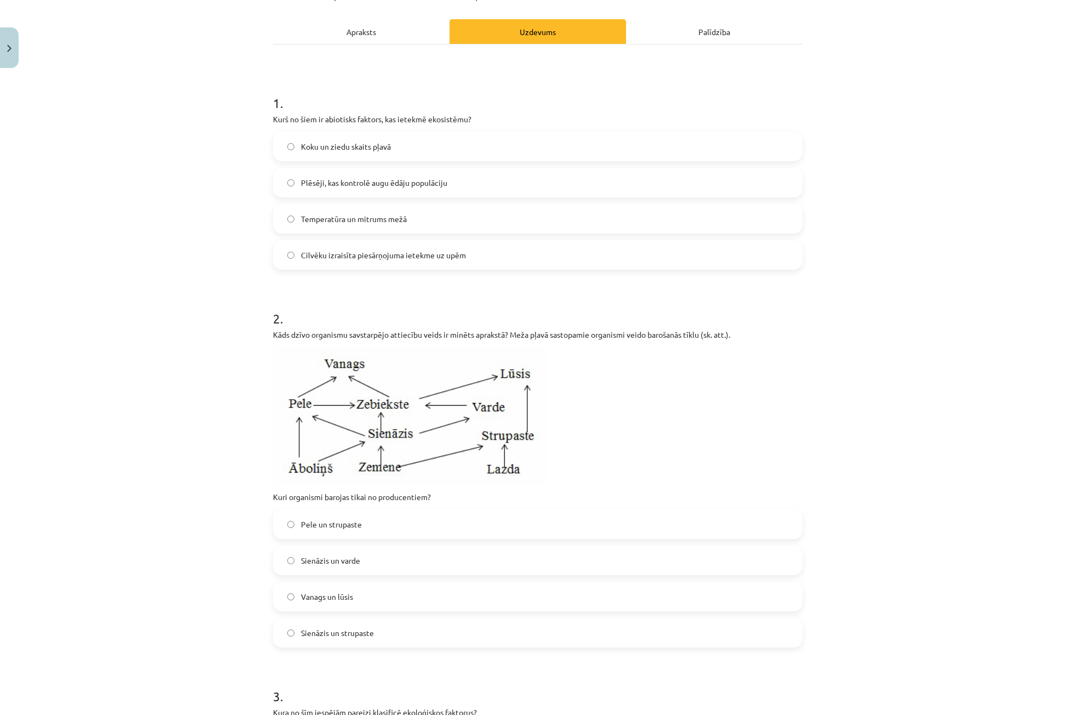
scroll to position [87, 0]
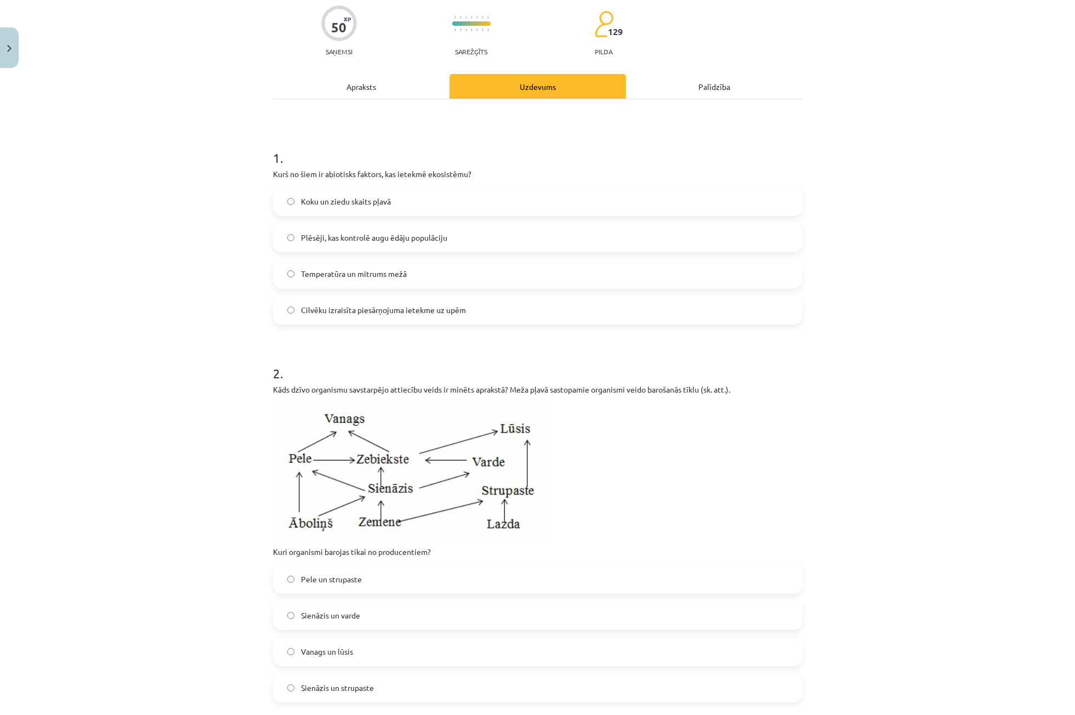
click at [371, 271] on span "Temperatūra un mitrums mežā" at bounding box center [354, 274] width 106 height 12
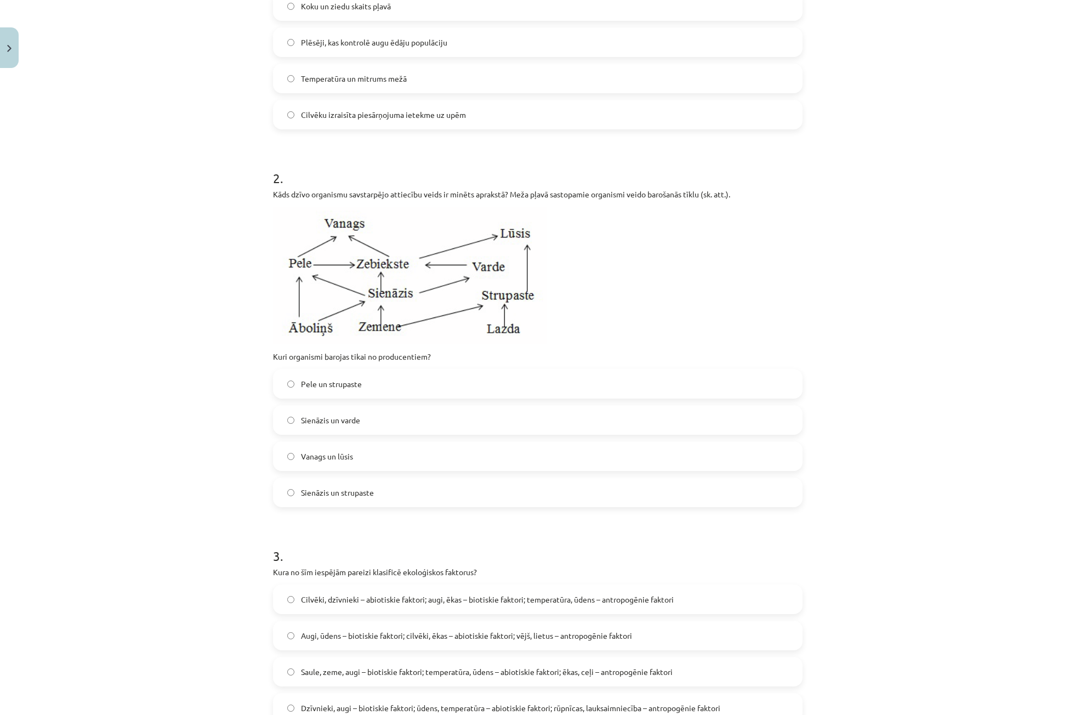
scroll to position [307, 0]
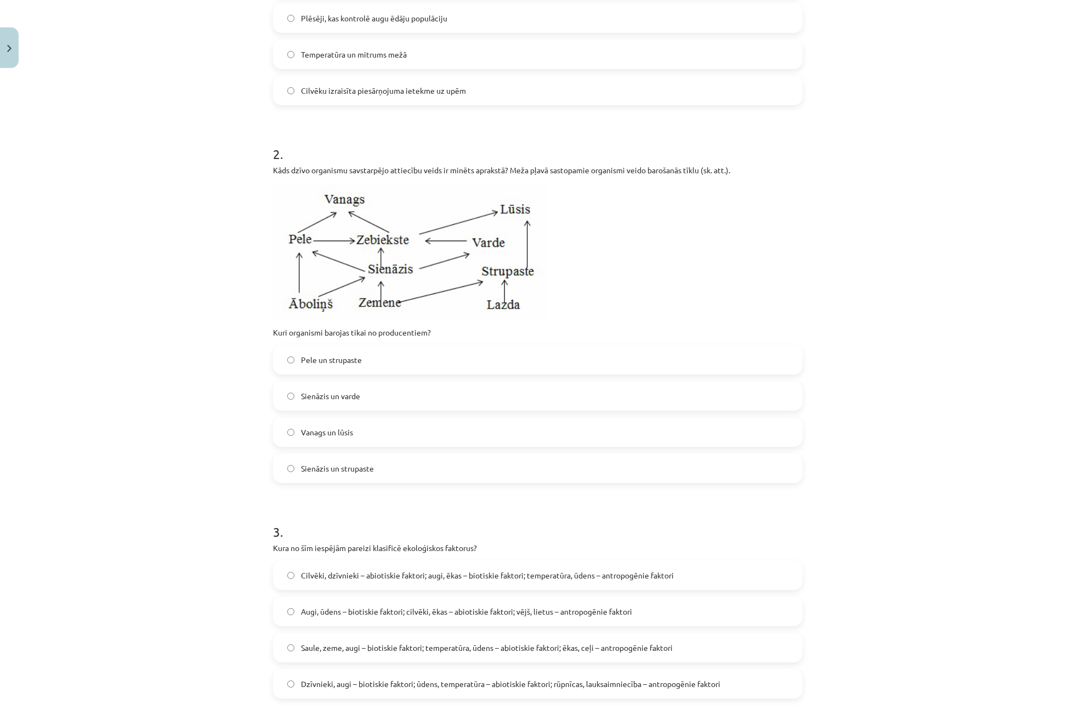
click at [339, 465] on span "Sienāzis un strupaste" at bounding box center [337, 469] width 73 height 12
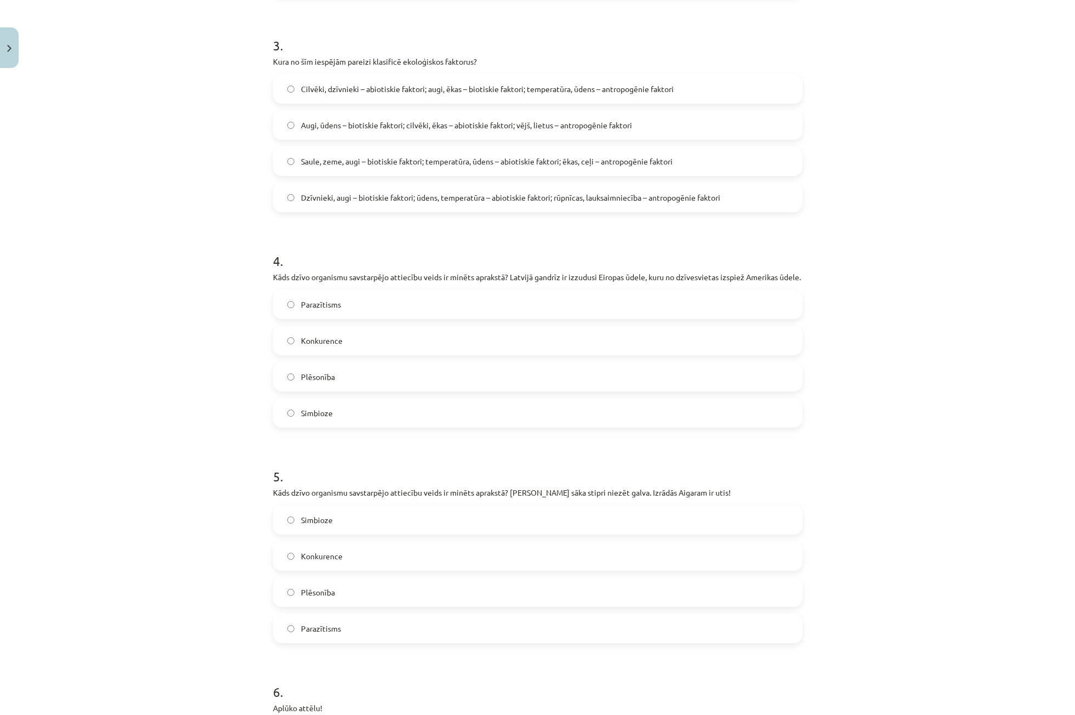
scroll to position [800, 0]
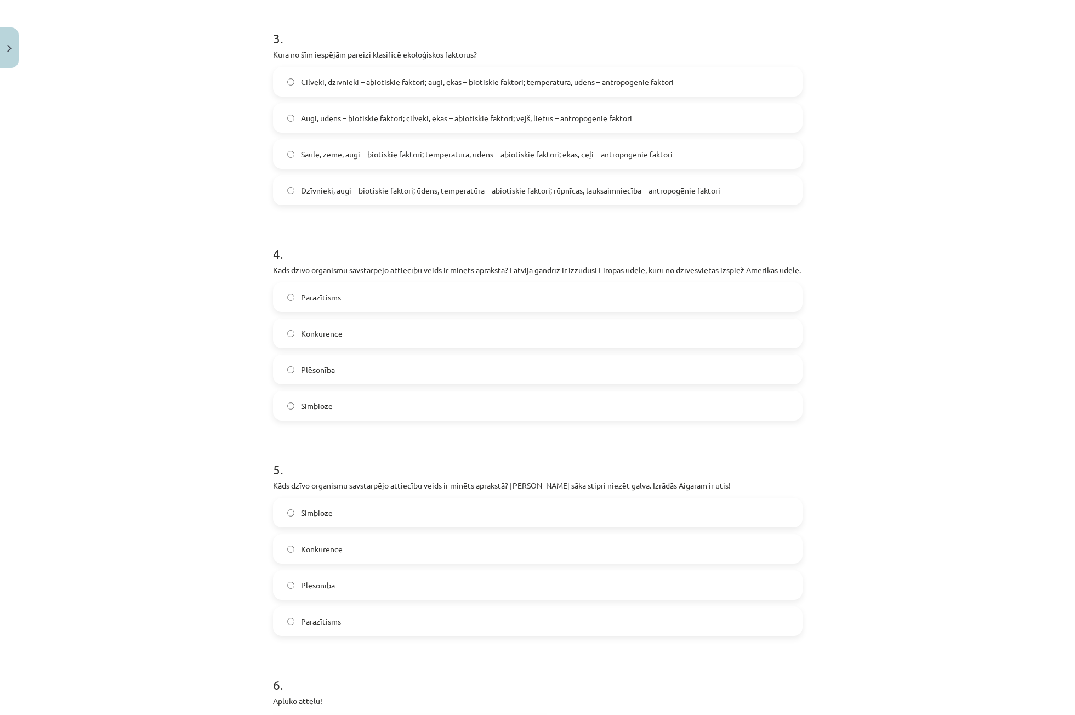
click at [349, 188] on span "Dzīvnieki, augi – biotiskie faktori; ūdens, temperatūra – abiotiskie faktori; r…" at bounding box center [510, 191] width 419 height 12
click at [320, 339] on span "Konkurence" at bounding box center [322, 334] width 42 height 12
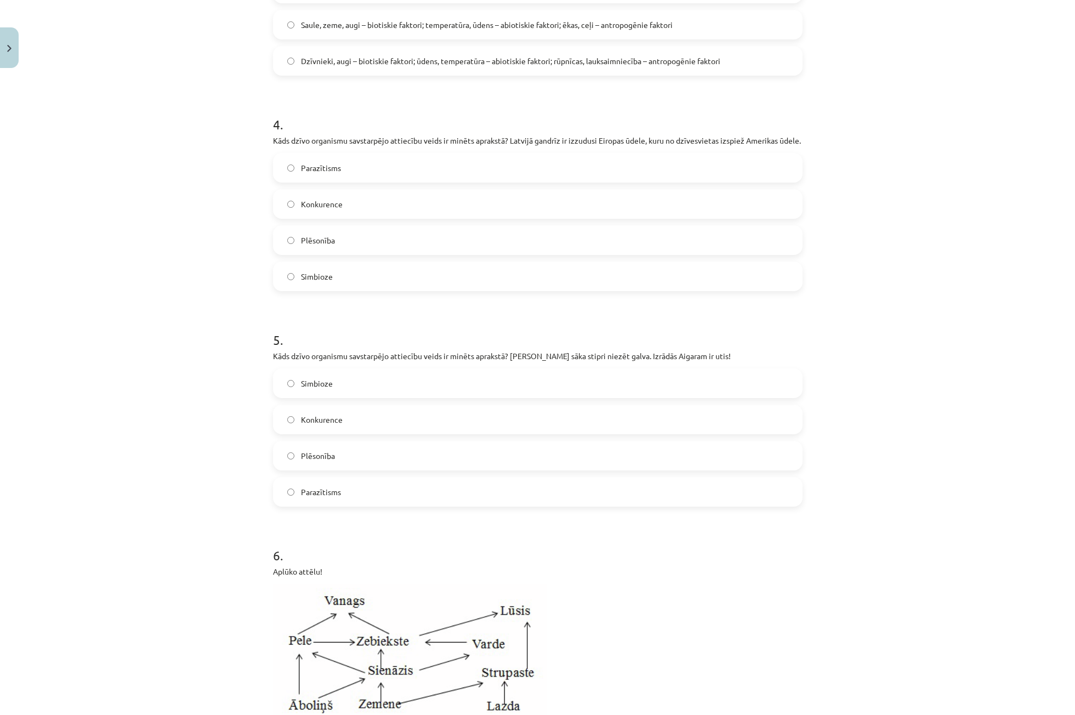
scroll to position [965, 0]
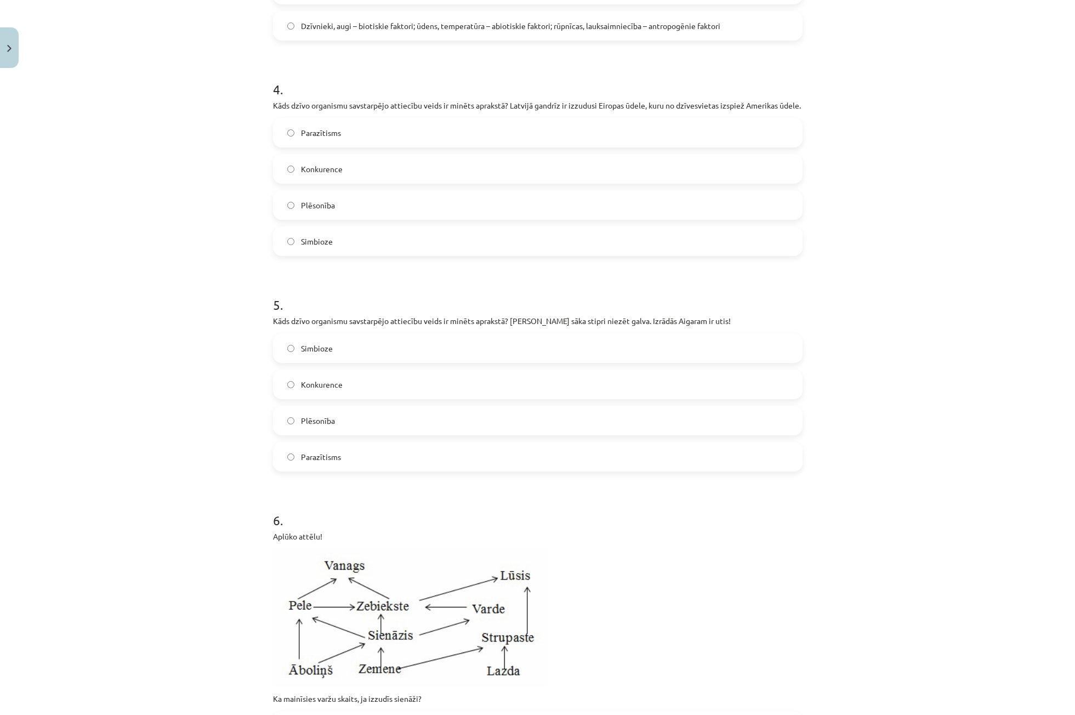
click at [412, 428] on label "Plēsonība" at bounding box center [537, 420] width 527 height 27
click at [367, 462] on label "Parazītisms" at bounding box center [537, 456] width 527 height 27
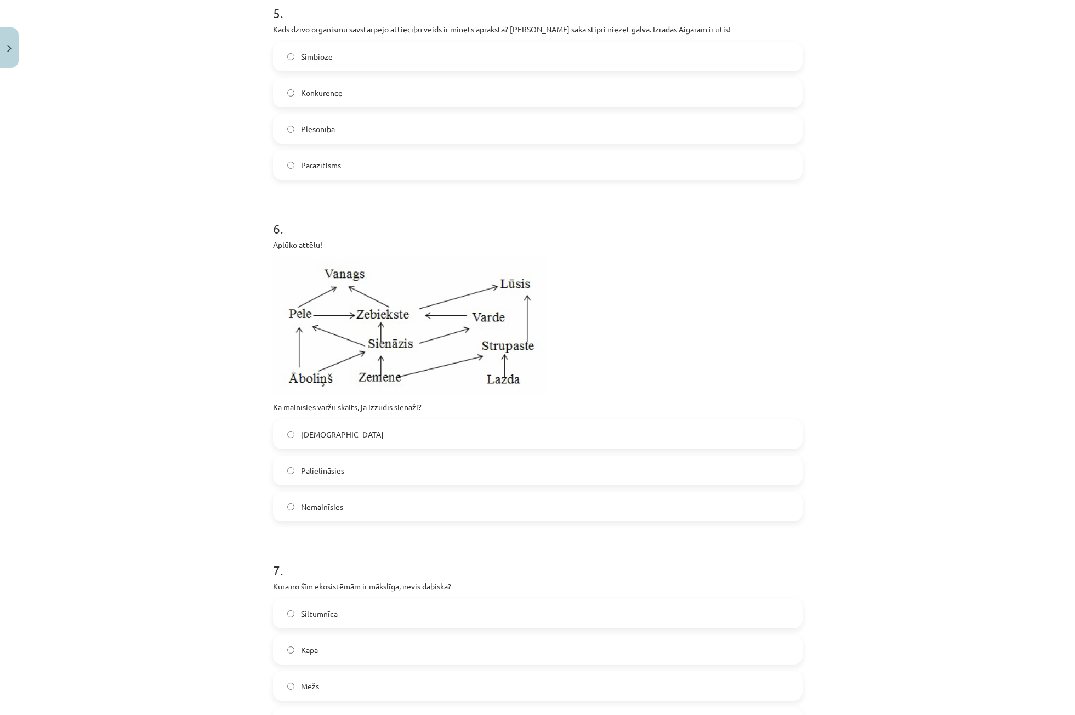
scroll to position [1294, 0]
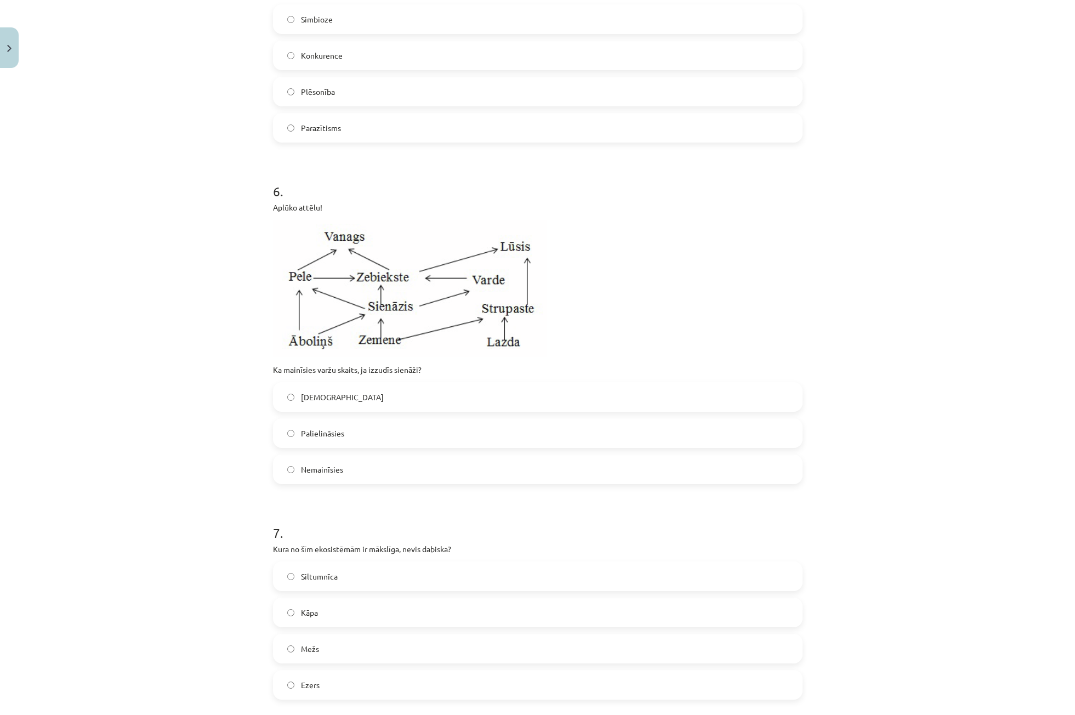
click at [359, 411] on label "Samazināsies" at bounding box center [537, 396] width 527 height 27
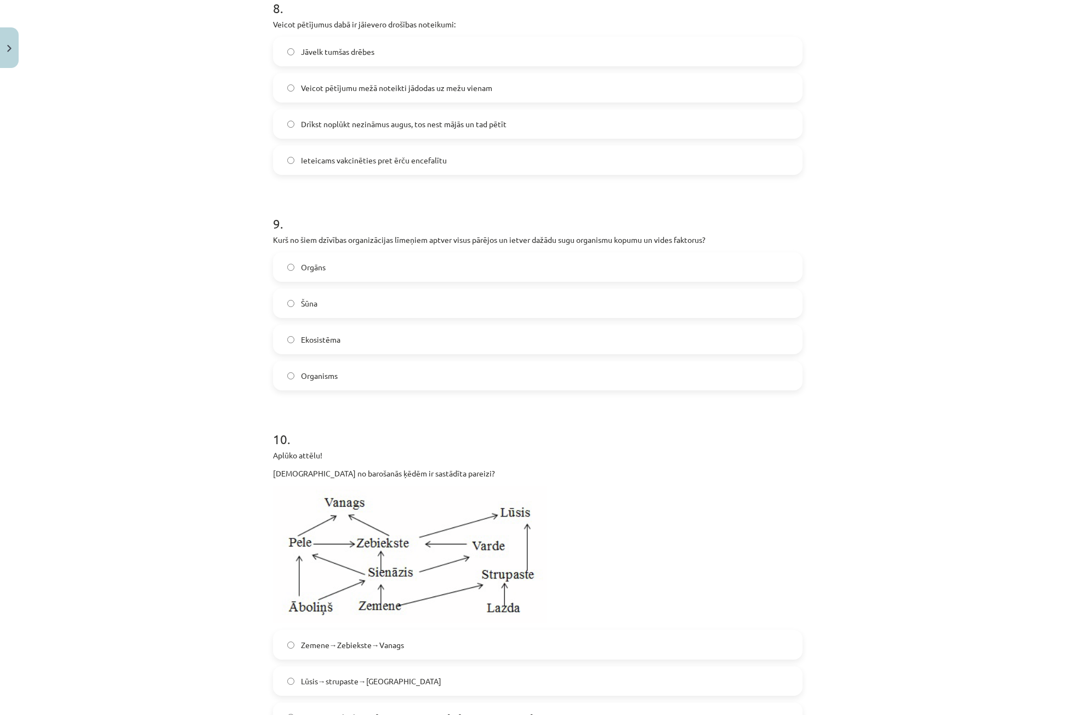
scroll to position [2226, 0]
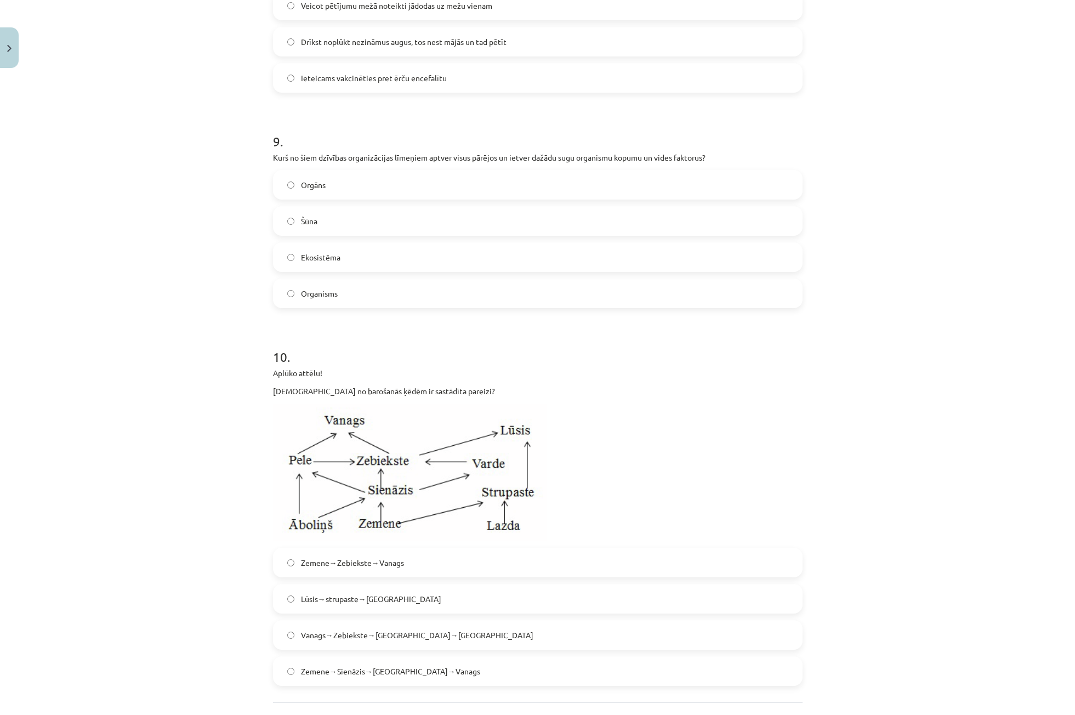
click at [307, 263] on span "Ekosistēma" at bounding box center [320, 258] width 39 height 12
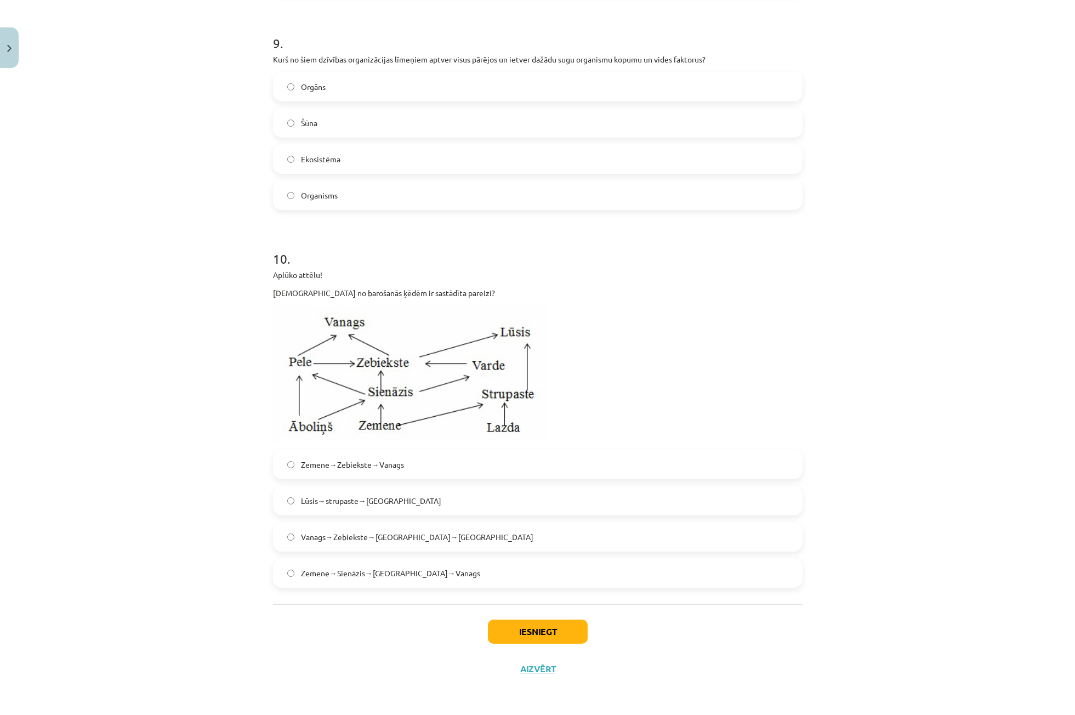
click at [401, 578] on span "Zemene→Sienāzis→Zebiekste→Vanags" at bounding box center [390, 574] width 179 height 12
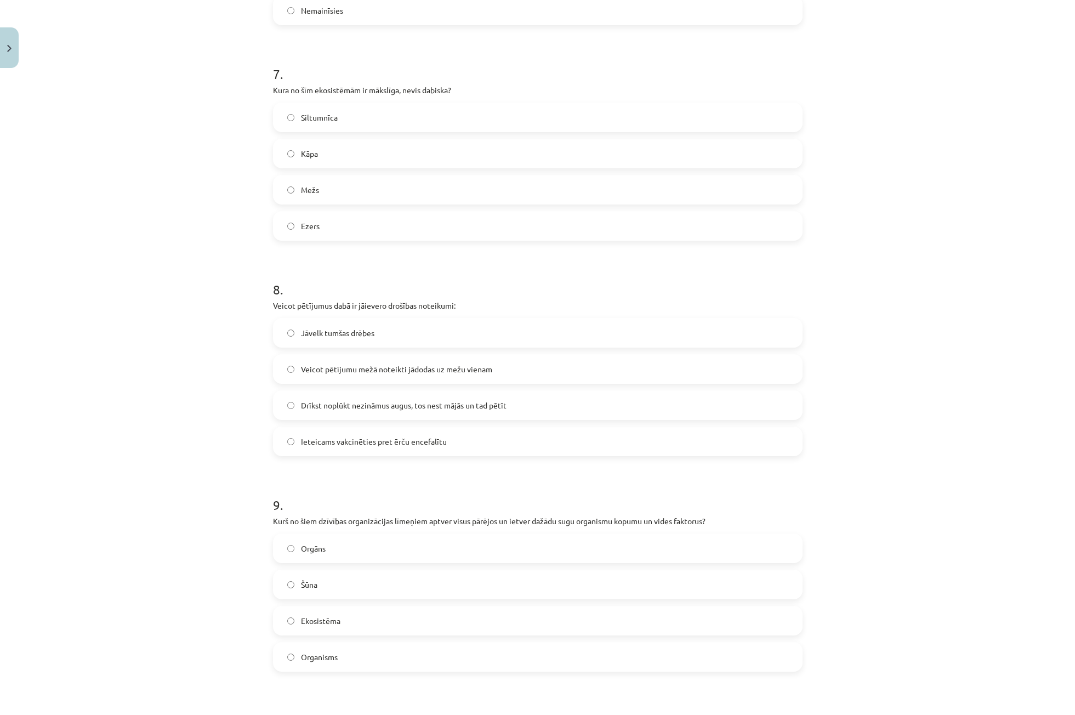
scroll to position [1732, 0]
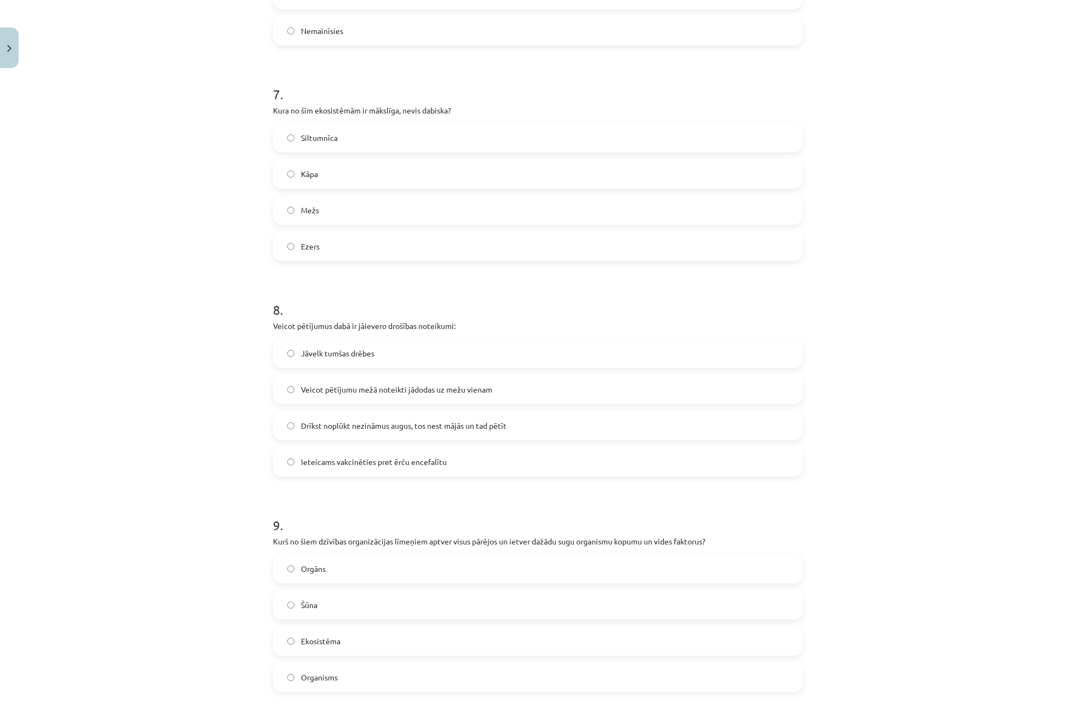
click at [374, 416] on div "Jāvelk tumšas drēbes Veicot pētījumu mežā noteikti jādodas uz mežu vienam Drīks…" at bounding box center [538, 407] width 530 height 138
click at [375, 403] on label "Veicot pētījumu mežā noteikti jādodas uz mežu vienam" at bounding box center [537, 389] width 527 height 27
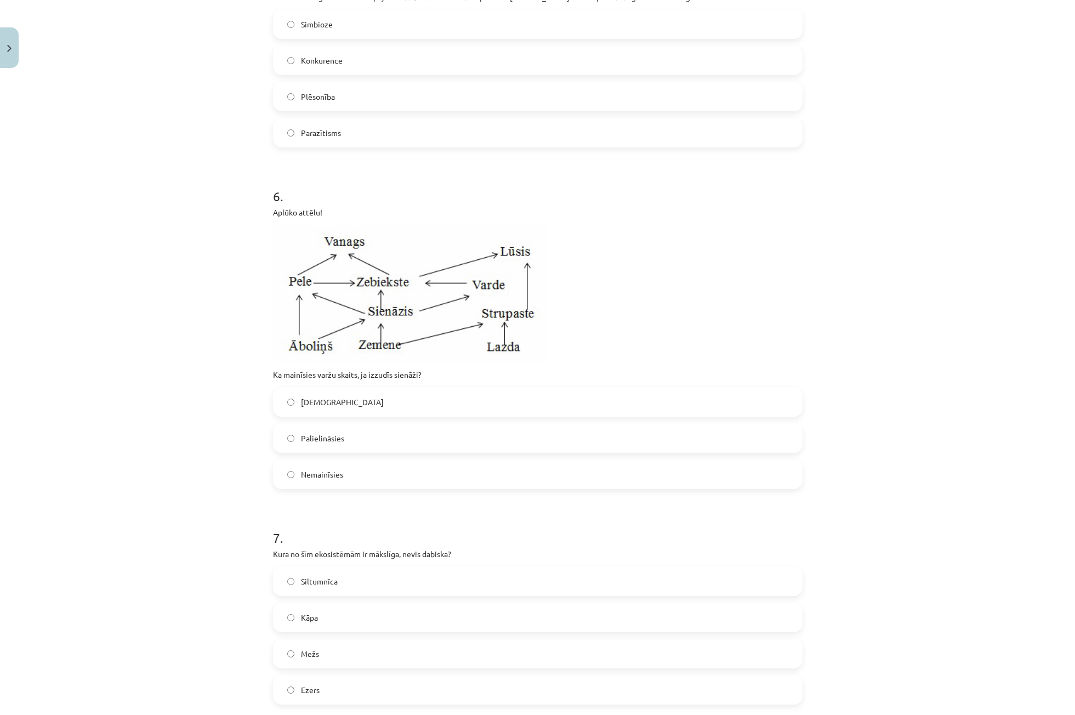
scroll to position [1403, 0]
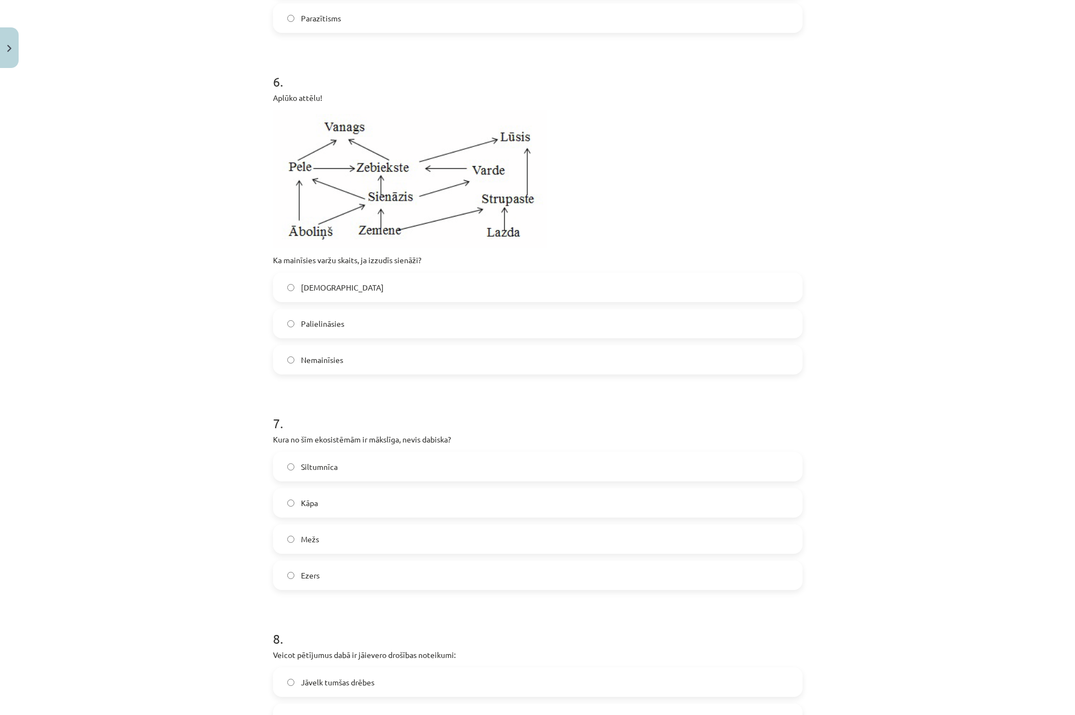
click at [341, 480] on label "Siltumnīca" at bounding box center [537, 466] width 527 height 27
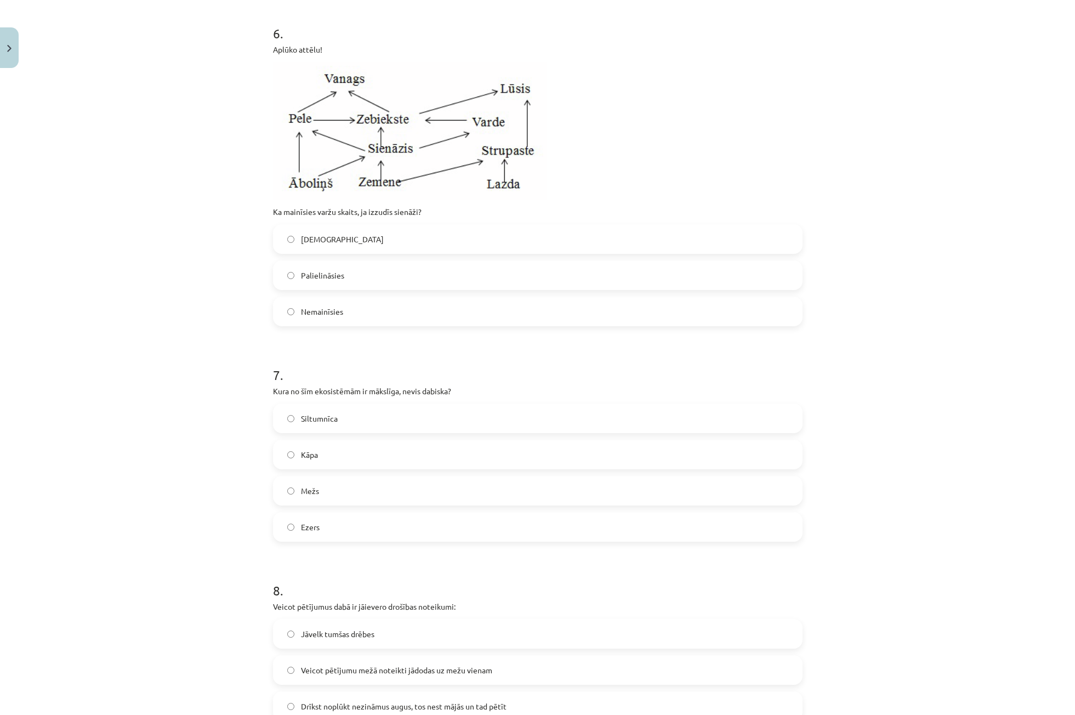
scroll to position [1677, 0]
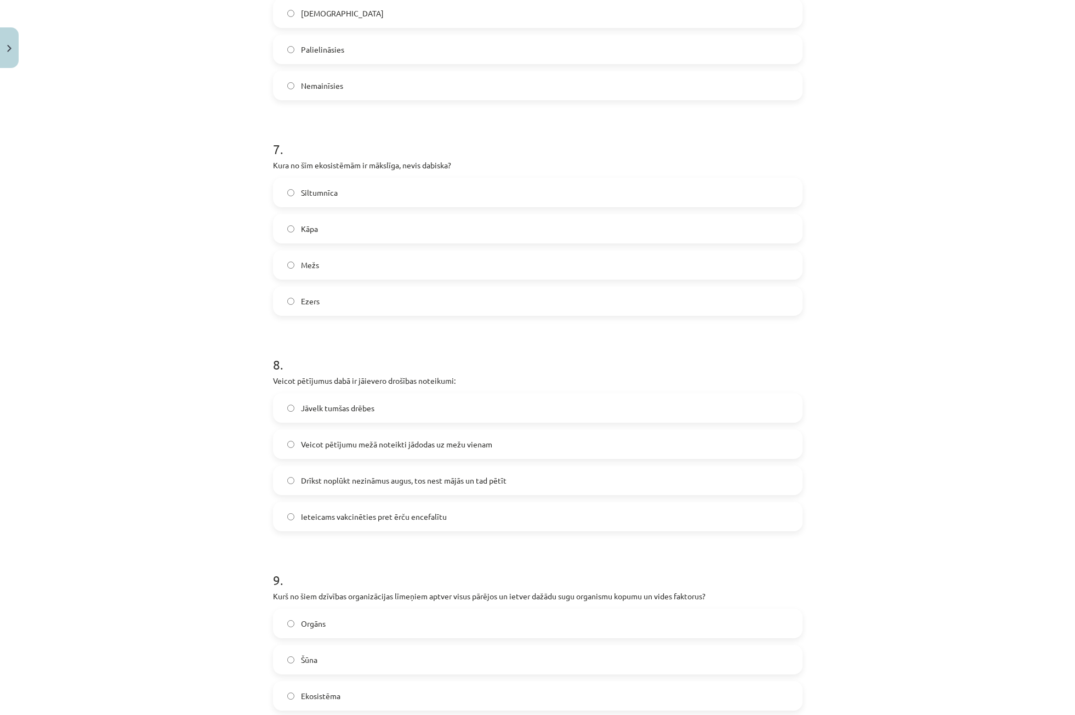
click at [341, 270] on label "Mežs" at bounding box center [537, 264] width 527 height 27
click at [341, 197] on label "Siltumnīca" at bounding box center [537, 192] width 527 height 27
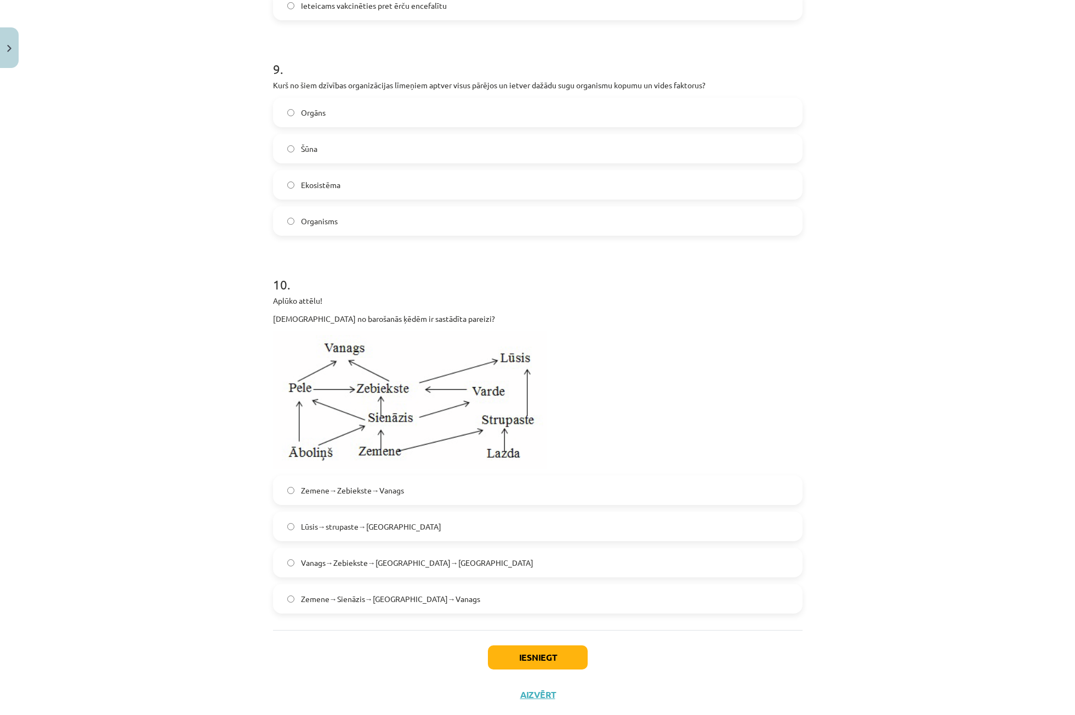
scroll to position [2226, 0]
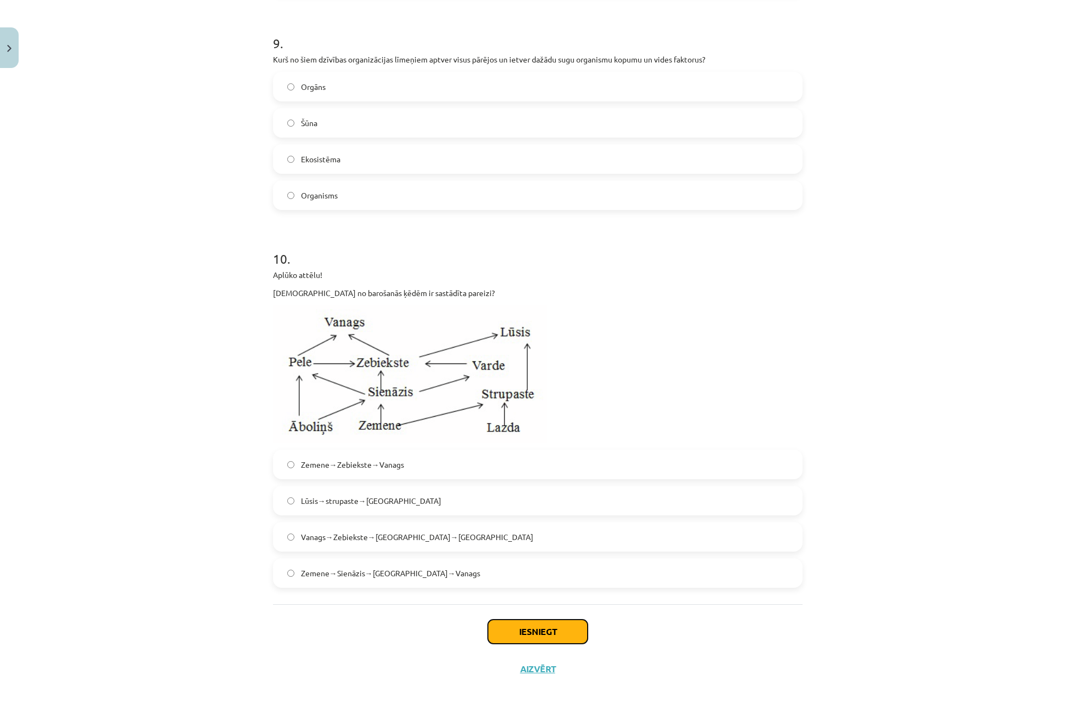
click at [546, 637] on button "Iesniegt" at bounding box center [538, 632] width 100 height 24
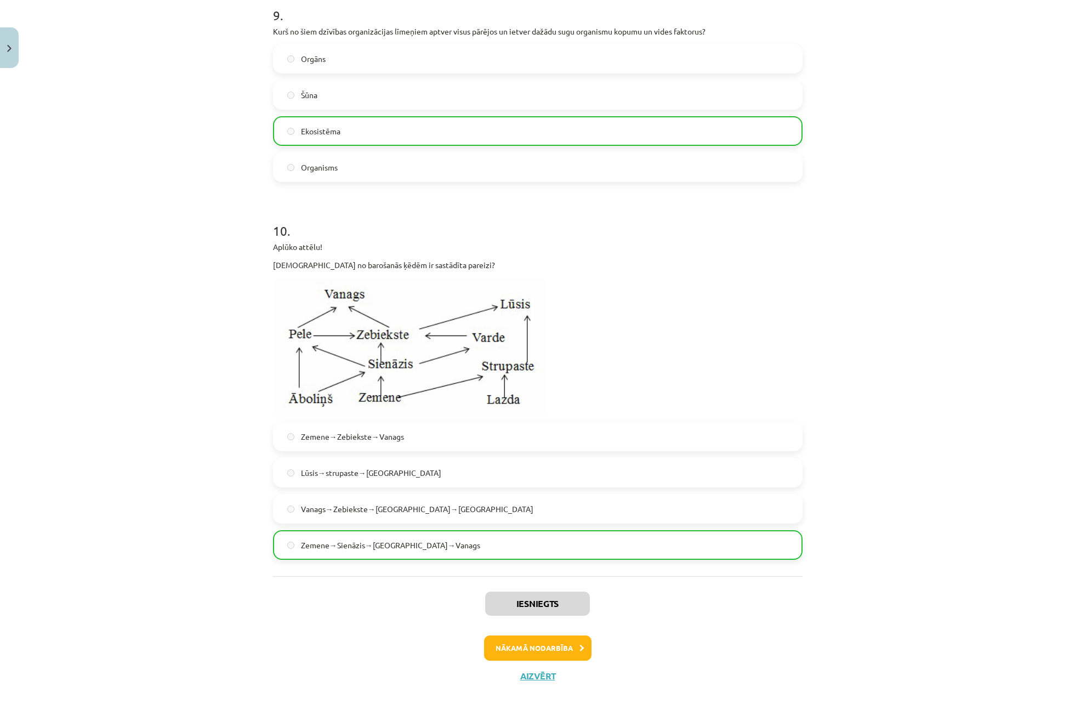
scroll to position [2261, 0]
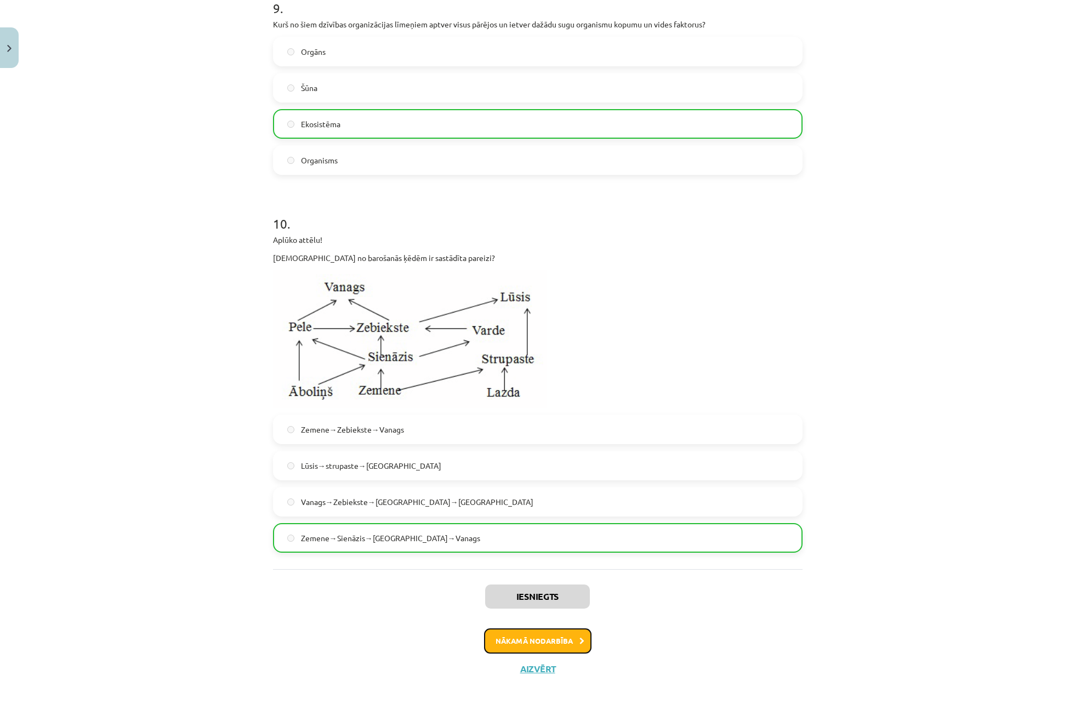
click at [572, 637] on button "Nākamā nodarbība" at bounding box center [537, 640] width 107 height 25
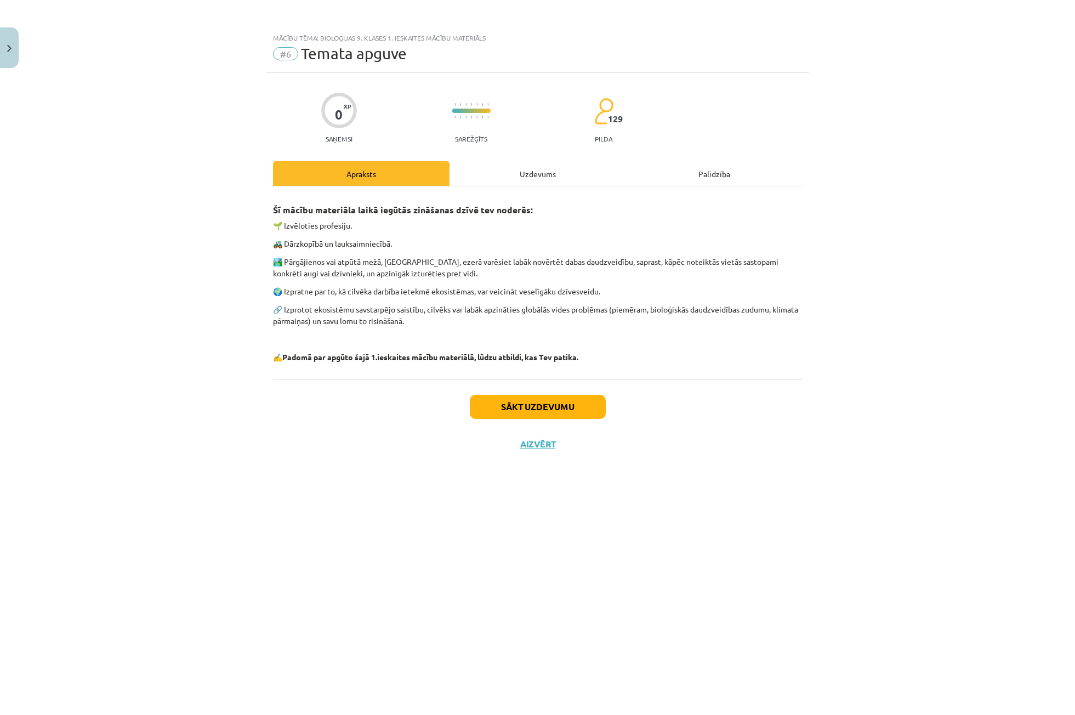
scroll to position [0, 0]
click at [502, 167] on div "Uzdevums" at bounding box center [538, 173] width 177 height 25
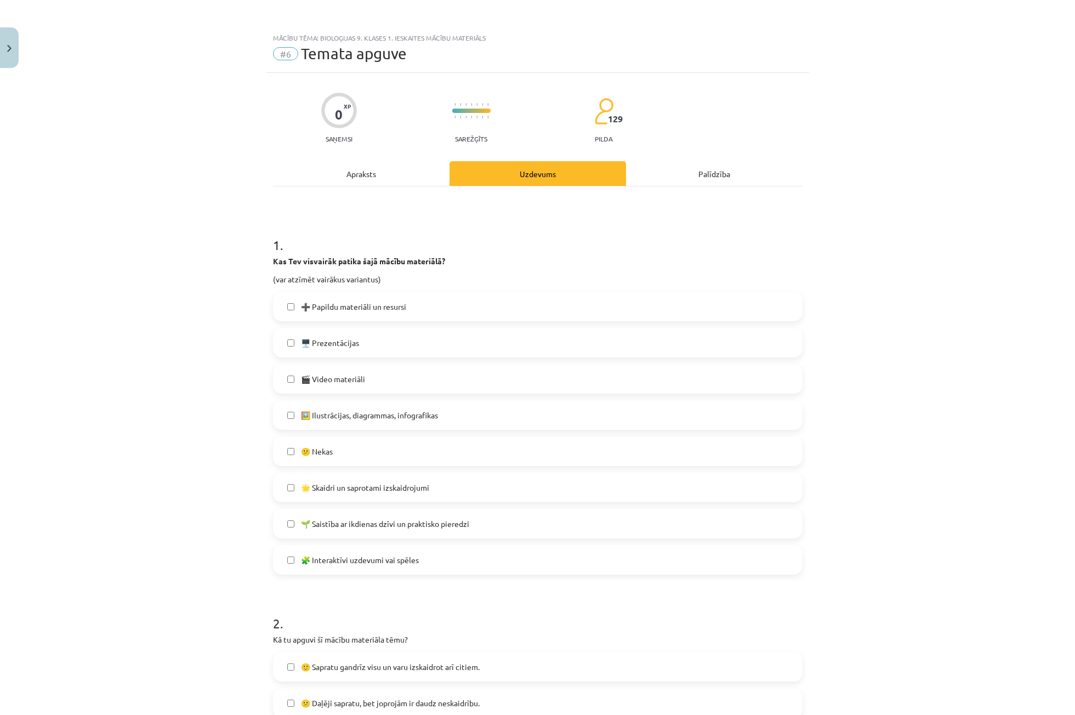
click at [358, 495] on label "🌟 Skaidri un saprotami izskaidrojumi" at bounding box center [537, 487] width 527 height 27
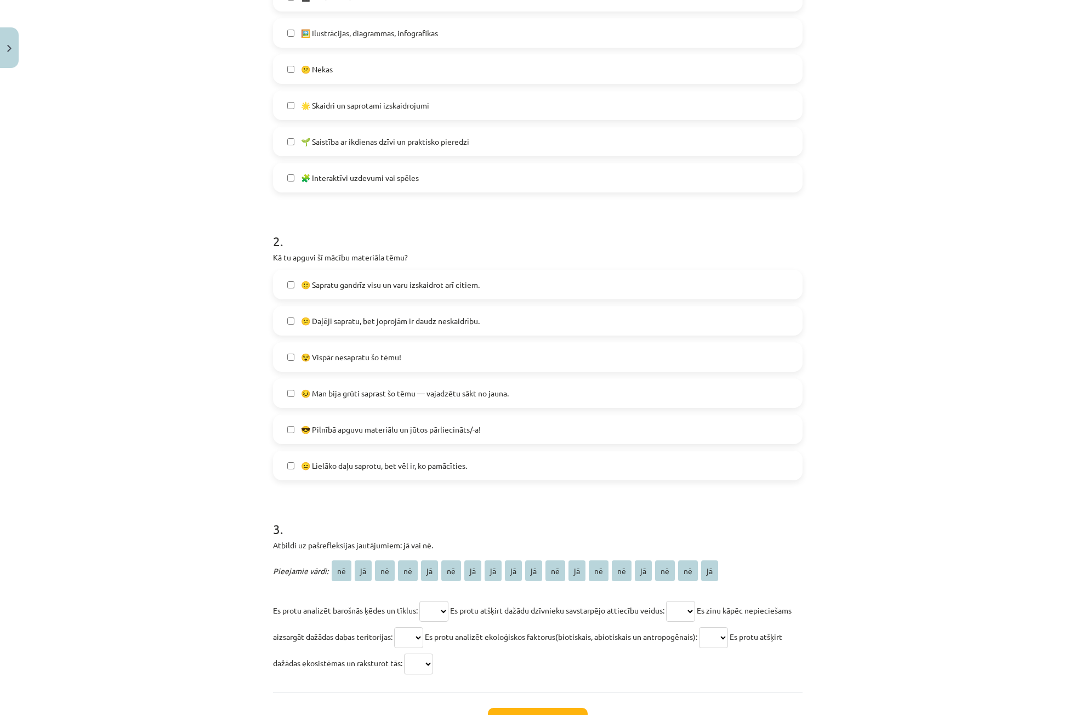
scroll to position [384, 0]
click at [351, 475] on label "😐 Lielāko daļu saprotu, bet vēl ir, ko pamācīties." at bounding box center [537, 463] width 527 height 27
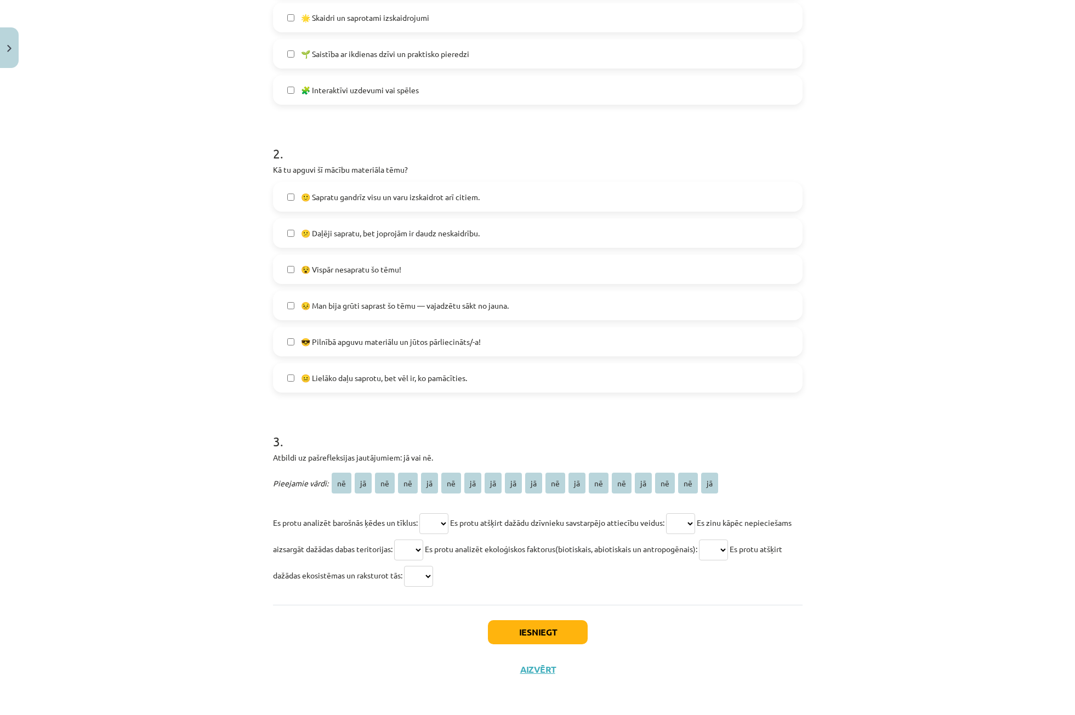
scroll to position [470, 0]
click at [429, 523] on select "** ** ** ** ** ** ** ** ** ** ** ** ** ** ** ** ** **" at bounding box center [433, 523] width 29 height 21
click at [419, 513] on select "** ** ** ** ** ** ** ** ** ** ** ** ** ** ** ** ** **" at bounding box center [433, 523] width 29 height 21
click at [435, 523] on select "** ** ** ** ** ** ** ** ** ** ** ** ** ** ** ** ** **" at bounding box center [433, 523] width 29 height 21
select select "**"
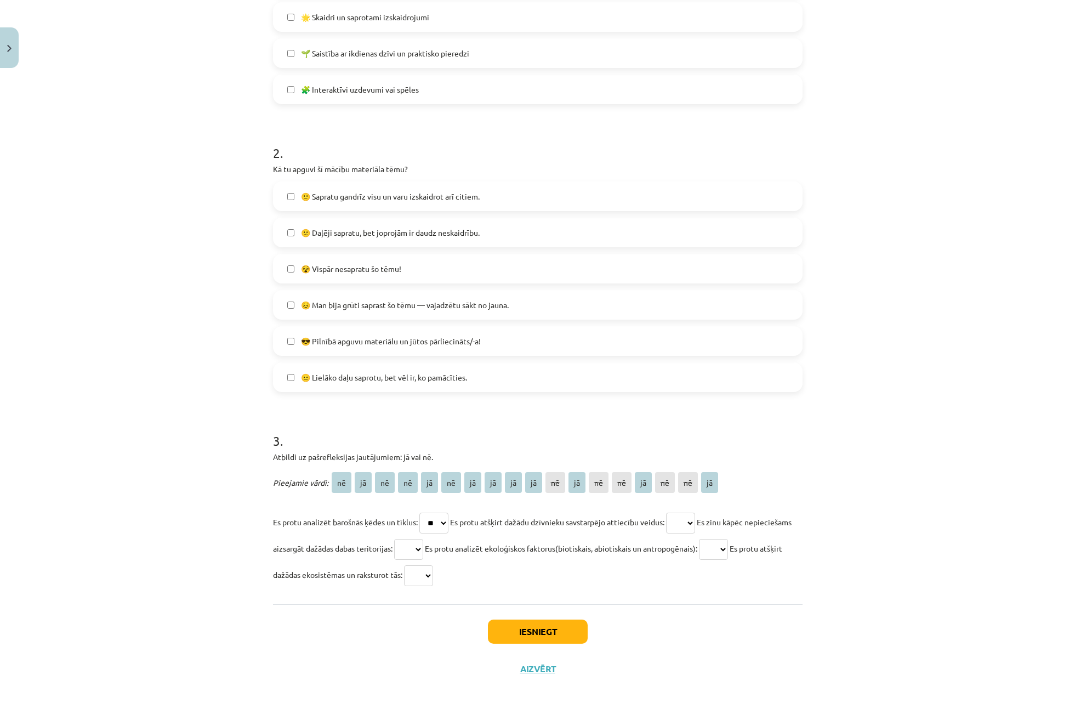
click at [419, 513] on select "** ** ** ** ** ** ** ** ** ** ** ** ** ** ** ** ** **" at bounding box center [433, 523] width 29 height 21
click at [678, 524] on select "** ** ** ** ** ** ** ** ** ** ** ** ** ** ** ** ** **" at bounding box center [680, 523] width 29 height 21
select select "**"
click at [672, 513] on select "** ** ** ** ** ** ** ** ** ** ** ** ** ** ** ** ** **" at bounding box center [680, 523] width 29 height 21
click at [423, 553] on select "** ** ** ** ** ** ** ** ** ** ** ** ** ** ** ** ** **" at bounding box center [408, 549] width 29 height 21
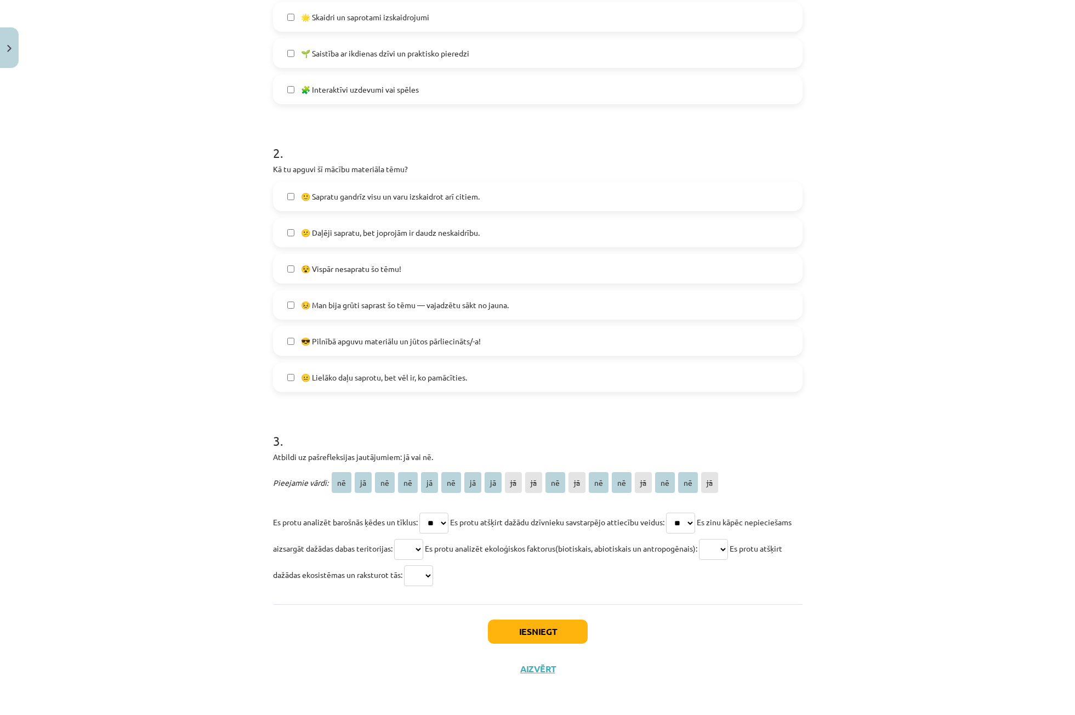
select select "**"
click at [423, 539] on select "** ** ** ** ** ** ** ** ** ** ** ** ** ** ** ** ** **" at bounding box center [408, 549] width 29 height 21
click at [728, 551] on select "** ** ** ** ** ** ** ** ** ** ** ** ** ** ** ** ** **" at bounding box center [713, 549] width 29 height 21
select select "**"
click at [728, 539] on select "** ** ** ** ** ** ** ** ** ** ** ** ** ** ** ** ** **" at bounding box center [713, 549] width 29 height 21
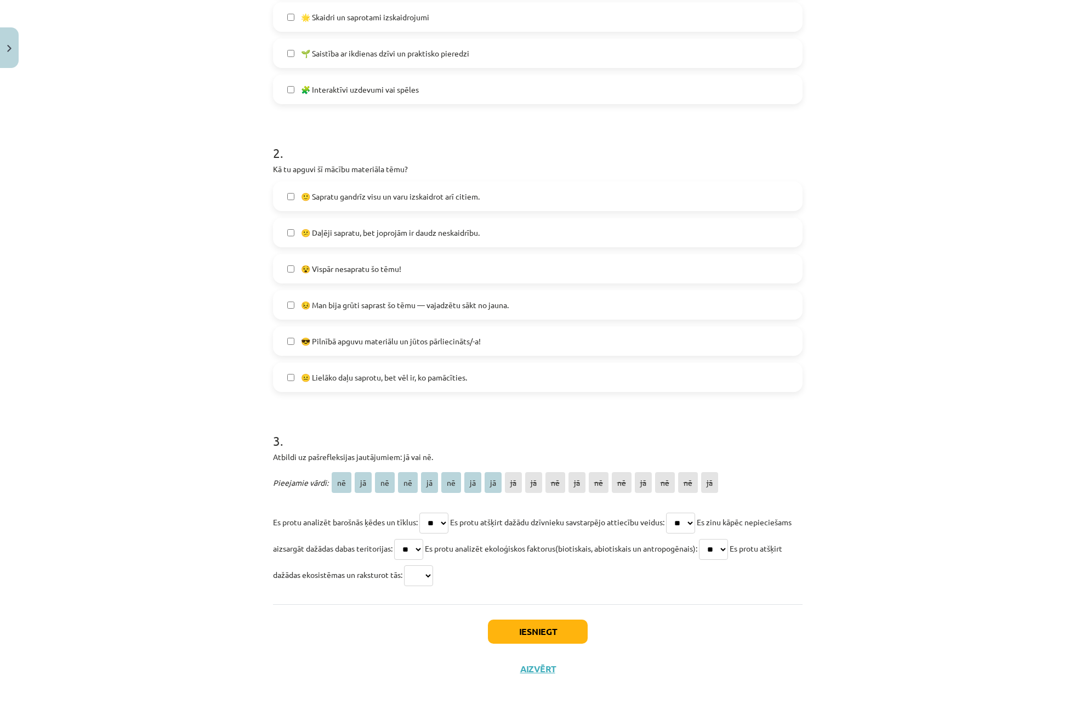
click at [433, 574] on select "** ** ** ** ** ** ** ** ** ** ** ** ** ** ** ** ** **" at bounding box center [418, 575] width 29 height 21
select select "**"
click at [433, 565] on select "** ** ** ** ** ** ** ** ** ** ** ** ** ** ** ** ** **" at bounding box center [418, 575] width 29 height 21
click at [493, 625] on button "Iesniegt" at bounding box center [538, 632] width 100 height 24
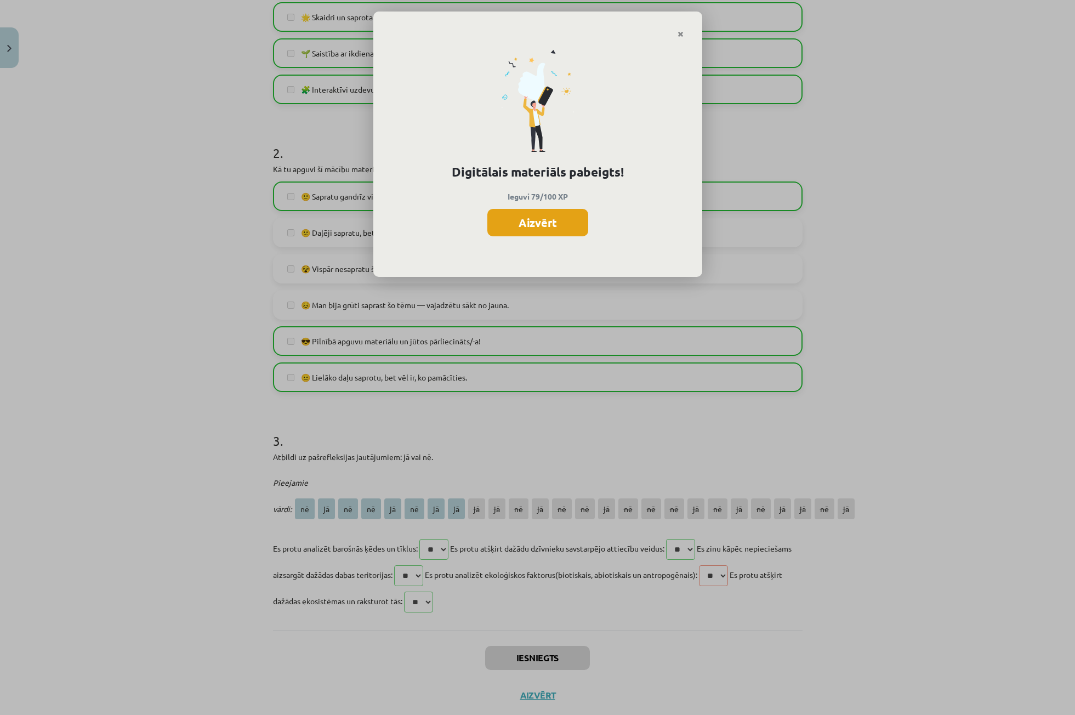
click at [555, 222] on button "Aizvērt" at bounding box center [537, 222] width 101 height 27
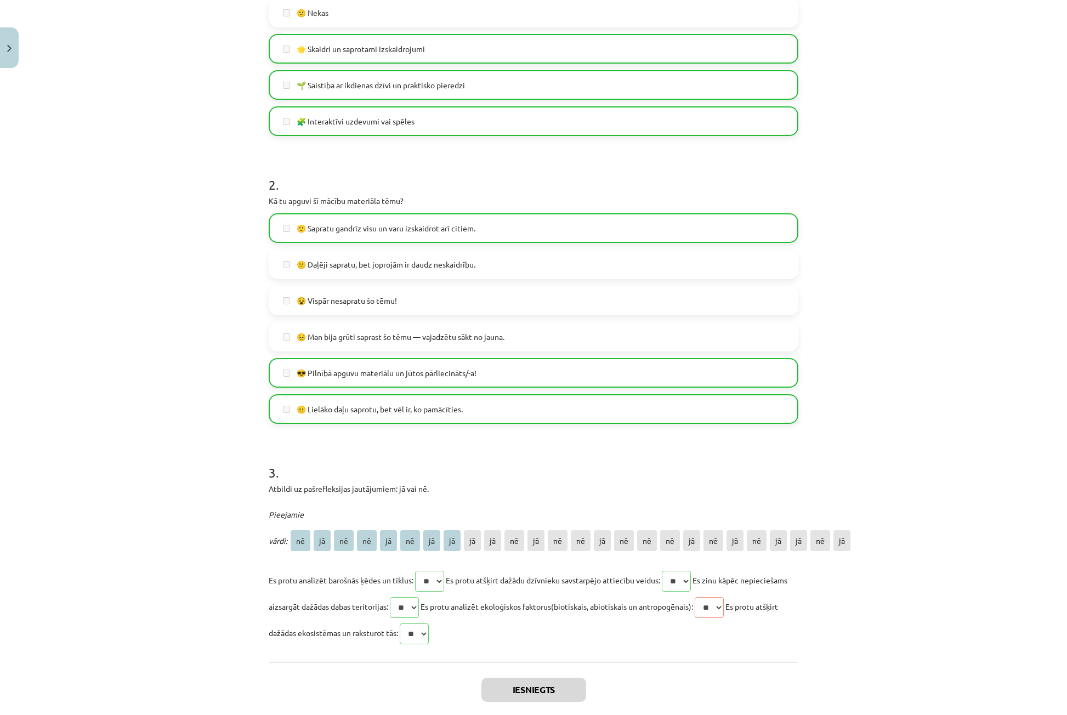
scroll to position [497, 0]
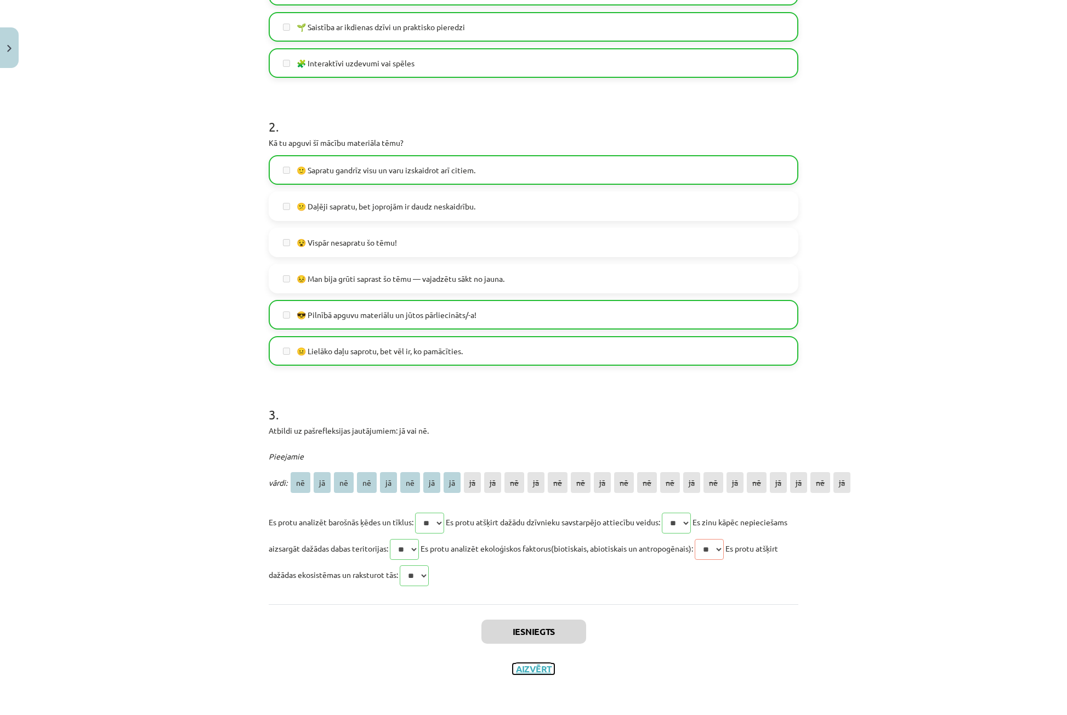
click at [515, 674] on button "Aizvērt" at bounding box center [534, 668] width 42 height 11
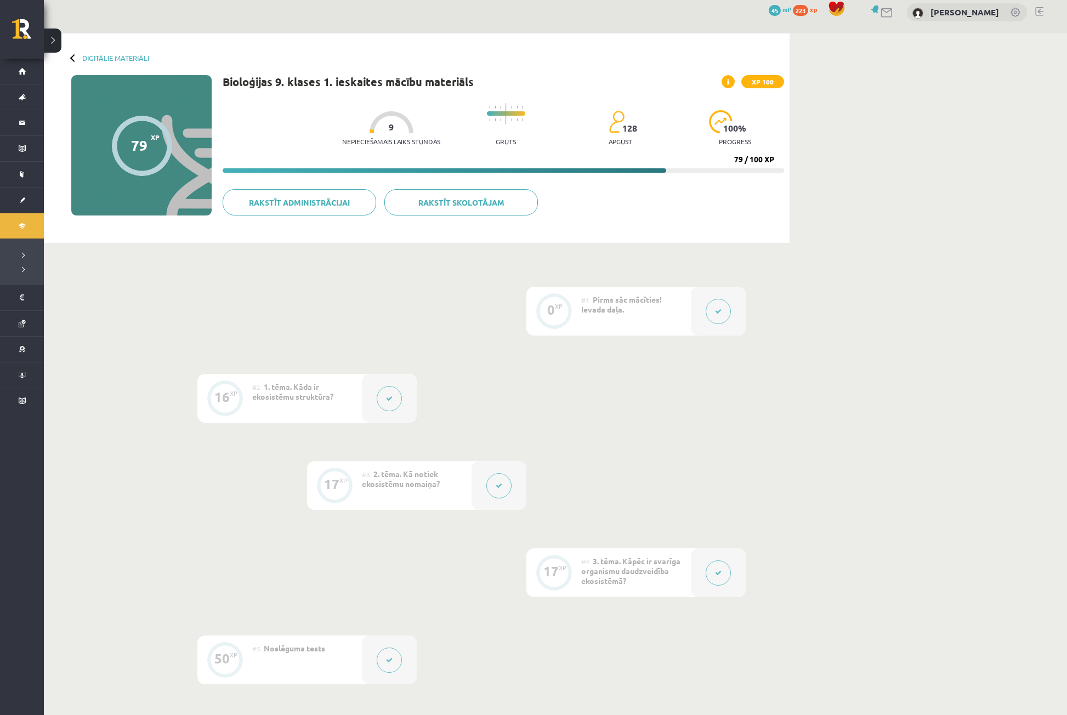
scroll to position [0, 0]
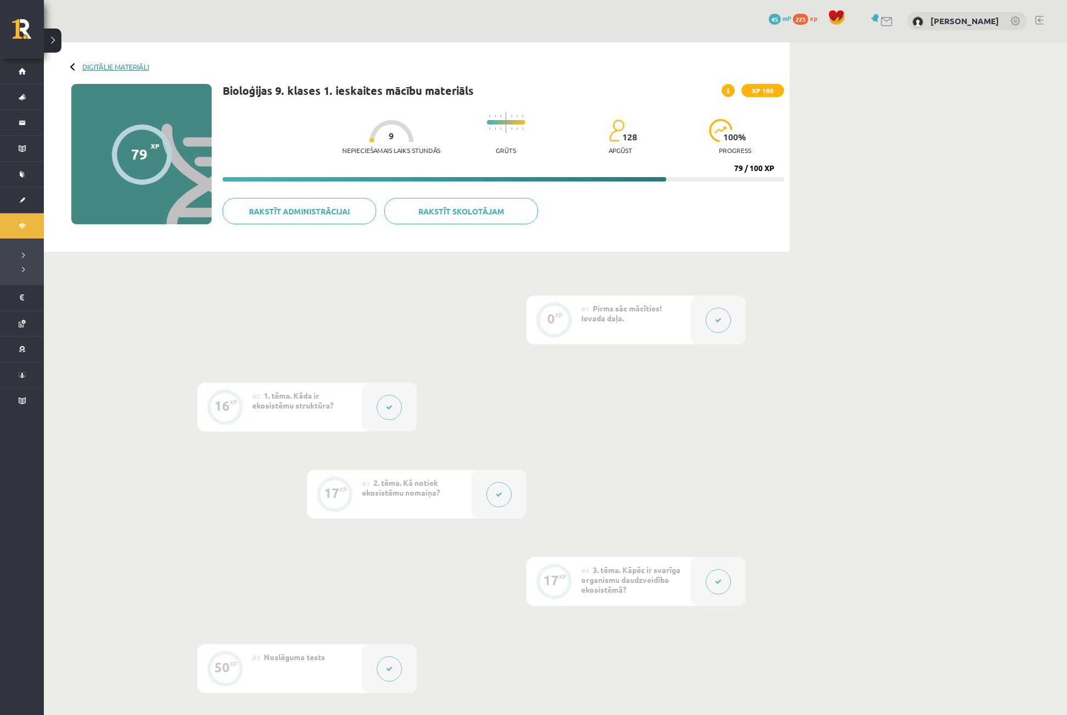
click at [86, 67] on link "Digitālie materiāli" at bounding box center [115, 67] width 67 height 8
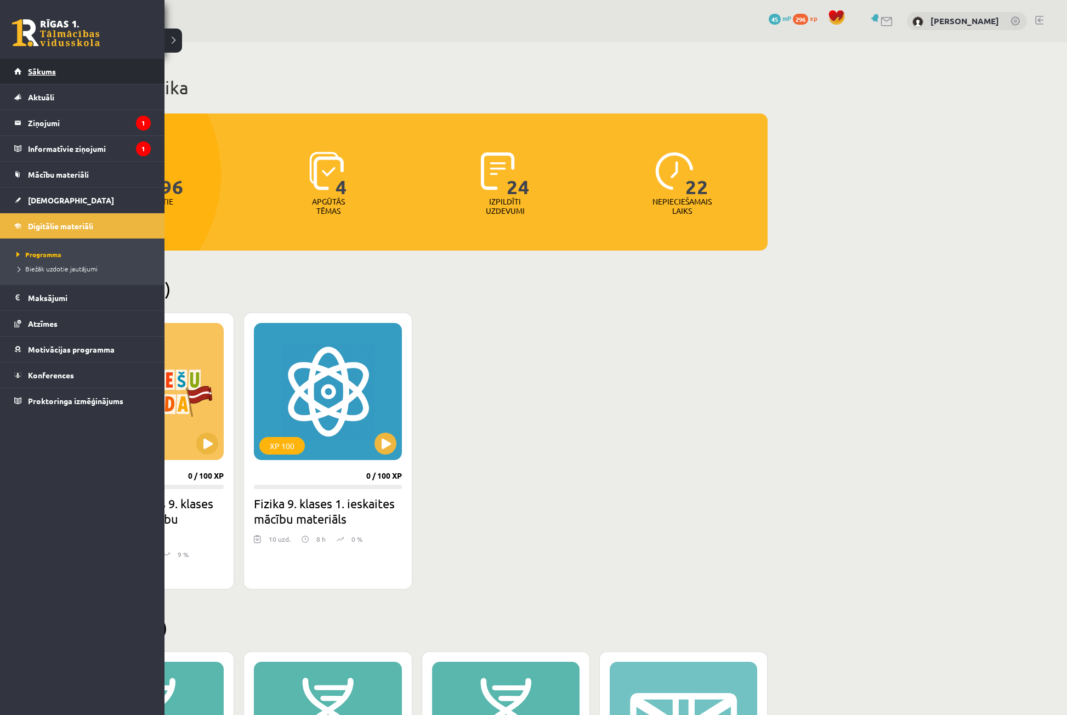
click at [24, 63] on link "Sākums" at bounding box center [82, 71] width 137 height 25
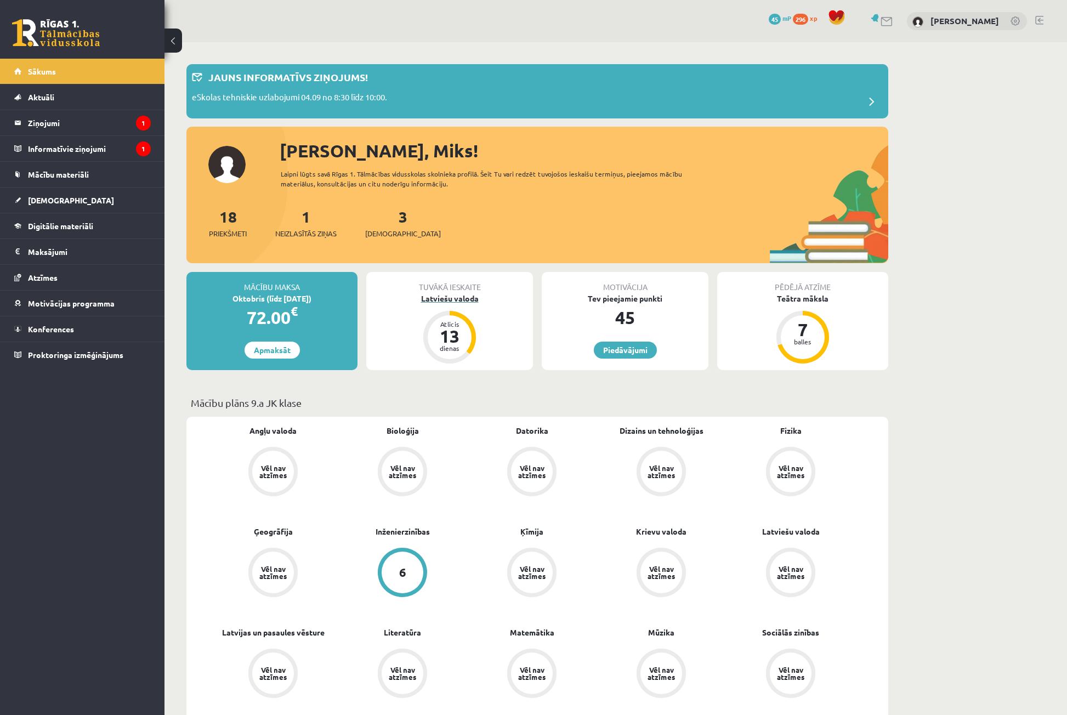
click at [457, 295] on div "Latviešu valoda" at bounding box center [449, 299] width 167 height 12
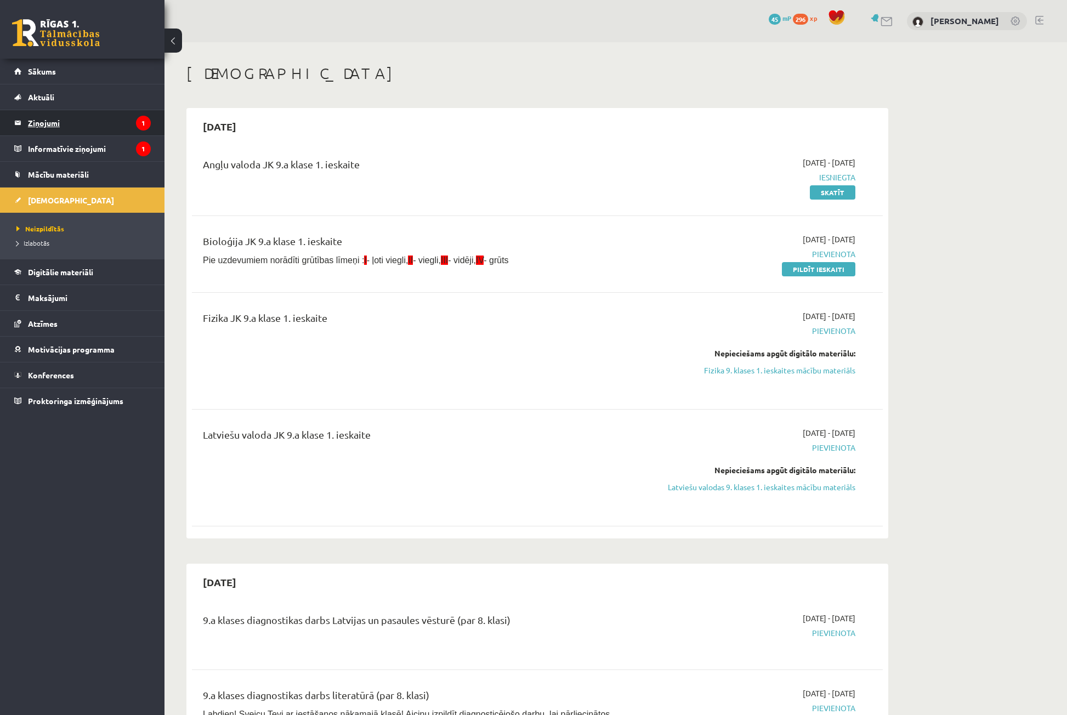
click at [71, 126] on legend "Ziņojumi 1" at bounding box center [89, 122] width 123 height 25
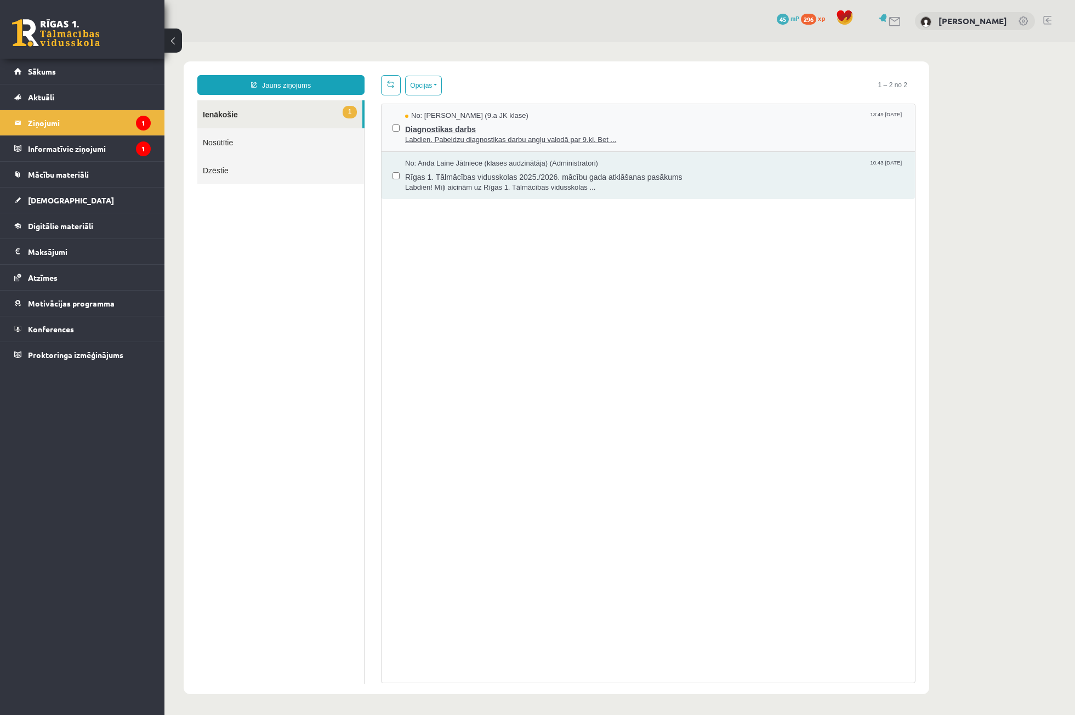
click at [463, 132] on span "Diagnostikas darbs" at bounding box center [654, 128] width 499 height 14
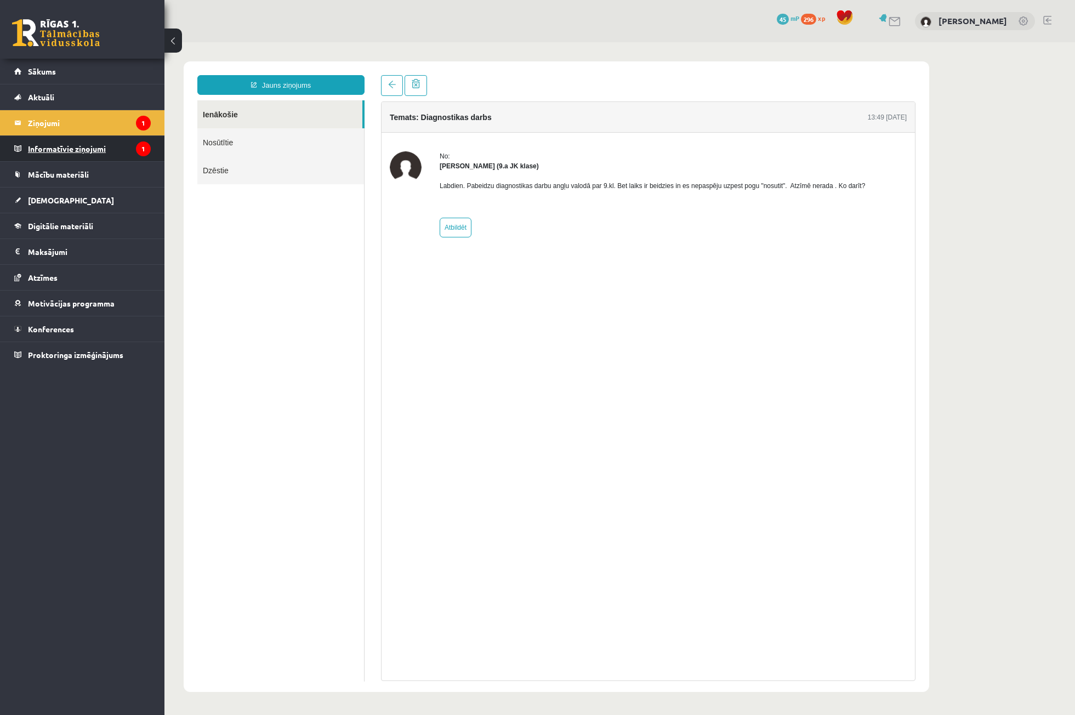
click at [97, 140] on legend "Informatīvie ziņojumi 1" at bounding box center [89, 148] width 123 height 25
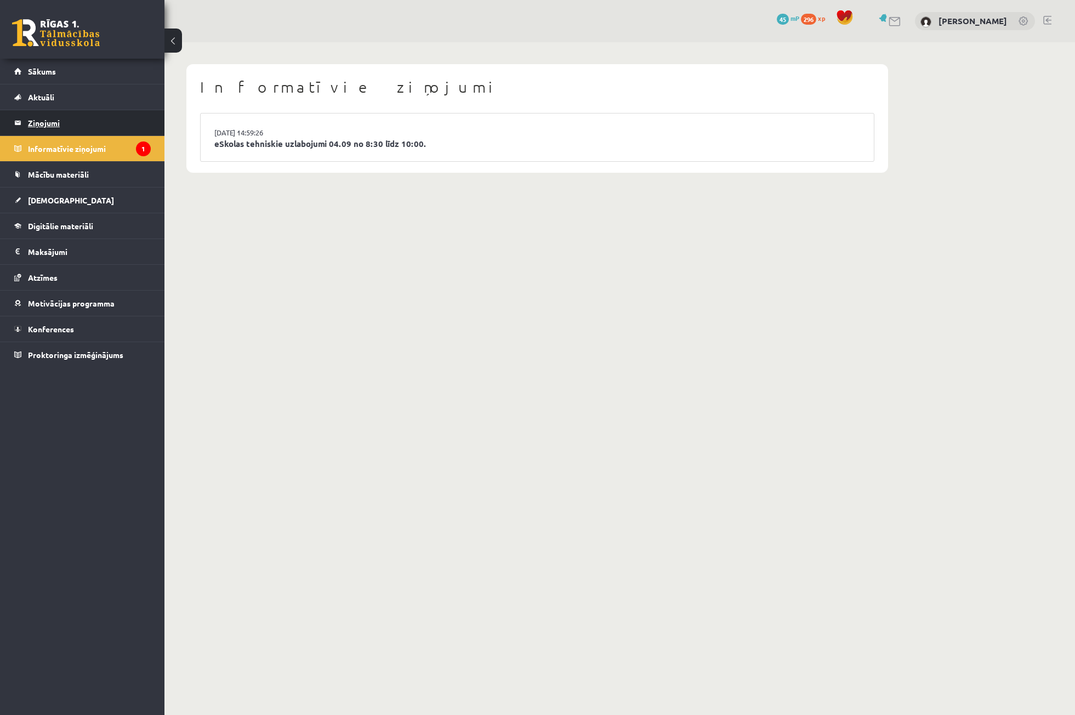
click at [81, 132] on legend "Ziņojumi 1" at bounding box center [89, 122] width 123 height 25
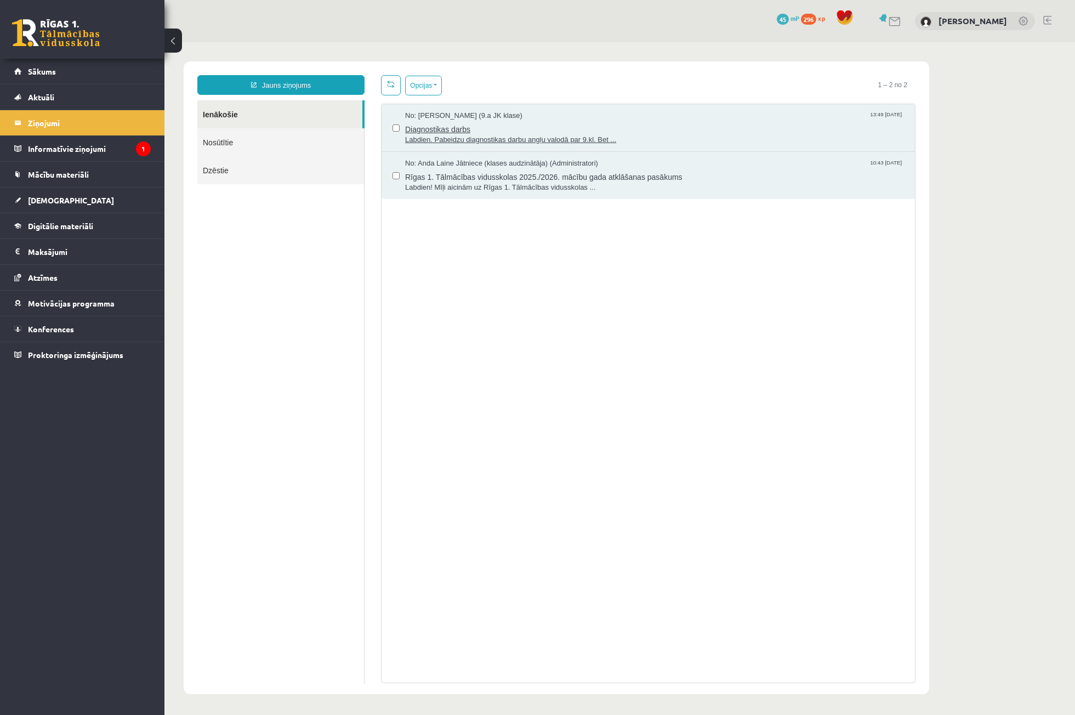
click at [455, 128] on span "Diagnostikas darbs" at bounding box center [654, 128] width 499 height 14
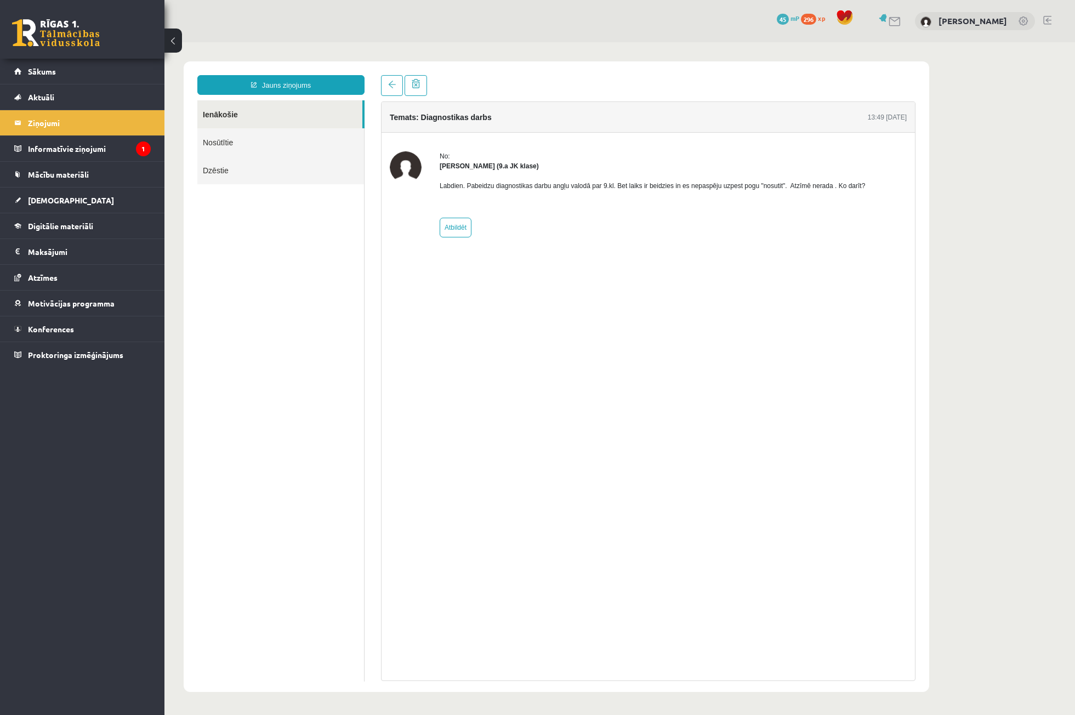
drag, startPoint x: 607, startPoint y: 180, endPoint x: 595, endPoint y: 178, distance: 11.8
click at [603, 180] on div "Labdien. Pabeidzu diagnostikas darbu angļu valodā par 9.kl. Bet laiks ir beidzi…" at bounding box center [653, 190] width 426 height 38
click at [104, 143] on legend "Informatīvie ziņojumi 1" at bounding box center [89, 148] width 123 height 25
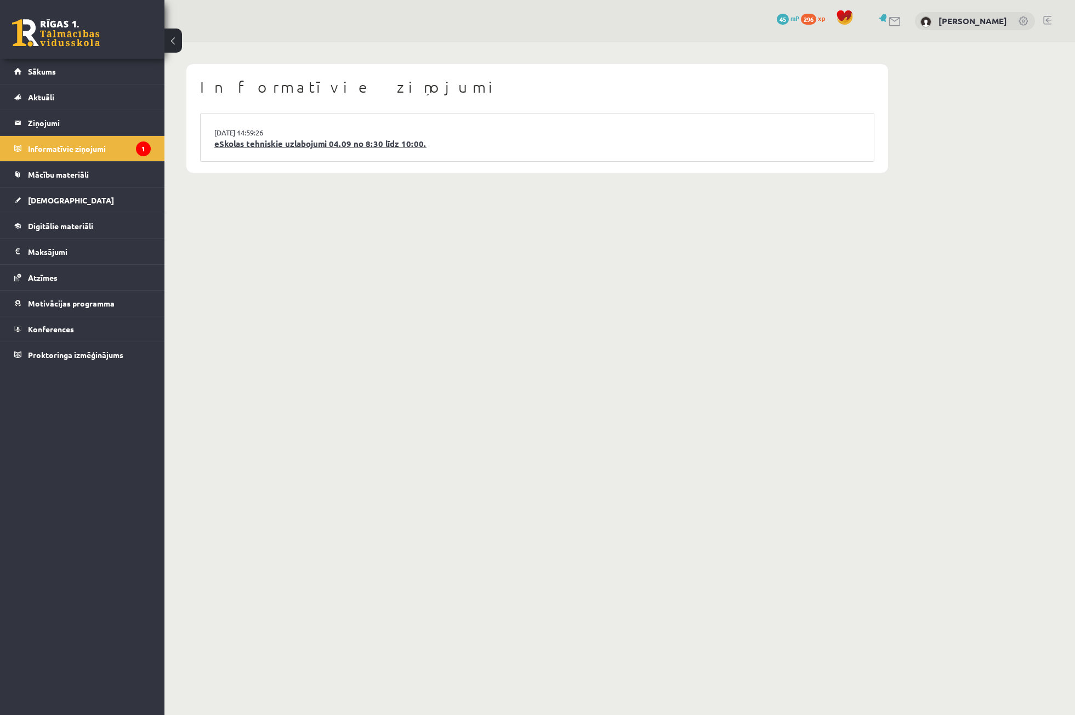
click at [215, 141] on link "eSkolas tehniskie uzlabojumi 04.09 no 8:30 līdz 10:00." at bounding box center [537, 144] width 646 height 13
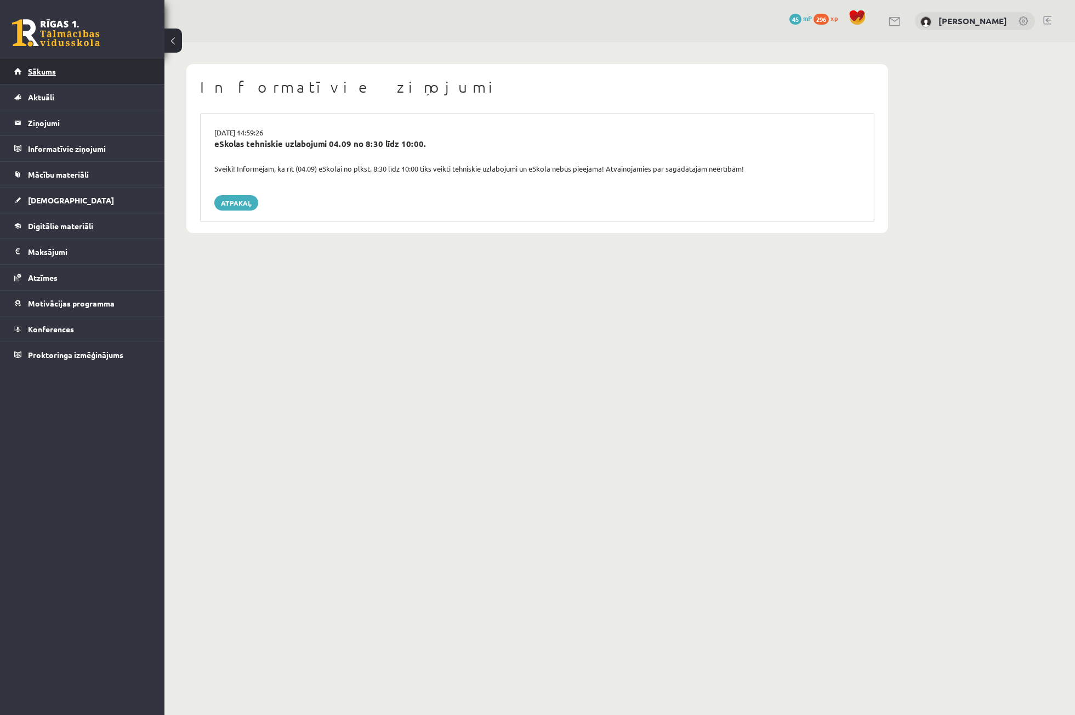
click at [69, 80] on link "Sākums" at bounding box center [82, 71] width 137 height 25
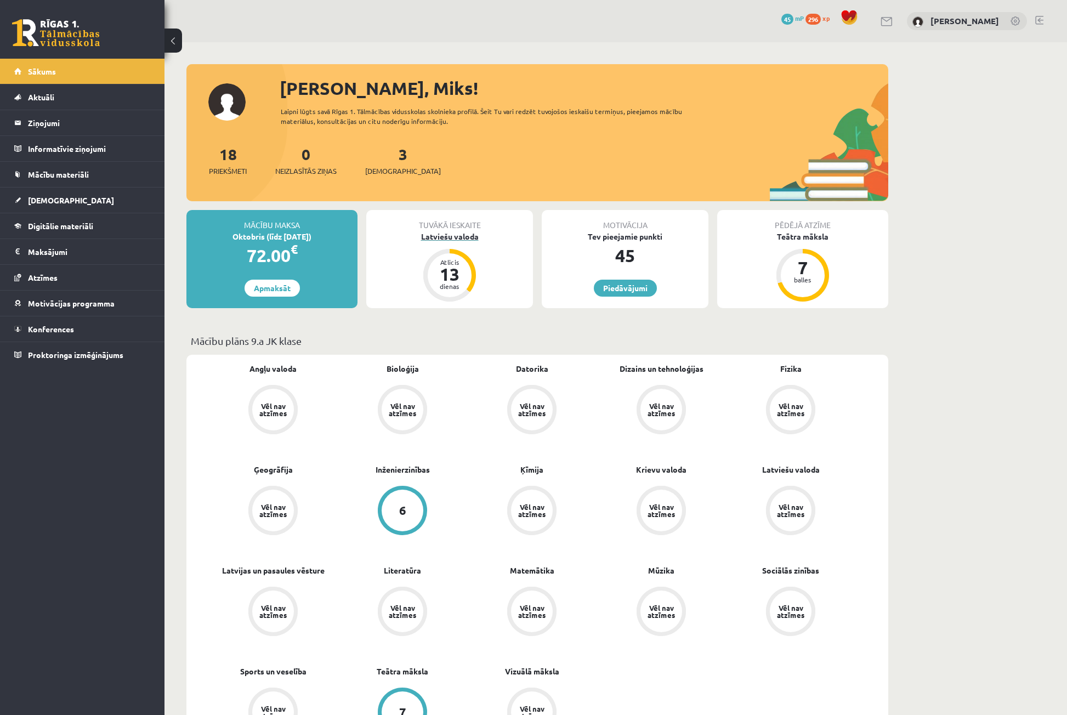
click at [452, 232] on div "Latviešu valoda" at bounding box center [449, 237] width 167 height 12
